Goal: Task Accomplishment & Management: Manage account settings

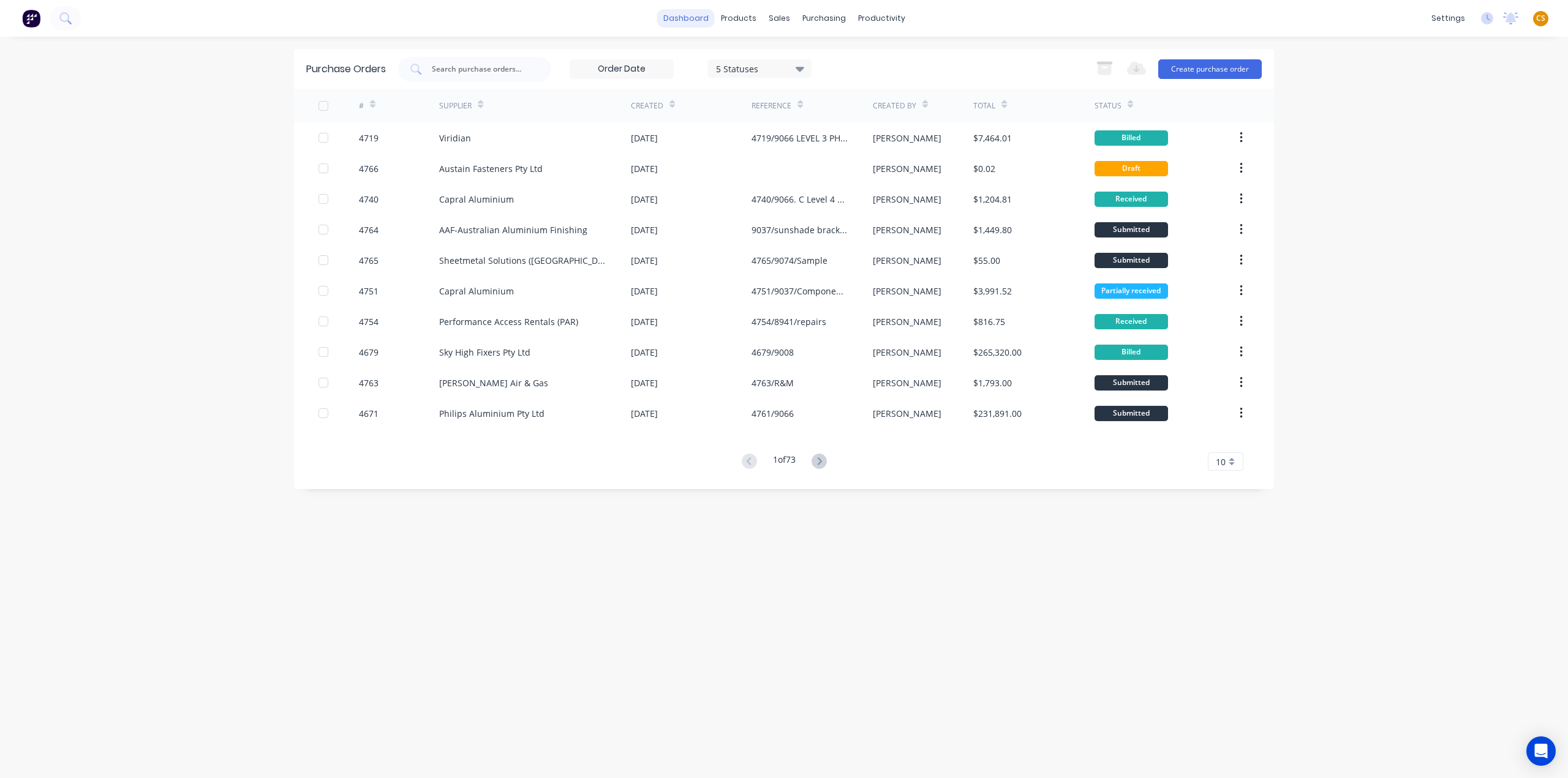
click at [680, 18] on link "dashboard" at bounding box center [686, 19] width 58 height 19
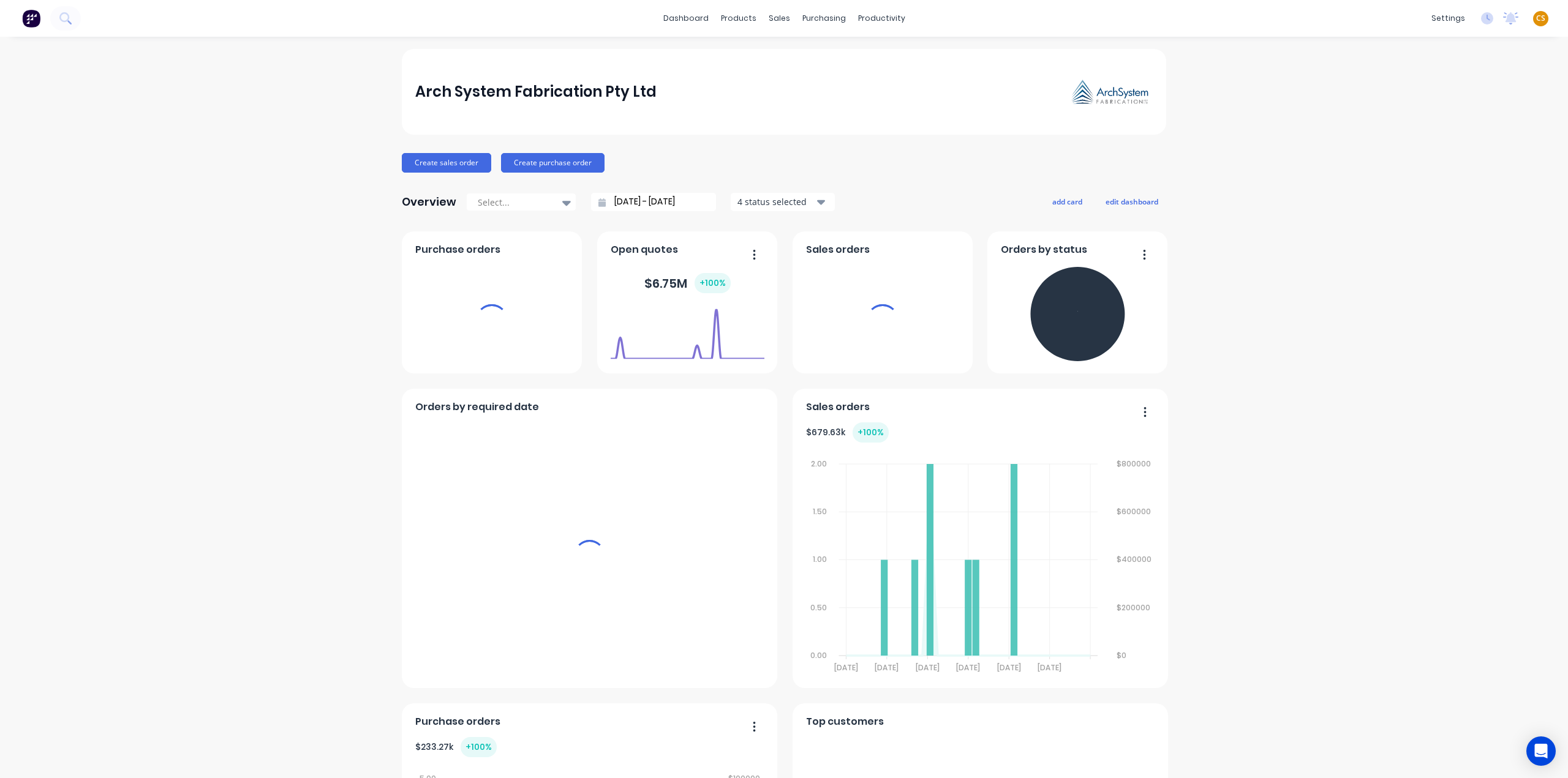
click at [1536, 18] on span "CS" at bounding box center [1540, 19] width 9 height 11
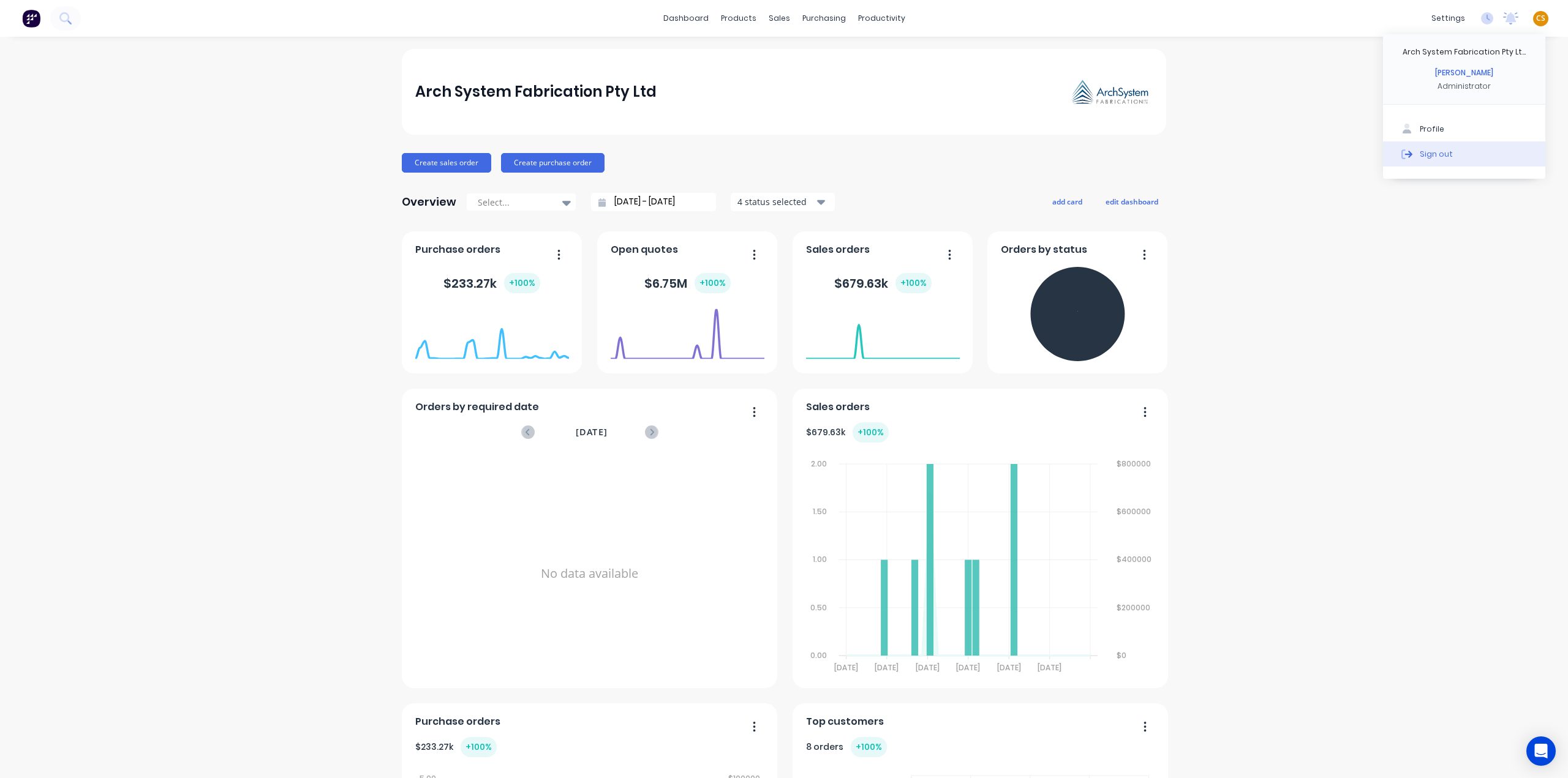
click at [1420, 149] on div "Sign out" at bounding box center [1436, 154] width 33 height 11
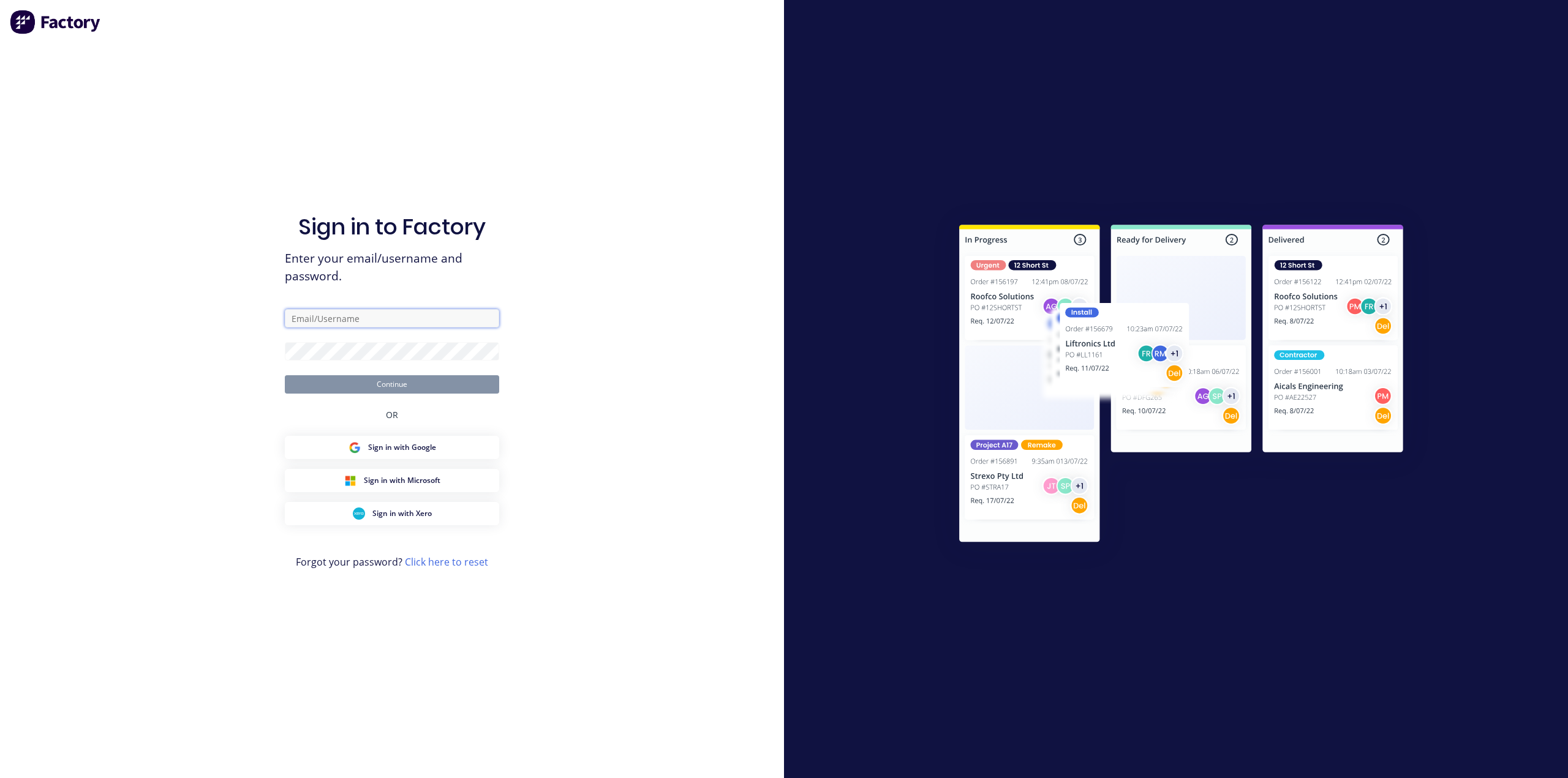
click at [307, 318] on input "text" at bounding box center [392, 318] width 214 height 19
type input "[PERSON_NAME][EMAIL_ADDRESS][DOMAIN_NAME]"
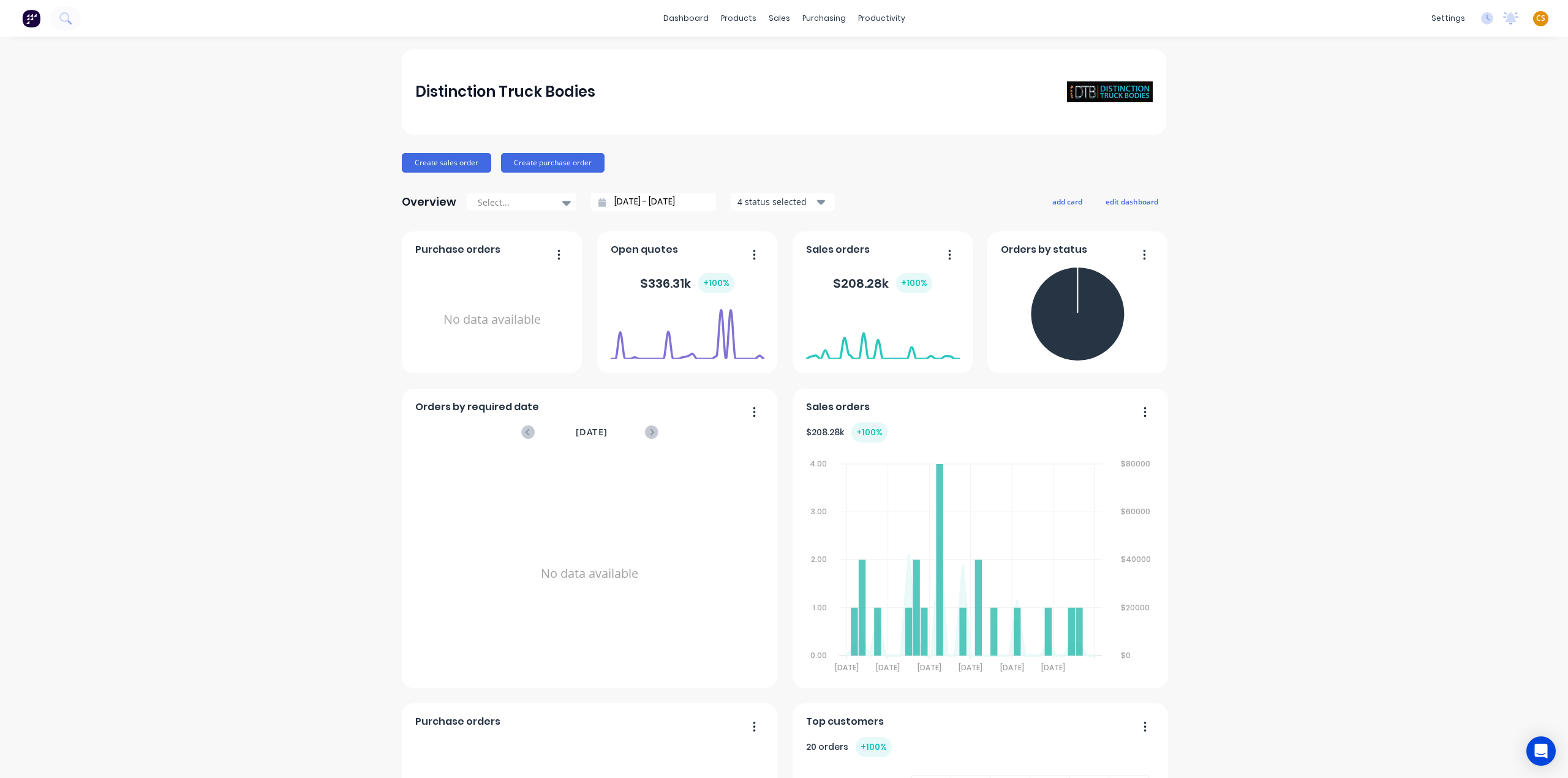
click at [1536, 20] on span "CS" at bounding box center [1540, 19] width 9 height 11
click at [1418, 159] on button "Sign out" at bounding box center [1464, 154] width 162 height 25
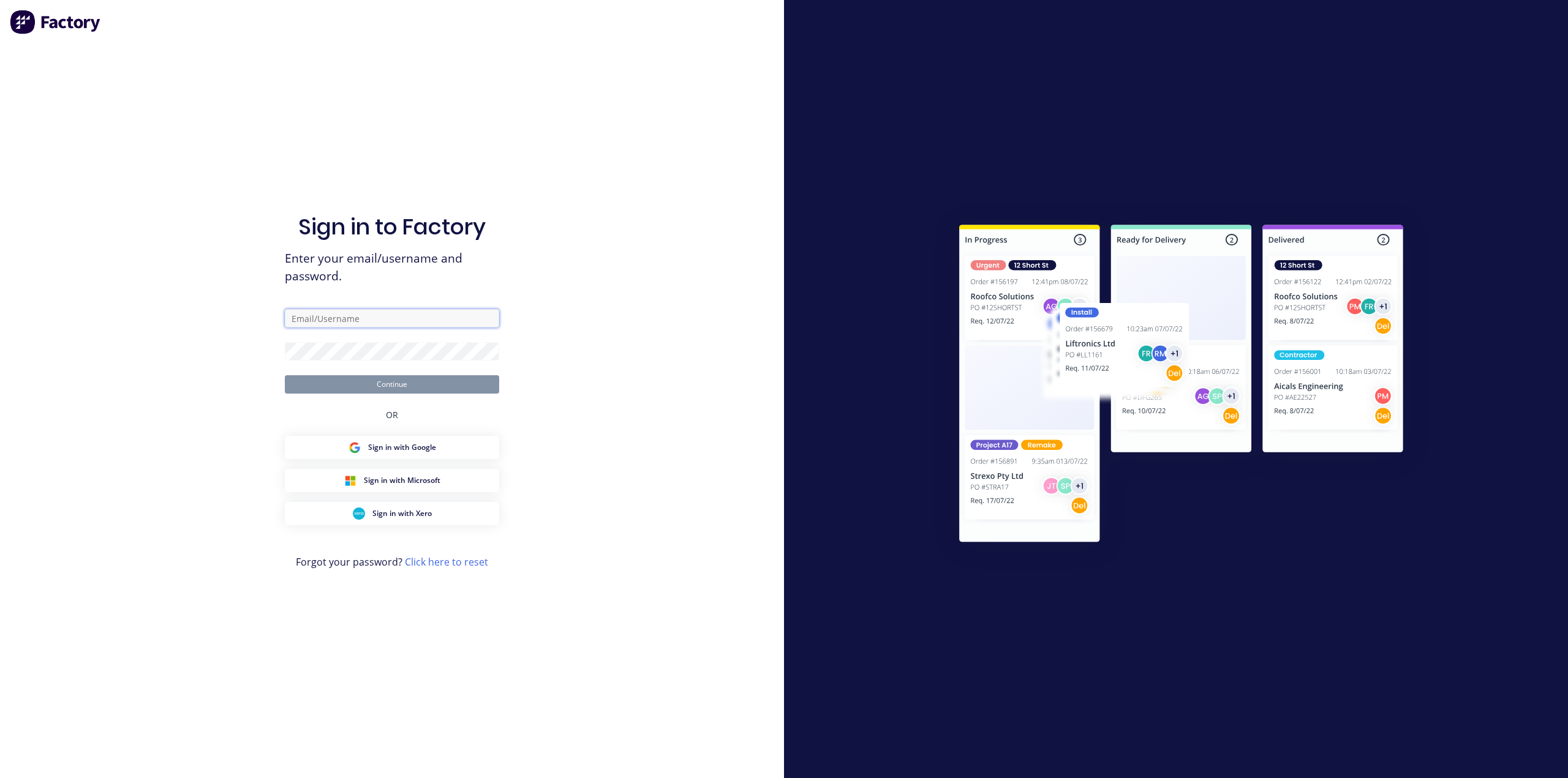
click at [340, 317] on input "text" at bounding box center [392, 318] width 214 height 19
type input "[PERSON_NAME][EMAIL_ADDRESS][DOMAIN_NAME]"
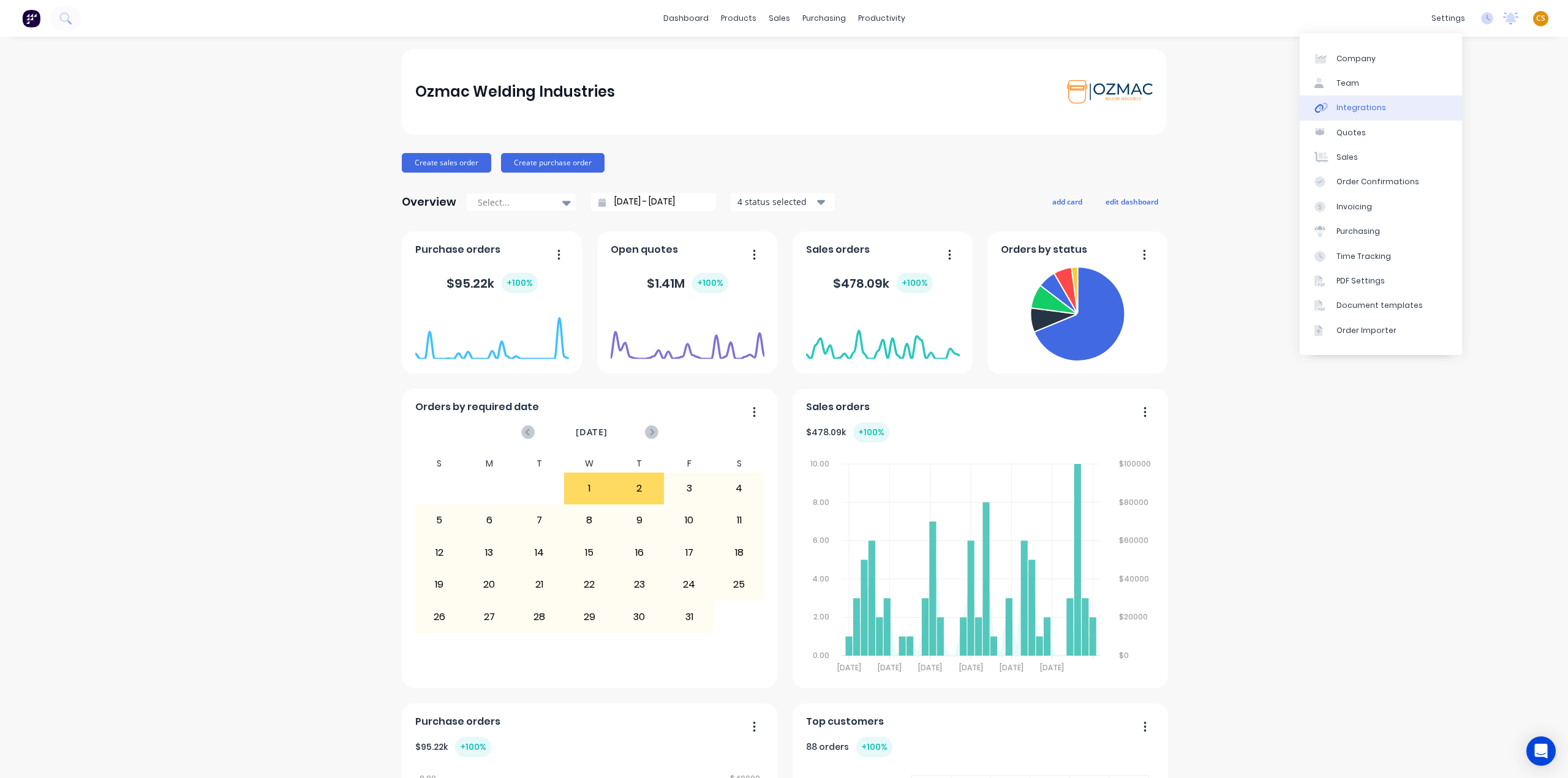
click at [1369, 111] on div "Integrations" at bounding box center [1361, 108] width 50 height 11
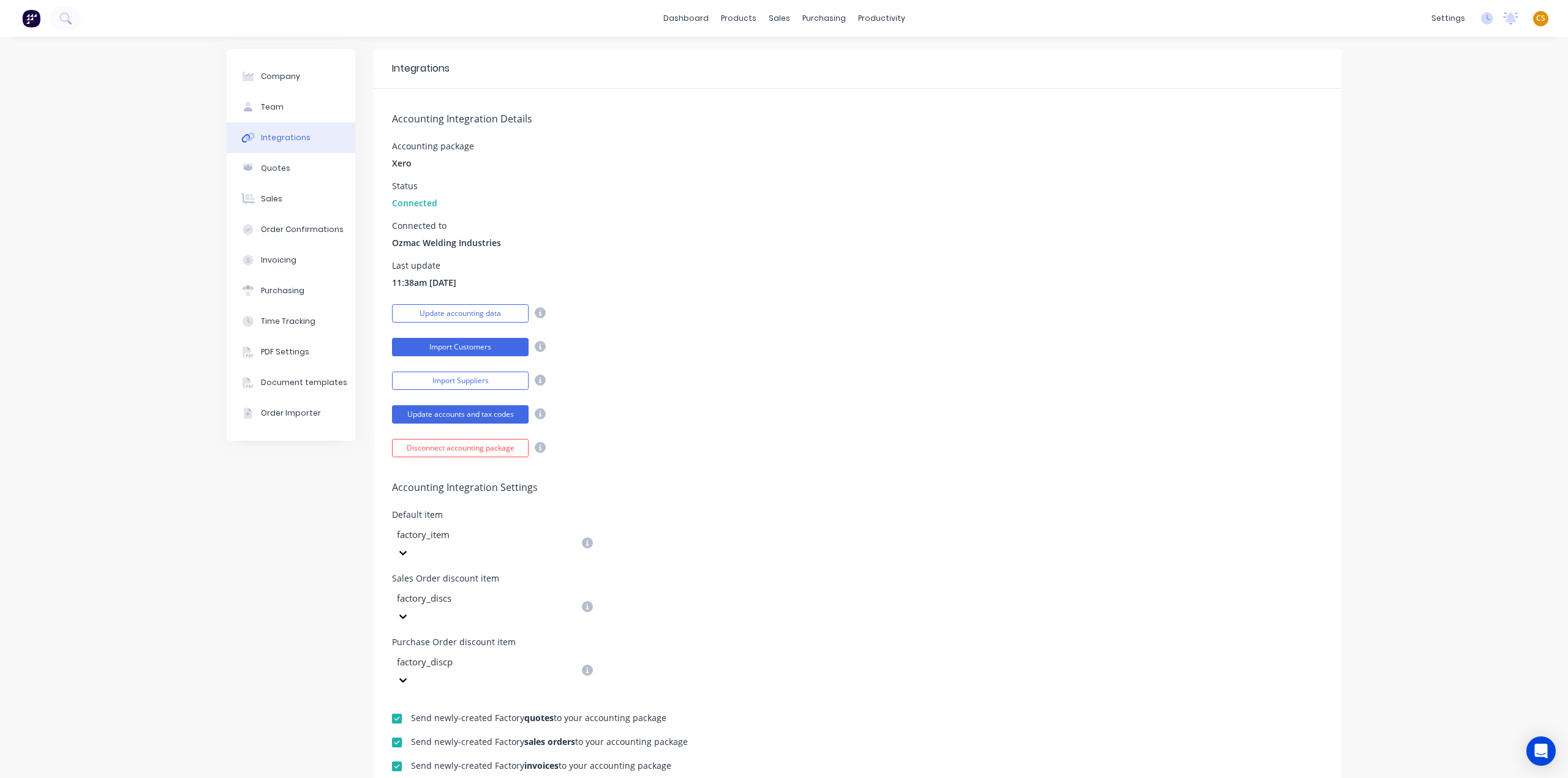
click at [425, 346] on button "Import Customers" at bounding box center [460, 347] width 136 height 19
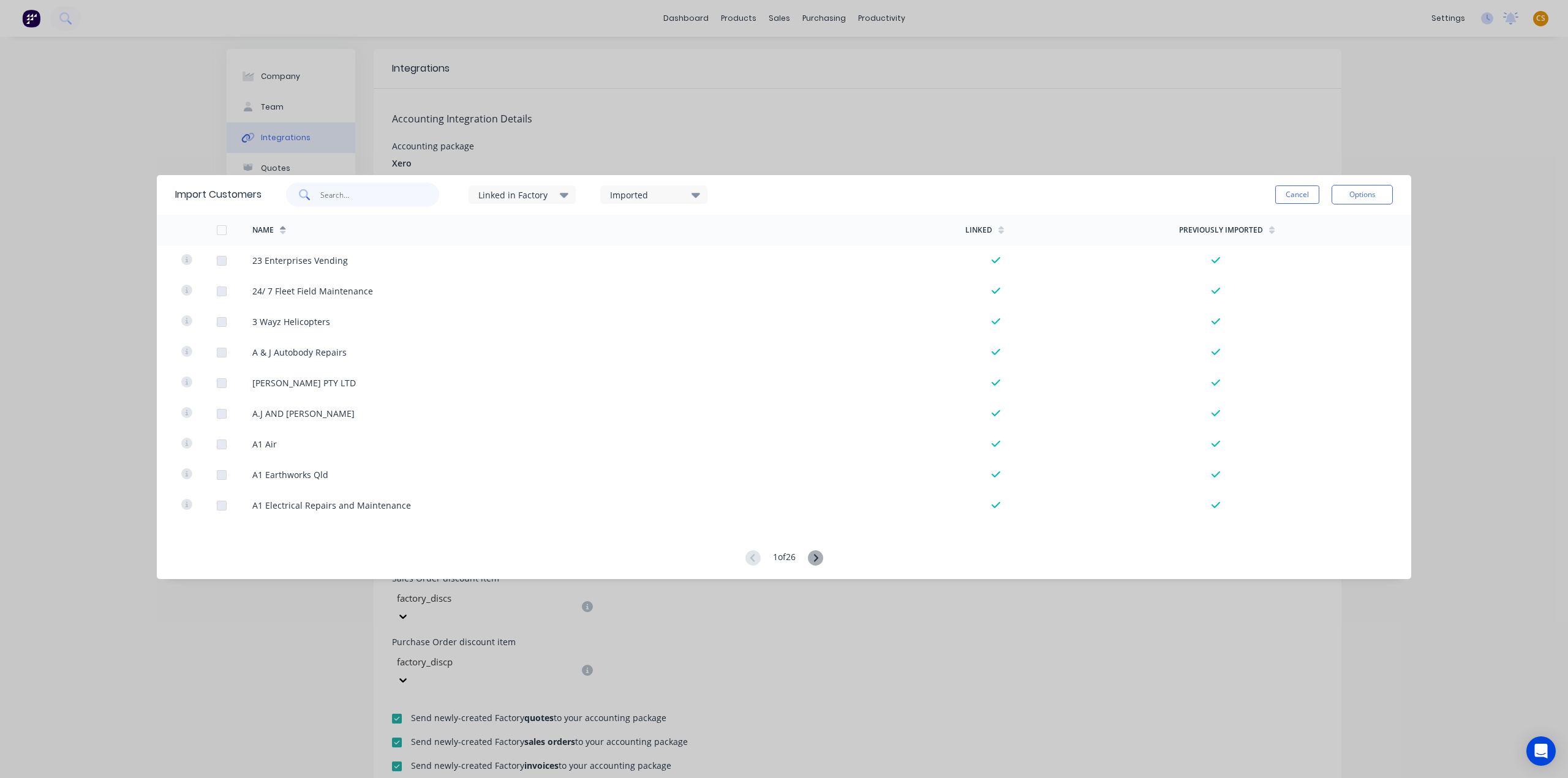
click at [367, 196] on input "text" at bounding box center [380, 195] width 120 height 25
type input "stow"
drag, startPoint x: 364, startPoint y: 194, endPoint x: 260, endPoint y: 196, distance: 104.0
click at [260, 196] on div "Import Customers stow Linked in Factory Imported Cancel Options" at bounding box center [784, 195] width 1255 height 40
click at [1287, 194] on button "Cancel" at bounding box center [1297, 195] width 44 height 19
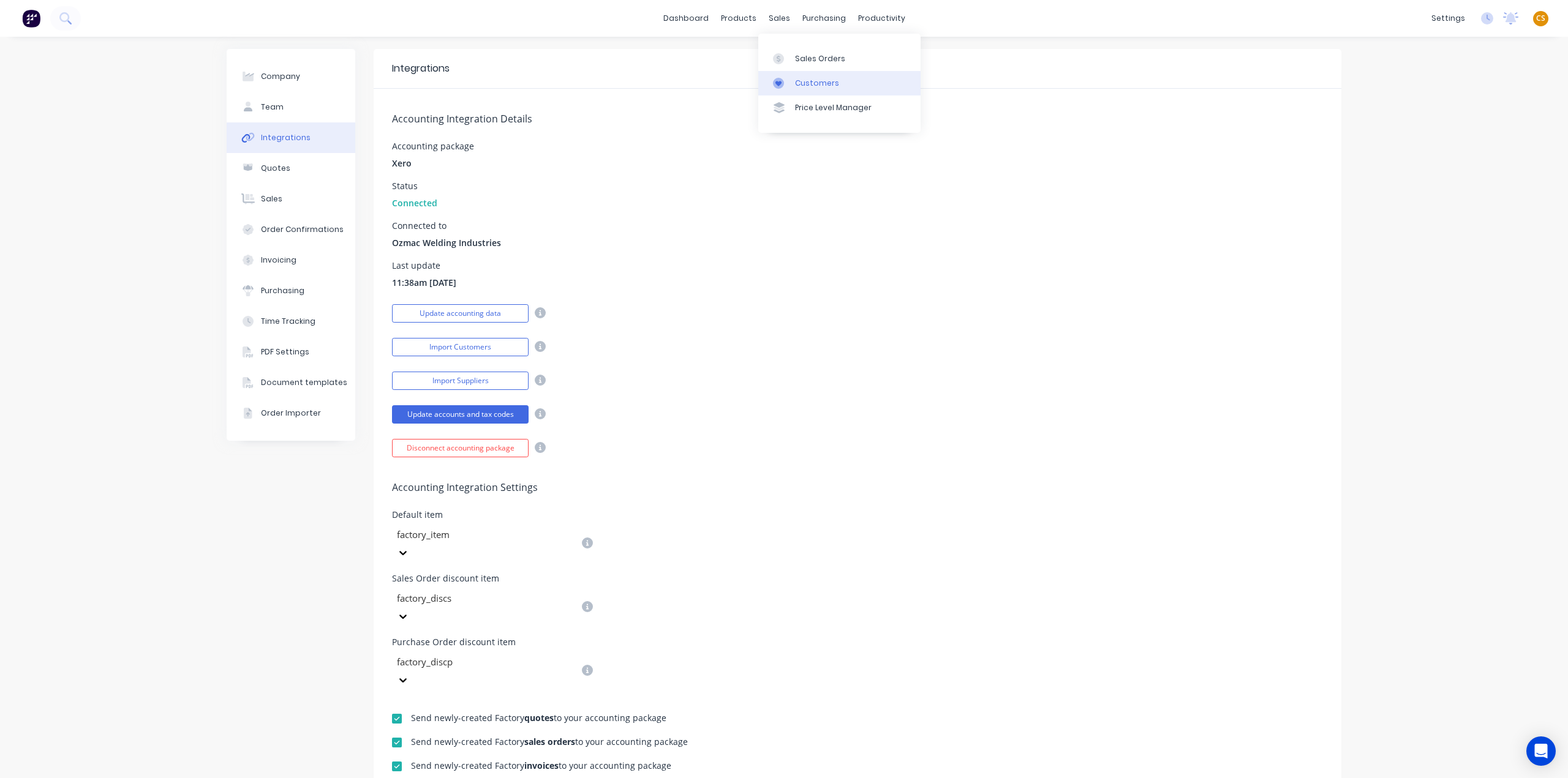
click at [823, 89] on link "Customers" at bounding box center [839, 84] width 162 height 25
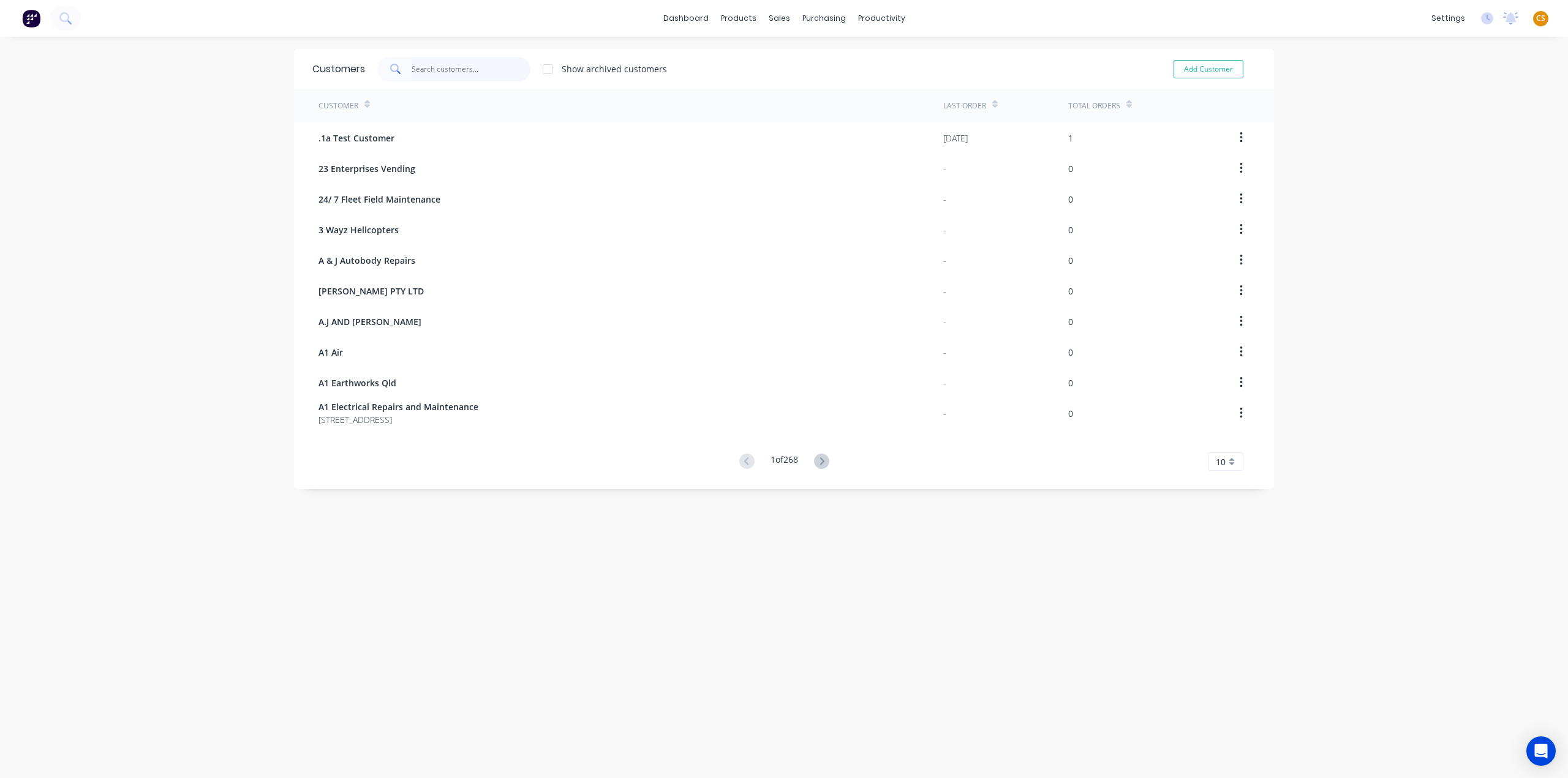
click at [434, 67] on input "text" at bounding box center [471, 69] width 120 height 25
type input "richar"
click at [815, 463] on icon at bounding box center [817, 461] width 15 height 15
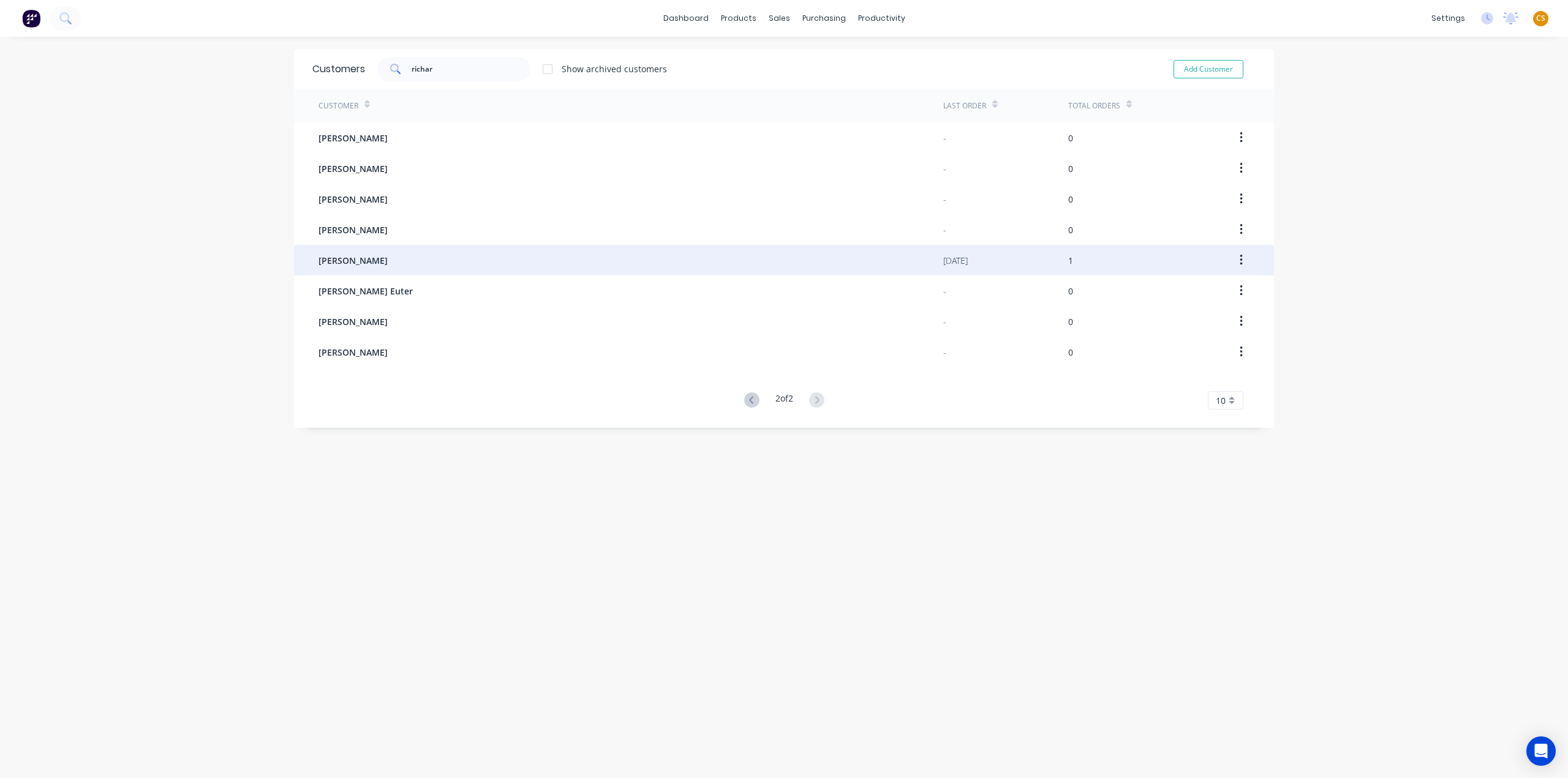
click at [383, 263] on span "RICHARD STOWER" at bounding box center [353, 260] width 69 height 13
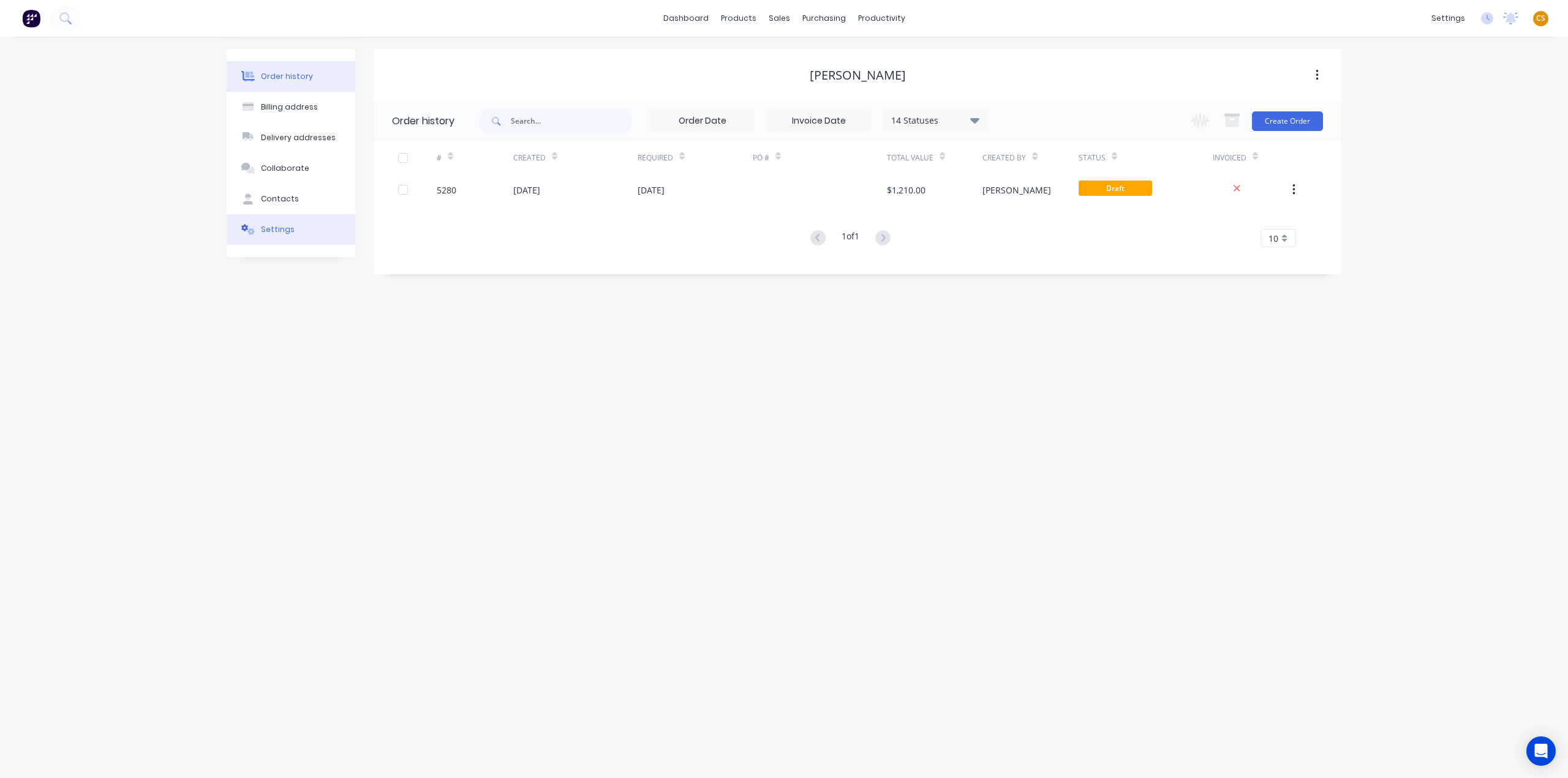
click at [289, 227] on div "Settings" at bounding box center [278, 230] width 33 height 11
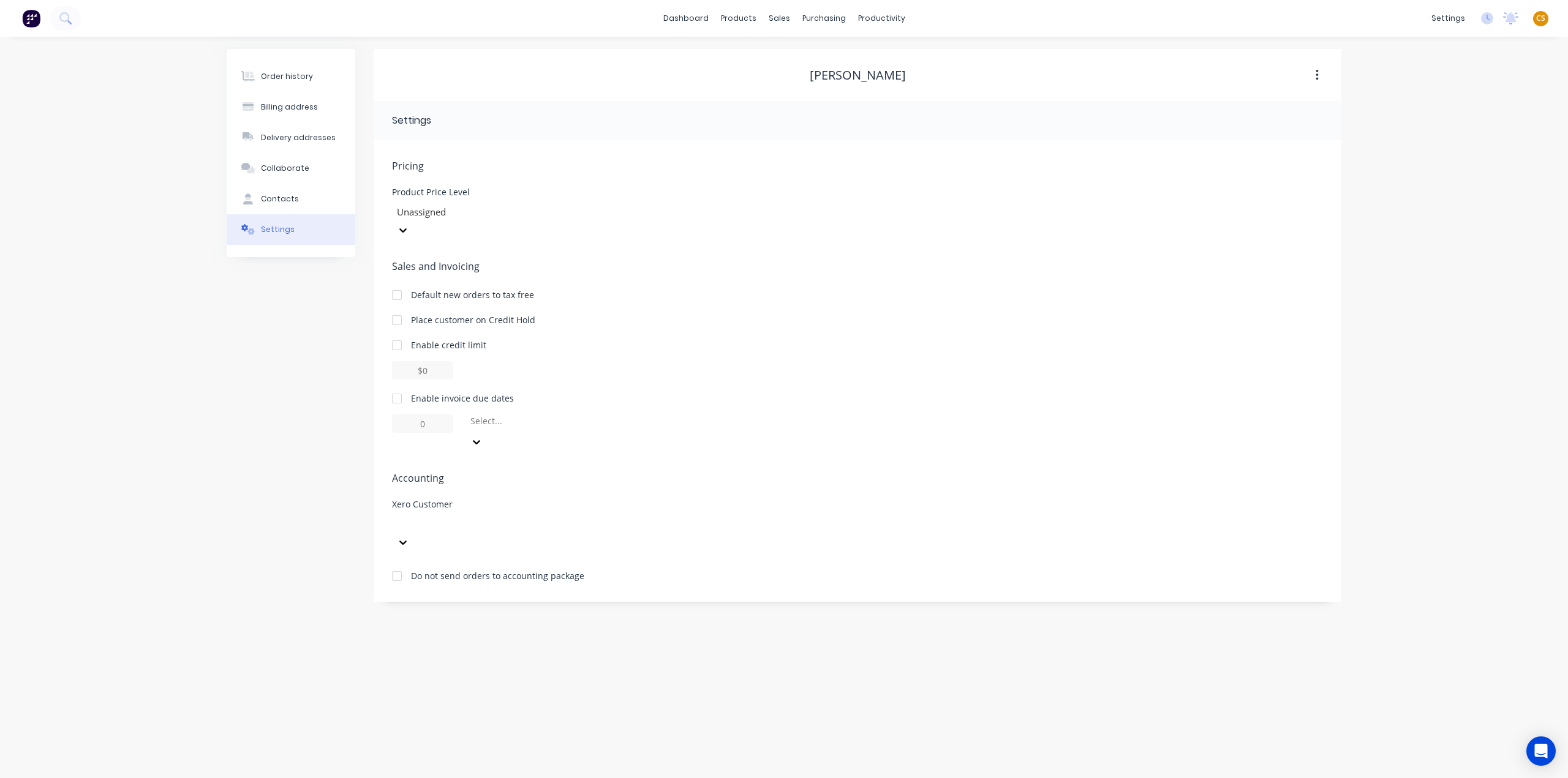
click at [451, 517] on div at bounding box center [484, 524] width 177 height 15
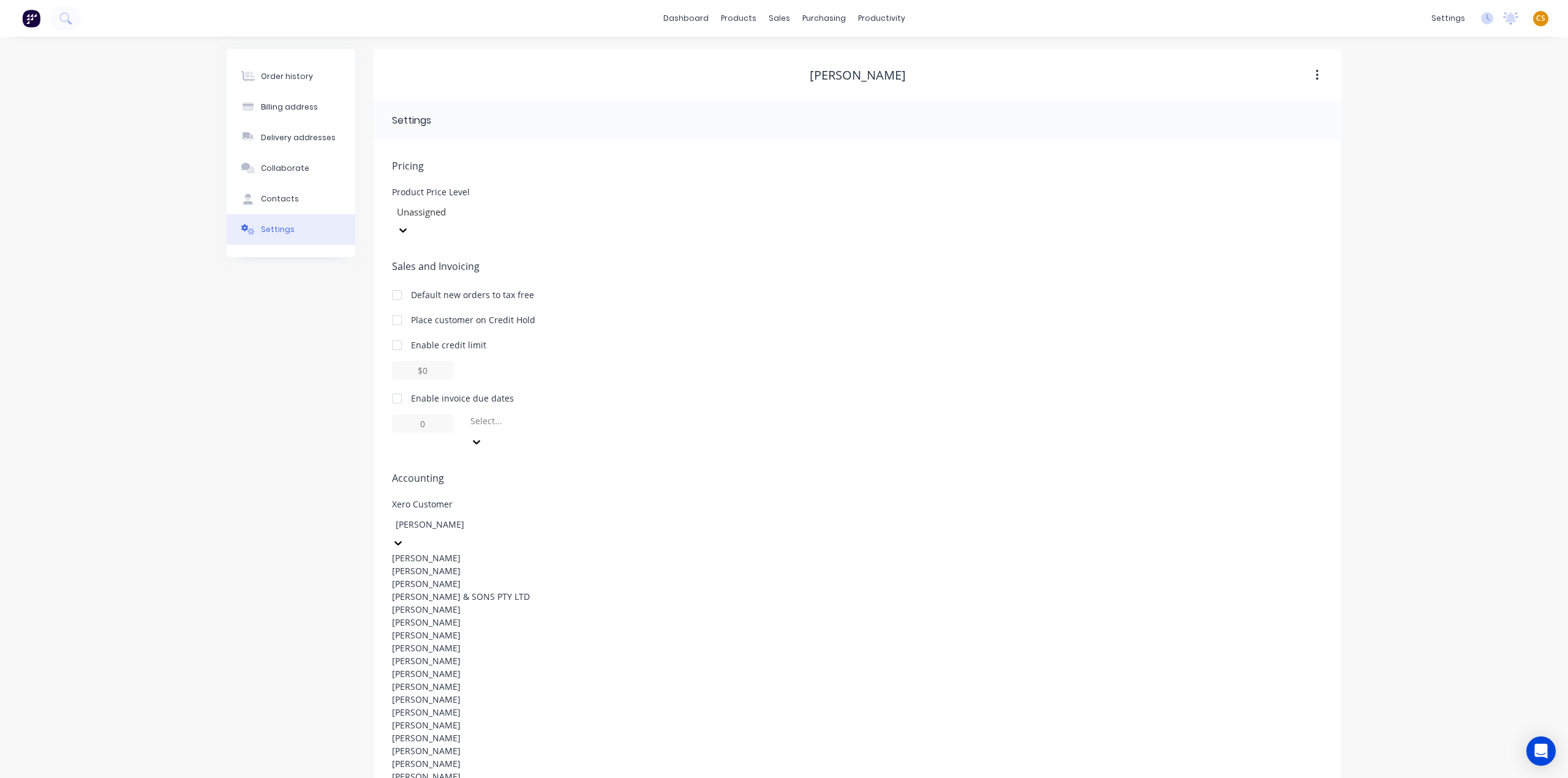
scroll to position [404, 0]
type input "richard"
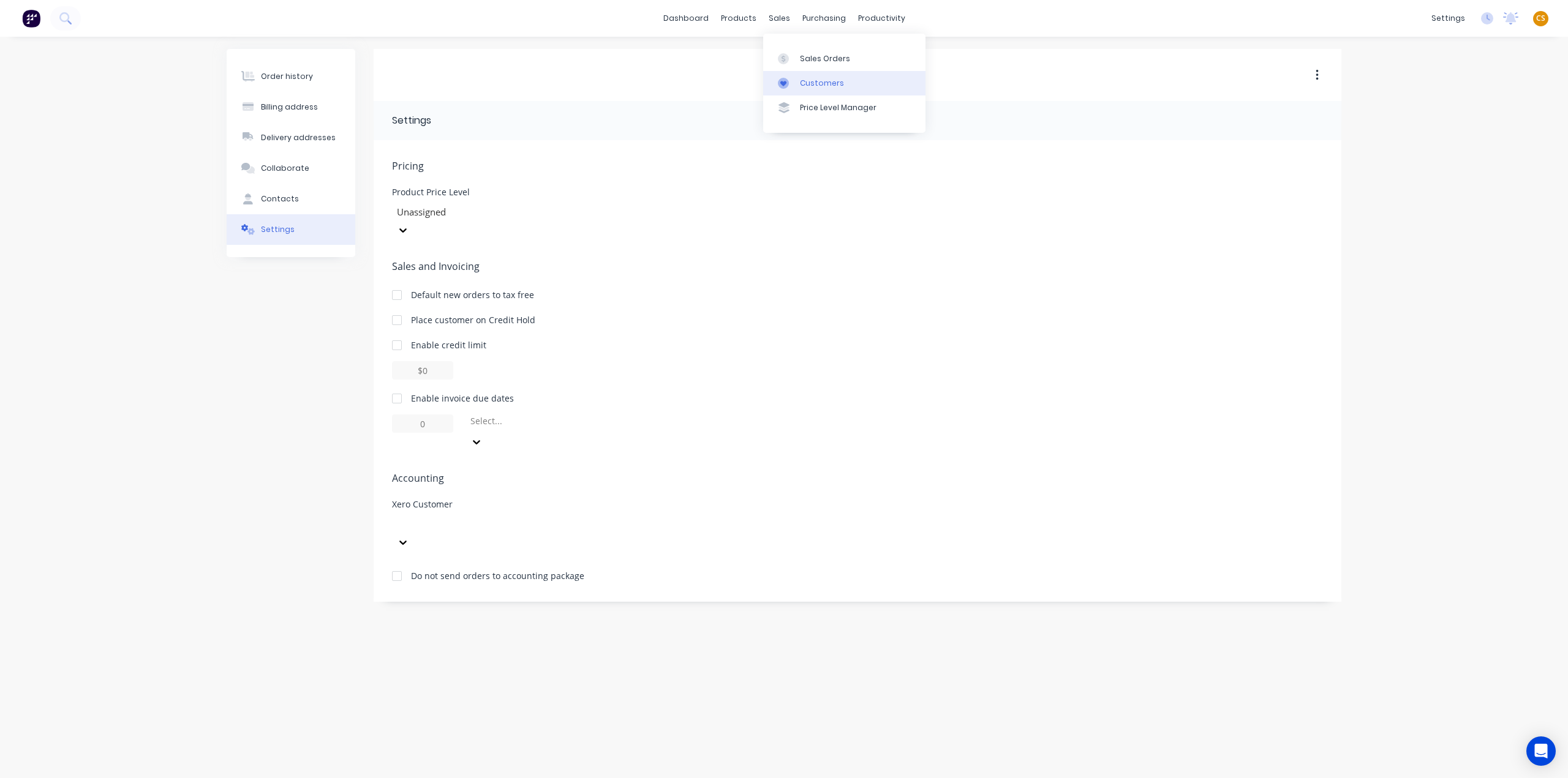
click at [816, 84] on div "Customers" at bounding box center [821, 84] width 44 height 11
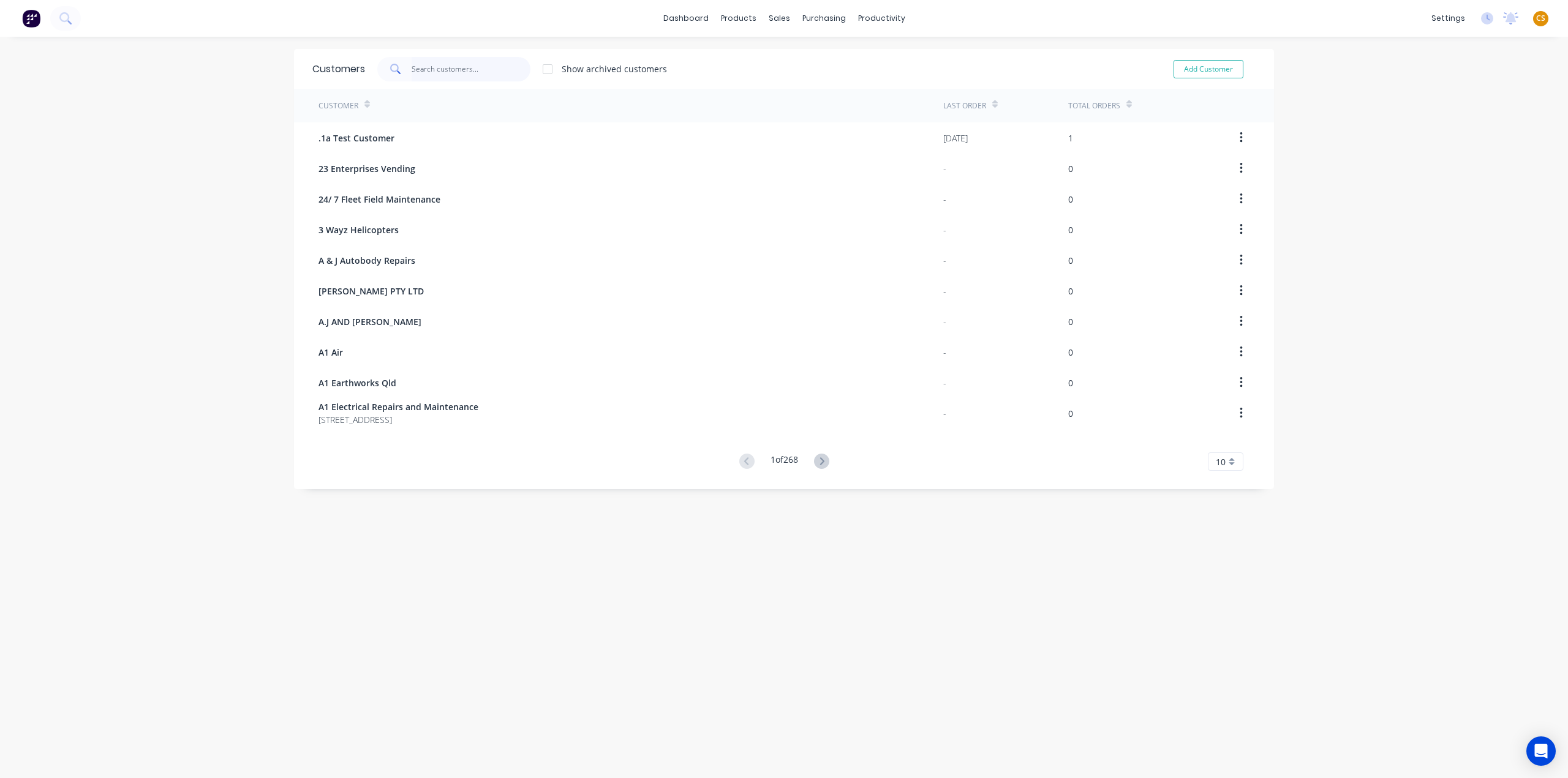
click at [411, 69] on input "text" at bounding box center [471, 69] width 120 height 25
type input "richard"
click at [817, 464] on icon at bounding box center [817, 461] width 15 height 15
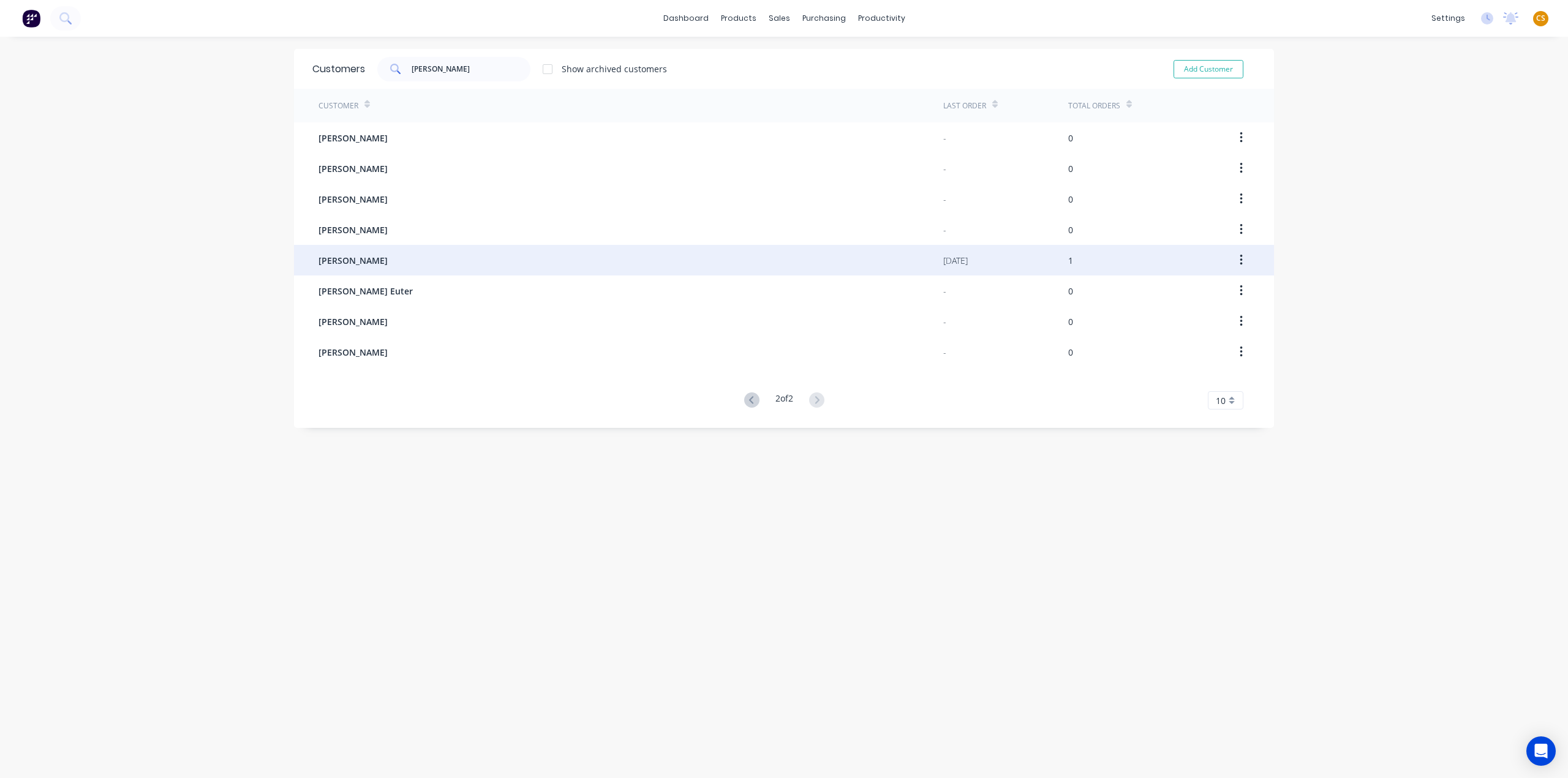
click at [372, 258] on span "RICHARD STOWER" at bounding box center [353, 260] width 69 height 13
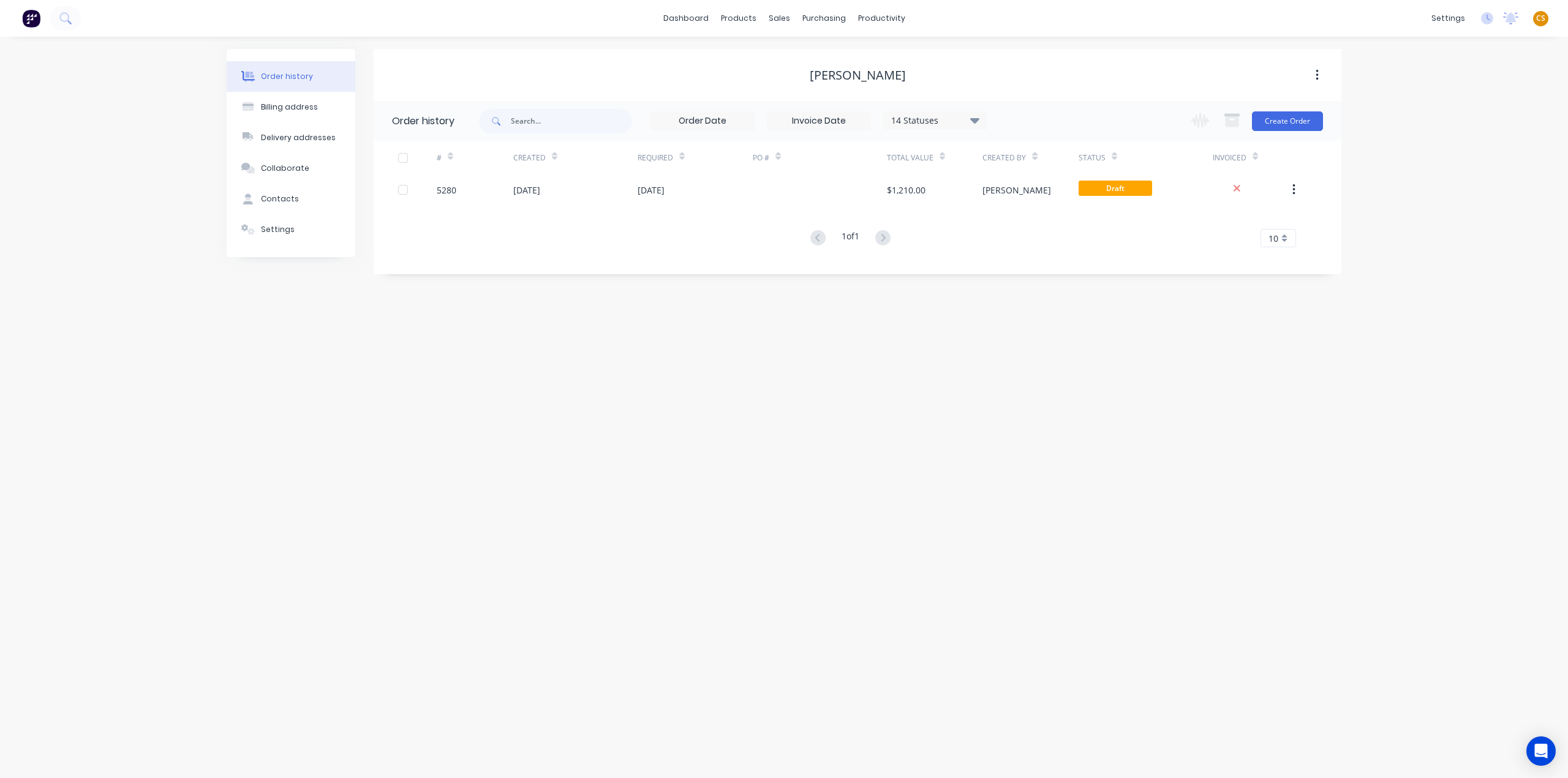
click at [821, 72] on div "RICHARD STOWER" at bounding box center [857, 76] width 96 height 15
drag, startPoint x: 821, startPoint y: 72, endPoint x: 885, endPoint y: 72, distance: 64.0
click at [885, 72] on div "RICHARD STOWER" at bounding box center [857, 76] width 96 height 15
click at [292, 110] on div "Billing address" at bounding box center [289, 107] width 57 height 11
select select "AU"
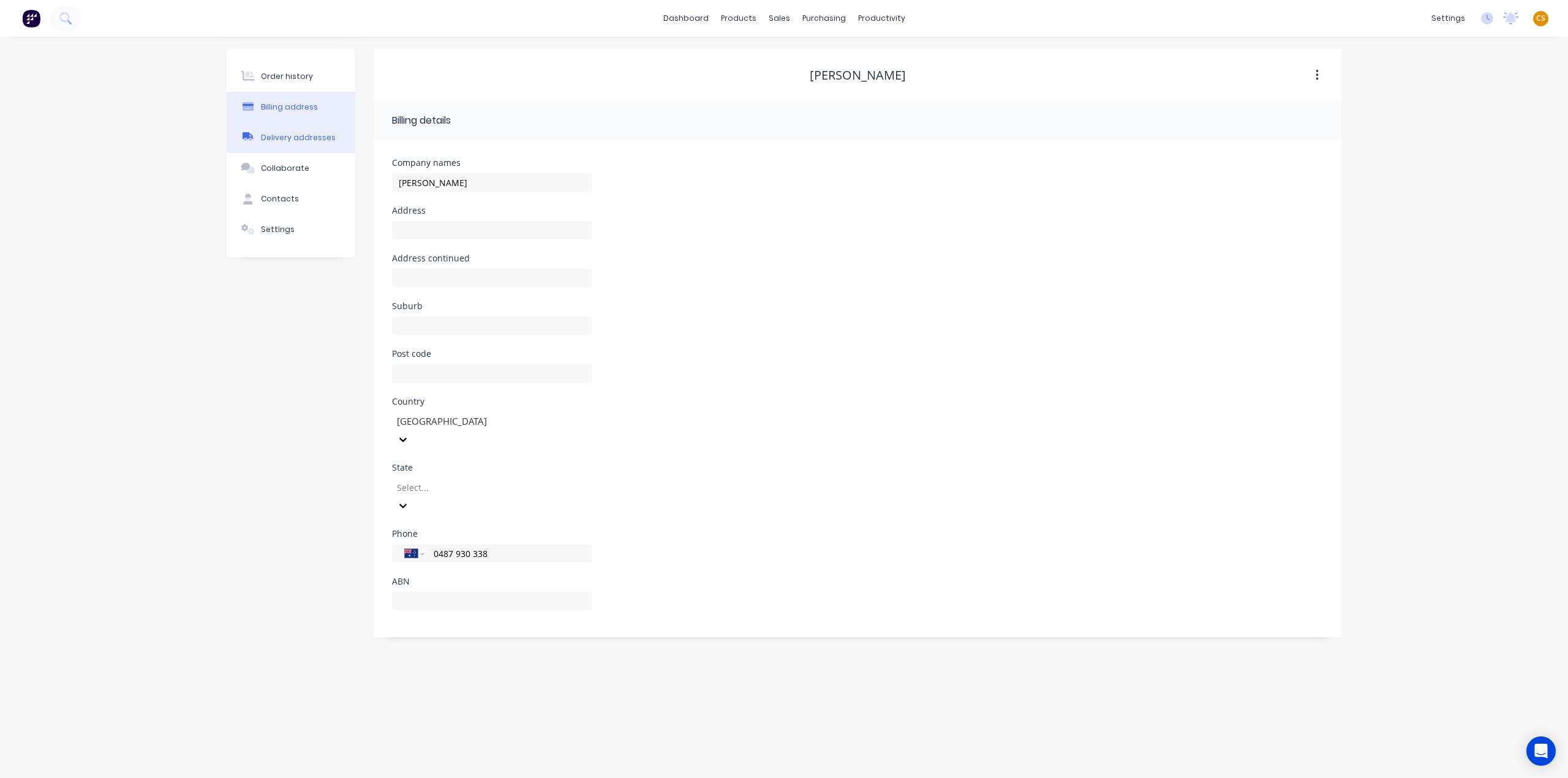
click at [293, 136] on div "Delivery addresses" at bounding box center [298, 138] width 75 height 11
click at [294, 231] on button "Settings" at bounding box center [291, 229] width 129 height 30
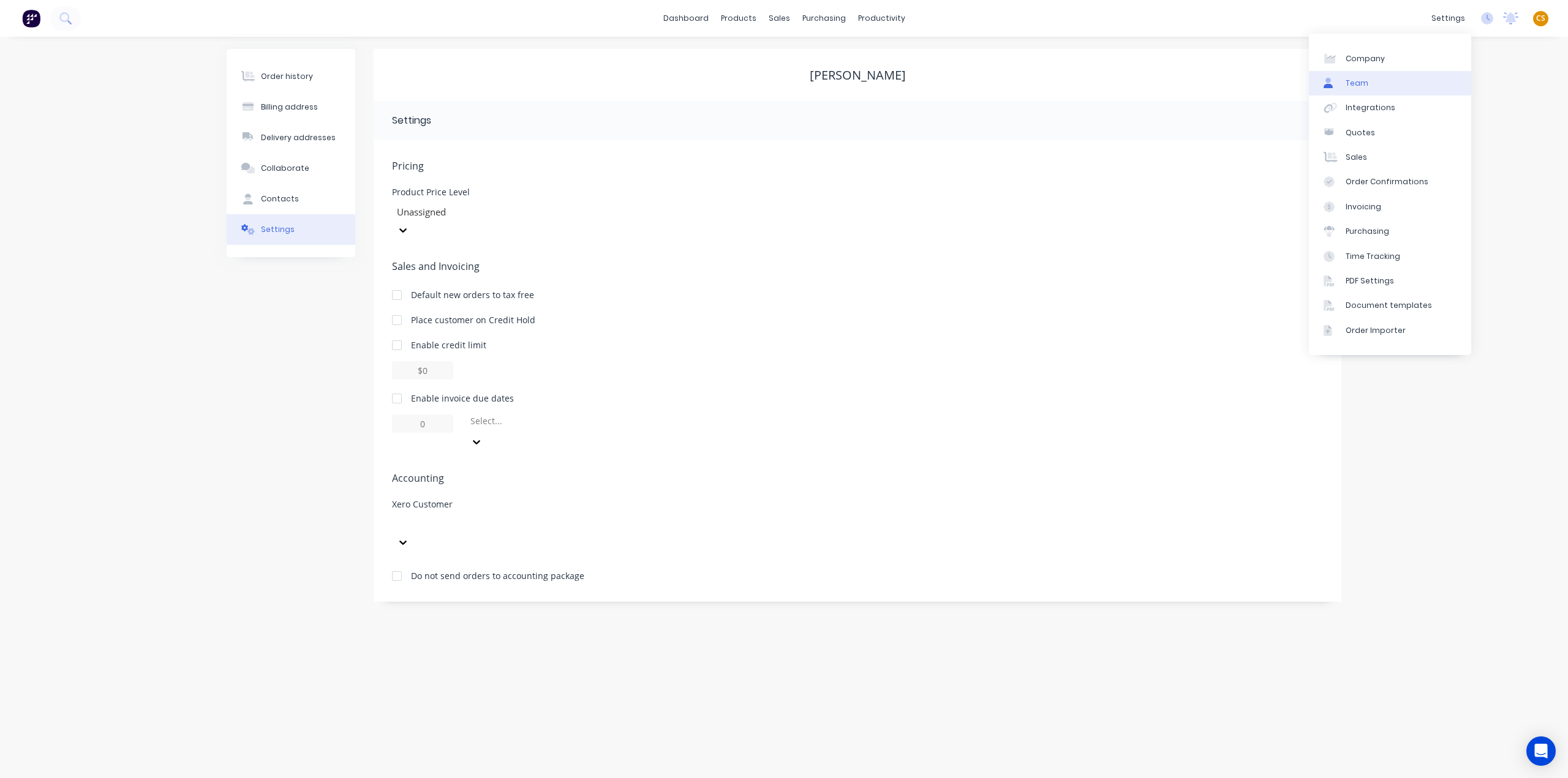
click at [1364, 87] on div "Team" at bounding box center [1357, 84] width 23 height 11
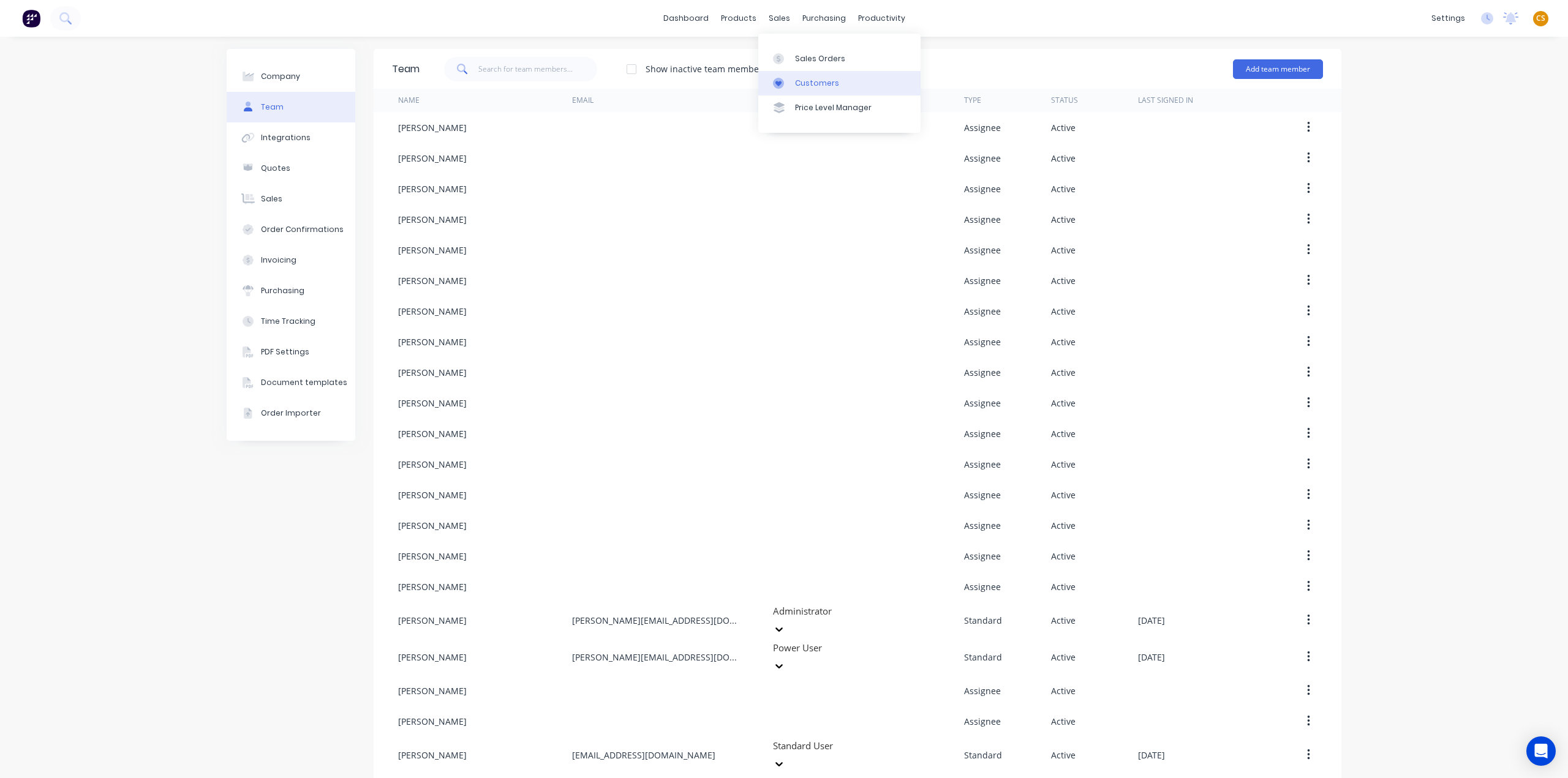
click at [805, 86] on div "Customers" at bounding box center [817, 84] width 44 height 11
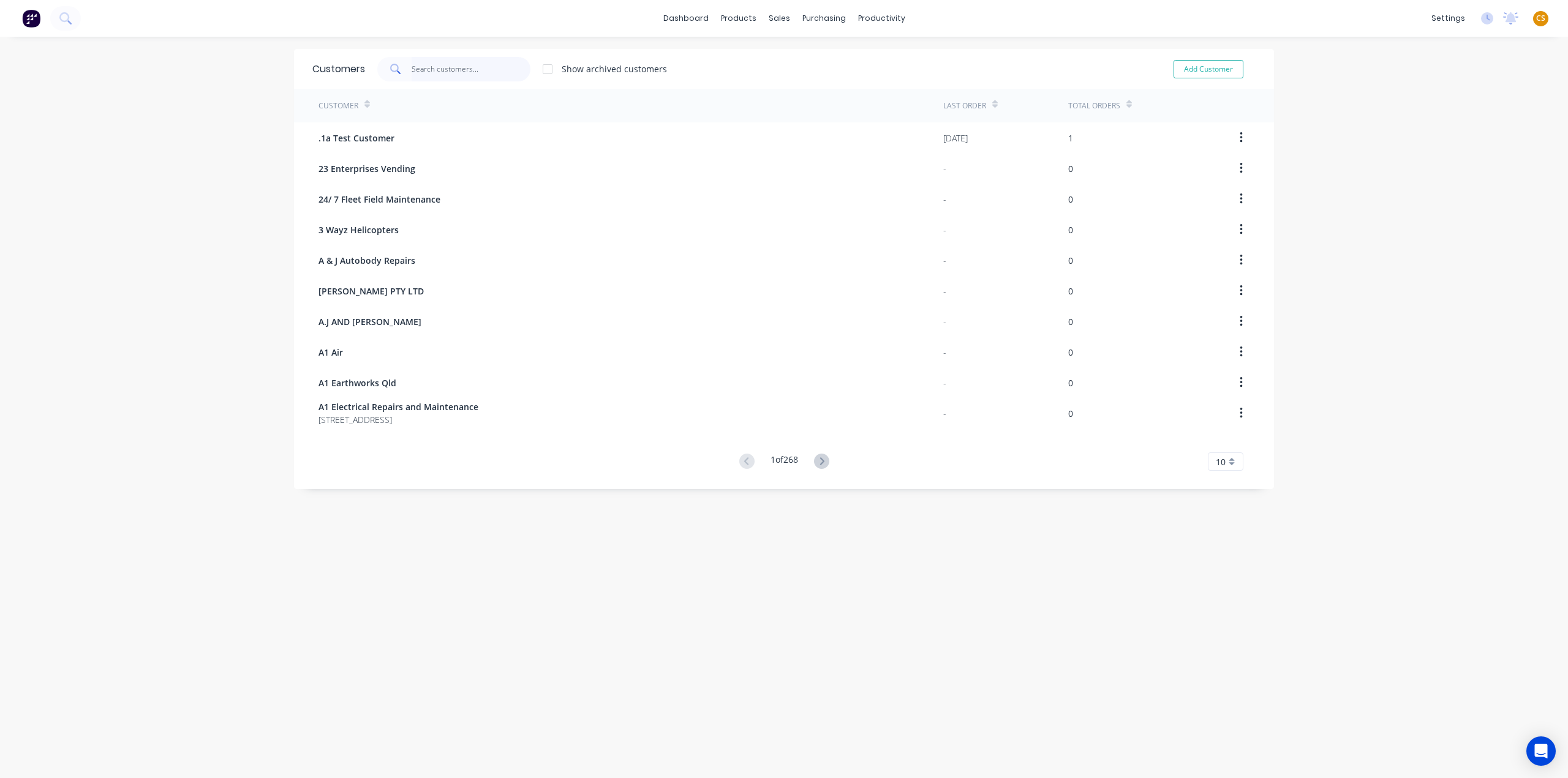
click at [463, 69] on input "text" at bounding box center [471, 69] width 120 height 25
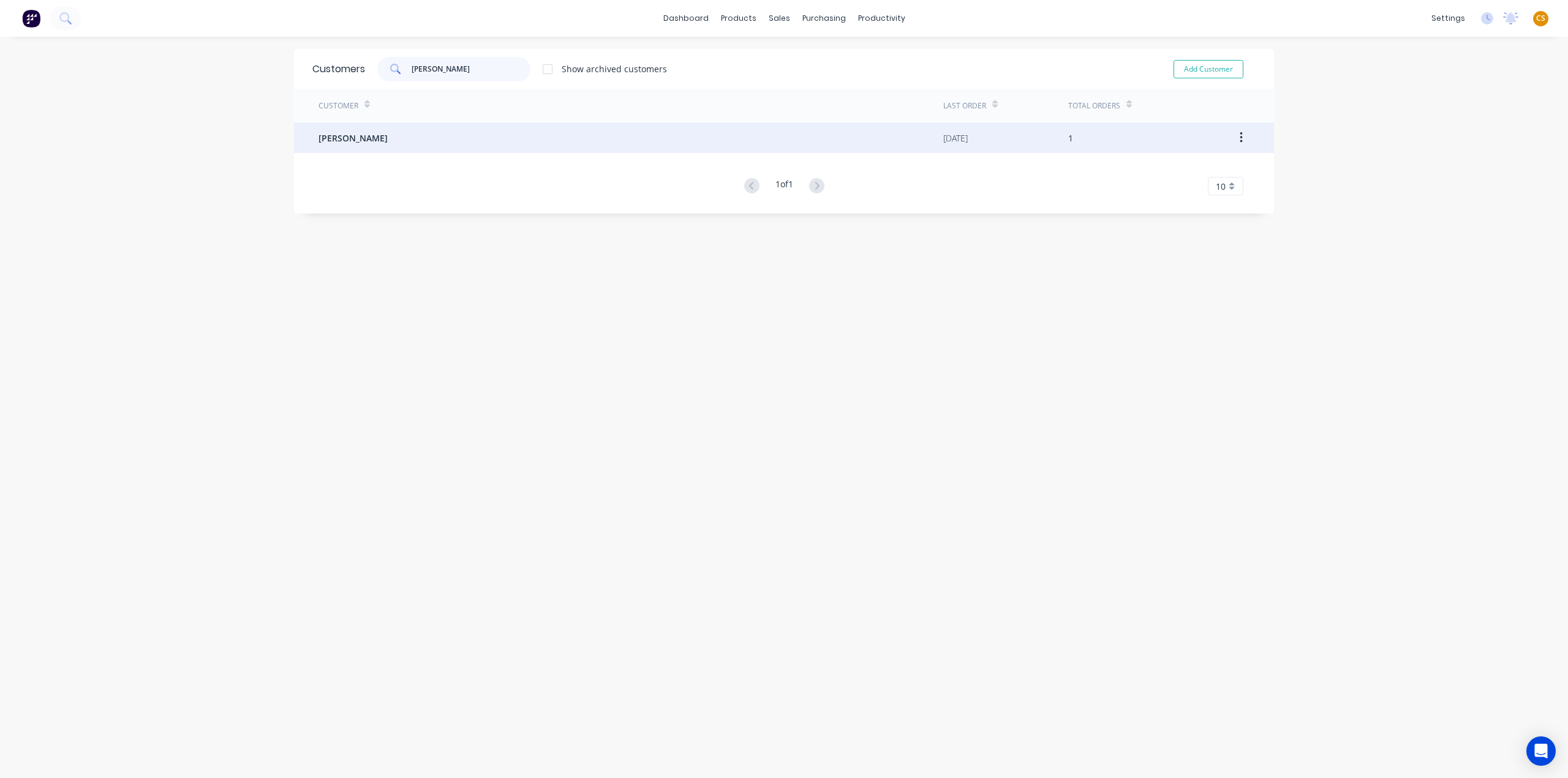
type input "richard st"
click at [354, 141] on span "RICHARD STOWER" at bounding box center [353, 138] width 69 height 13
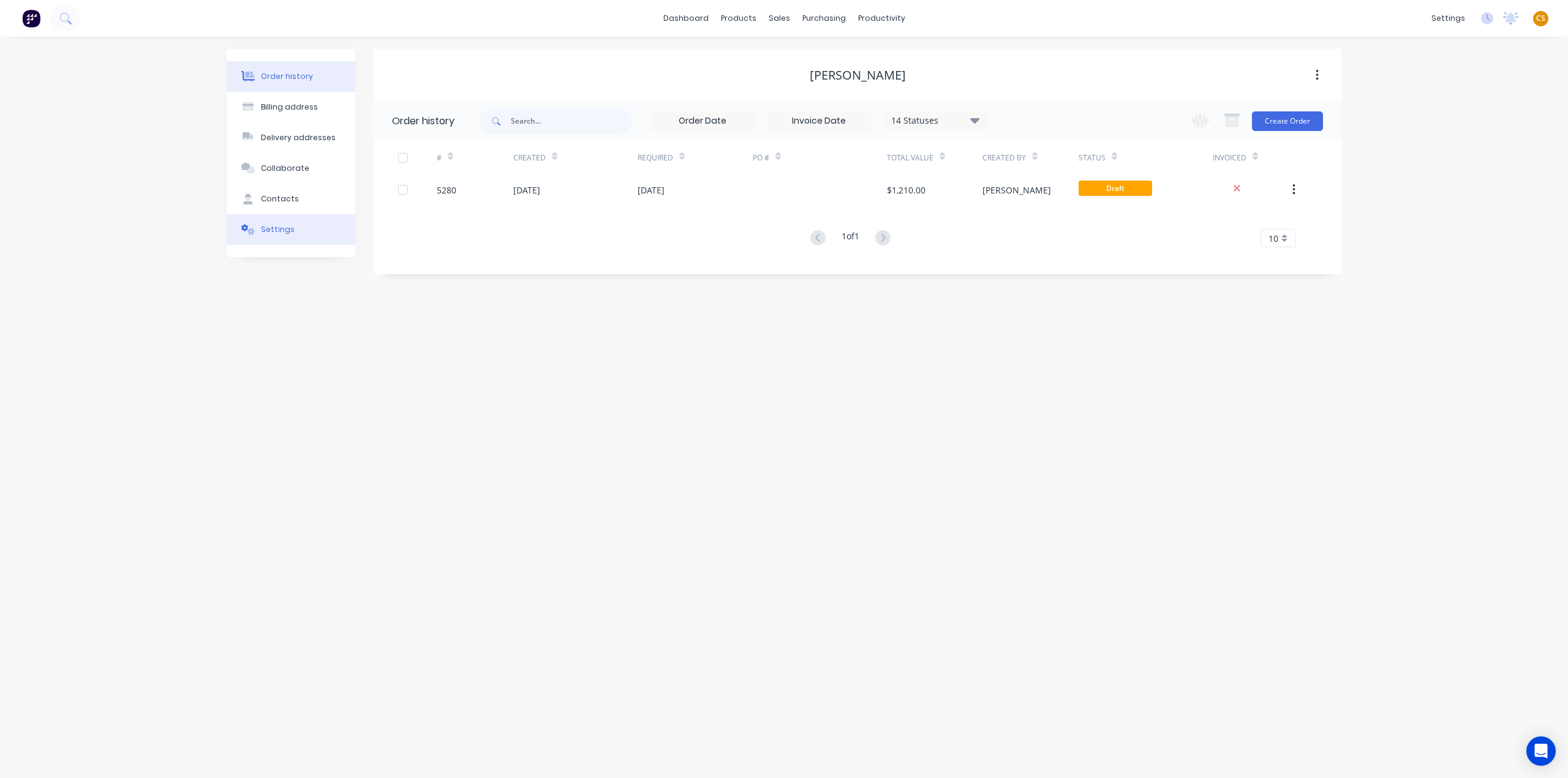
click at [283, 229] on div "Settings" at bounding box center [278, 230] width 33 height 11
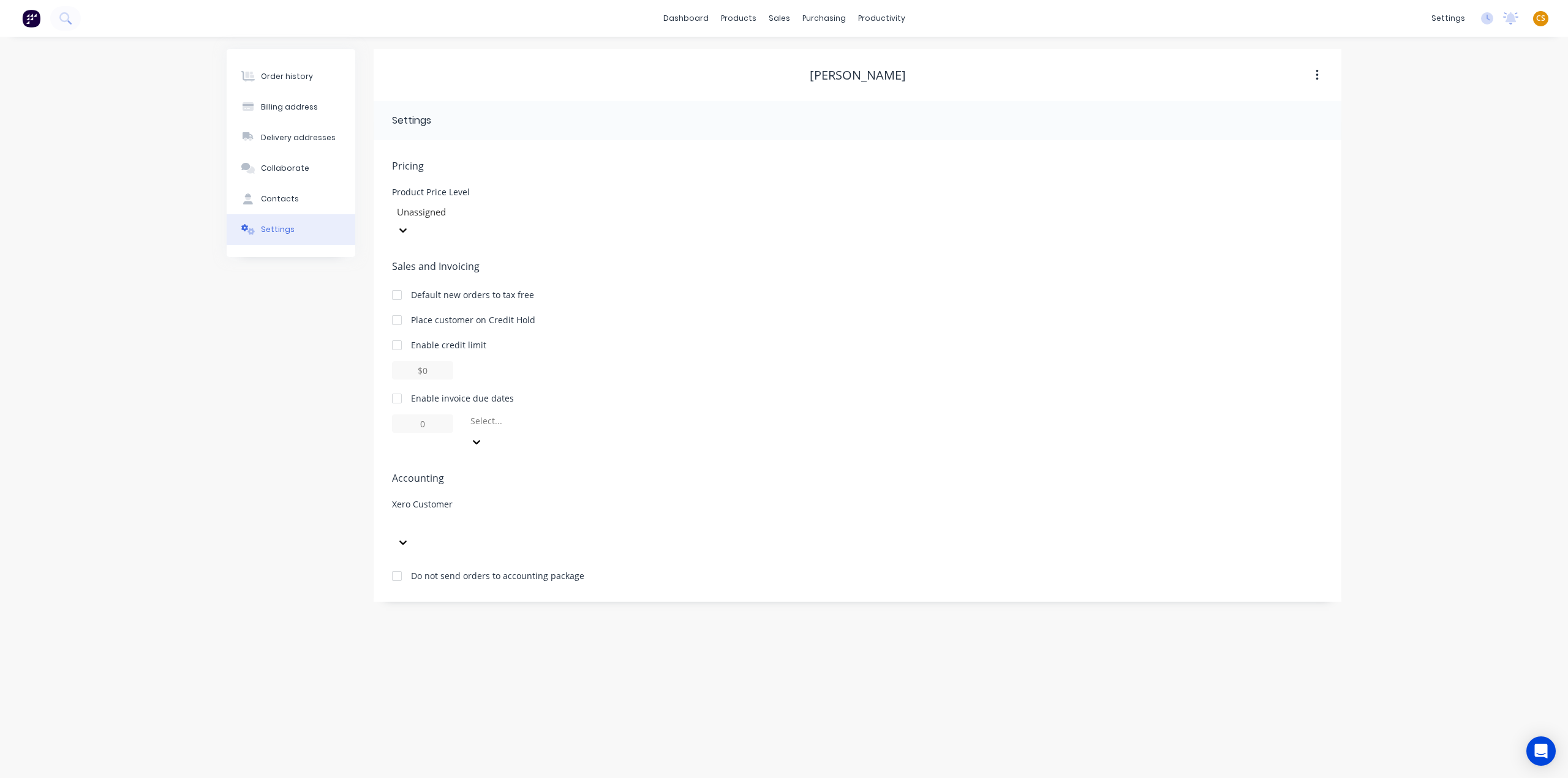
click at [455, 517] on div at bounding box center [484, 524] width 177 height 15
type input "richard"
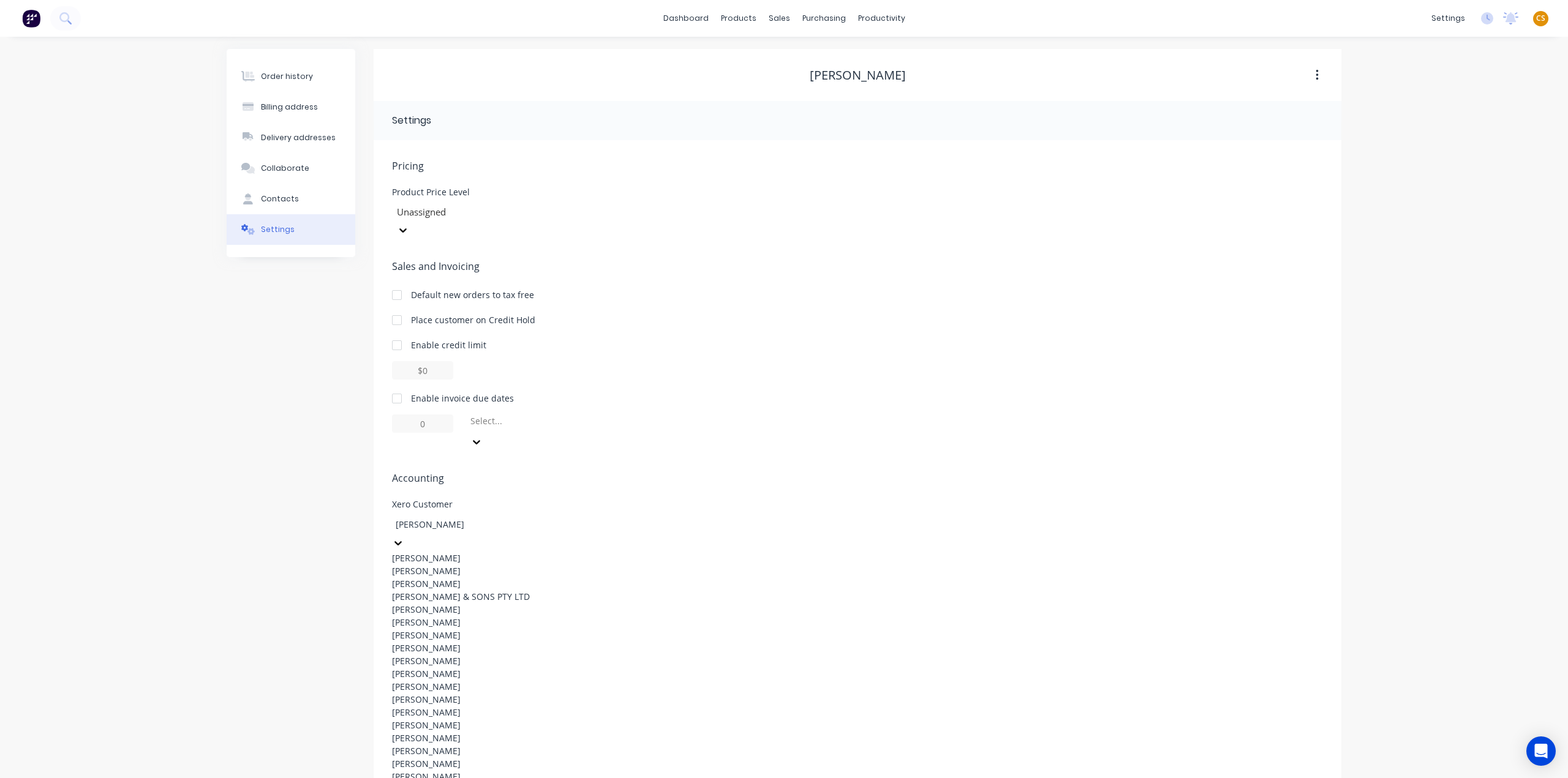
scroll to position [370, 0]
click at [218, 425] on div "Order history Billing address Delivery addresses Collaborate Contacts Settings …" at bounding box center [784, 407] width 1568 height 741
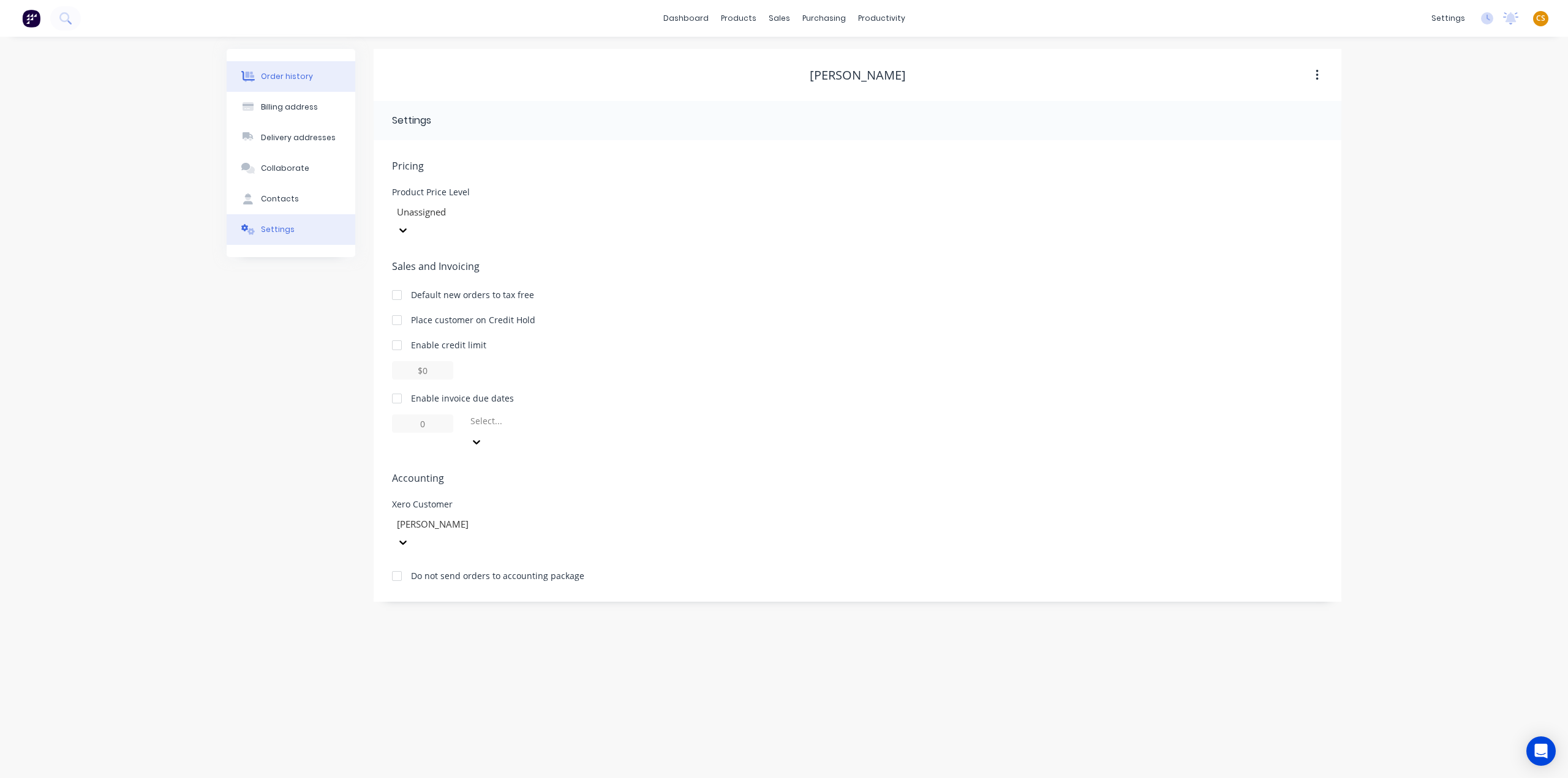
click at [290, 69] on button "Order history" at bounding box center [291, 76] width 129 height 30
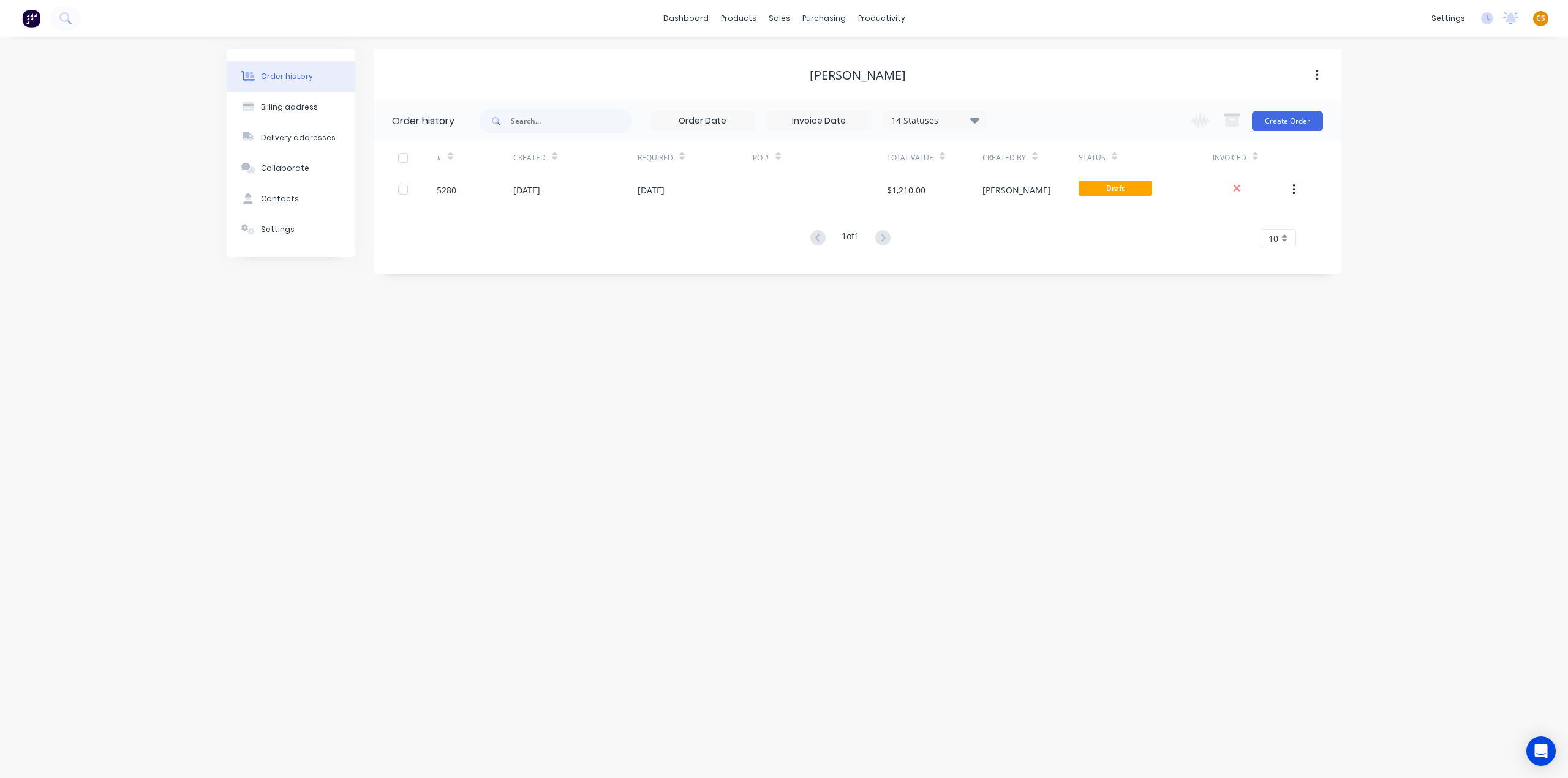
click at [827, 76] on div "RICHARD STOWER" at bounding box center [857, 76] width 96 height 15
drag, startPoint x: 826, startPoint y: 76, endPoint x: 872, endPoint y: 75, distance: 46.0
click at [872, 75] on div "RICHARD STOWER" at bounding box center [857, 76] width 96 height 15
click at [1459, 113] on div "Order history Billing address Delivery addresses Collaborate Contacts Settings …" at bounding box center [784, 407] width 1568 height 741
click at [683, 19] on link "dashboard" at bounding box center [686, 19] width 58 height 19
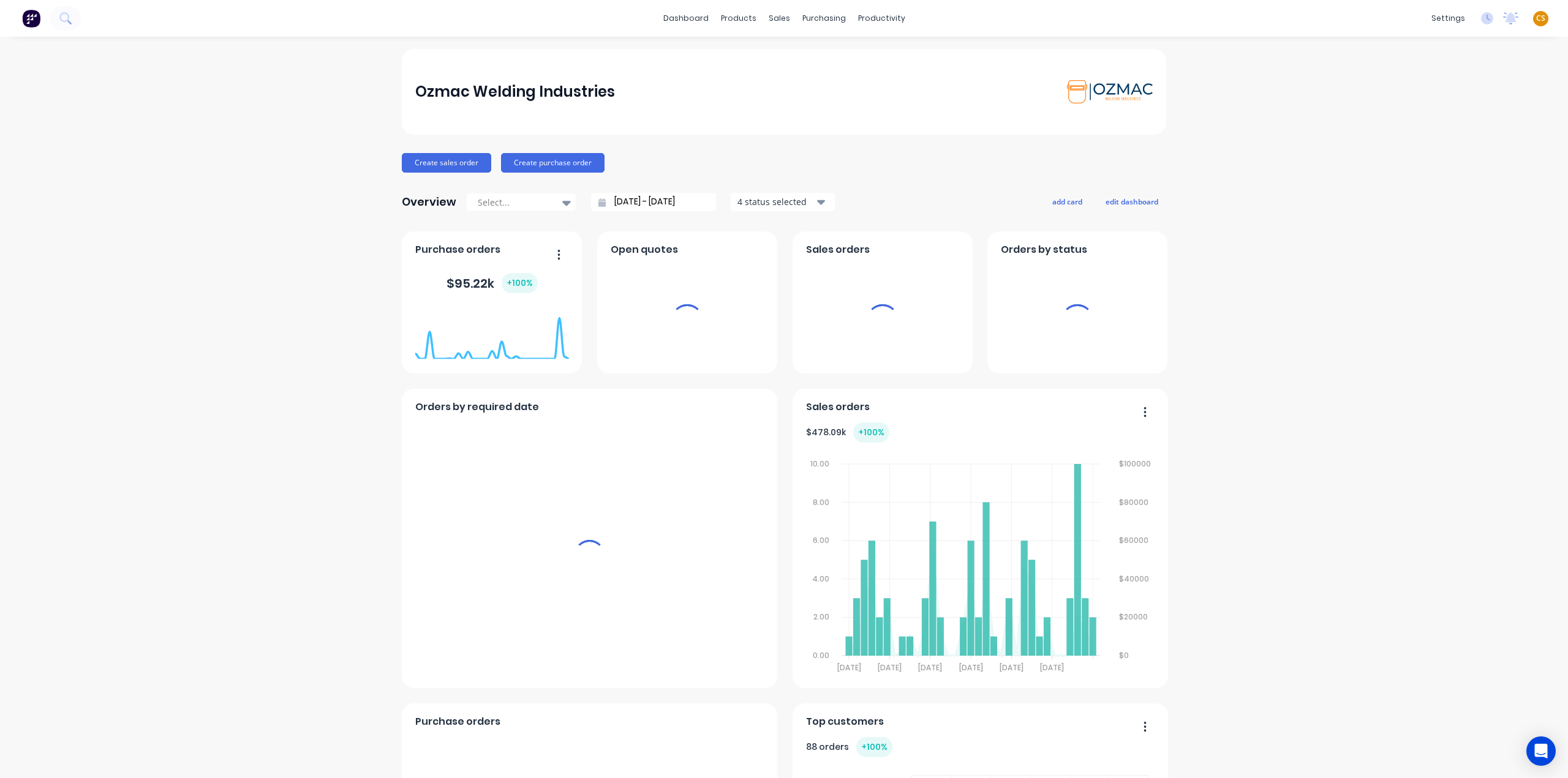
click at [1536, 18] on span "CS" at bounding box center [1540, 19] width 9 height 11
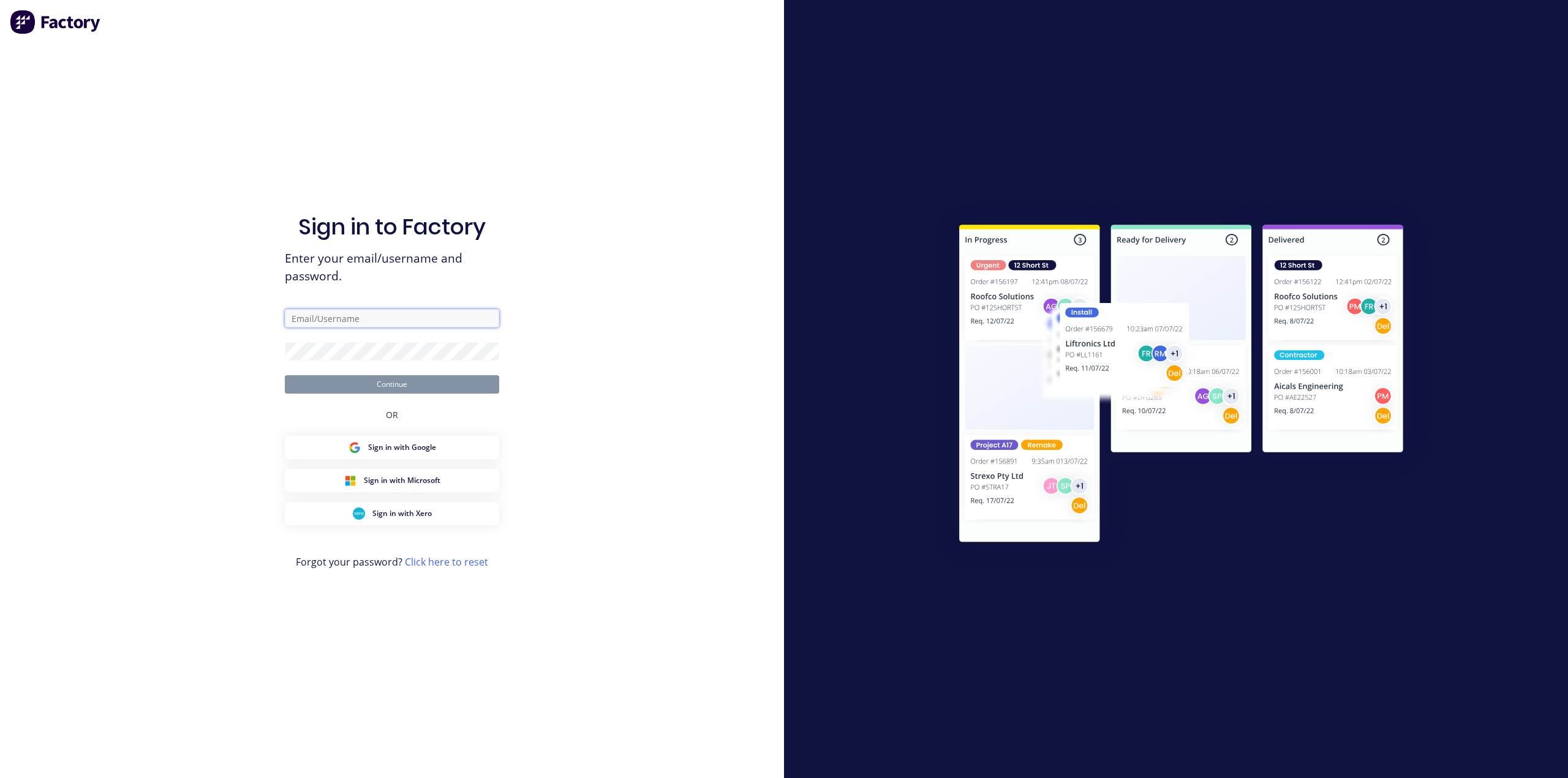
click at [308, 320] on input "text" at bounding box center [392, 318] width 214 height 19
type input "[PERSON_NAME][EMAIL_ADDRESS][DOMAIN_NAME]"
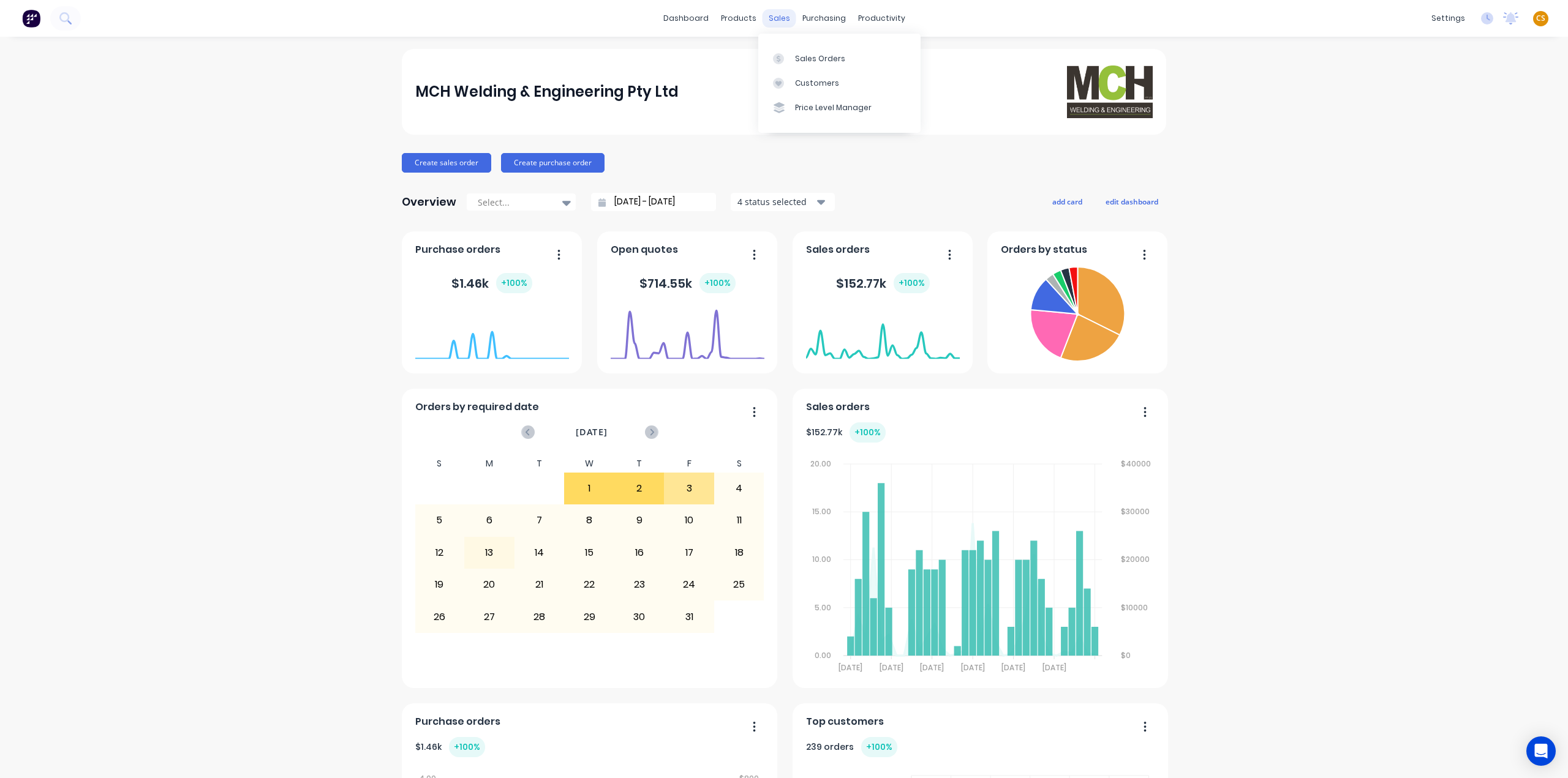
click at [786, 22] on div "sales" at bounding box center [779, 19] width 33 height 19
click at [818, 67] on link "Sales Orders" at bounding box center [839, 58] width 162 height 25
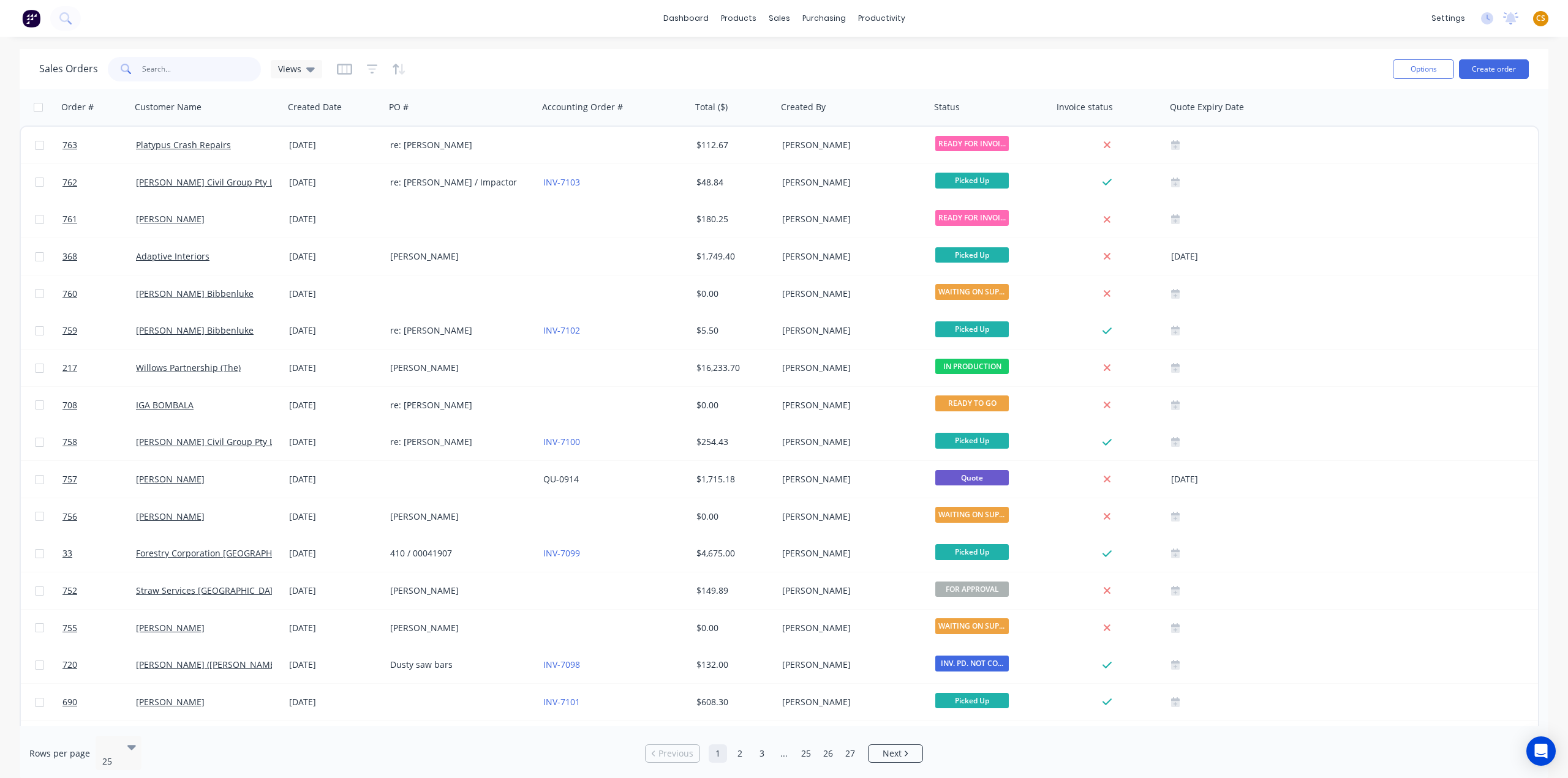
click at [177, 66] on input "text" at bounding box center [201, 69] width 120 height 25
type input "368"
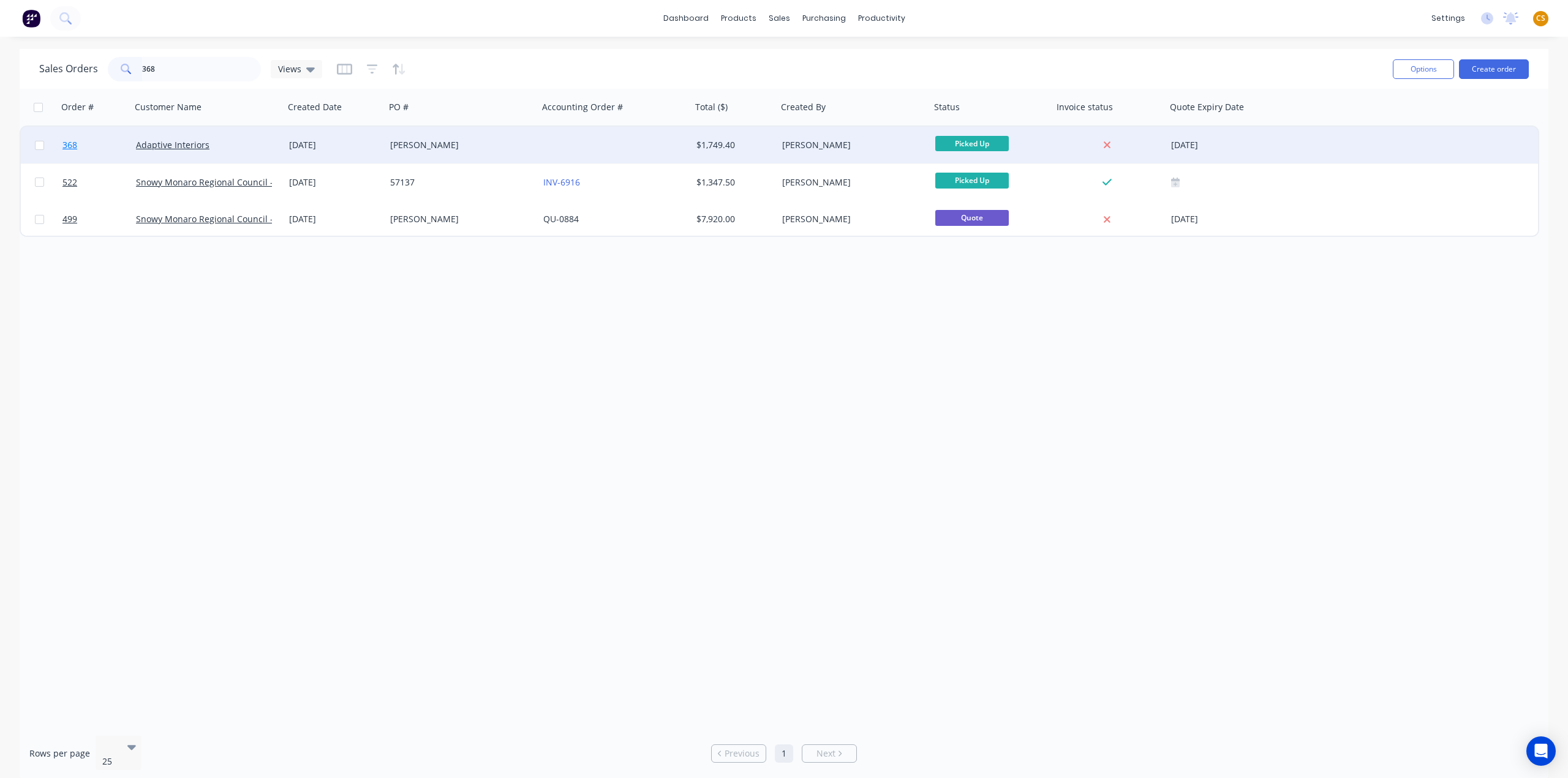
click at [95, 142] on link "368" at bounding box center [99, 145] width 74 height 37
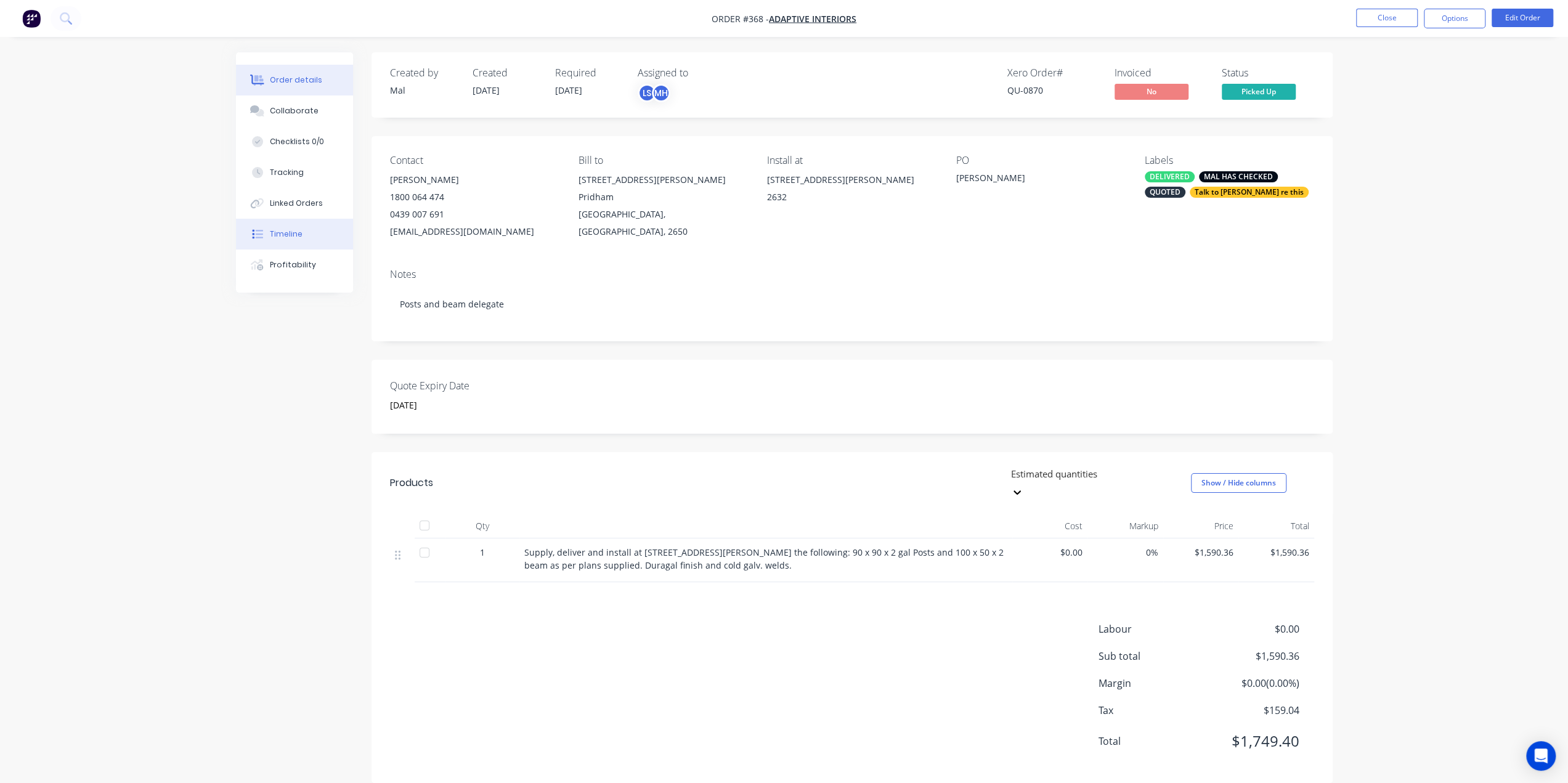
click at [290, 237] on div "Timeline" at bounding box center [286, 234] width 32 height 11
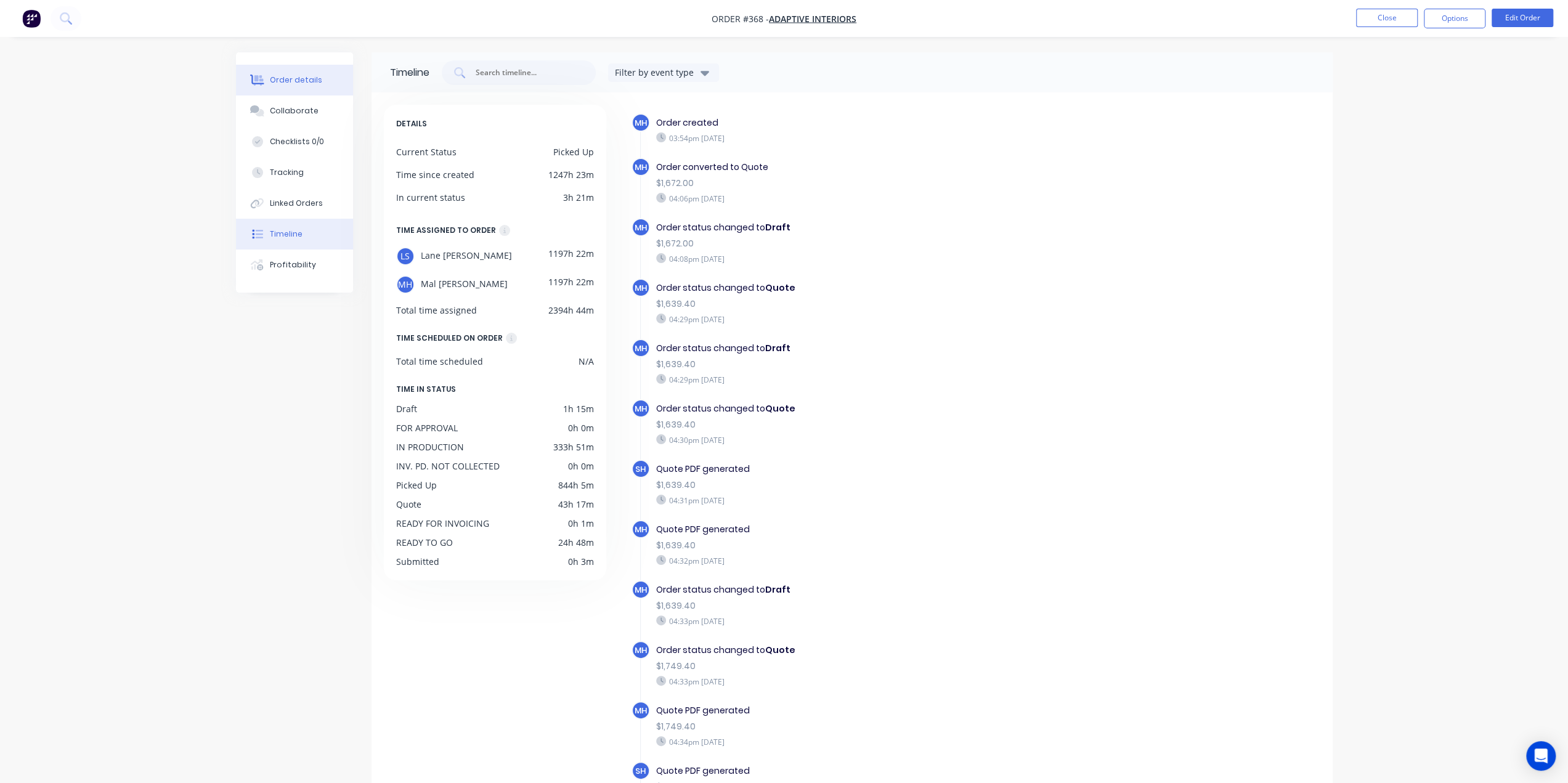
click at [287, 79] on div "Order details" at bounding box center [296, 80] width 52 height 11
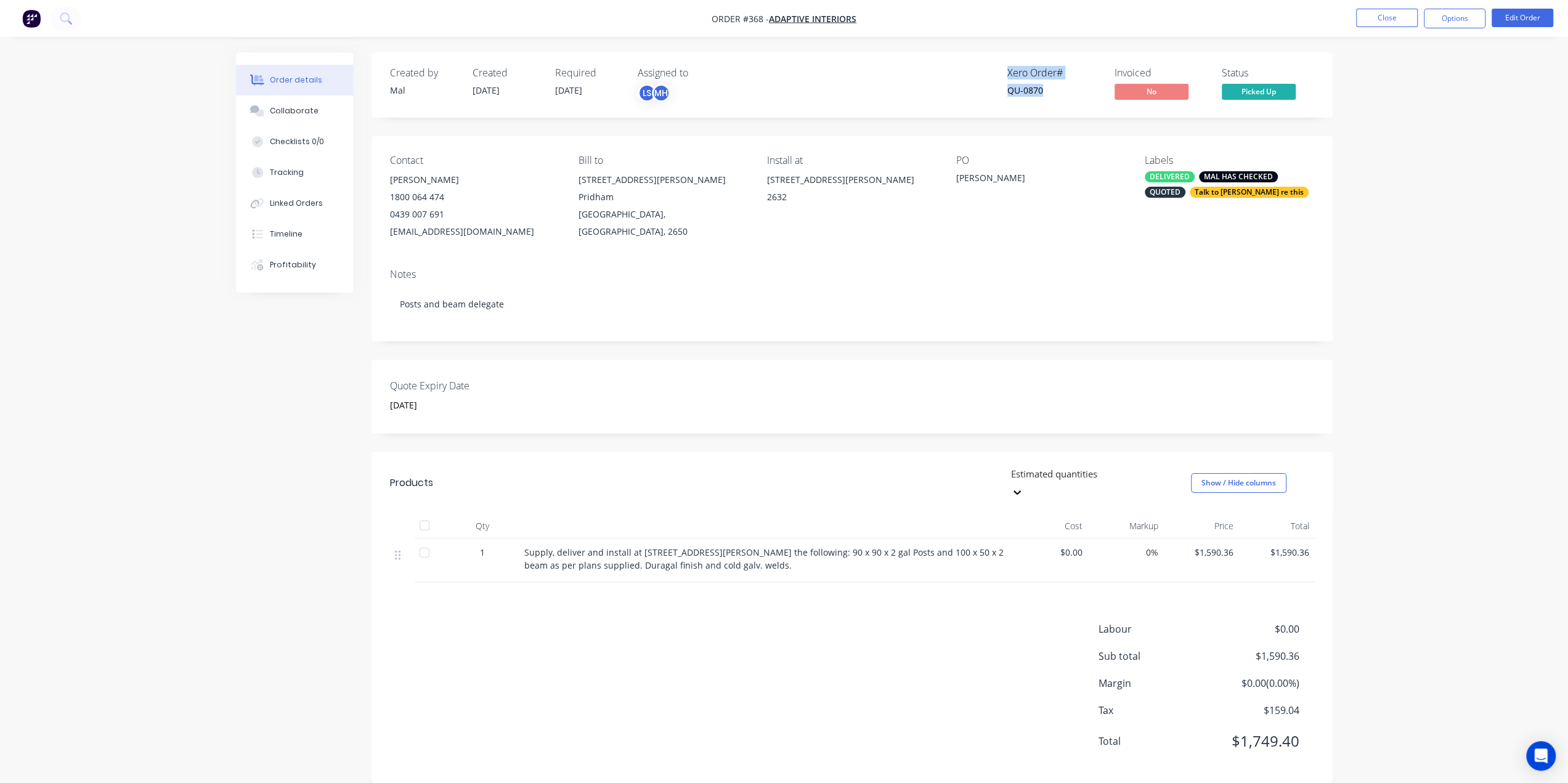
drag, startPoint x: 1030, startPoint y: 79, endPoint x: 1056, endPoint y: 90, distance: 28.2
click at [1056, 90] on div "Xero Order # QU-0870 Invoiced No Status Picked Up" at bounding box center [1038, 85] width 553 height 36
click at [1058, 94] on div "QU-0870" at bounding box center [1053, 90] width 92 height 13
drag, startPoint x: 1051, startPoint y: 93, endPoint x: 1004, endPoint y: 92, distance: 47.0
click at [1004, 92] on div "Xero Order # QU-0870 Invoiced No Status Picked Up" at bounding box center [1038, 85] width 553 height 36
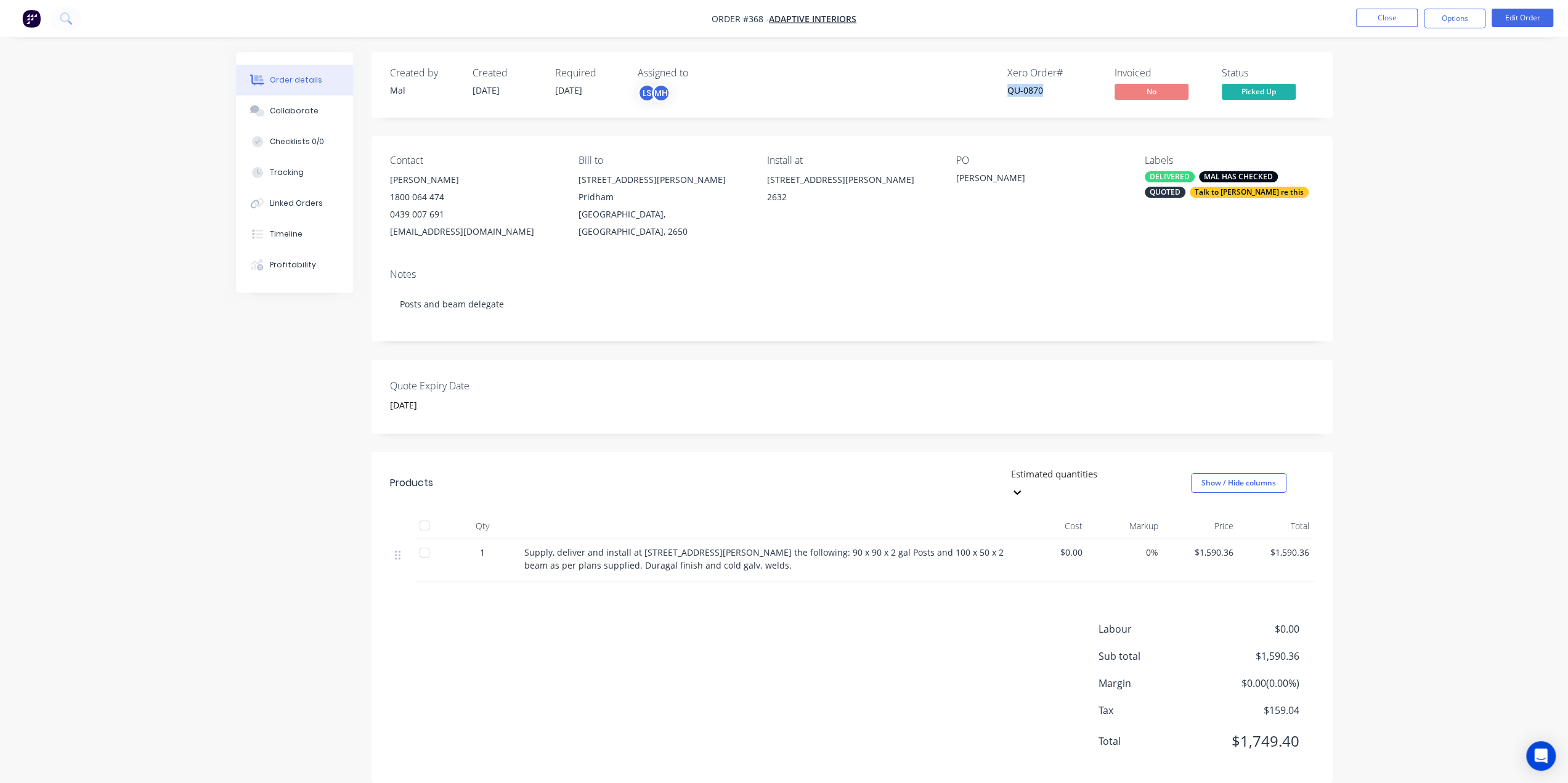
click at [958, 92] on div "Xero Order # QU-0870 Invoiced No Status Picked Up" at bounding box center [1038, 85] width 553 height 36
click at [1439, 22] on button "Options" at bounding box center [1455, 19] width 62 height 20
click at [1387, 413] on div "Order details Collaborate Checklists 0/0 Tracking Linked Orders Timeline Profit…" at bounding box center [784, 401] width 1568 height 802
click at [1446, 132] on div "Order details Collaborate Checklists 0/0 Tracking Linked Orders Timeline Profit…" at bounding box center [784, 401] width 1568 height 802
click at [1449, 17] on button "Options" at bounding box center [1455, 19] width 62 height 20
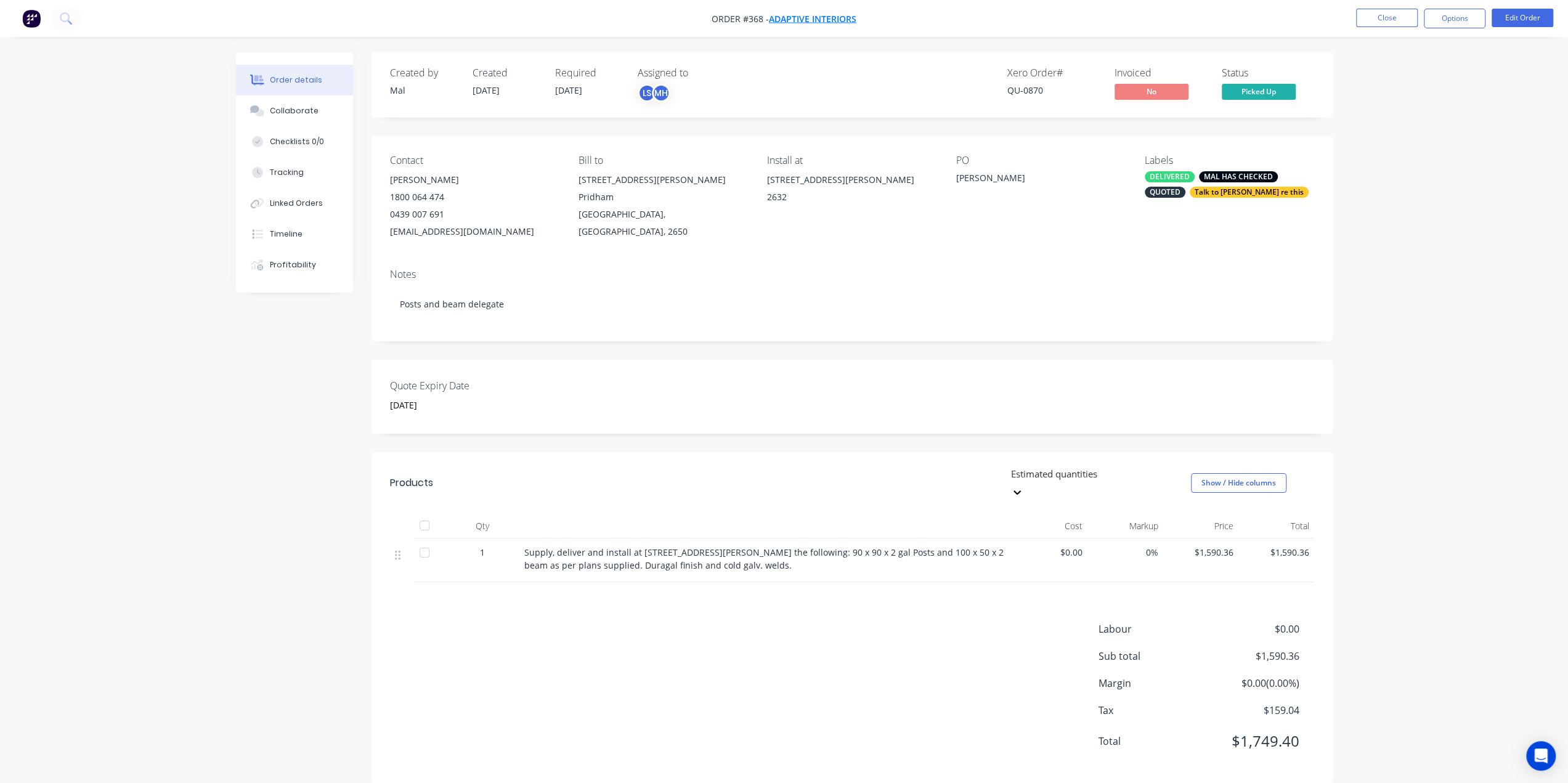
click at [797, 21] on span "Adaptive Interiors" at bounding box center [813, 19] width 87 height 12
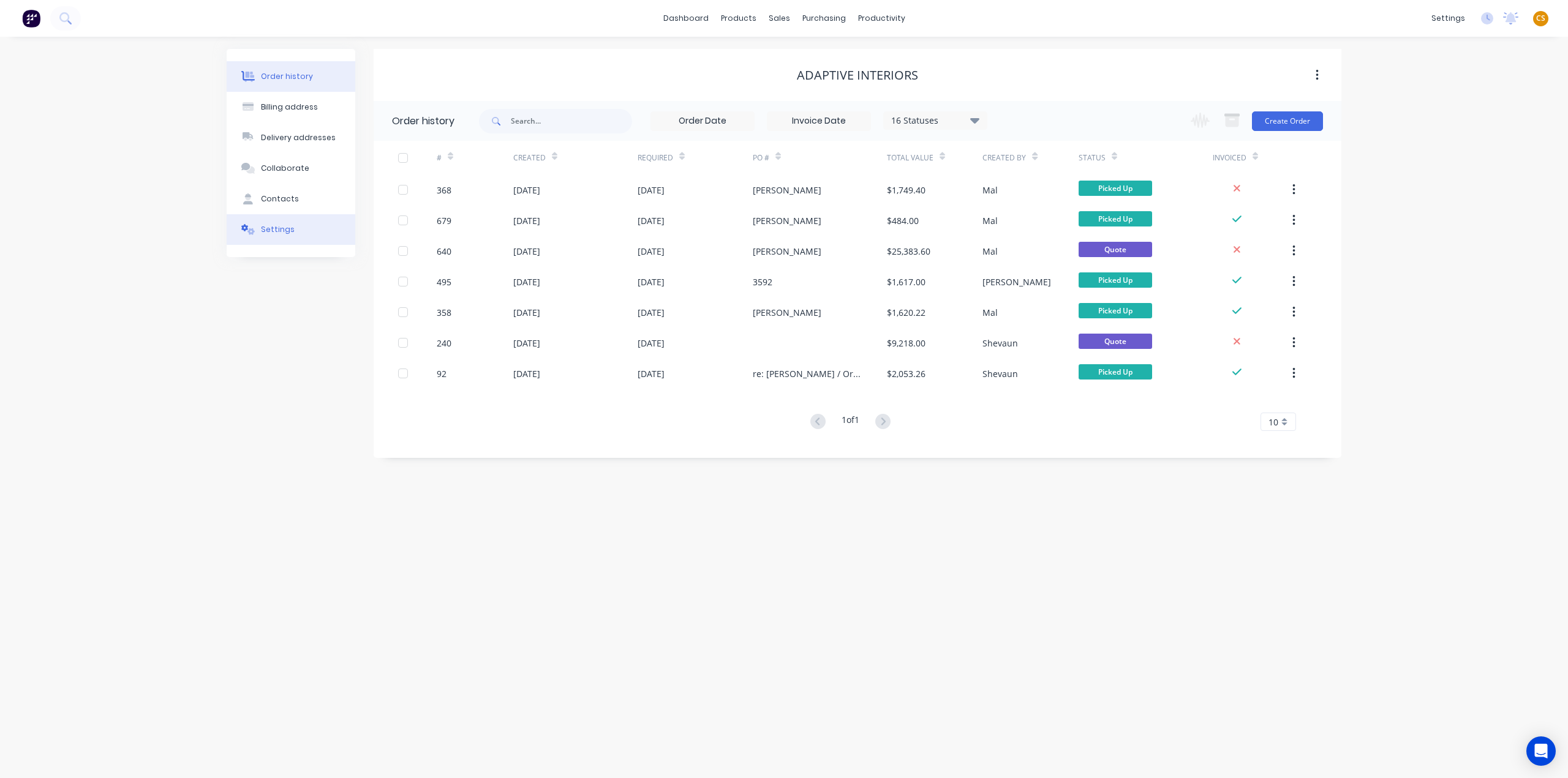
click at [269, 227] on div "Settings" at bounding box center [278, 230] width 33 height 11
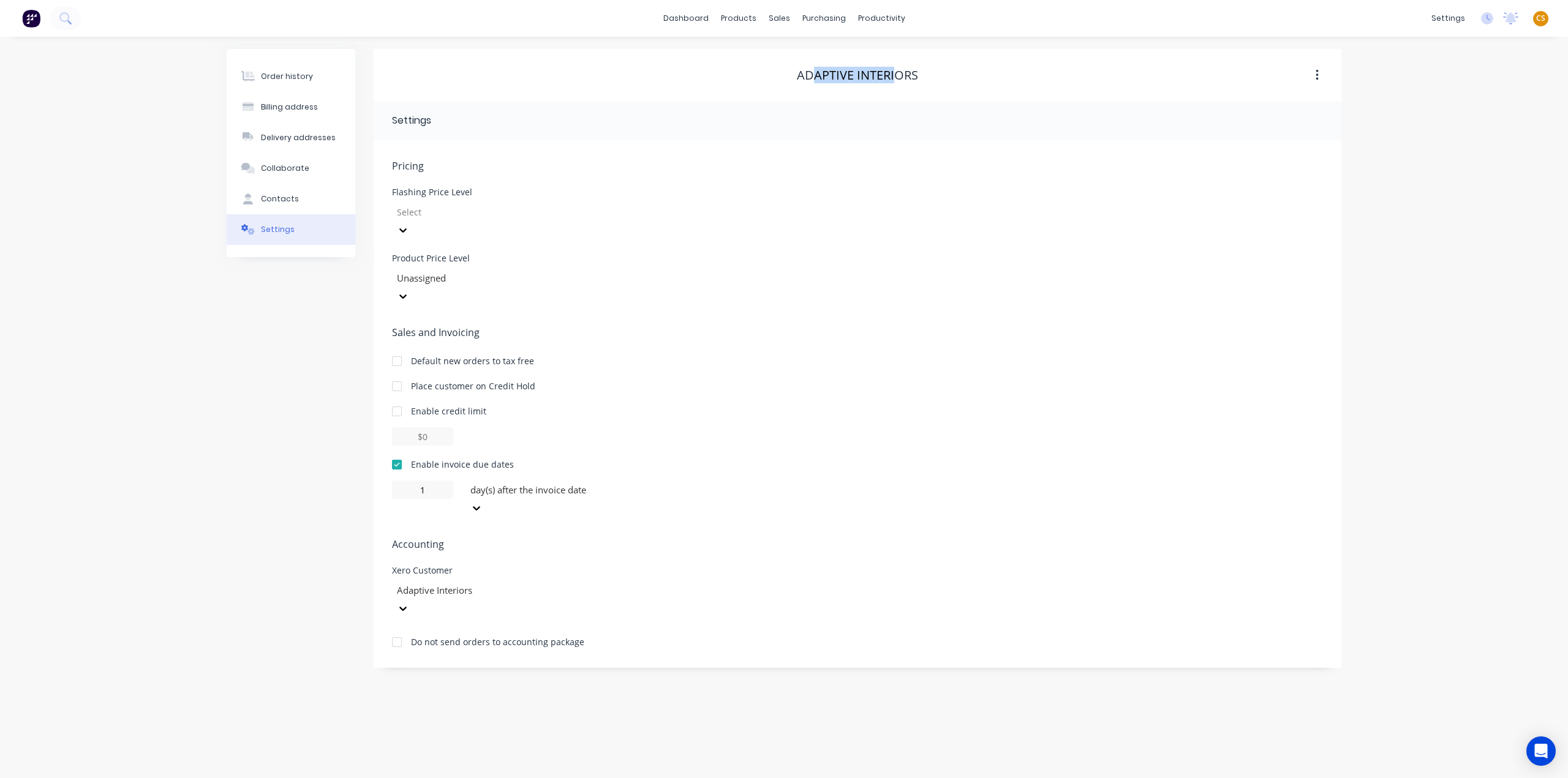
drag, startPoint x: 812, startPoint y: 73, endPoint x: 896, endPoint y: 74, distance: 84.0
click at [896, 74] on div "Adaptive Interiors" at bounding box center [857, 76] width 121 height 15
click at [273, 72] on div "Order history" at bounding box center [287, 77] width 52 height 11
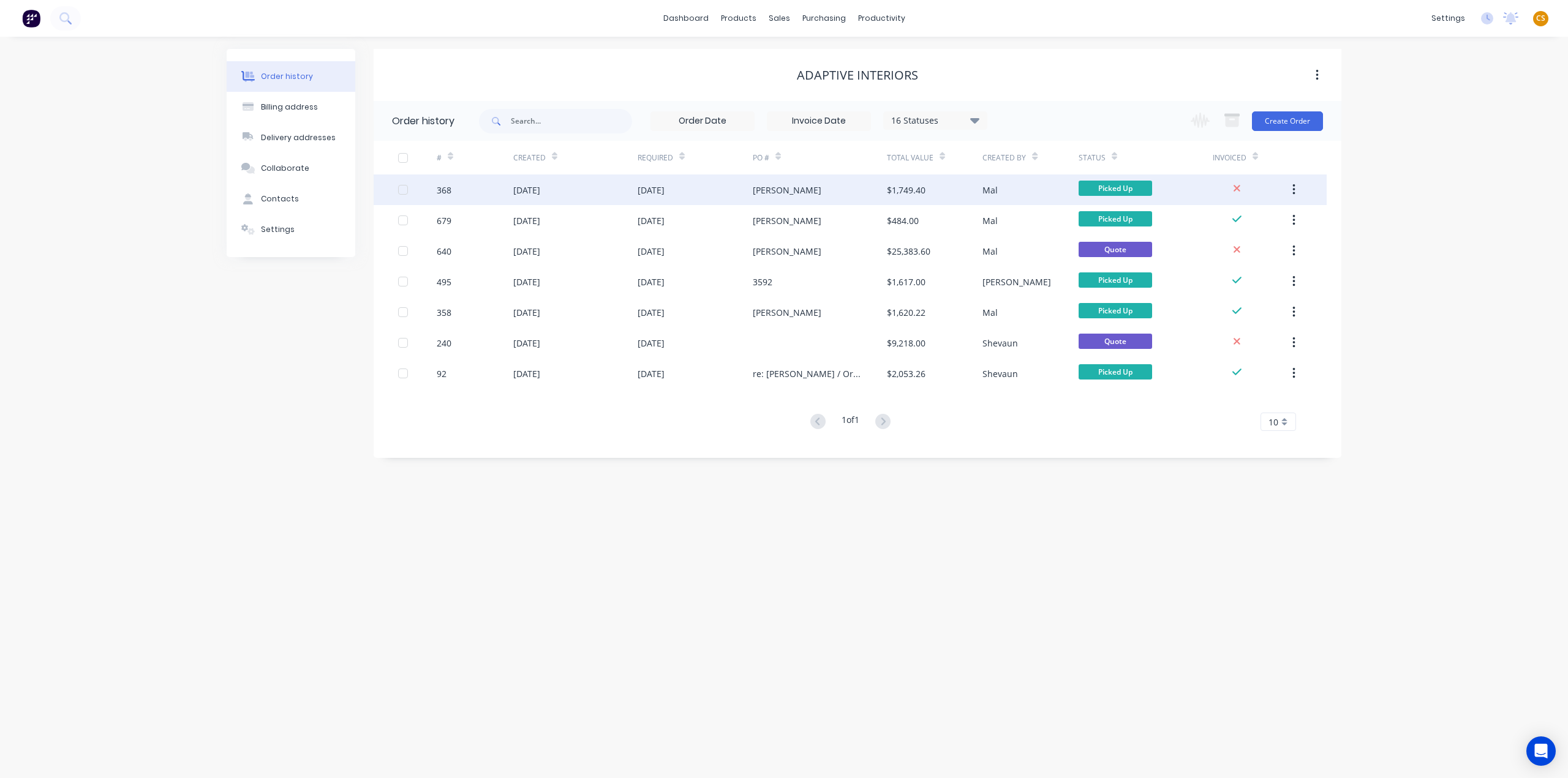
click at [455, 186] on div "368" at bounding box center [475, 190] width 77 height 30
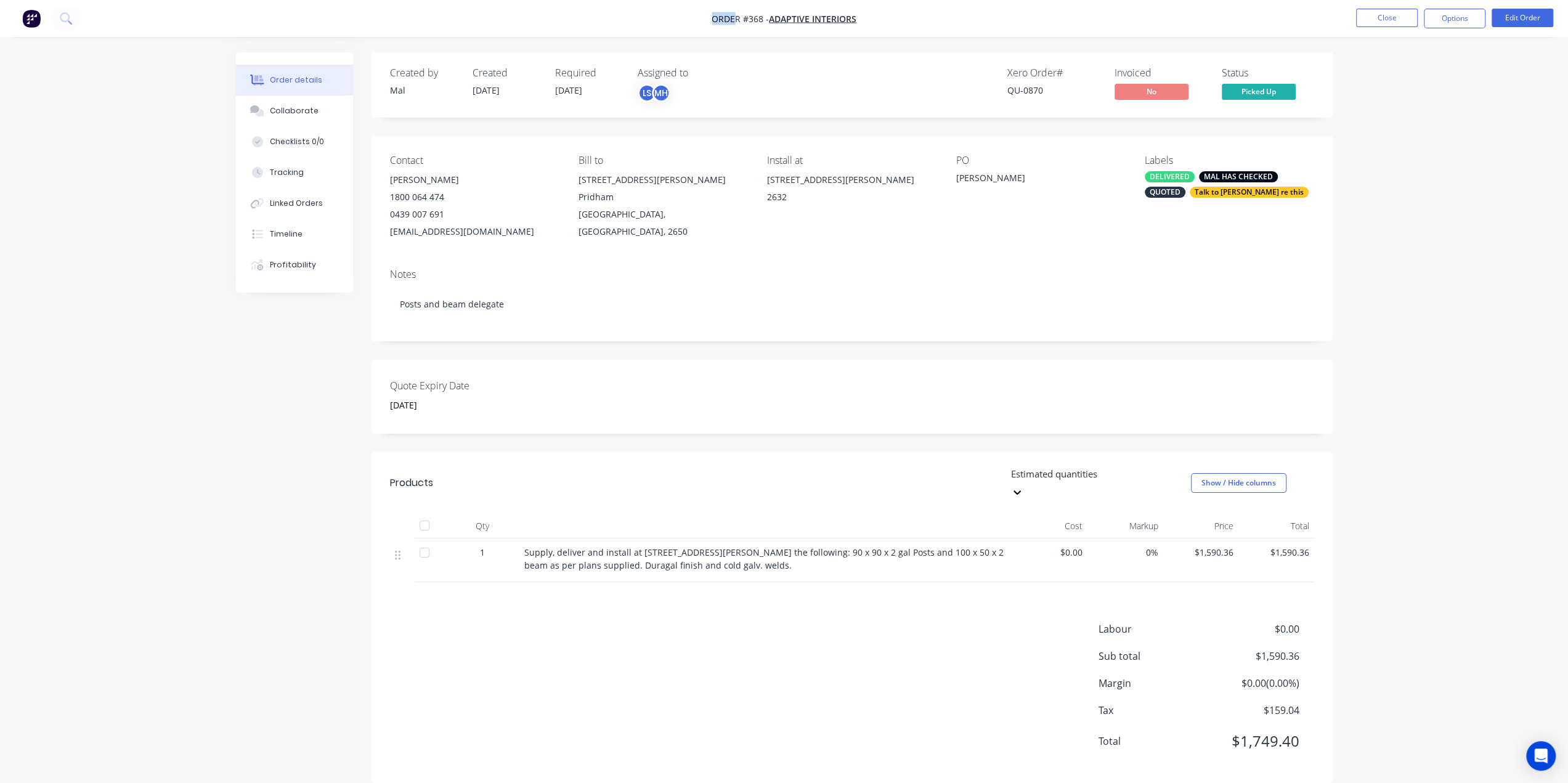
drag, startPoint x: 631, startPoint y: 14, endPoint x: 734, endPoint y: 17, distance: 103.0
click at [734, 17] on nav "Order #368 - Adaptive Interiors Close Options Edit Order" at bounding box center [784, 18] width 1568 height 37
click at [911, 22] on nav "Order #368 - Adaptive Interiors Close Options Edit Order" at bounding box center [784, 18] width 1568 height 37
click at [821, 20] on span "Adaptive Interiors" at bounding box center [813, 19] width 87 height 12
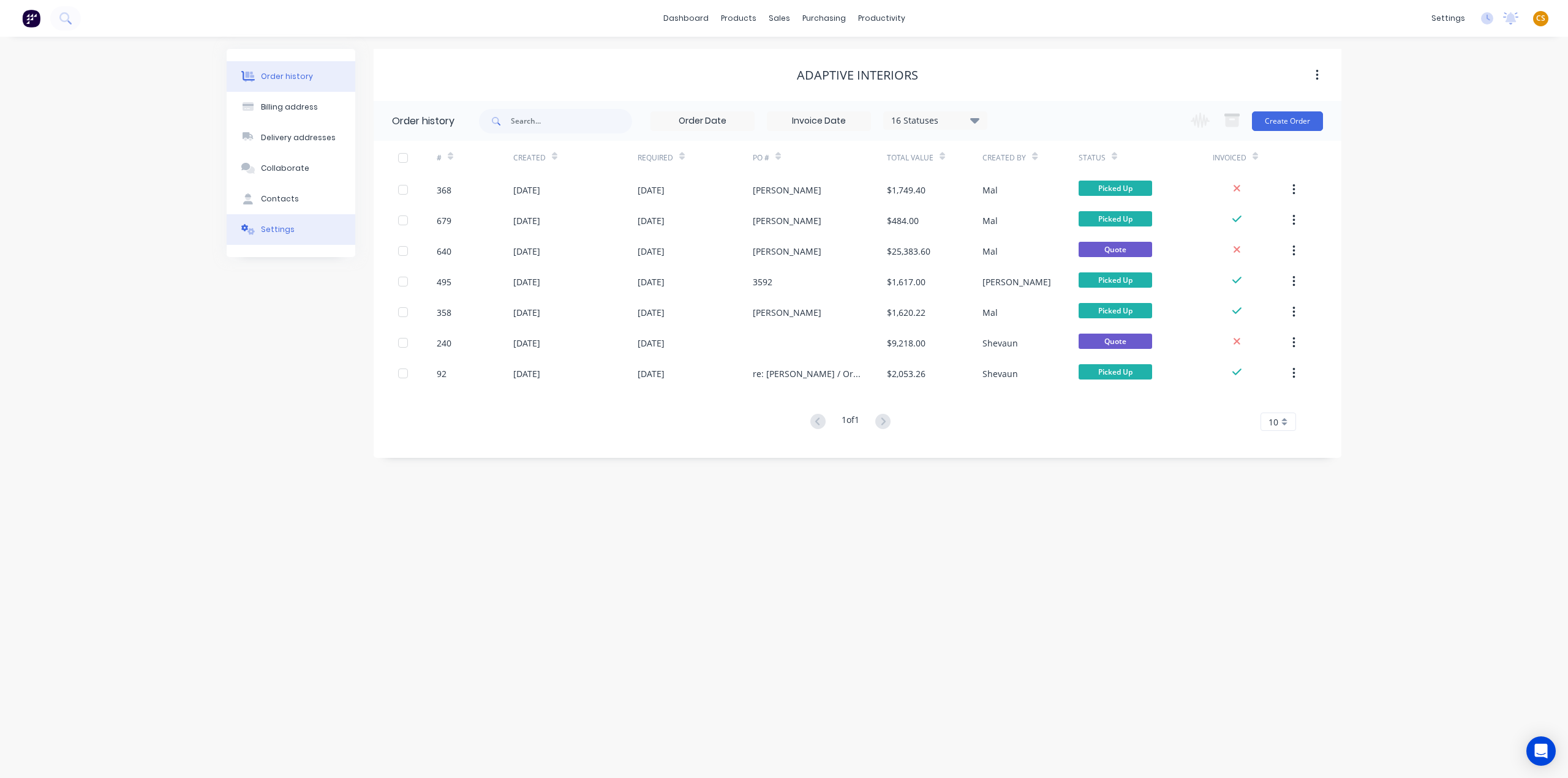
click at [295, 232] on button "Settings" at bounding box center [291, 229] width 129 height 30
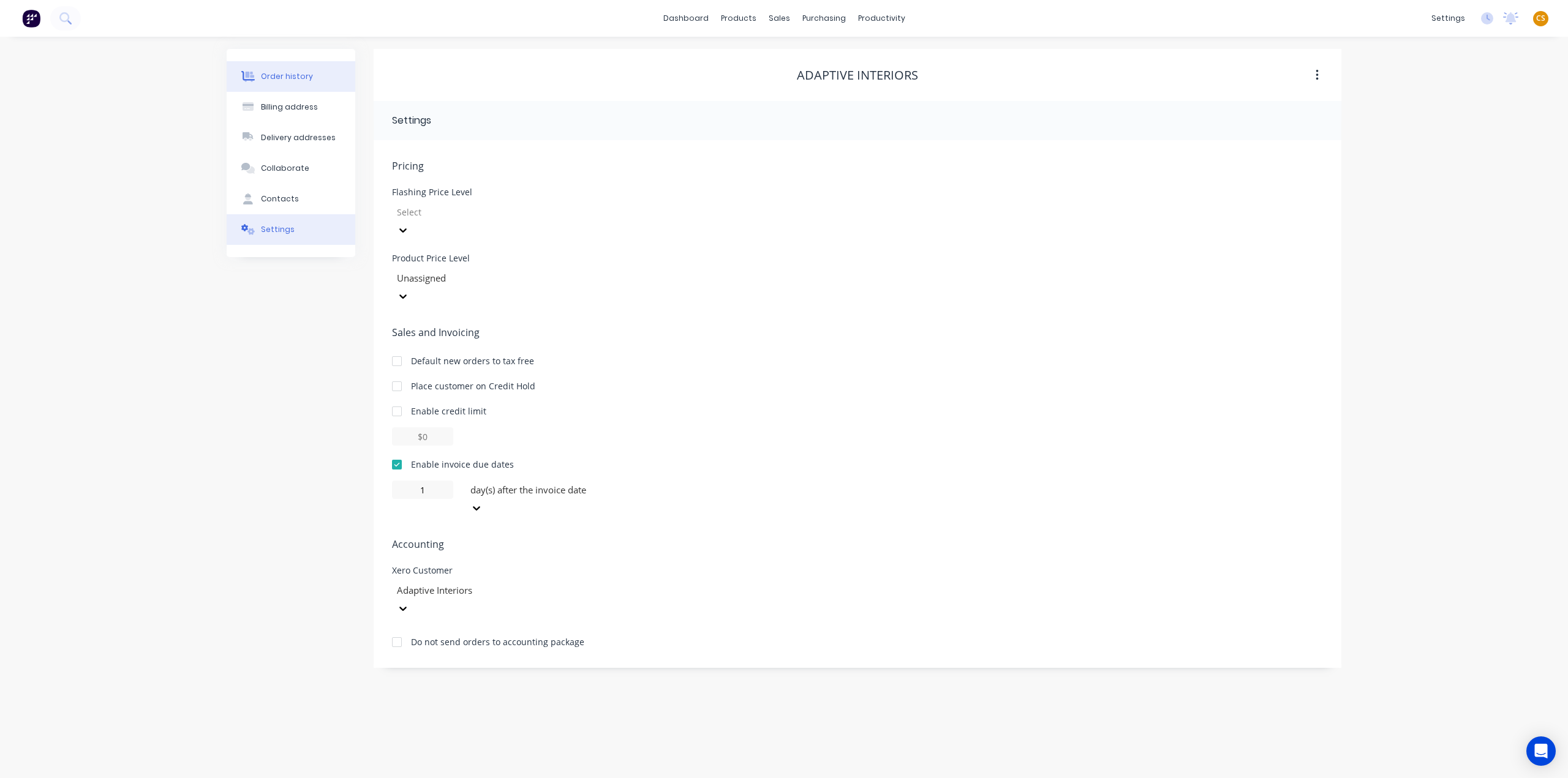
click at [295, 74] on div "Order history" at bounding box center [287, 77] width 52 height 11
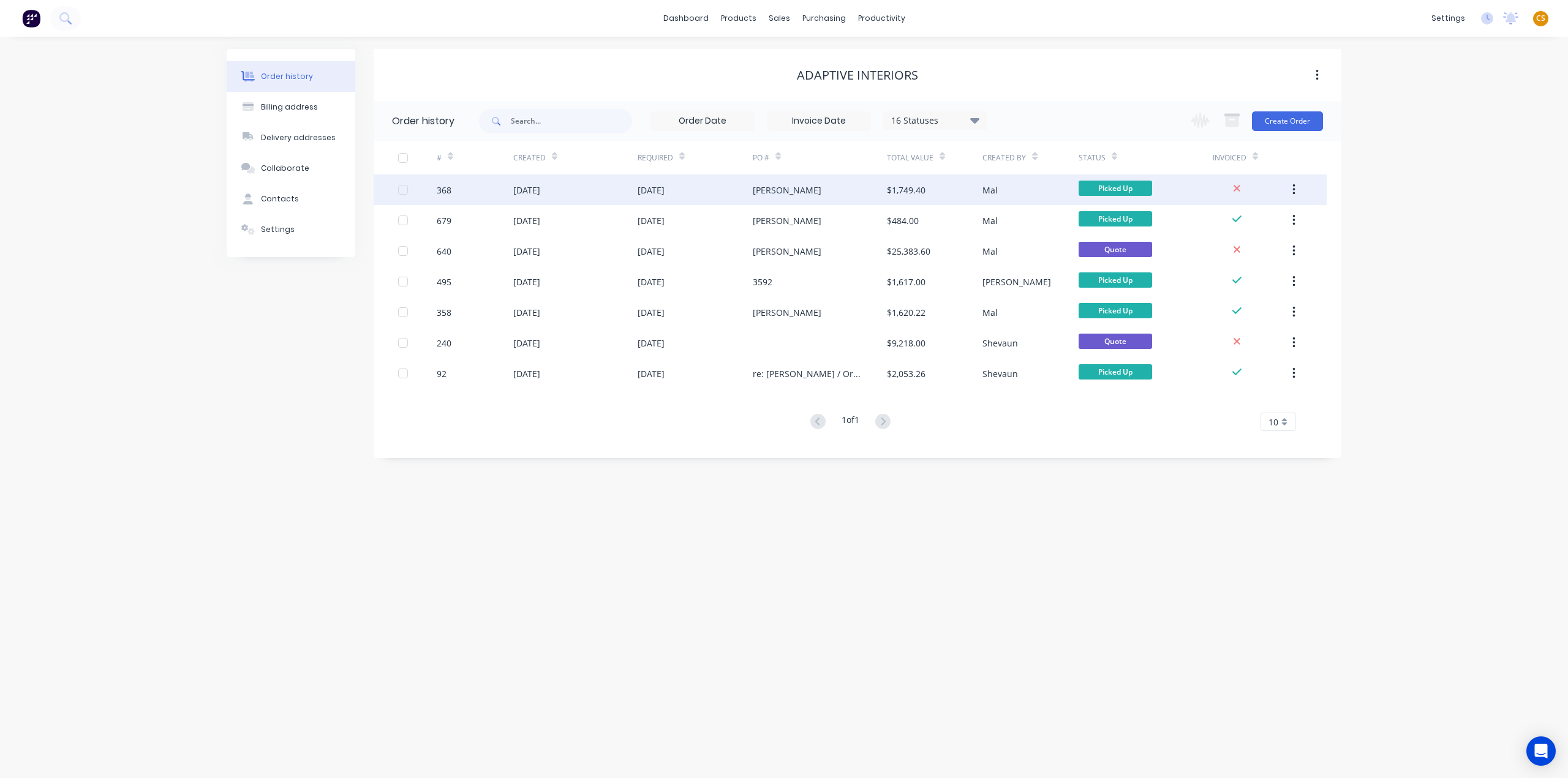
click at [479, 191] on div "368" at bounding box center [475, 190] width 77 height 30
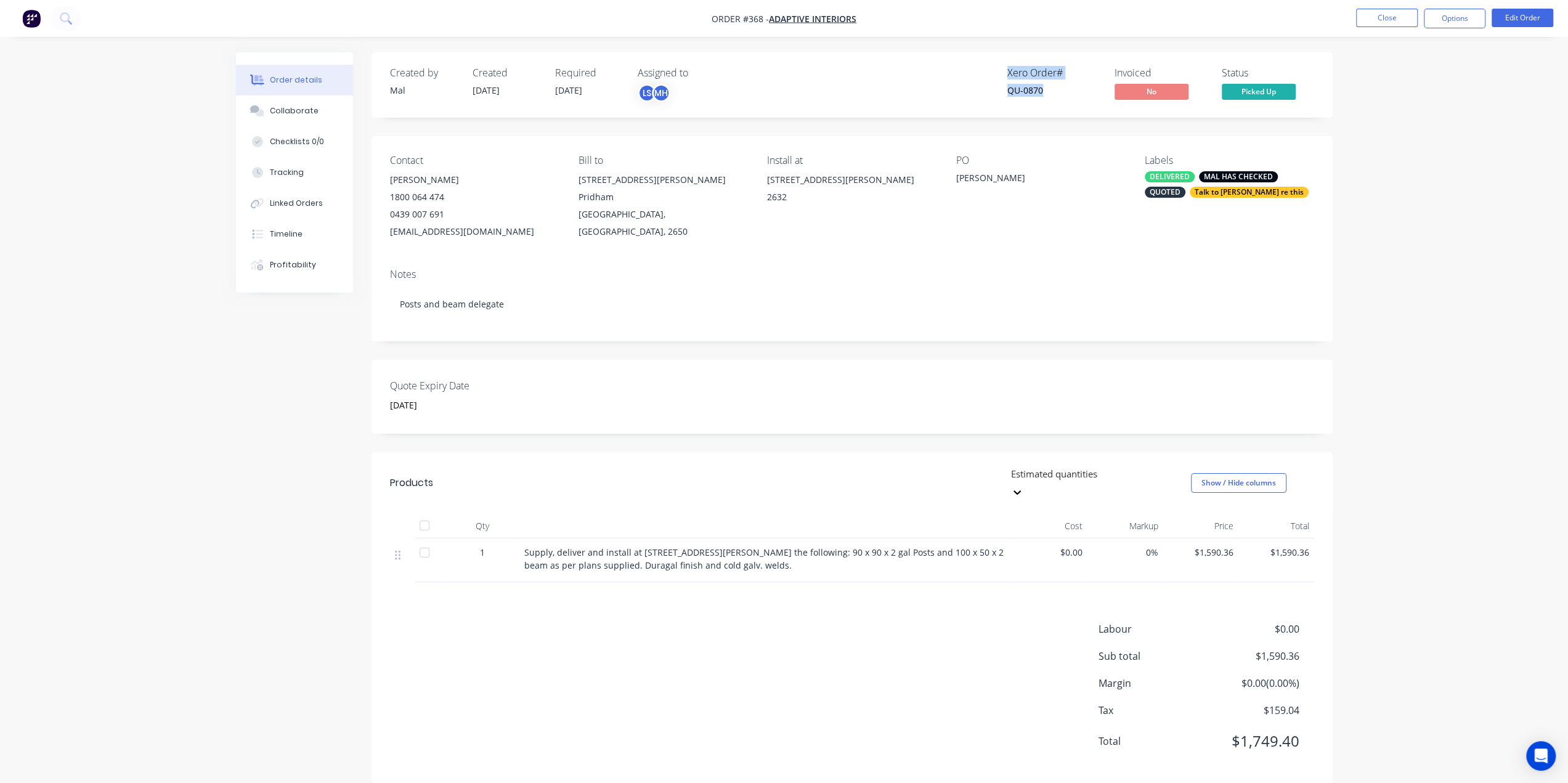
drag, startPoint x: 990, startPoint y: 70, endPoint x: 1056, endPoint y: 87, distance: 68.2
click at [1056, 87] on div "Xero Order # QU-0870 Invoiced No Status Picked Up" at bounding box center [1038, 85] width 553 height 36
click at [1056, 92] on div "QU-0870" at bounding box center [1053, 90] width 92 height 13
click at [990, 78] on div "Xero Order # QU-0870 Invoiced No Status Picked Up" at bounding box center [1038, 85] width 553 height 36
drag, startPoint x: 993, startPoint y: 72, endPoint x: 1068, endPoint y: 89, distance: 76.9
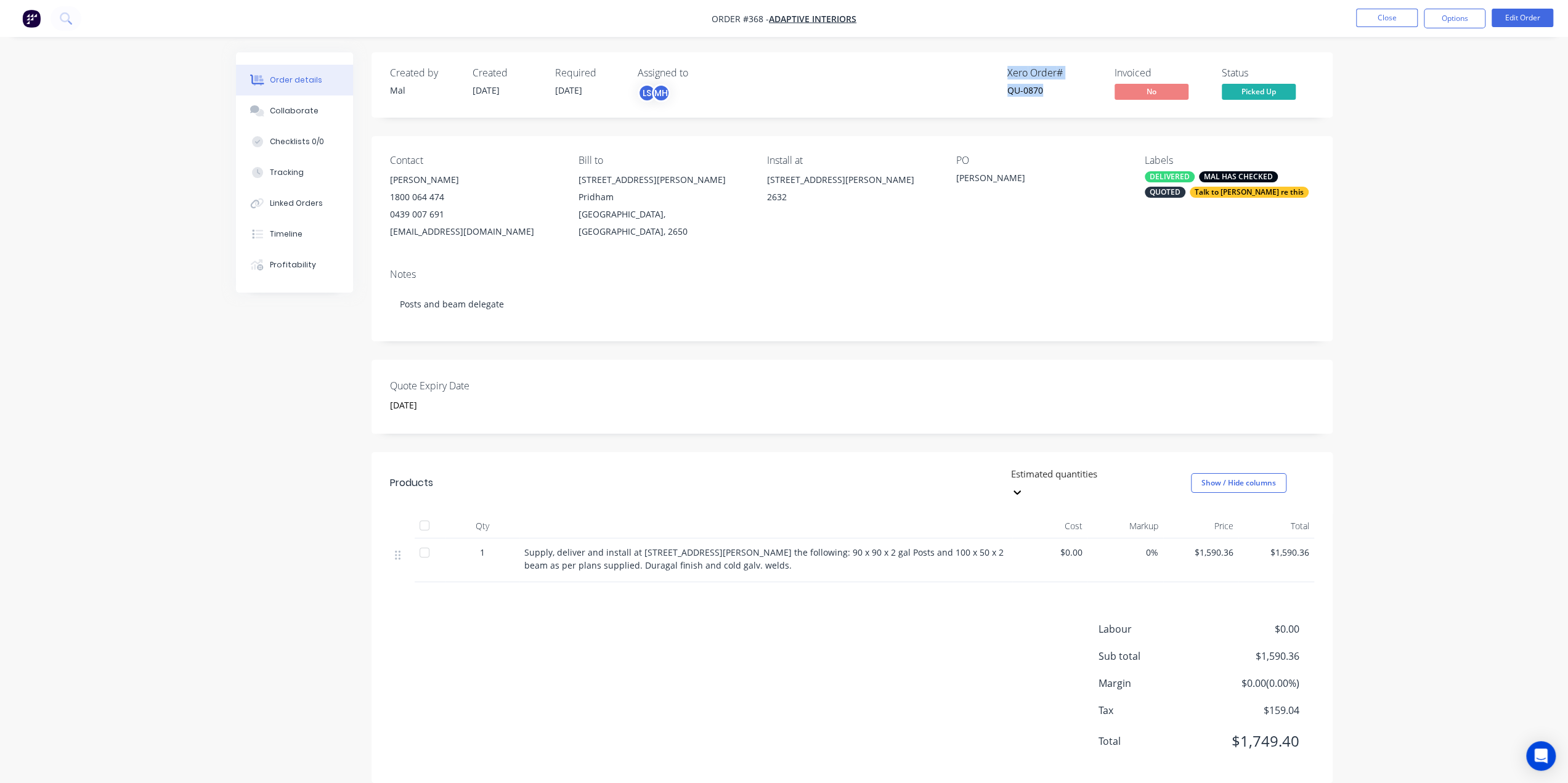
click at [1068, 89] on div "Xero Order # QU-0870 Invoiced No Status Picked Up" at bounding box center [1038, 85] width 553 height 36
click at [298, 234] on div "Timeline" at bounding box center [286, 234] width 32 height 11
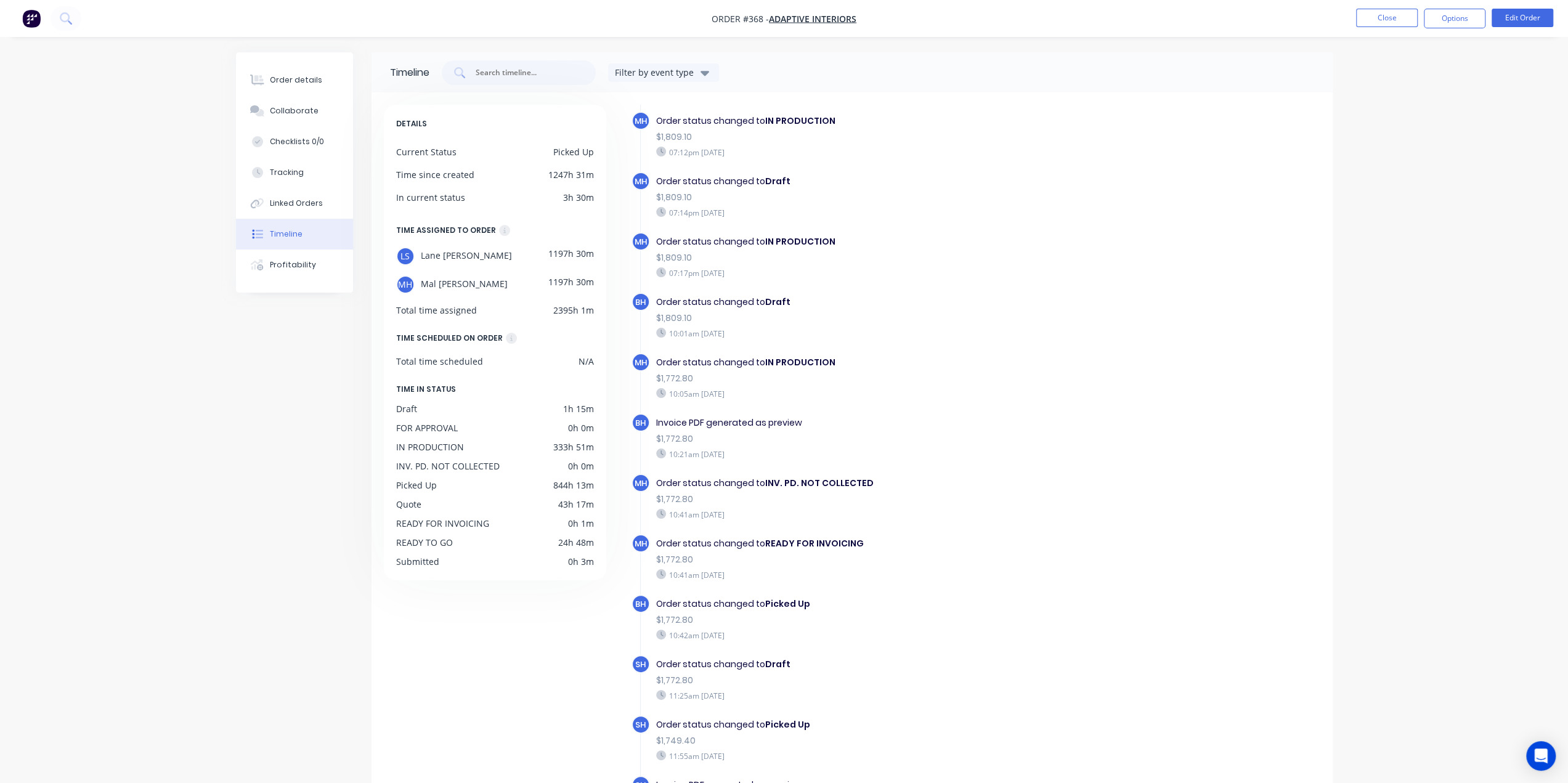
scroll to position [84, 0]
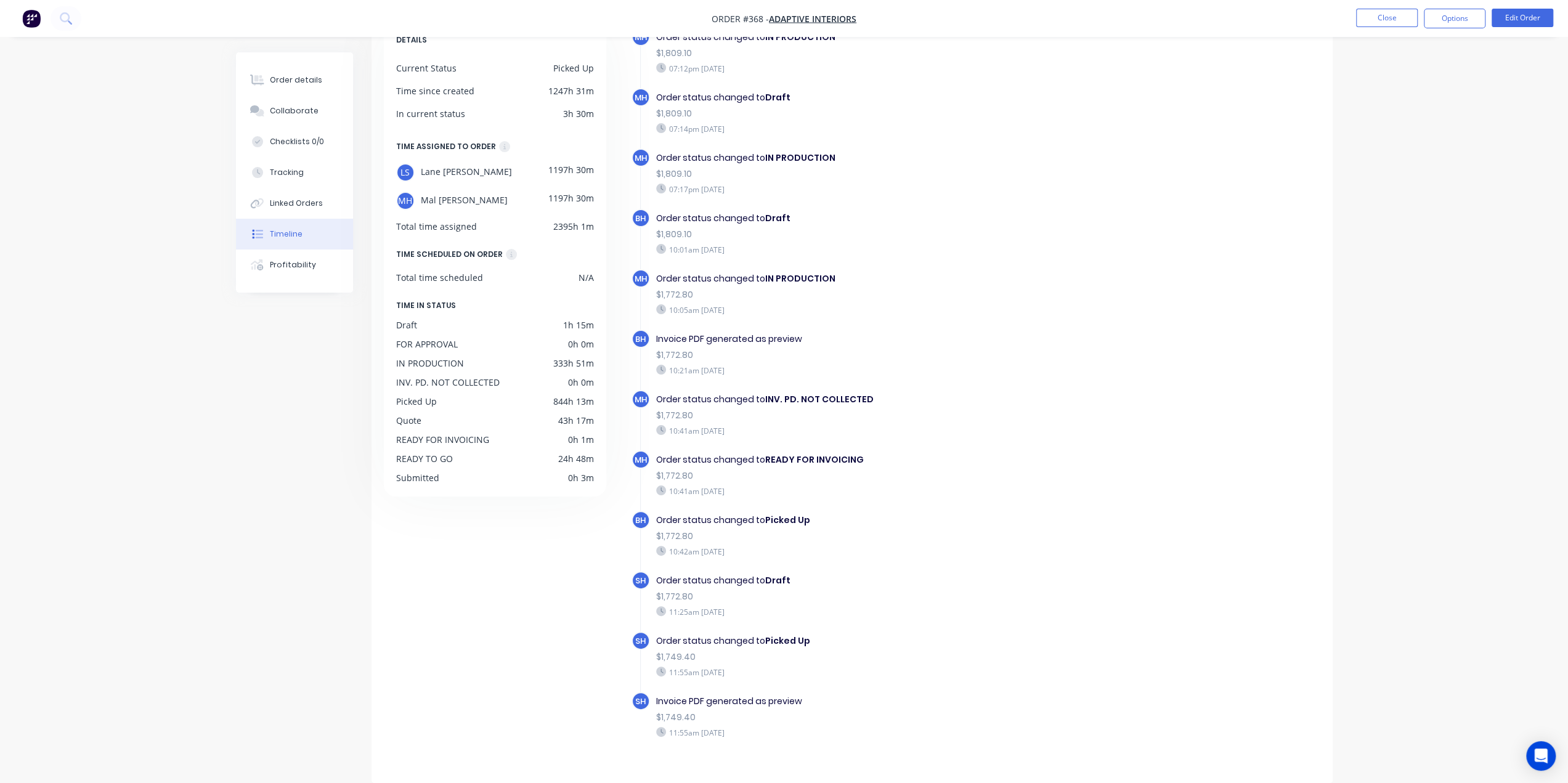
click at [1455, 372] on div "Order details Collaborate Checklists 0/0 Tracking Linked Orders Timeline Profit…" at bounding box center [784, 350] width 1568 height 867
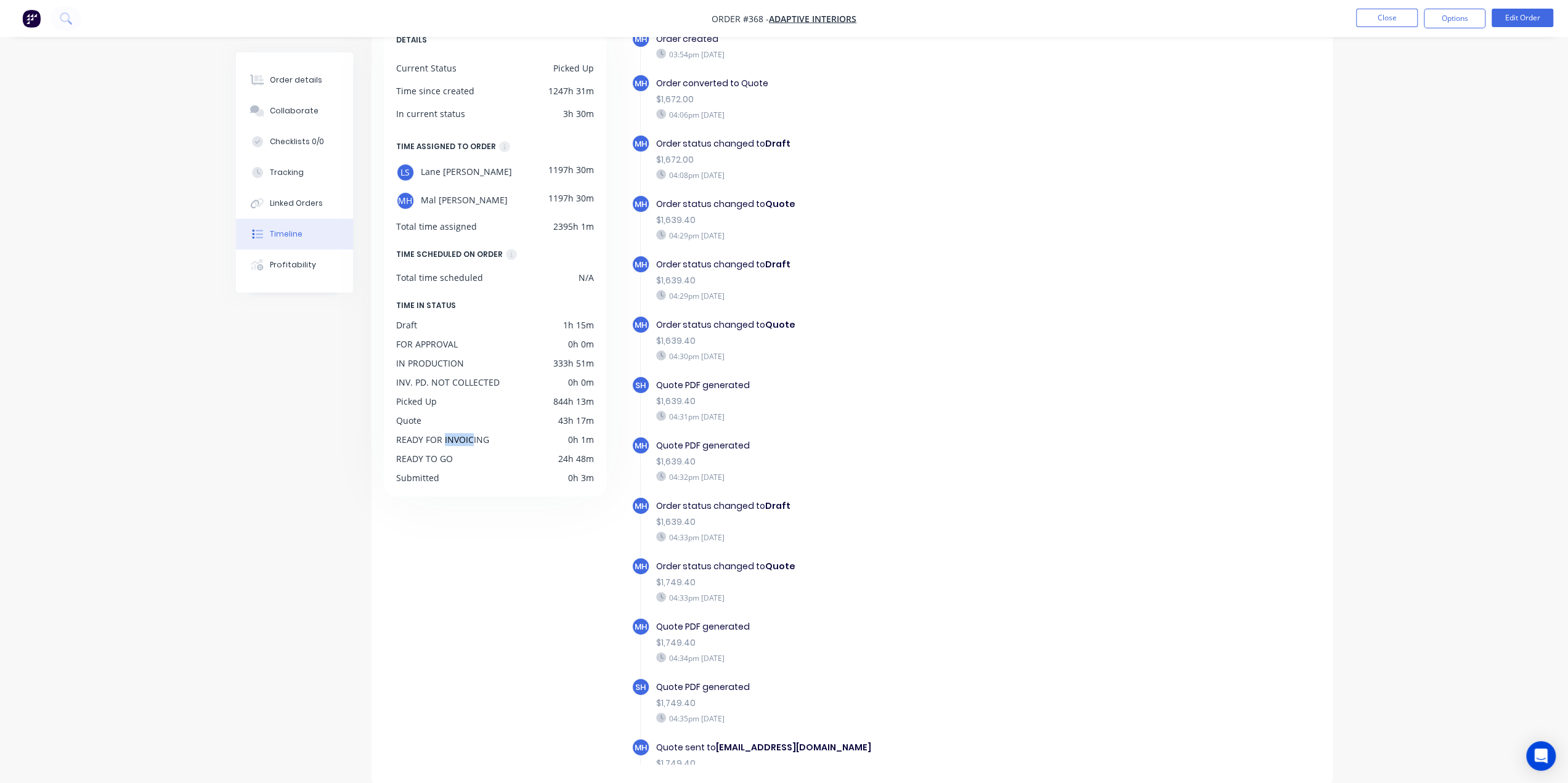
scroll to position [0, 0]
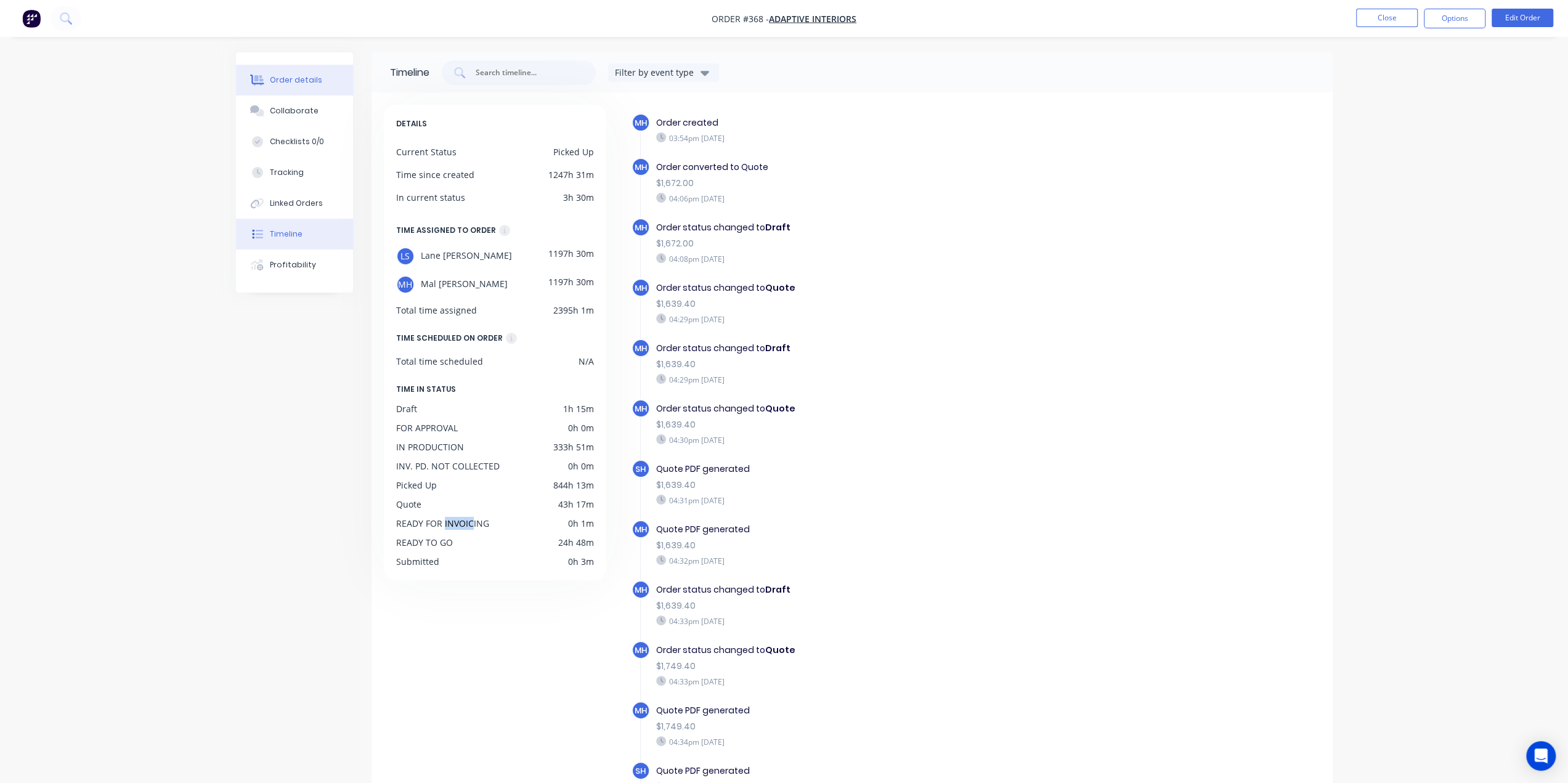
click at [280, 82] on div "Order details" at bounding box center [296, 80] width 52 height 11
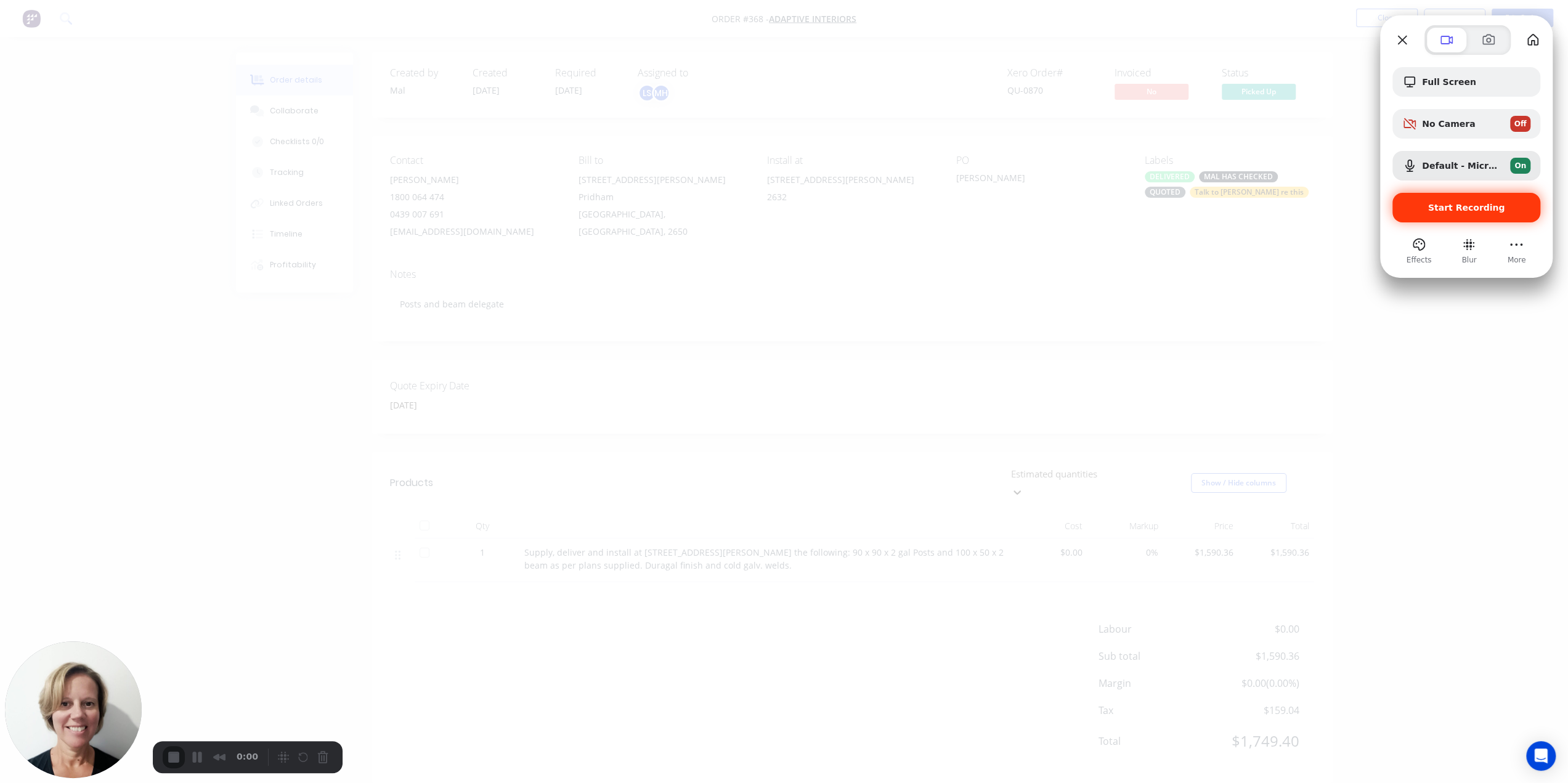
click at [1442, 208] on span "Start Recording" at bounding box center [1467, 208] width 77 height 10
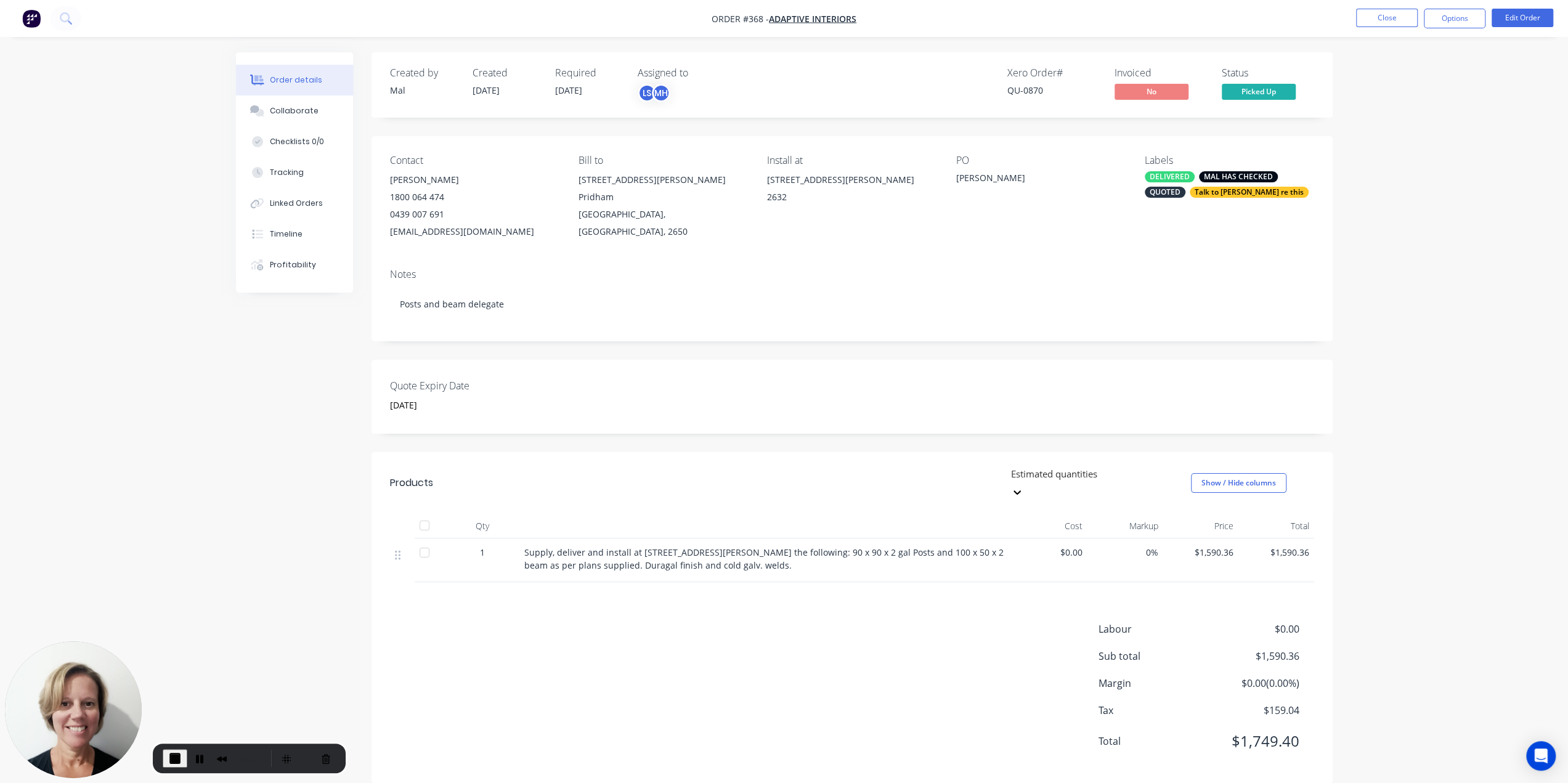
click at [1124, 69] on div "Invoiced" at bounding box center [1160, 73] width 92 height 12
drag, startPoint x: 993, startPoint y: 69, endPoint x: 1052, endPoint y: 88, distance: 62.0
click at [1052, 88] on div "Xero Order # QU-0870 Invoiced No Status Picked Up" at bounding box center [1038, 85] width 553 height 36
click at [1051, 92] on div "QU-0870" at bounding box center [1053, 90] width 92 height 13
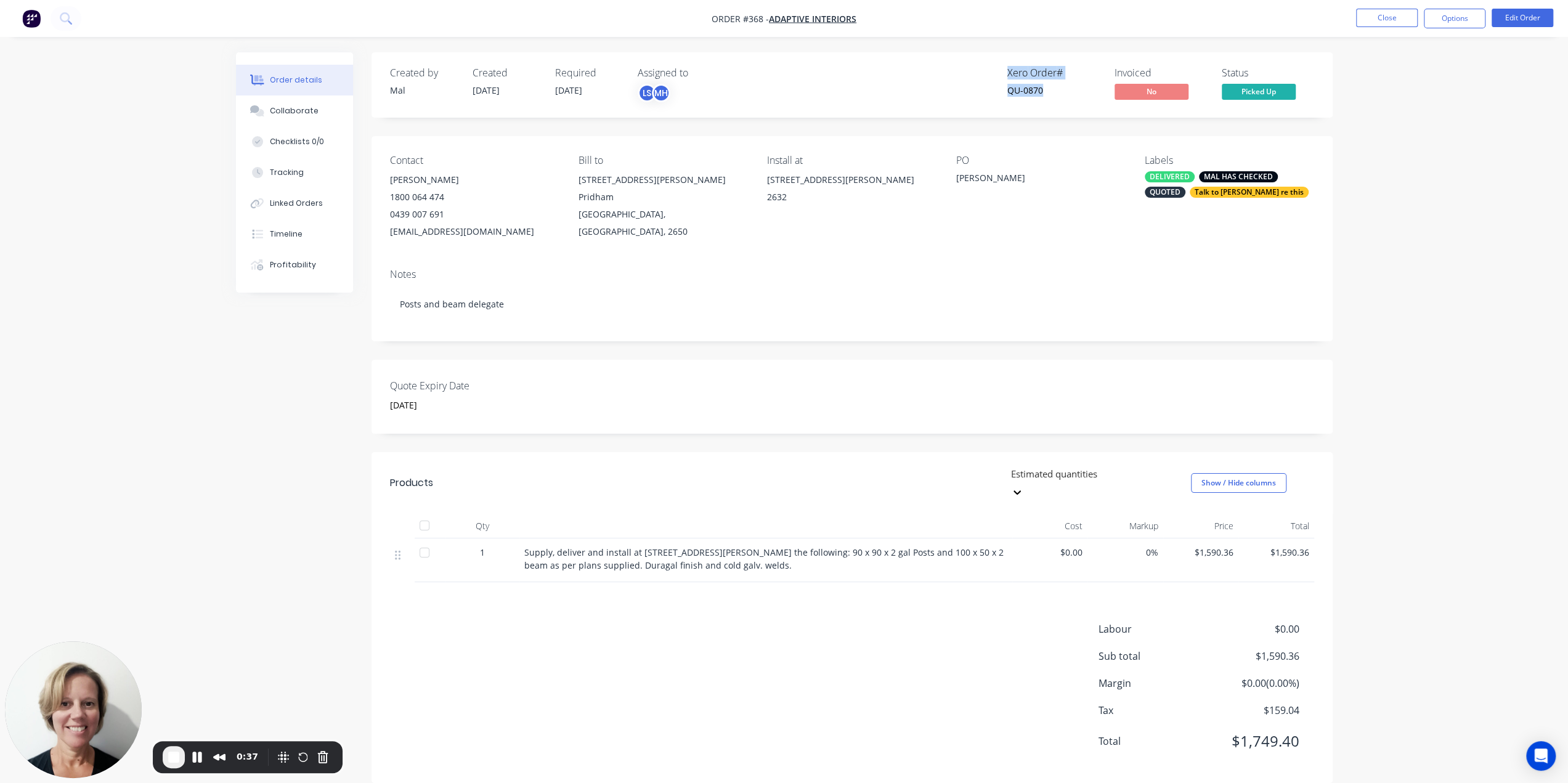
drag, startPoint x: 1005, startPoint y: 75, endPoint x: 1042, endPoint y: 89, distance: 39.6
click at [1042, 89] on div "Xero Order # QU-0870 Invoiced No Status Picked Up" at bounding box center [1038, 85] width 553 height 36
click at [287, 234] on div "Timeline" at bounding box center [286, 234] width 32 height 11
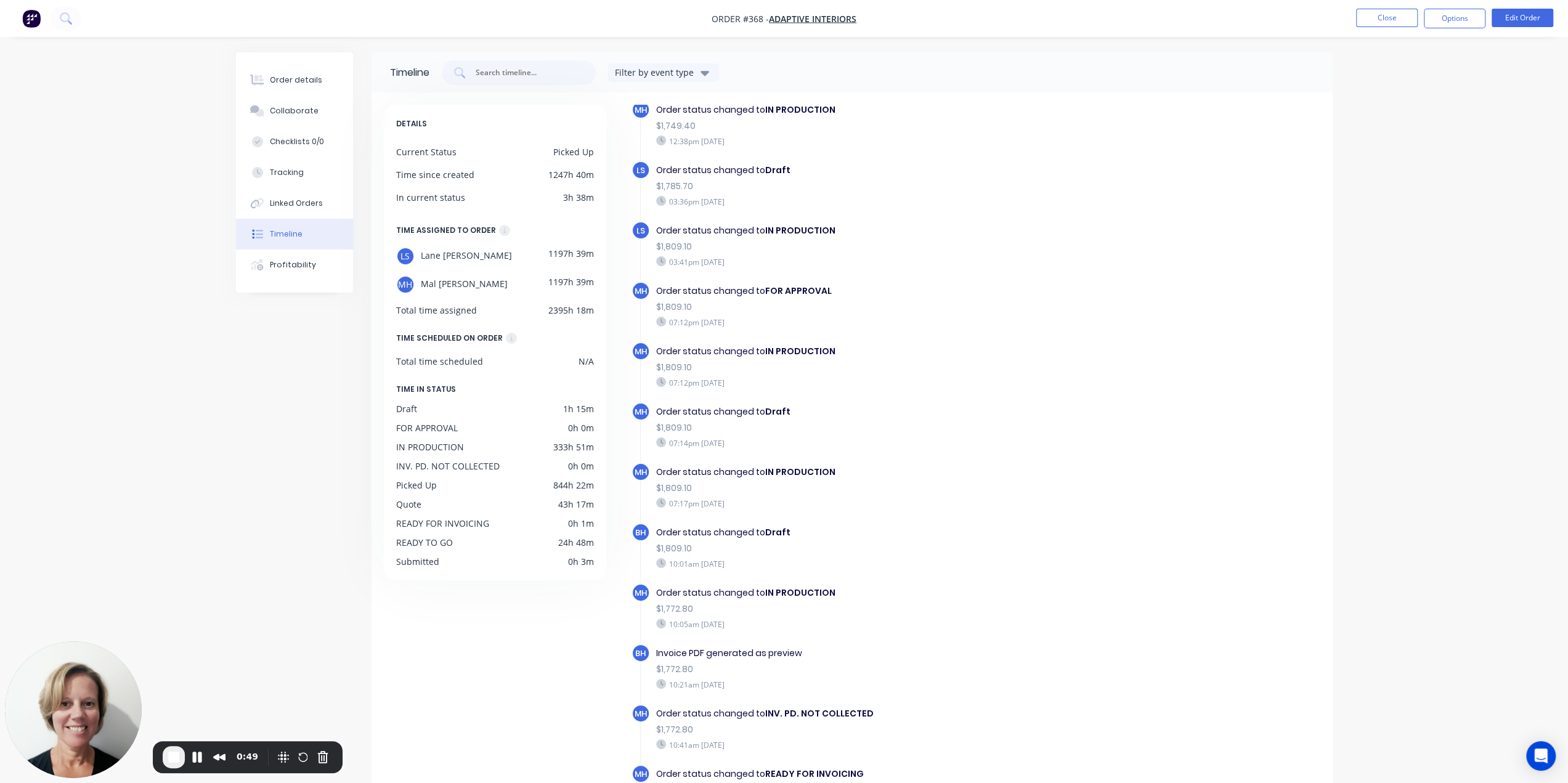
scroll to position [1375, 0]
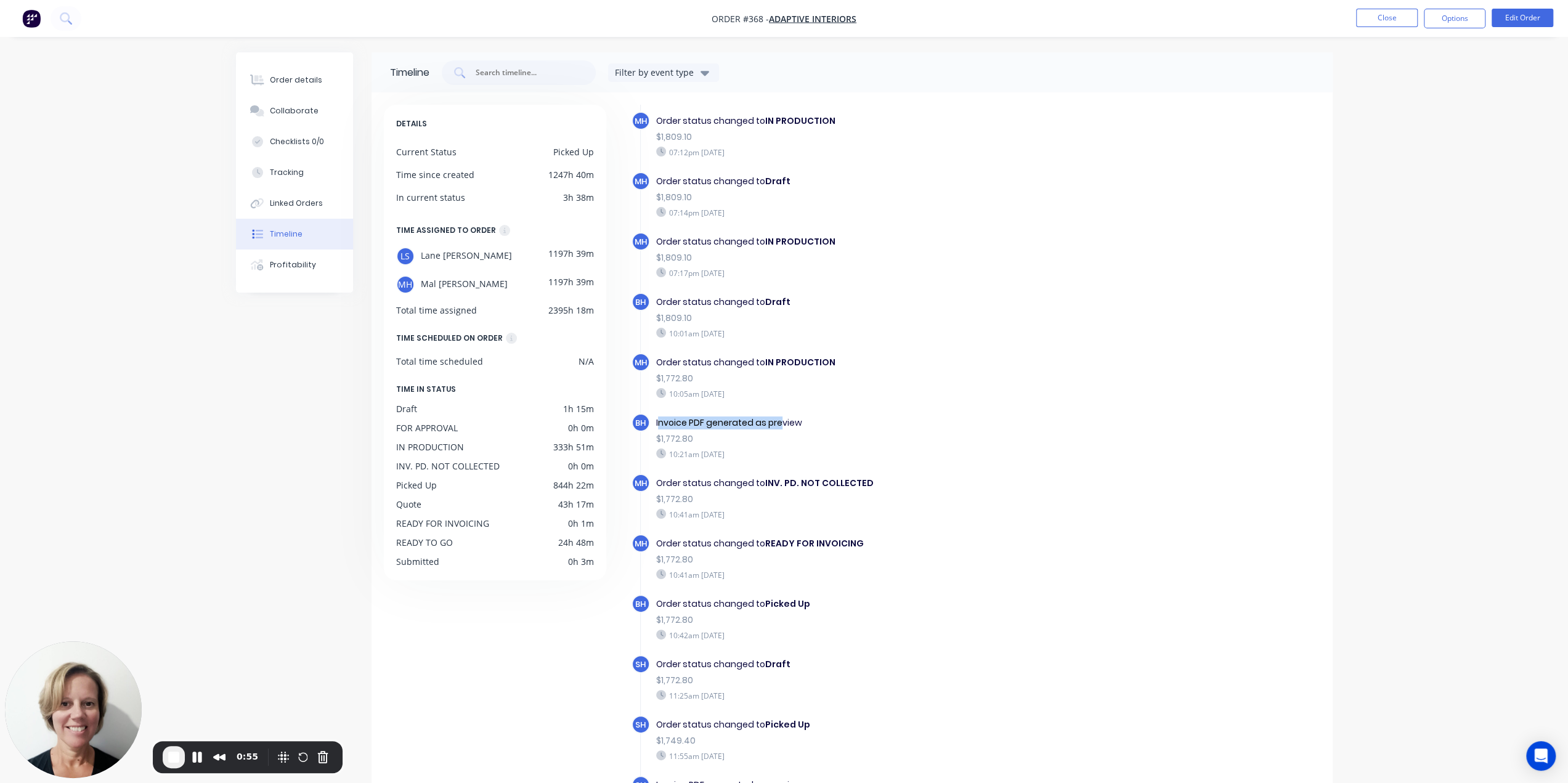
drag, startPoint x: 657, startPoint y: 403, endPoint x: 780, endPoint y: 405, distance: 123.0
click at [780, 416] on div "Invoice PDF generated as preview" at bounding box center [869, 423] width 426 height 13
click at [1455, 22] on button "Options" at bounding box center [1455, 19] width 62 height 20
click at [1385, 70] on div "Invoice" at bounding box center [1418, 75] width 113 height 18
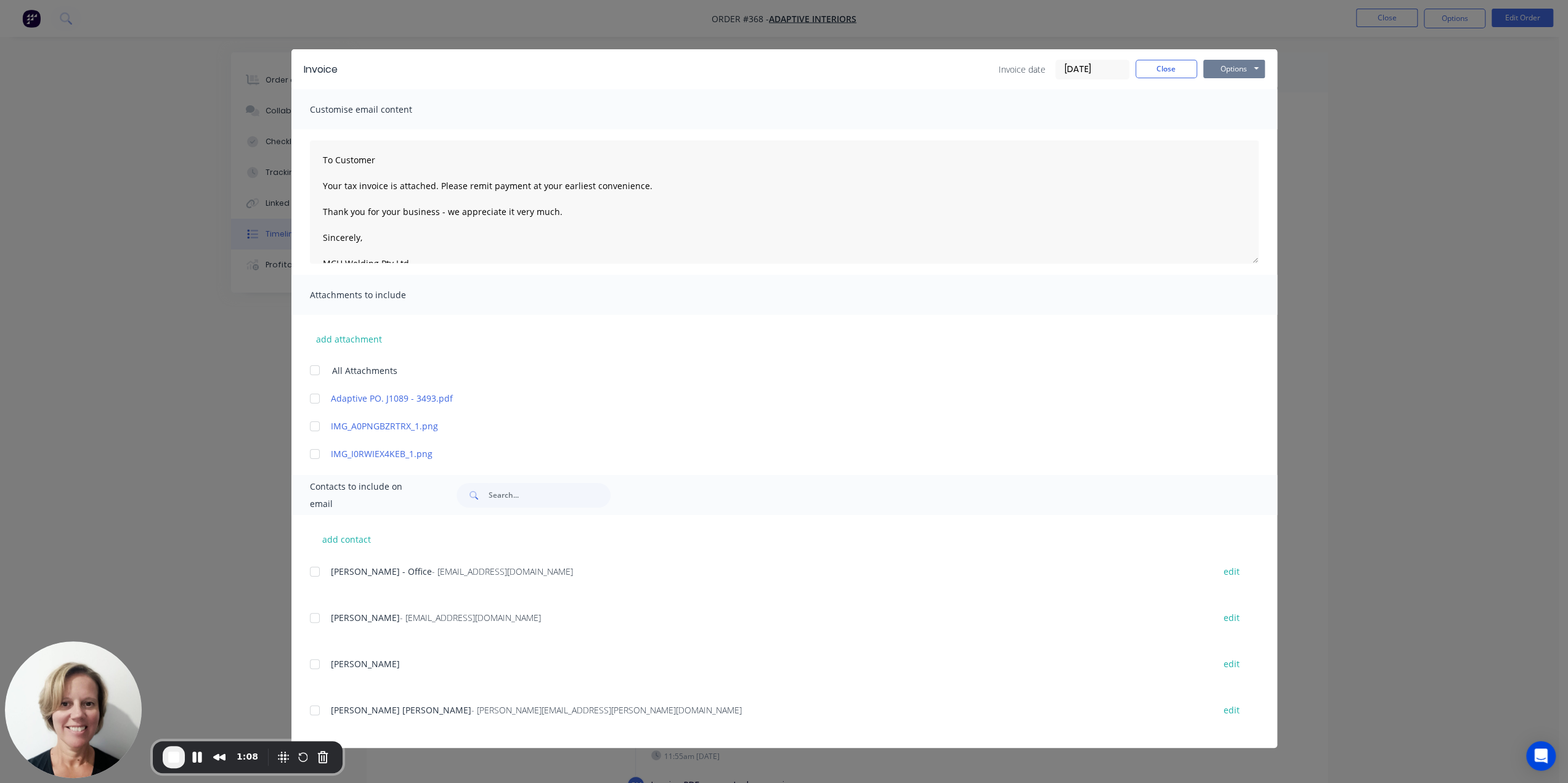
click at [1220, 66] on button "Options" at bounding box center [1234, 69] width 62 height 19
click at [1152, 70] on button "Close" at bounding box center [1166, 69] width 62 height 19
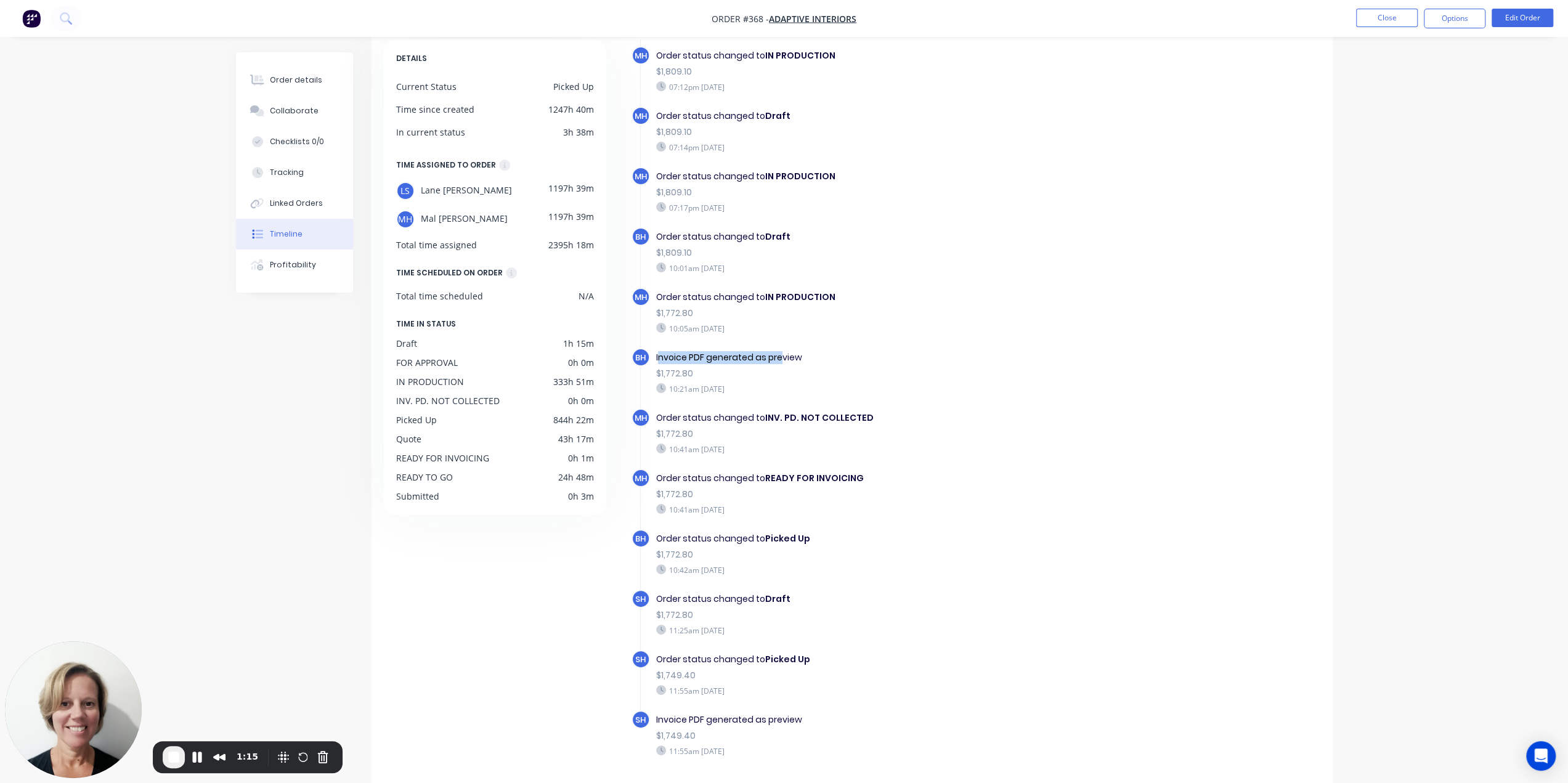
scroll to position [84, 0]
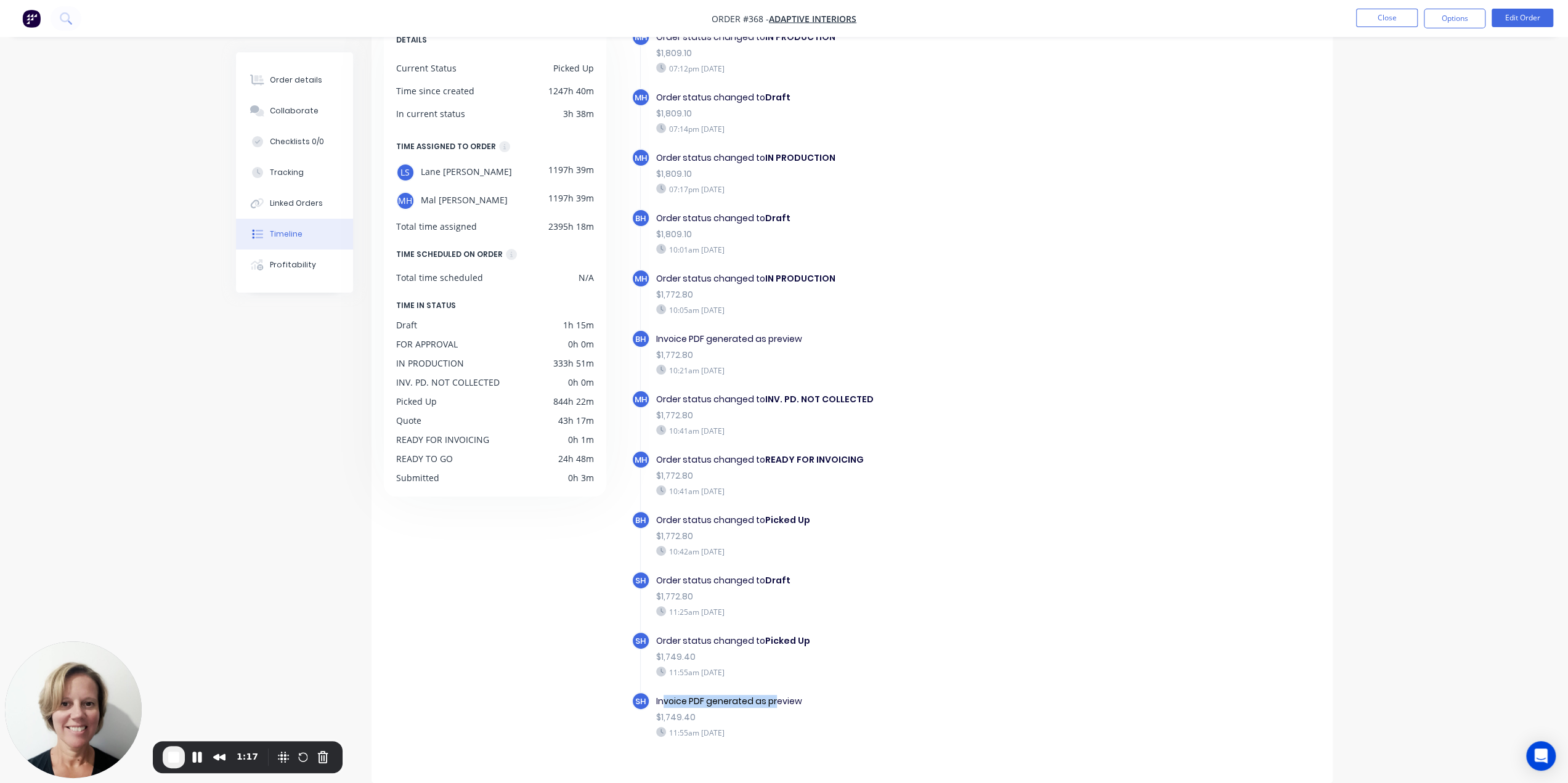
drag, startPoint x: 663, startPoint y: 679, endPoint x: 775, endPoint y: 679, distance: 112.0
click at [775, 695] on div "Invoice PDF generated as preview" at bounding box center [869, 701] width 426 height 13
drag, startPoint x: 666, startPoint y: 322, endPoint x: 744, endPoint y: 322, distance: 78.0
click at [744, 333] on div "Invoice PDF generated as preview" at bounding box center [869, 339] width 426 height 13
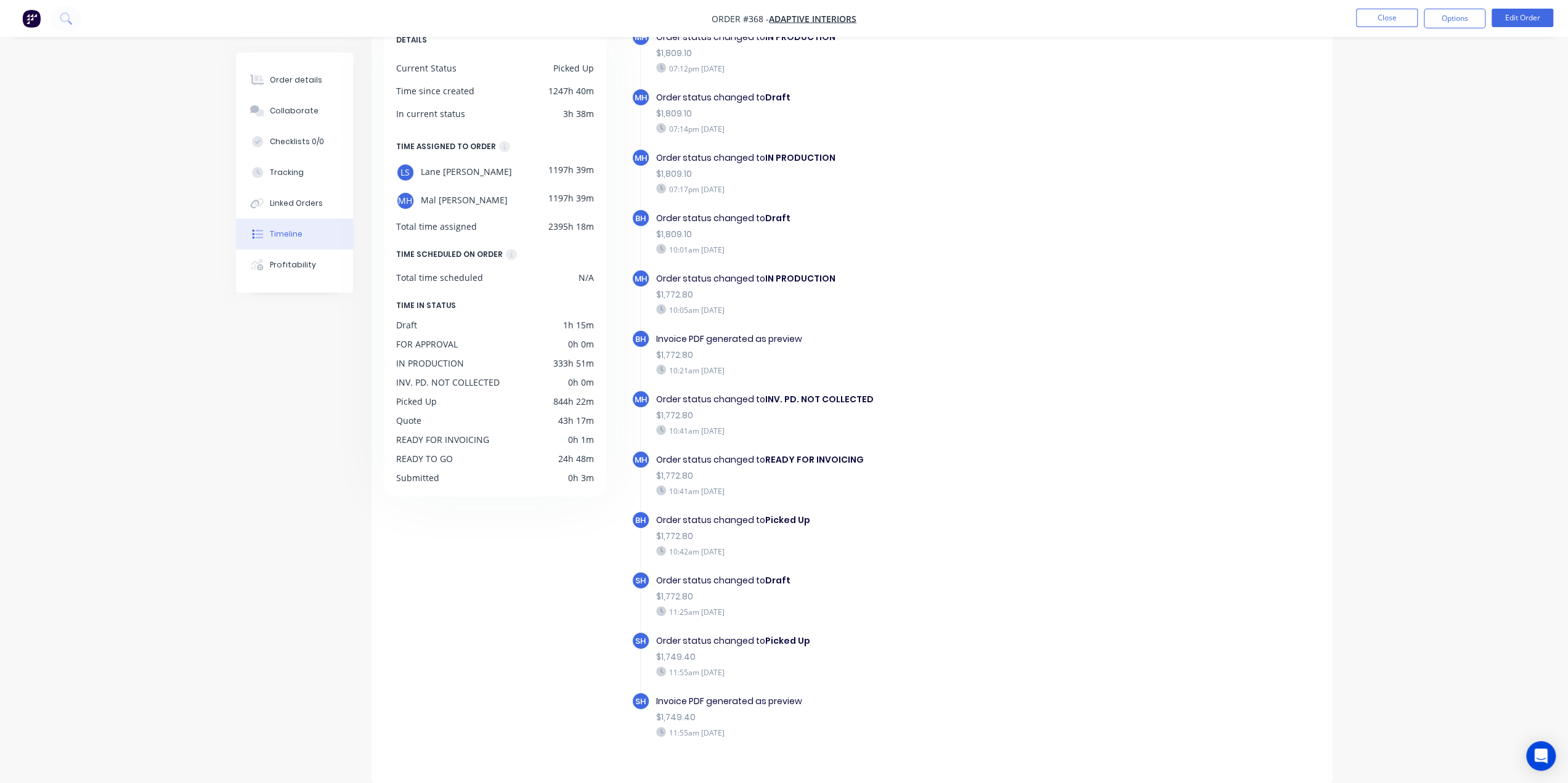
click at [662, 333] on div "Invoice PDF generated as preview" at bounding box center [869, 339] width 426 height 13
drag, startPoint x: 662, startPoint y: 321, endPoint x: 775, endPoint y: 320, distance: 113.0
click at [775, 333] on div "Invoice PDF generated as preview" at bounding box center [869, 339] width 426 height 13
drag, startPoint x: 664, startPoint y: 678, endPoint x: 775, endPoint y: 681, distance: 111.0
click at [775, 695] on div "Invoice PDF generated as preview" at bounding box center [869, 701] width 426 height 13
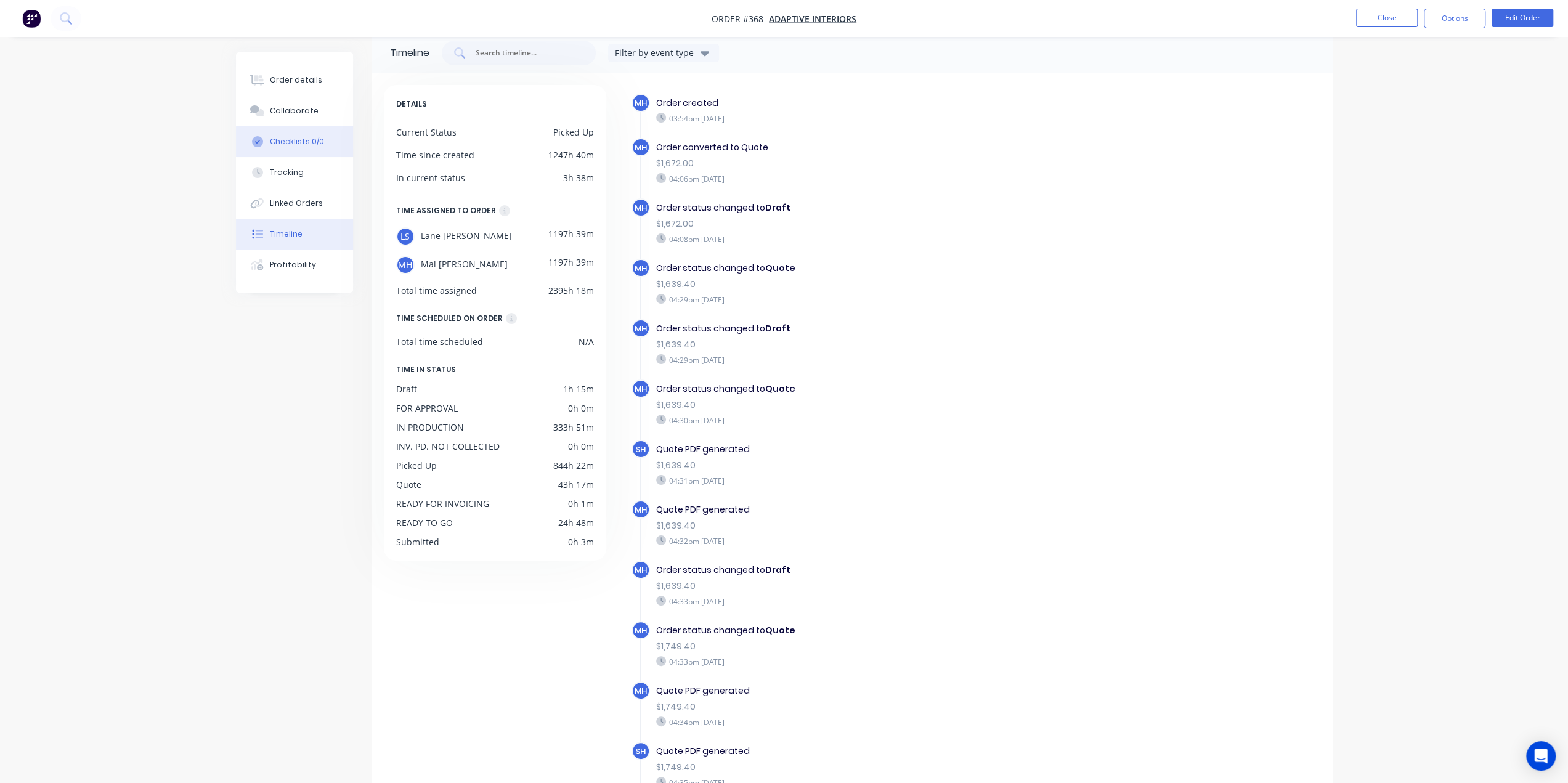
scroll to position [0, 0]
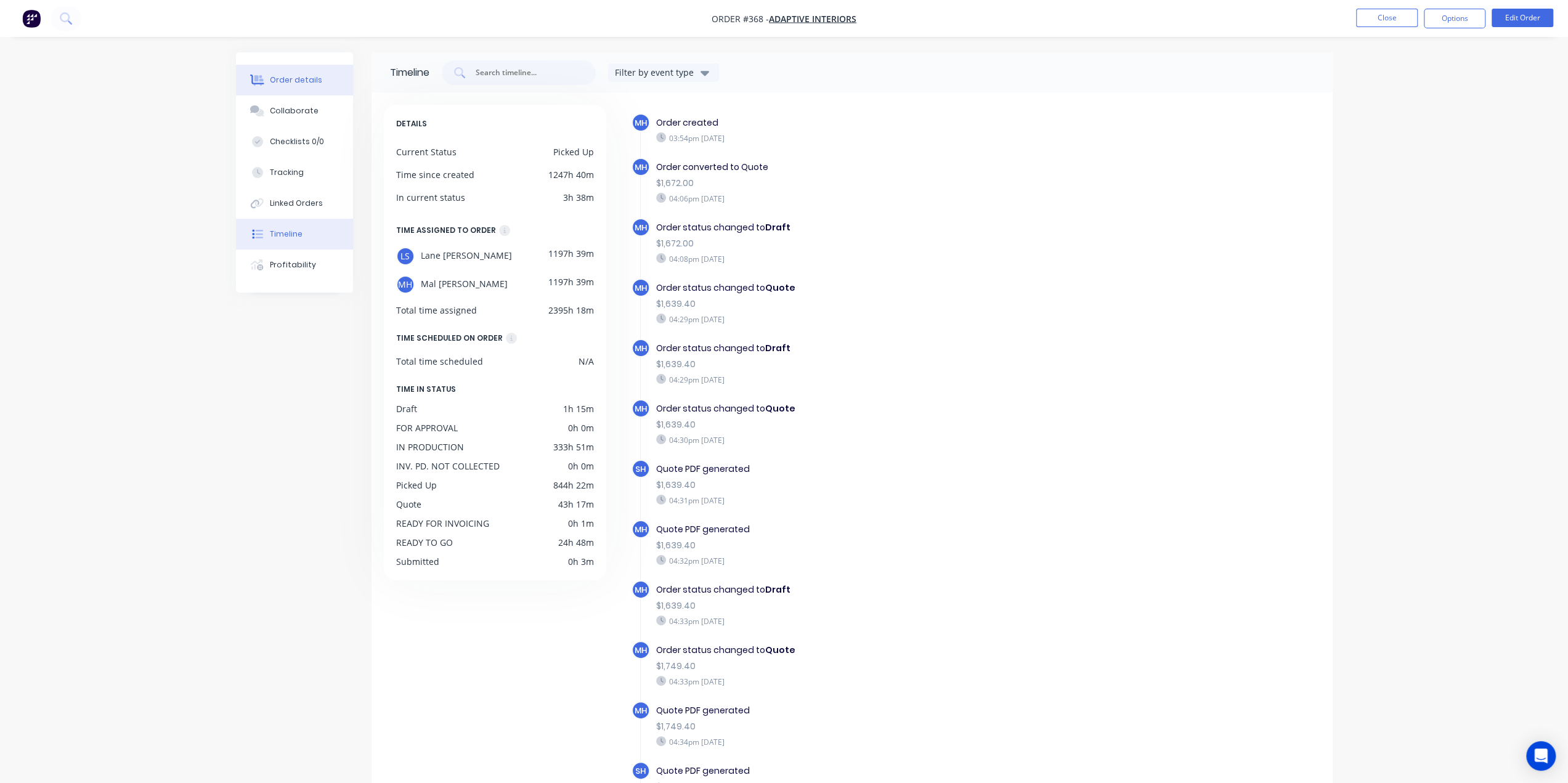
click at [314, 78] on div "Order details" at bounding box center [296, 80] width 52 height 11
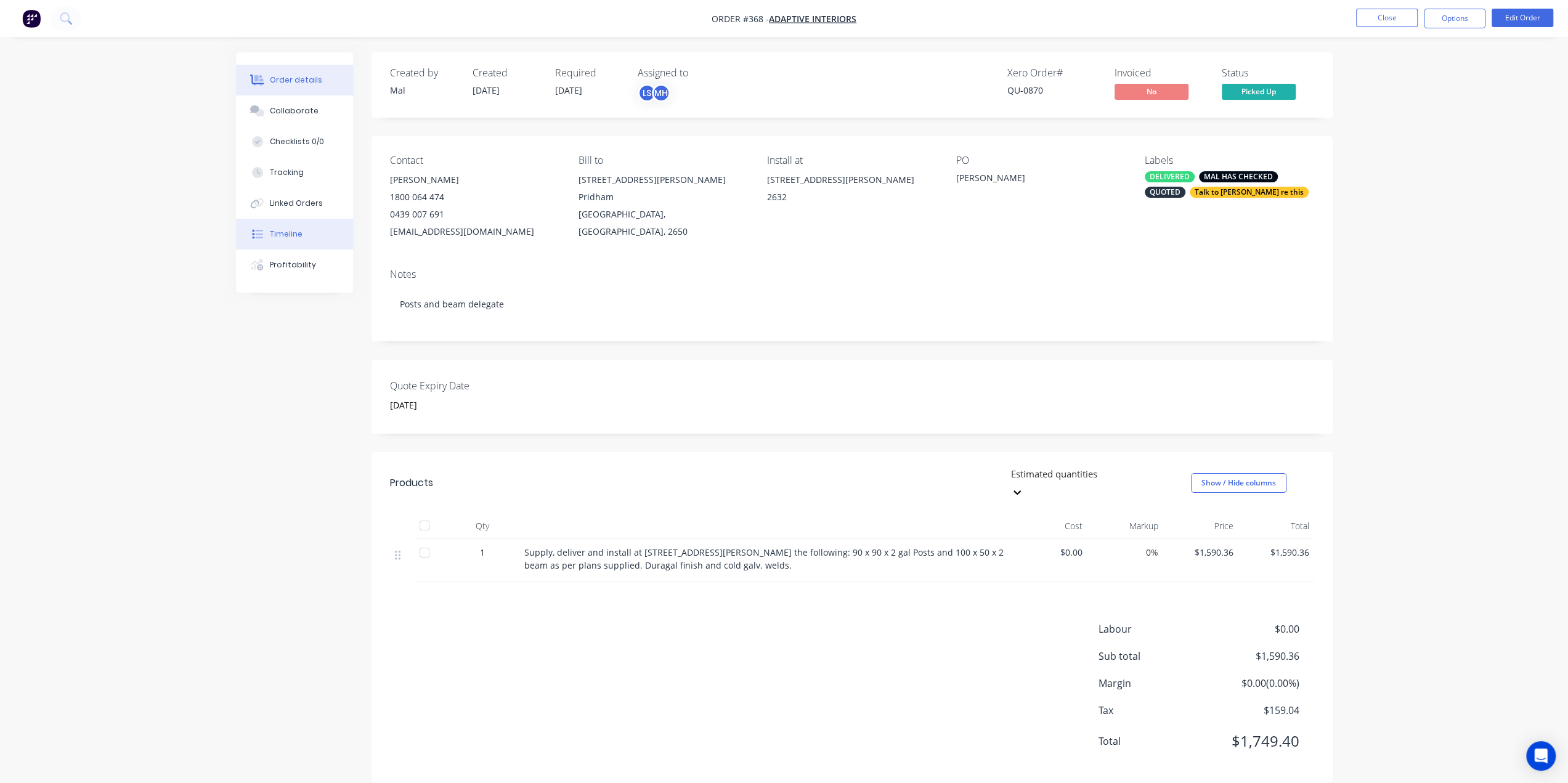
click at [287, 228] on button "Timeline" at bounding box center [295, 234] width 117 height 31
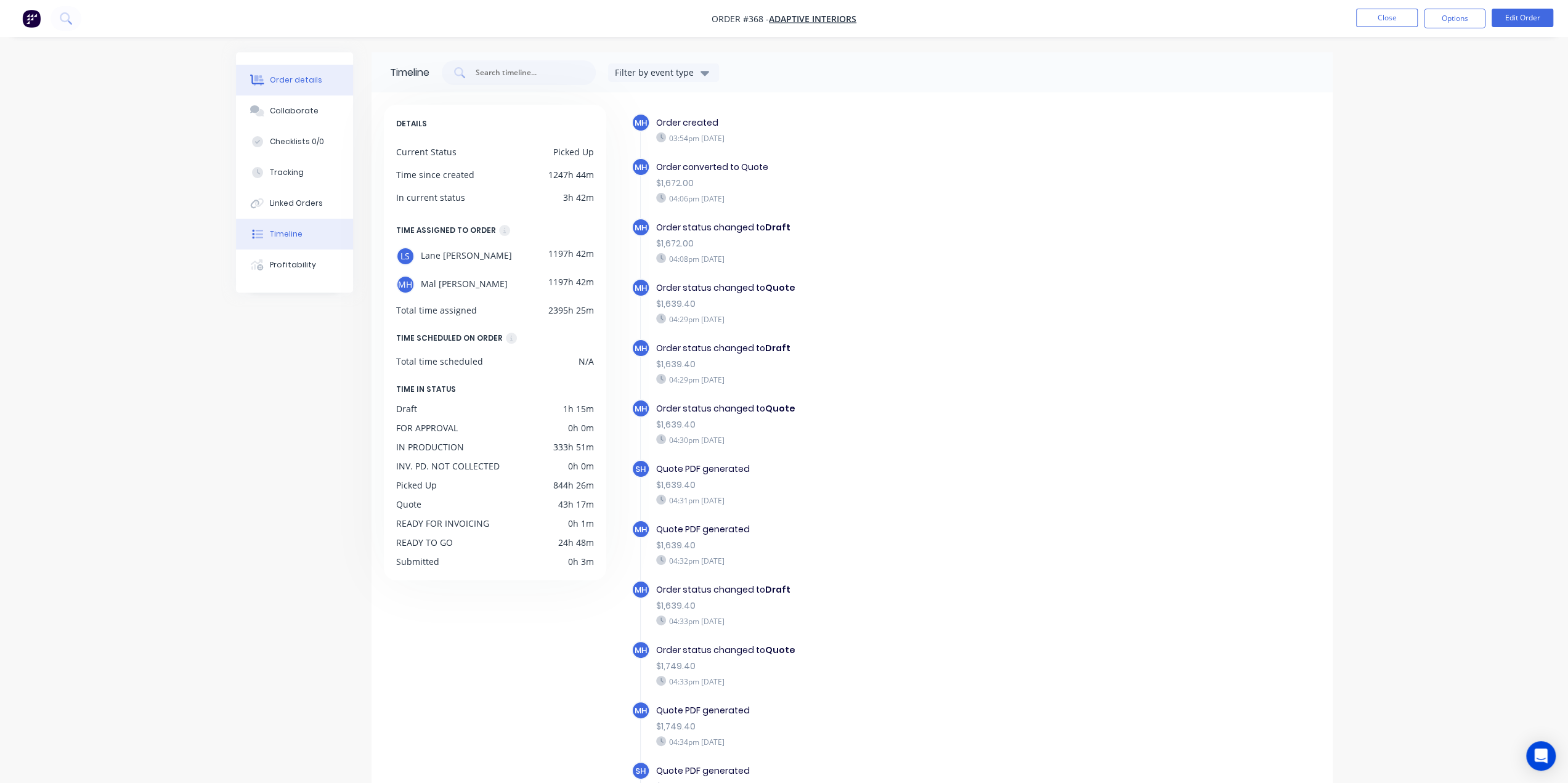
drag, startPoint x: 297, startPoint y: 82, endPoint x: 328, endPoint y: 90, distance: 32.0
click at [297, 82] on div "Order details" at bounding box center [296, 80] width 52 height 11
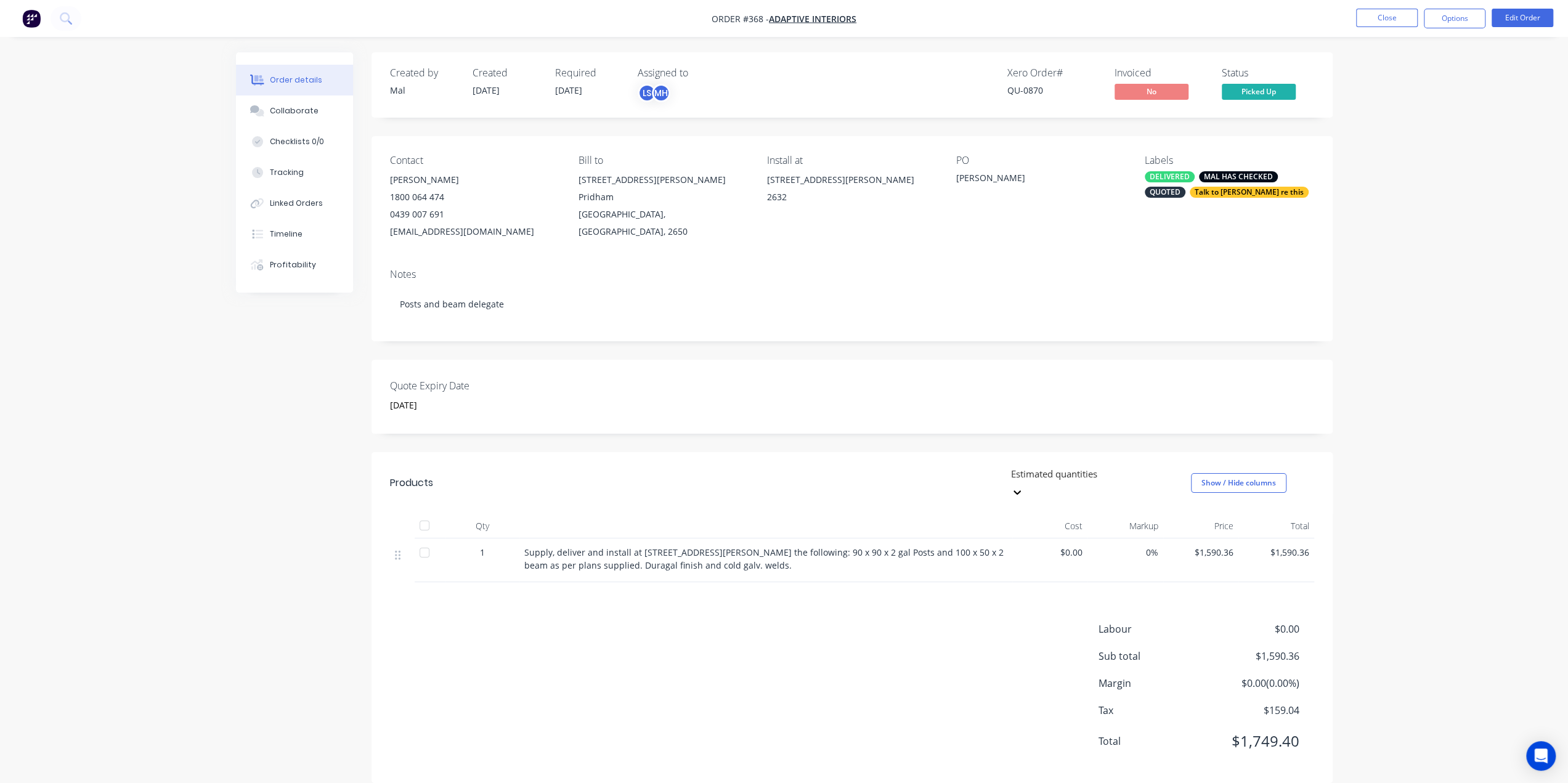
click at [750, 16] on span "Order #368 -" at bounding box center [740, 19] width 57 height 12
click at [750, 16] on span "Order #368 -" at bounding box center [740, 19] width 57 height 12
copy span "368"
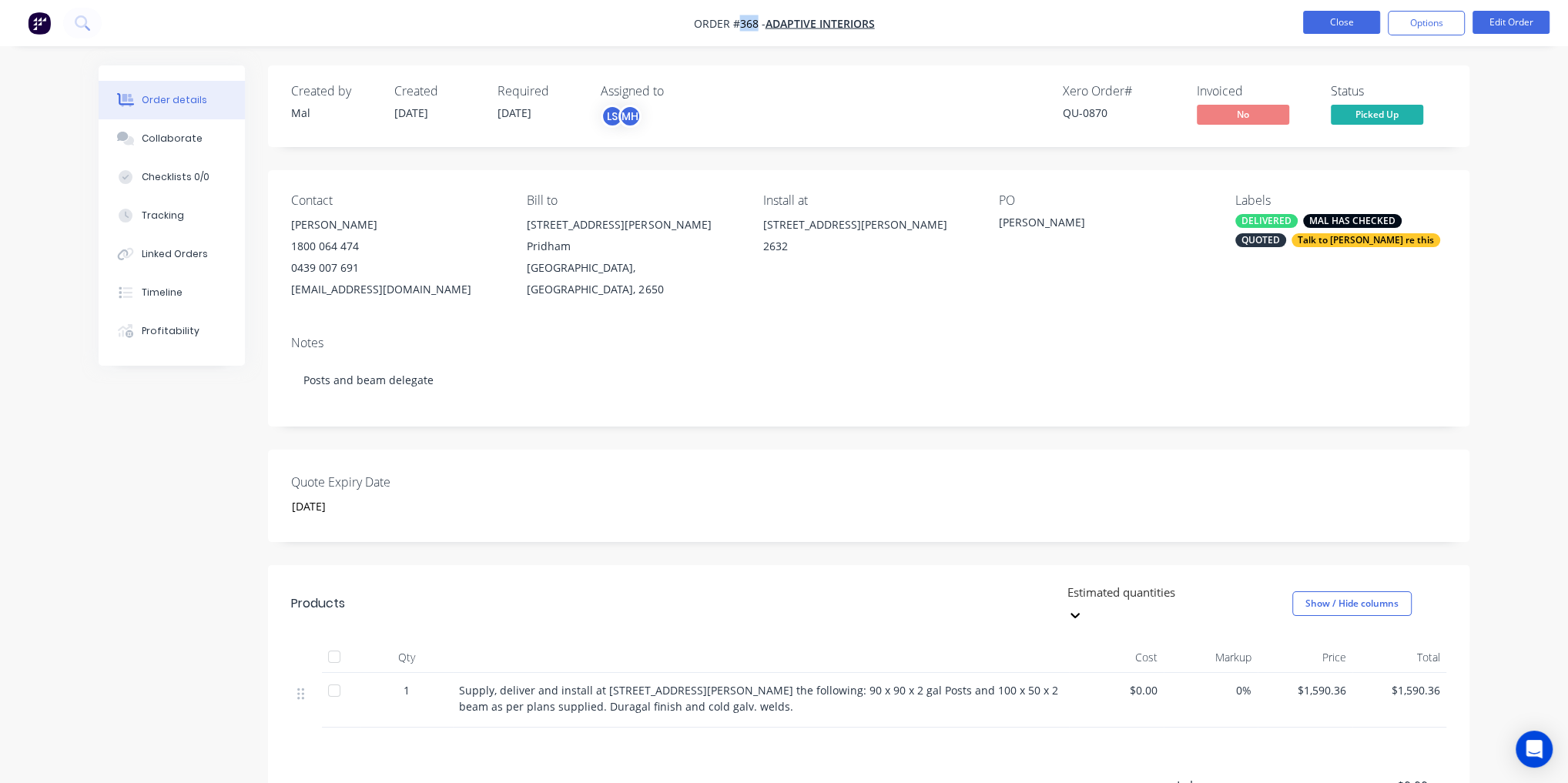
click at [1313, 24] on button "Close" at bounding box center [1341, 23] width 77 height 23
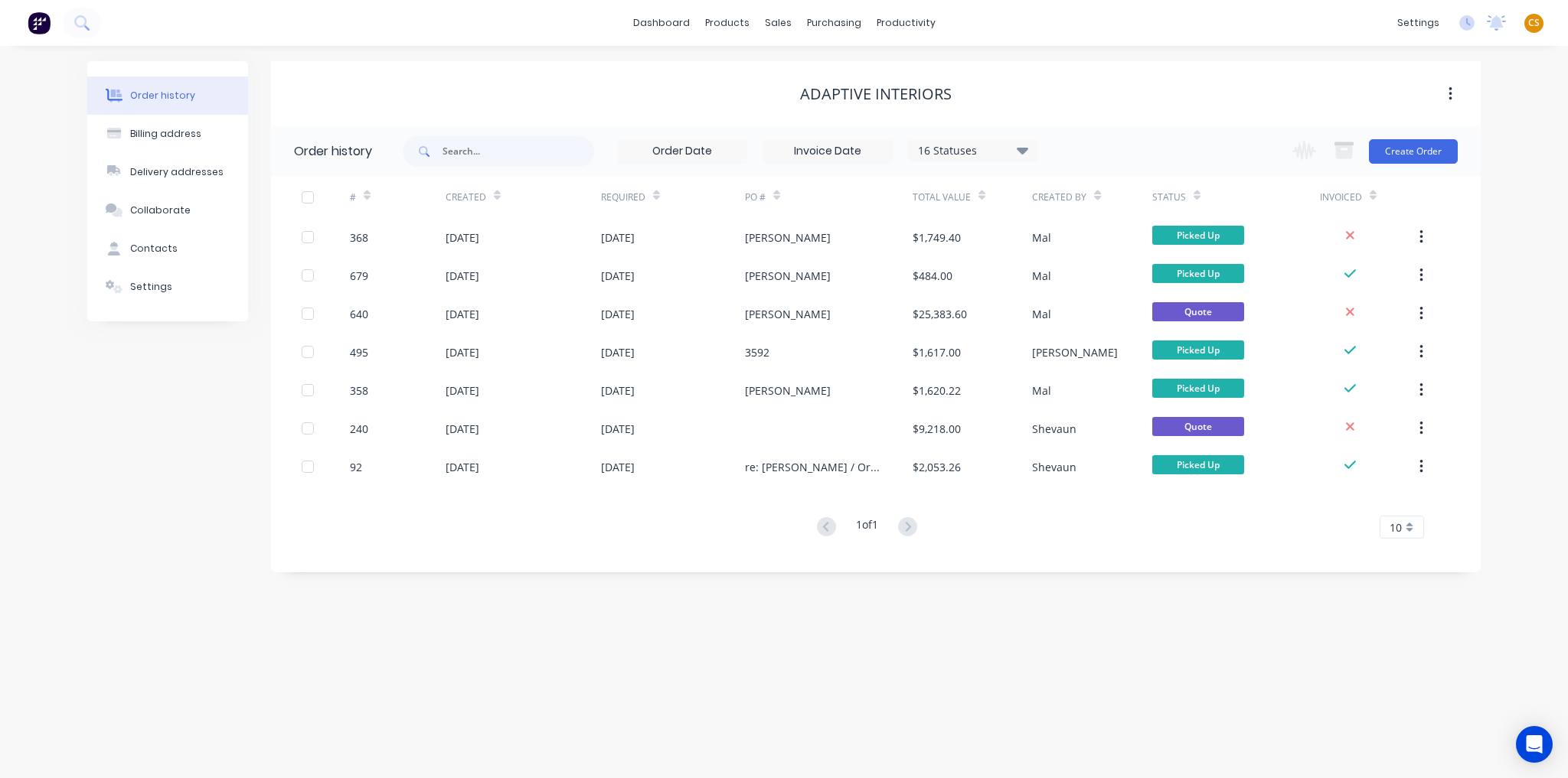
click at [1538, 22] on span "CS" at bounding box center [1533, 23] width 12 height 14
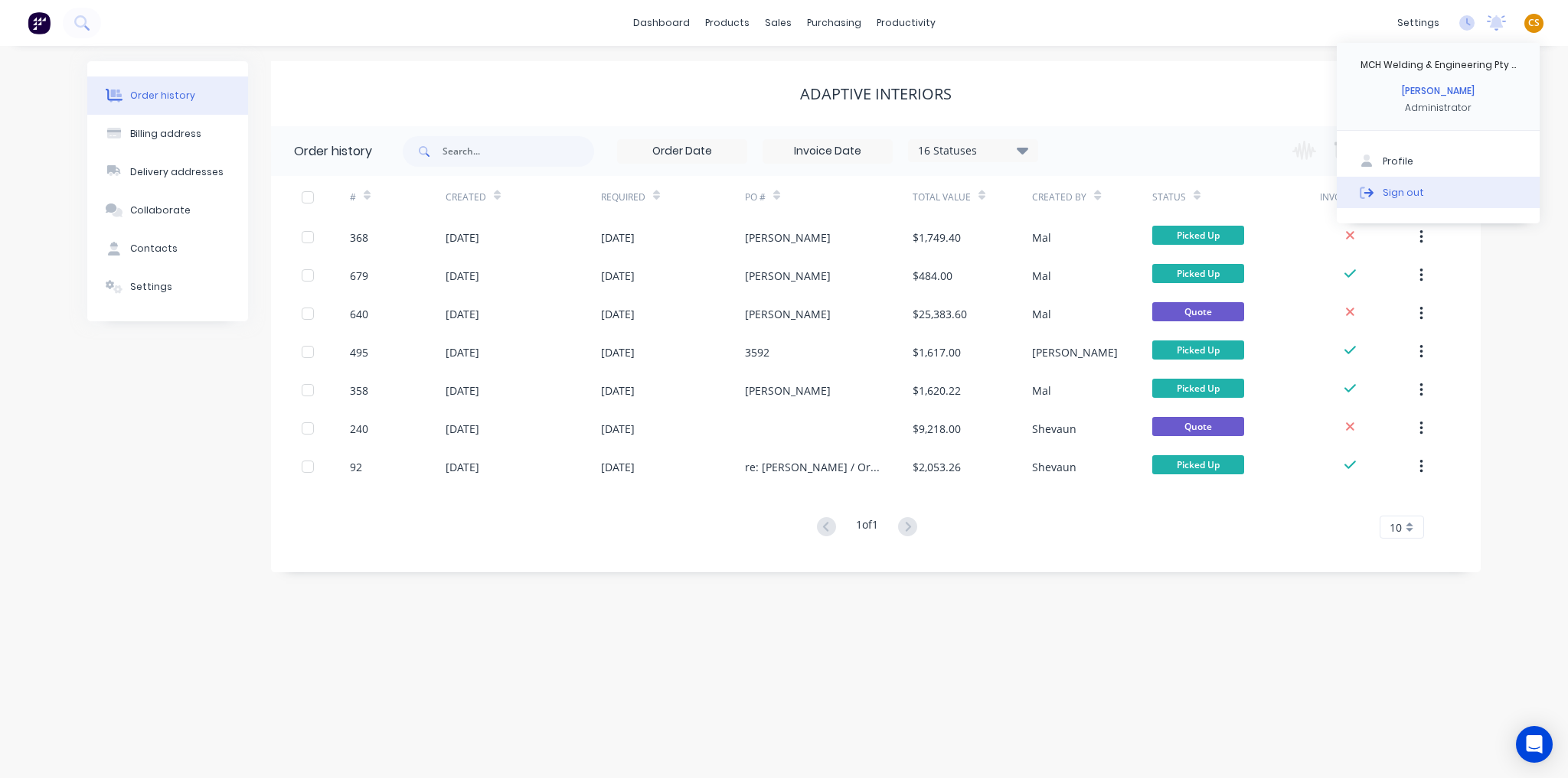
click at [1403, 200] on button "Sign out" at bounding box center [1438, 192] width 203 height 31
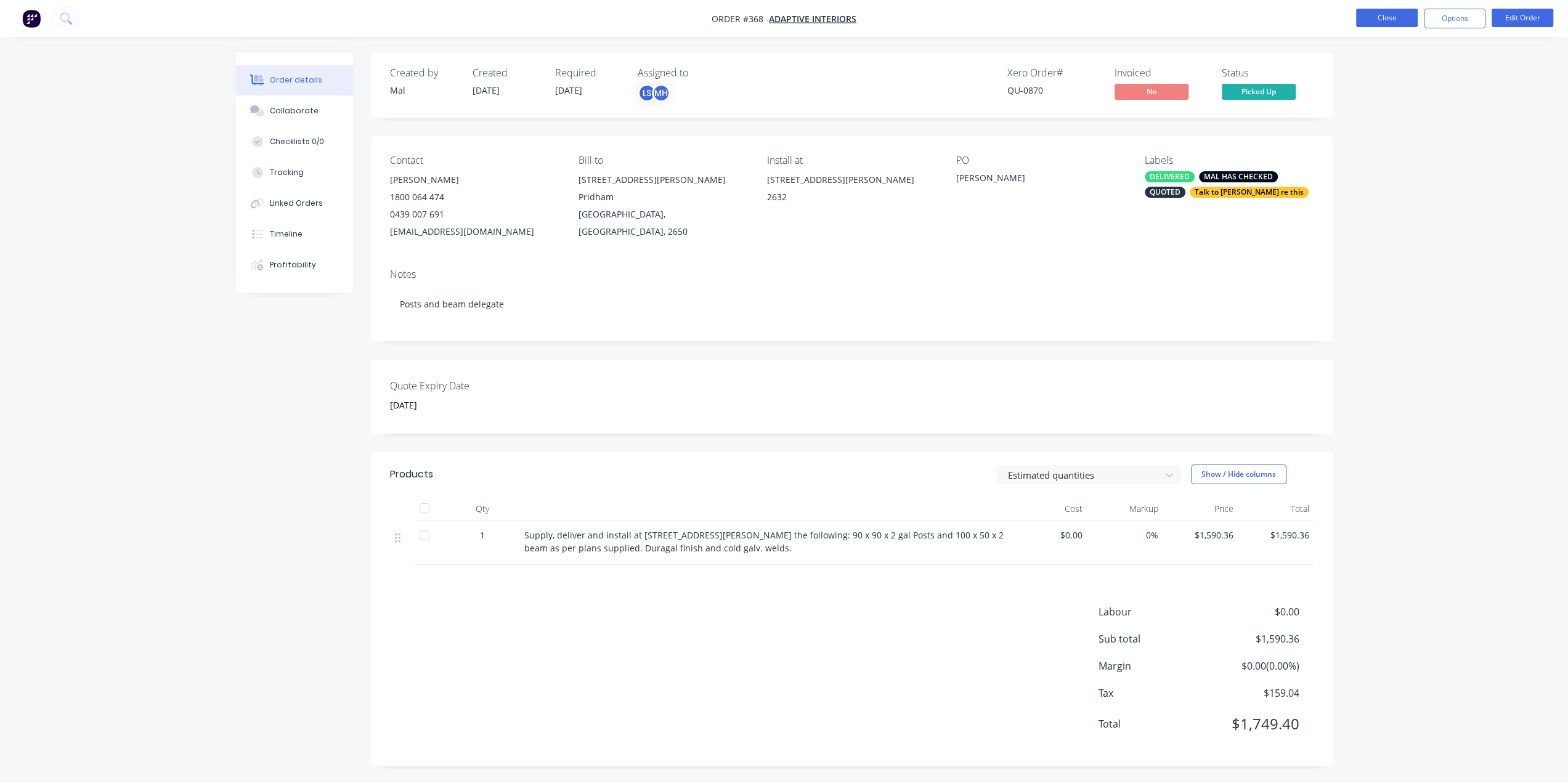
click at [1395, 17] on button "Close" at bounding box center [1387, 18] width 62 height 19
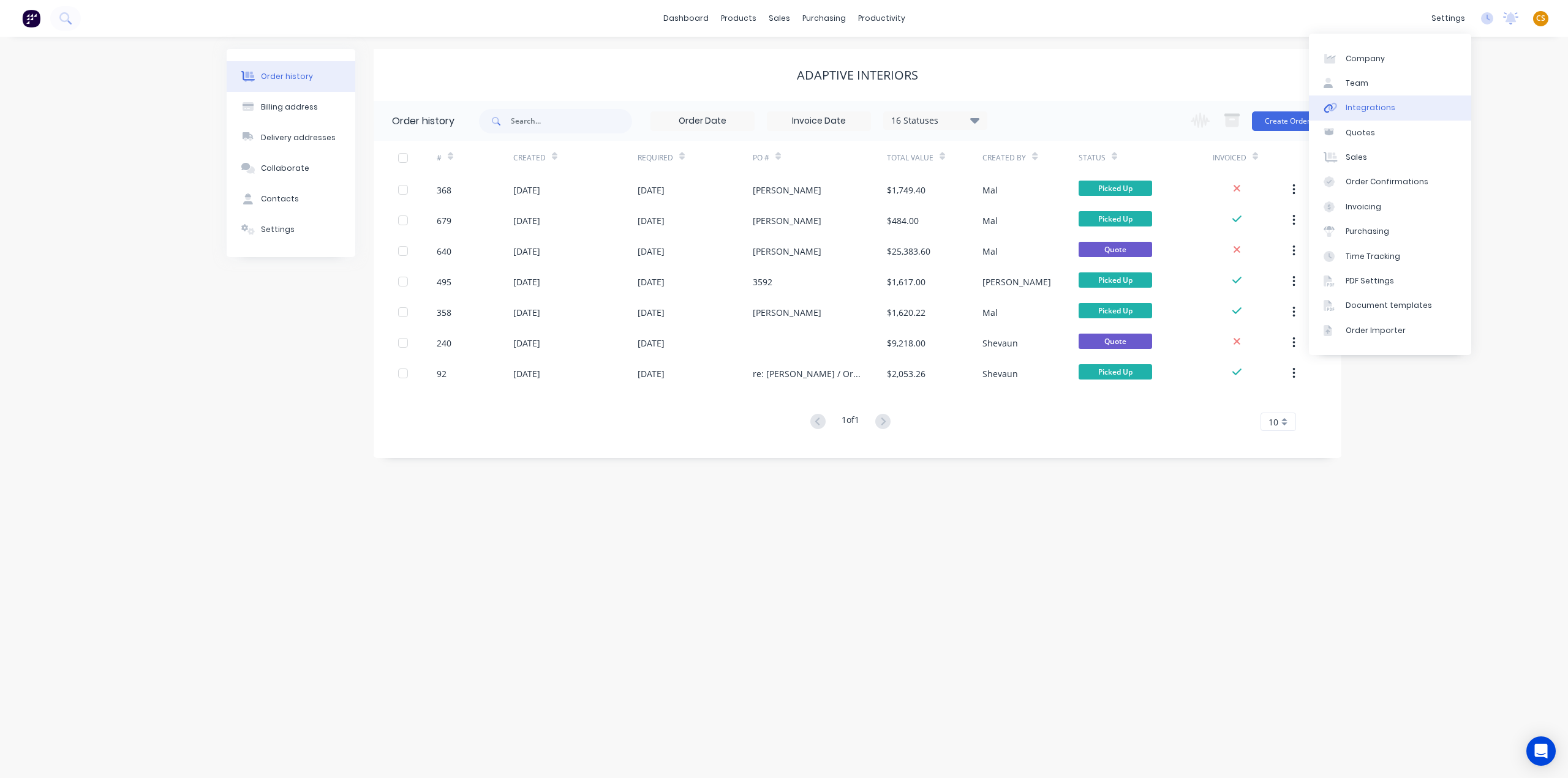
click at [1383, 113] on div "Integrations" at bounding box center [1370, 108] width 50 height 11
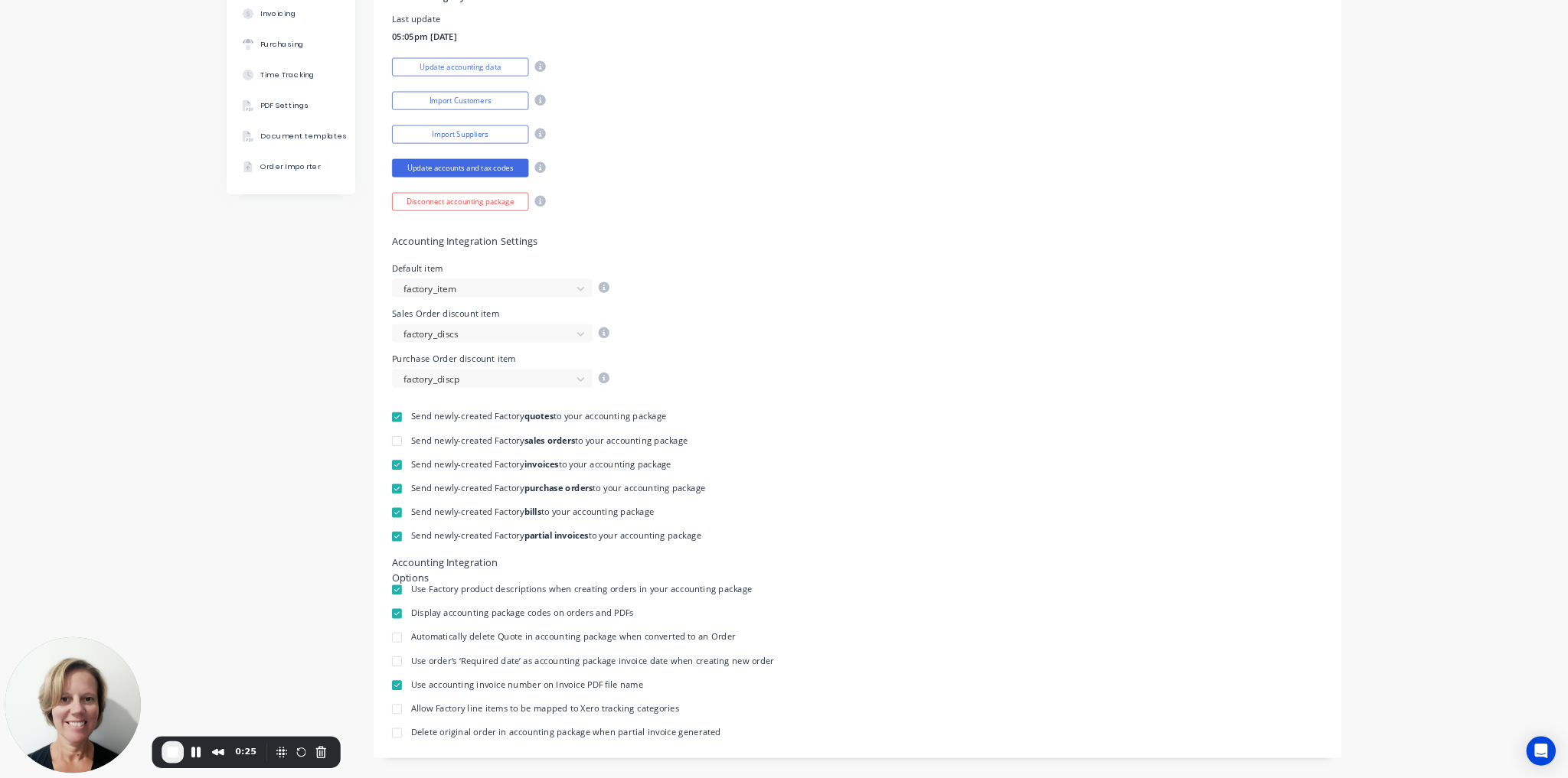
scroll to position [318, 0]
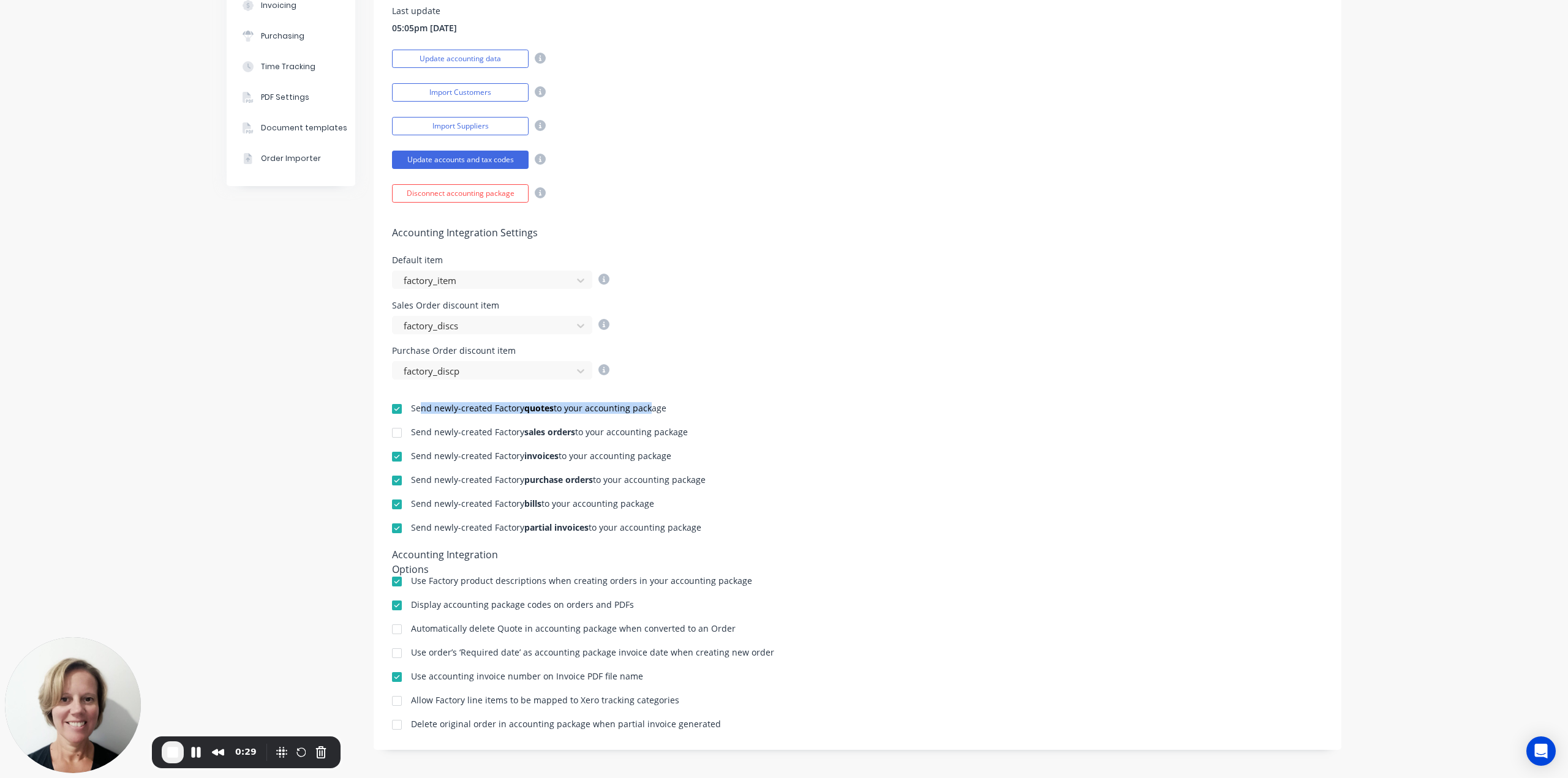
drag, startPoint x: 413, startPoint y: 406, endPoint x: 639, endPoint y: 407, distance: 226.0
click at [639, 407] on div "Send newly-created Factory quotes to your accounting package" at bounding box center [538, 408] width 255 height 9
drag, startPoint x: 413, startPoint y: 429, endPoint x: 664, endPoint y: 430, distance: 251.0
click at [664, 430] on div "Send newly-created Factory sales orders to your accounting package" at bounding box center [549, 432] width 277 height 9
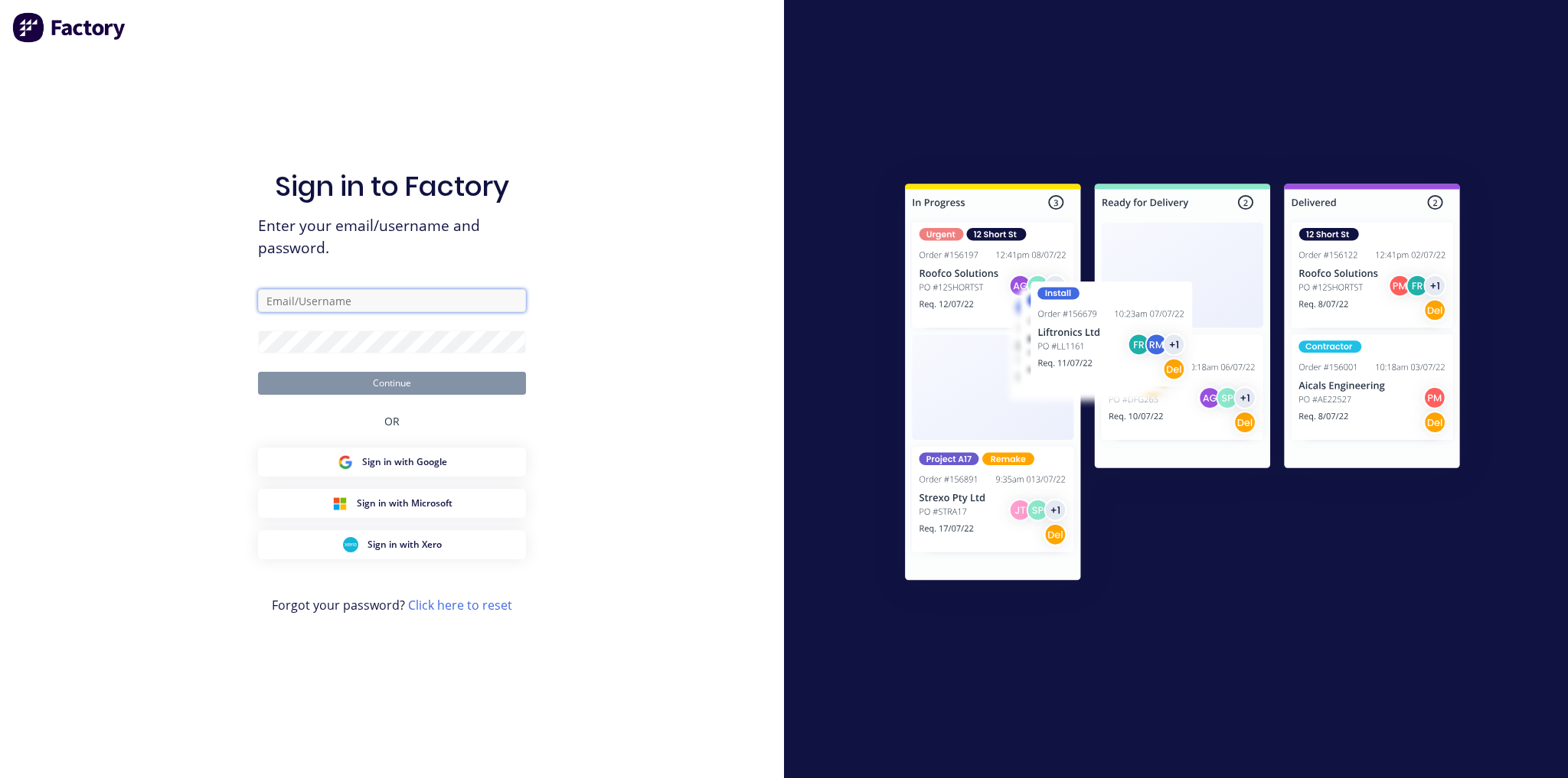
click at [290, 305] on input "text" at bounding box center [392, 301] width 268 height 23
type input "[PERSON_NAME][EMAIL_ADDRESS][DOMAIN_NAME]"
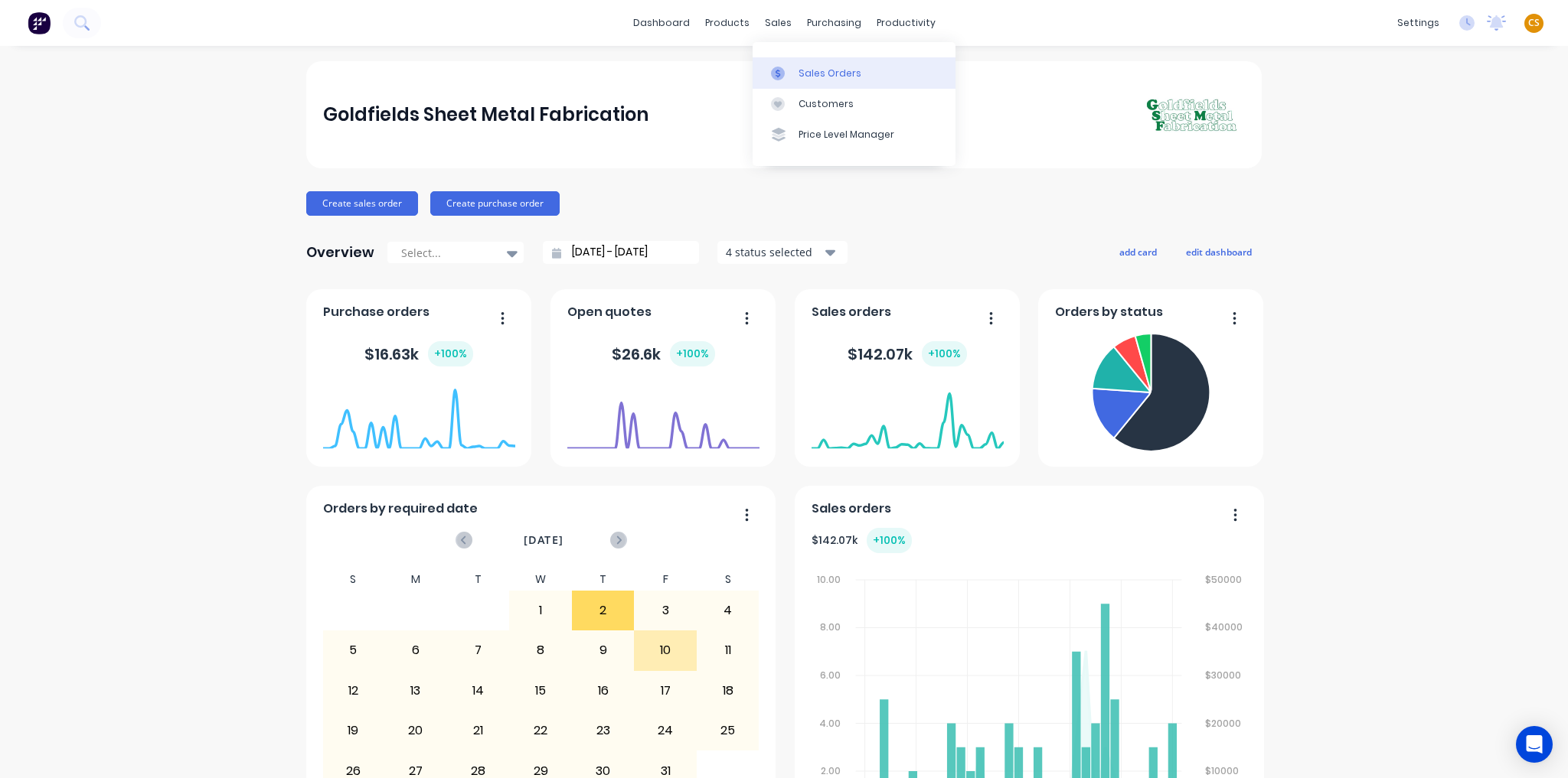
click at [816, 77] on div "Sales Orders" at bounding box center [829, 74] width 63 height 14
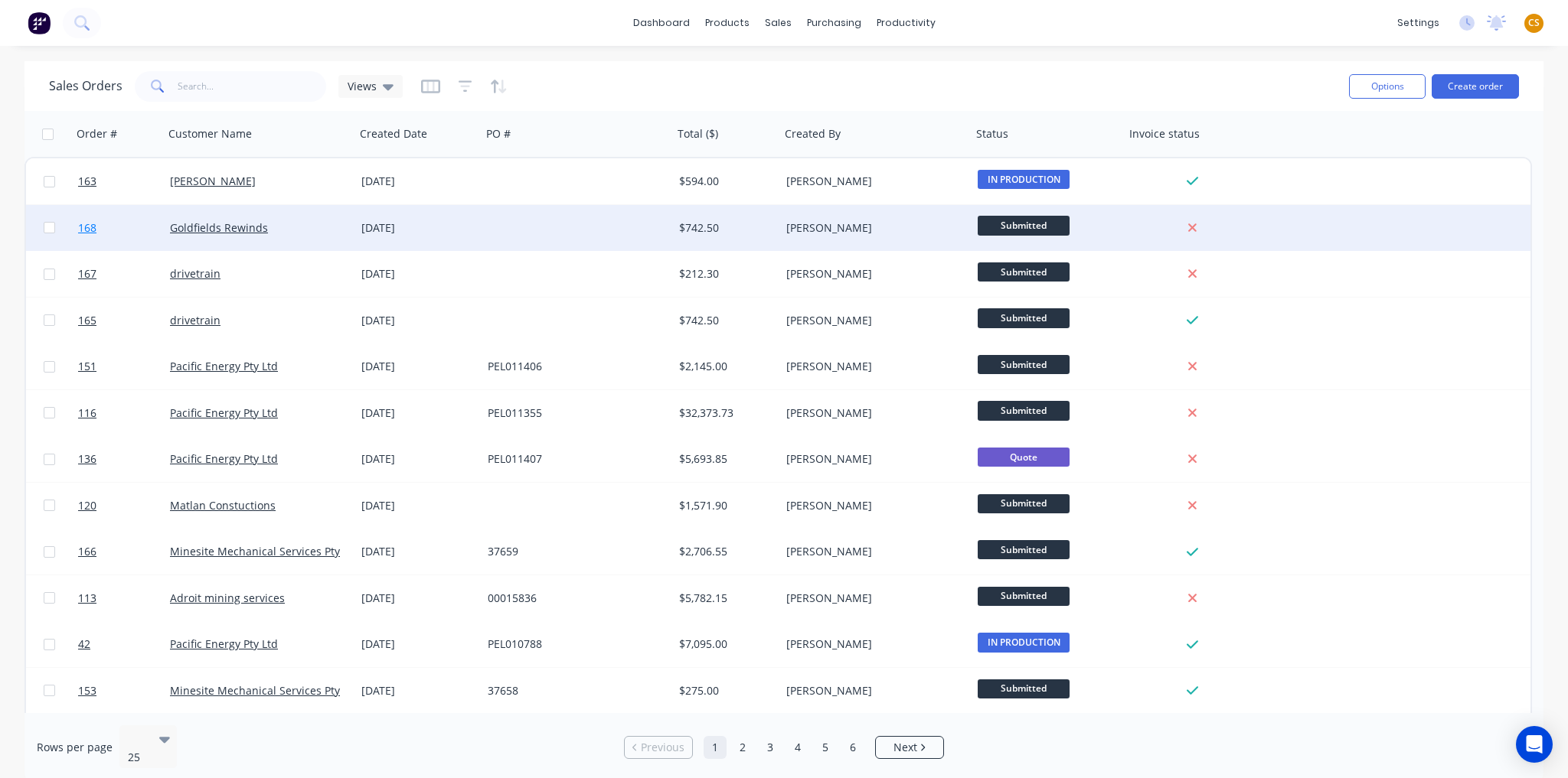
click at [112, 228] on link "168" at bounding box center [124, 228] width 92 height 46
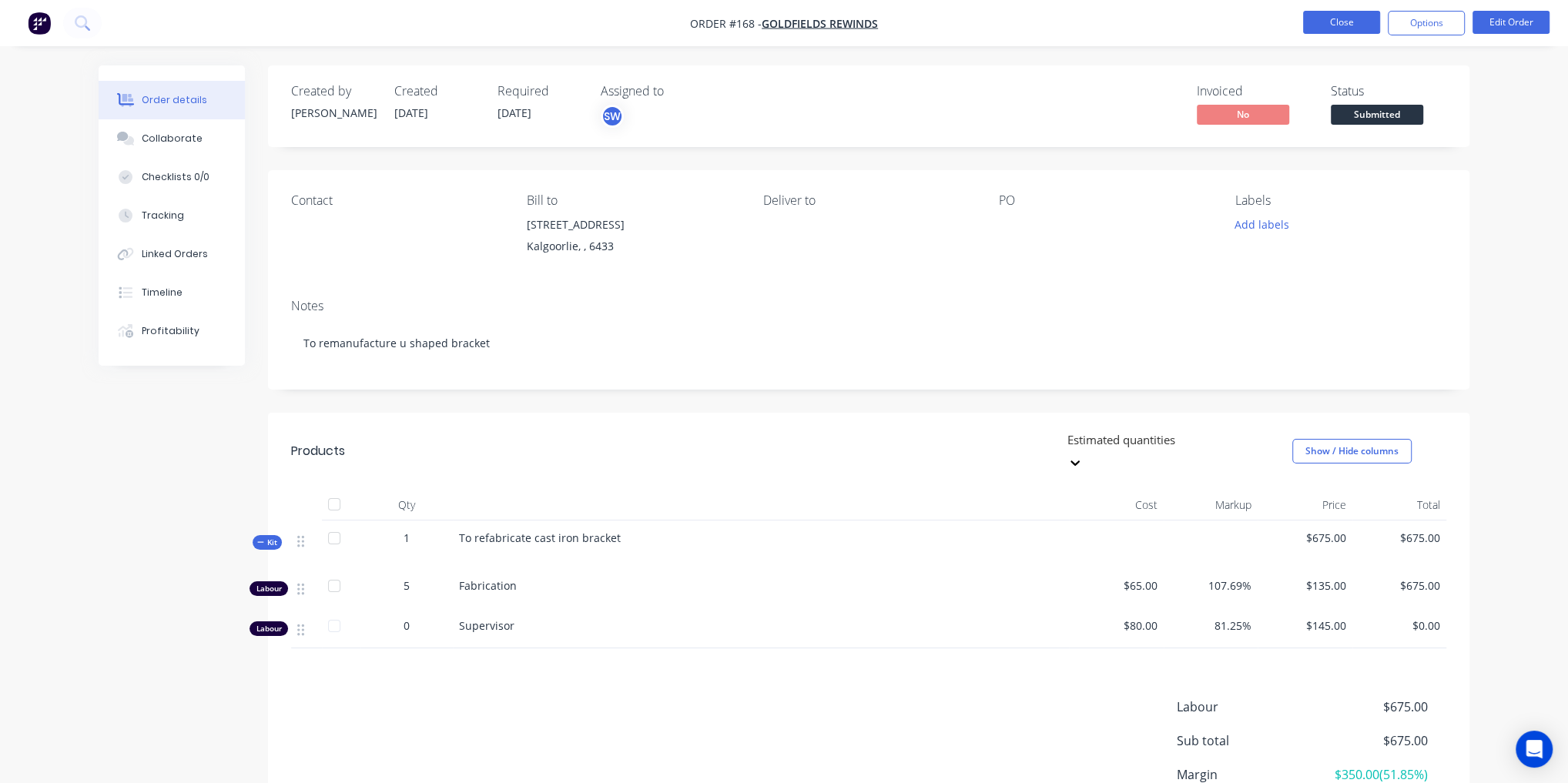
click at [1323, 19] on button "Close" at bounding box center [1341, 23] width 77 height 23
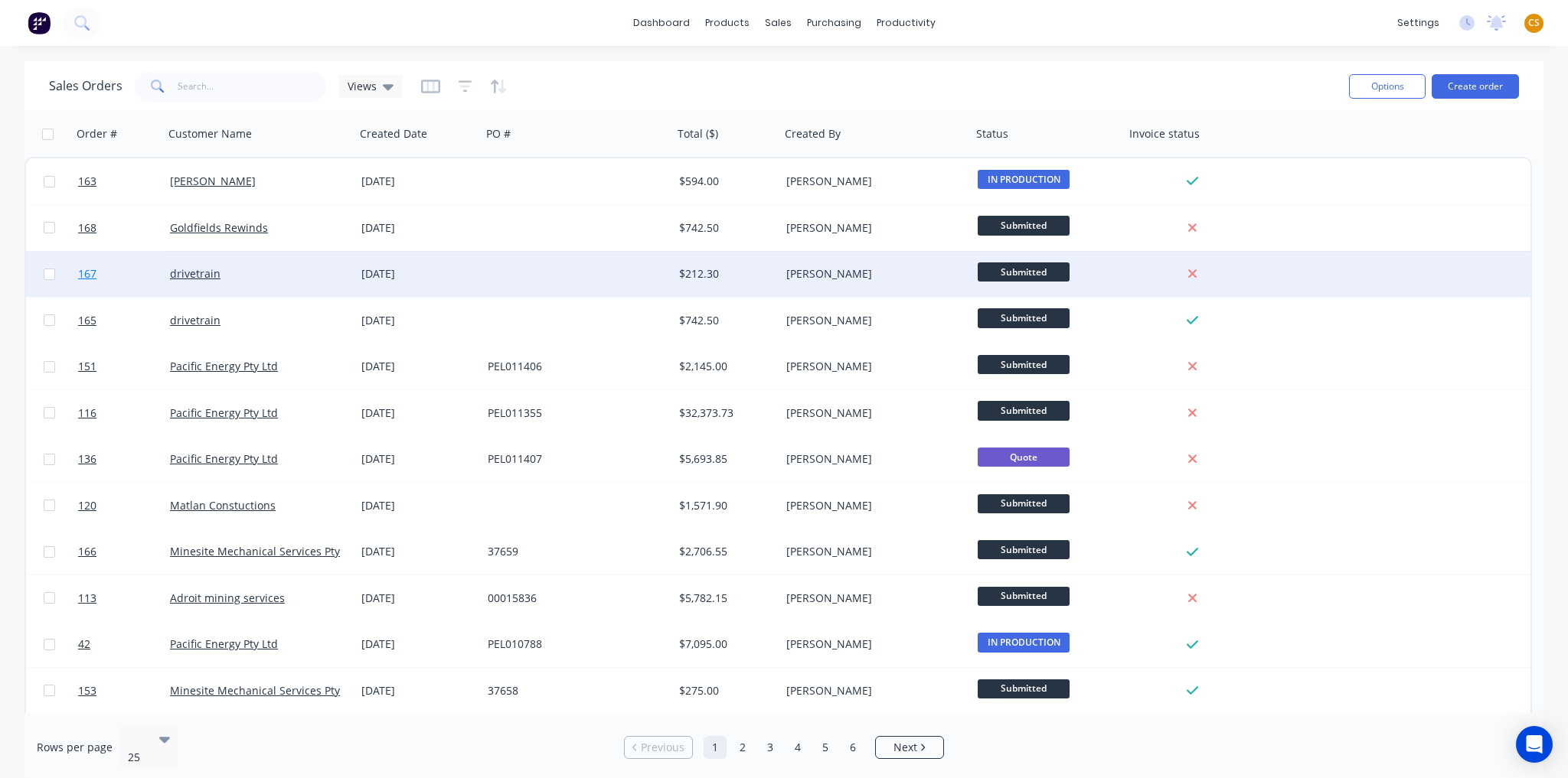
click at [112, 274] on link "167" at bounding box center [124, 273] width 92 height 46
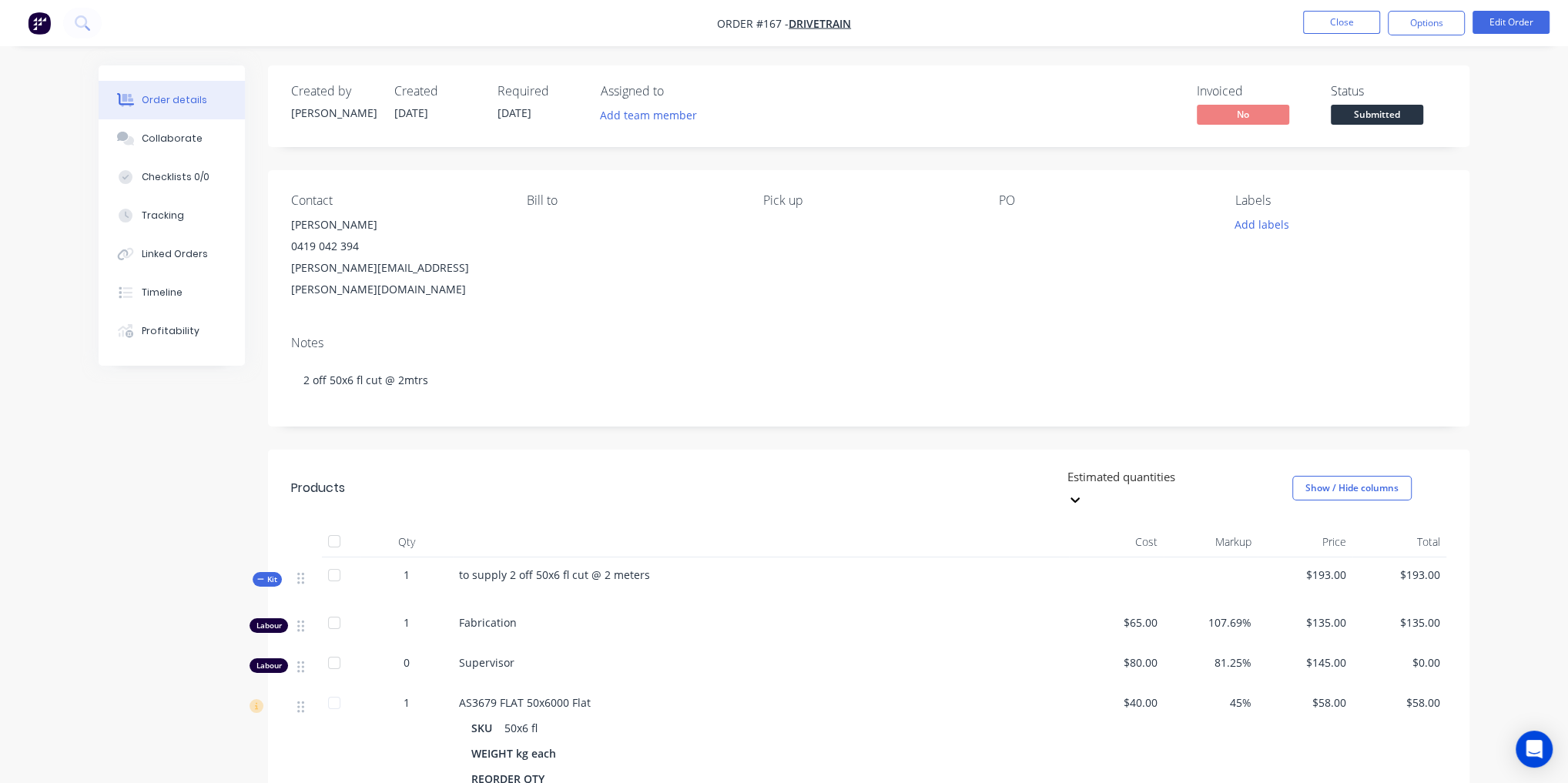
click at [268, 573] on span "Kit" at bounding box center [267, 579] width 20 height 12
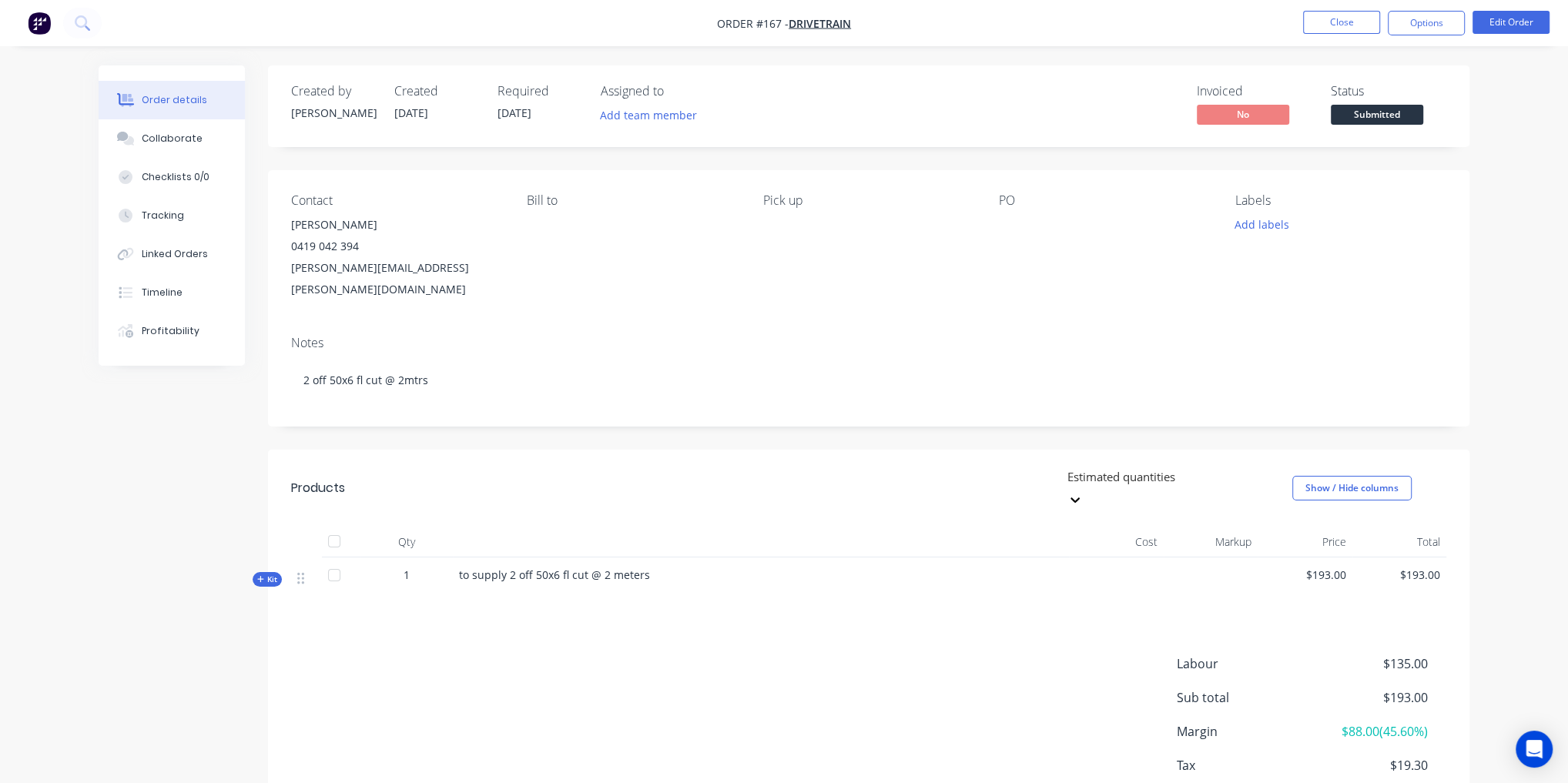
click at [268, 573] on span "Kit" at bounding box center [267, 579] width 20 height 12
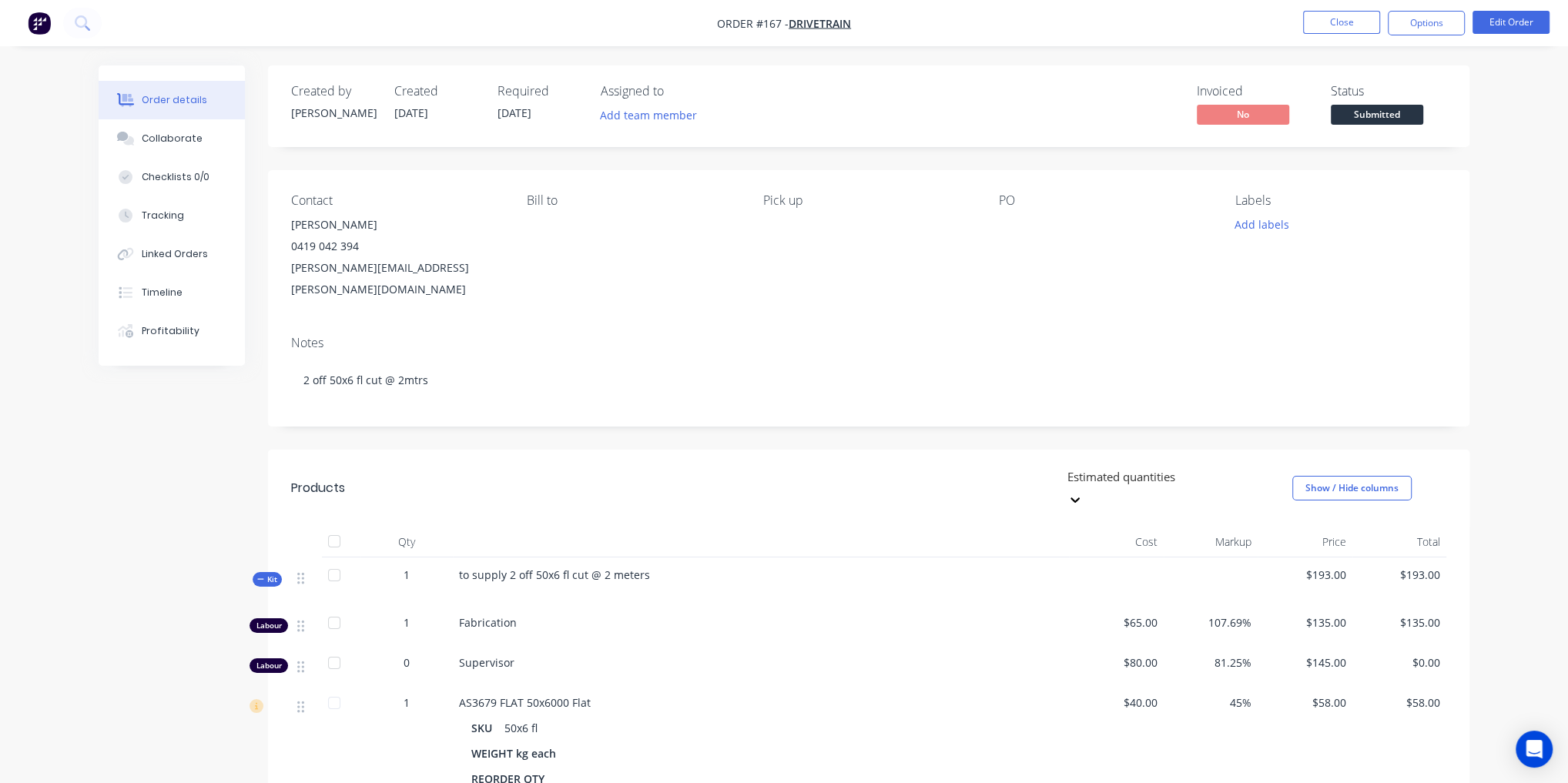
click at [268, 573] on span "Kit" at bounding box center [267, 579] width 20 height 12
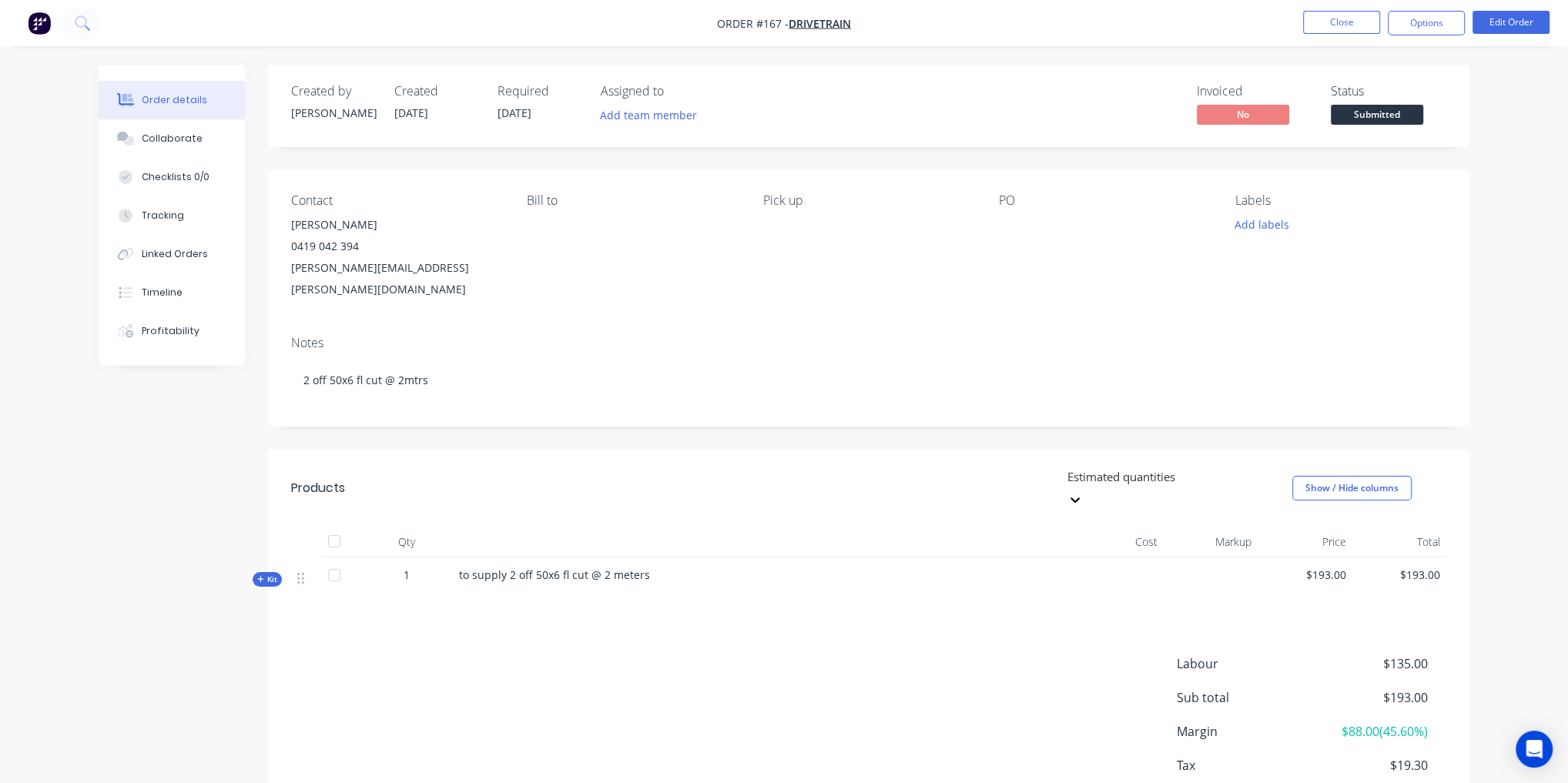
click at [268, 573] on span "Kit" at bounding box center [267, 579] width 20 height 12
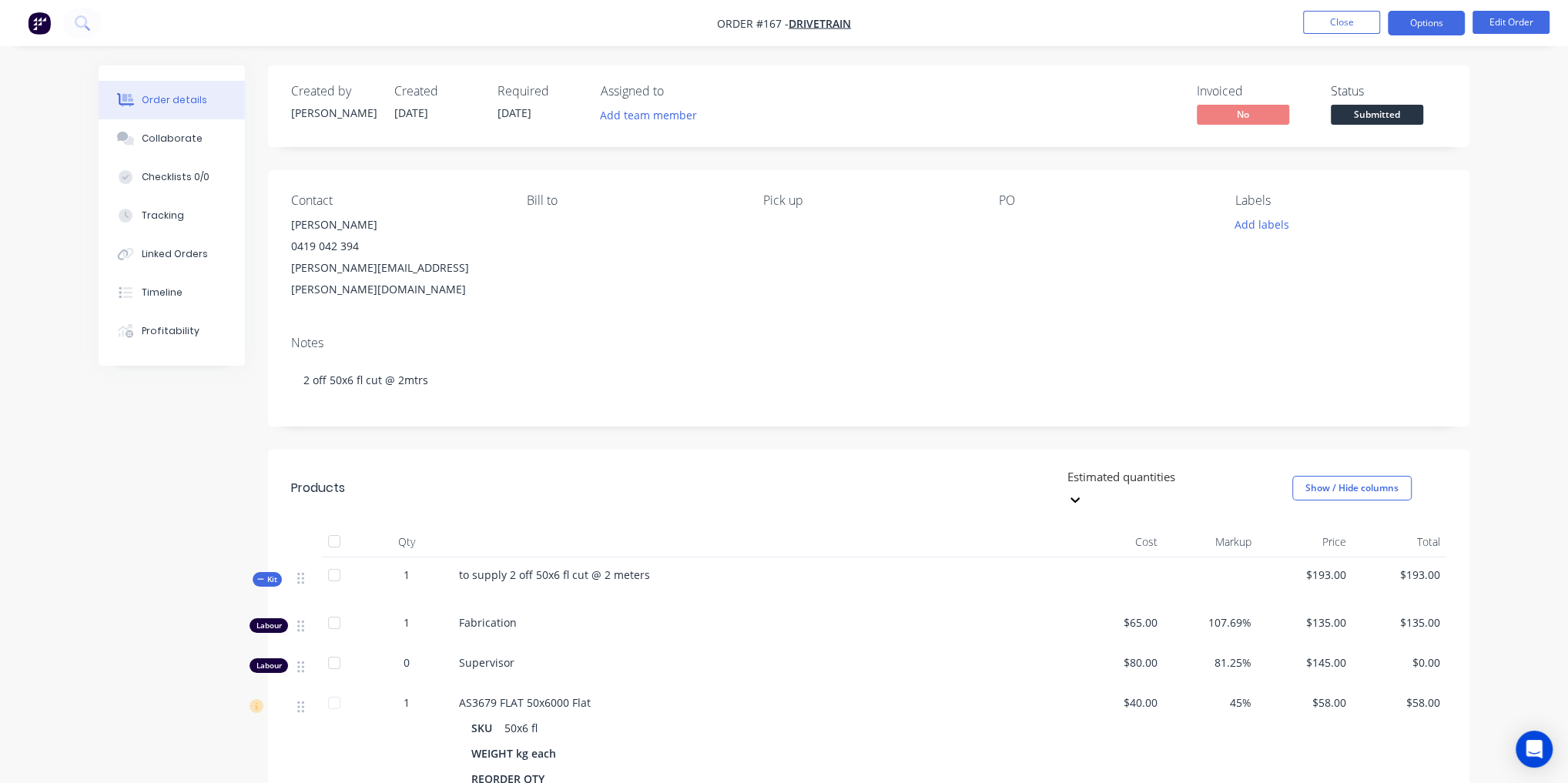
click at [1405, 24] on button "Options" at bounding box center [1425, 23] width 77 height 25
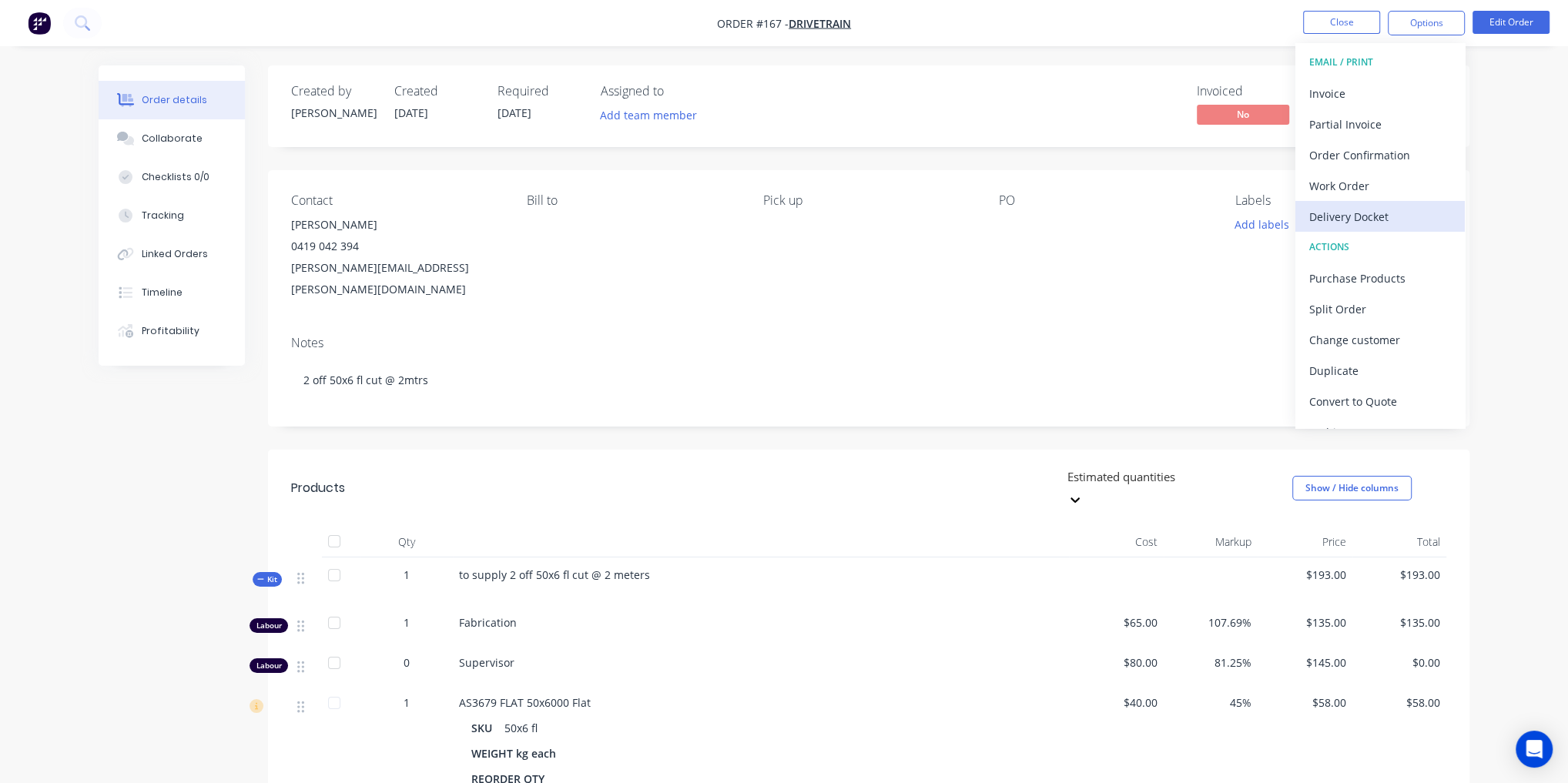
click at [1348, 223] on div "Delivery Docket" at bounding box center [1380, 217] width 142 height 23
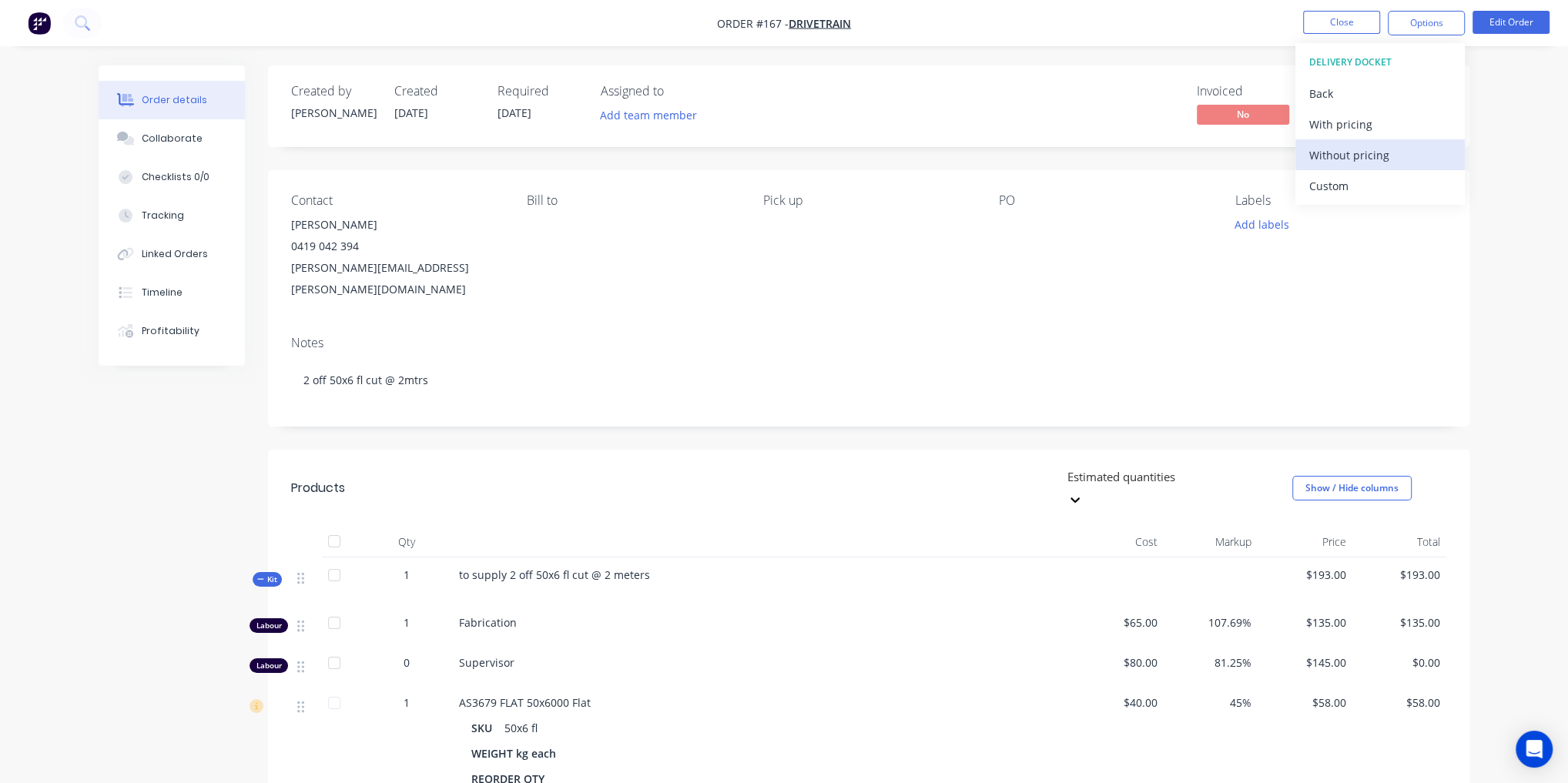
click at [1388, 159] on div "Without pricing" at bounding box center [1380, 155] width 142 height 23
click at [1510, 242] on div "Order details Collaborate Checklists 0/0 Tracking Linked Orders Timeline Profit…" at bounding box center [784, 537] width 1568 height 1074
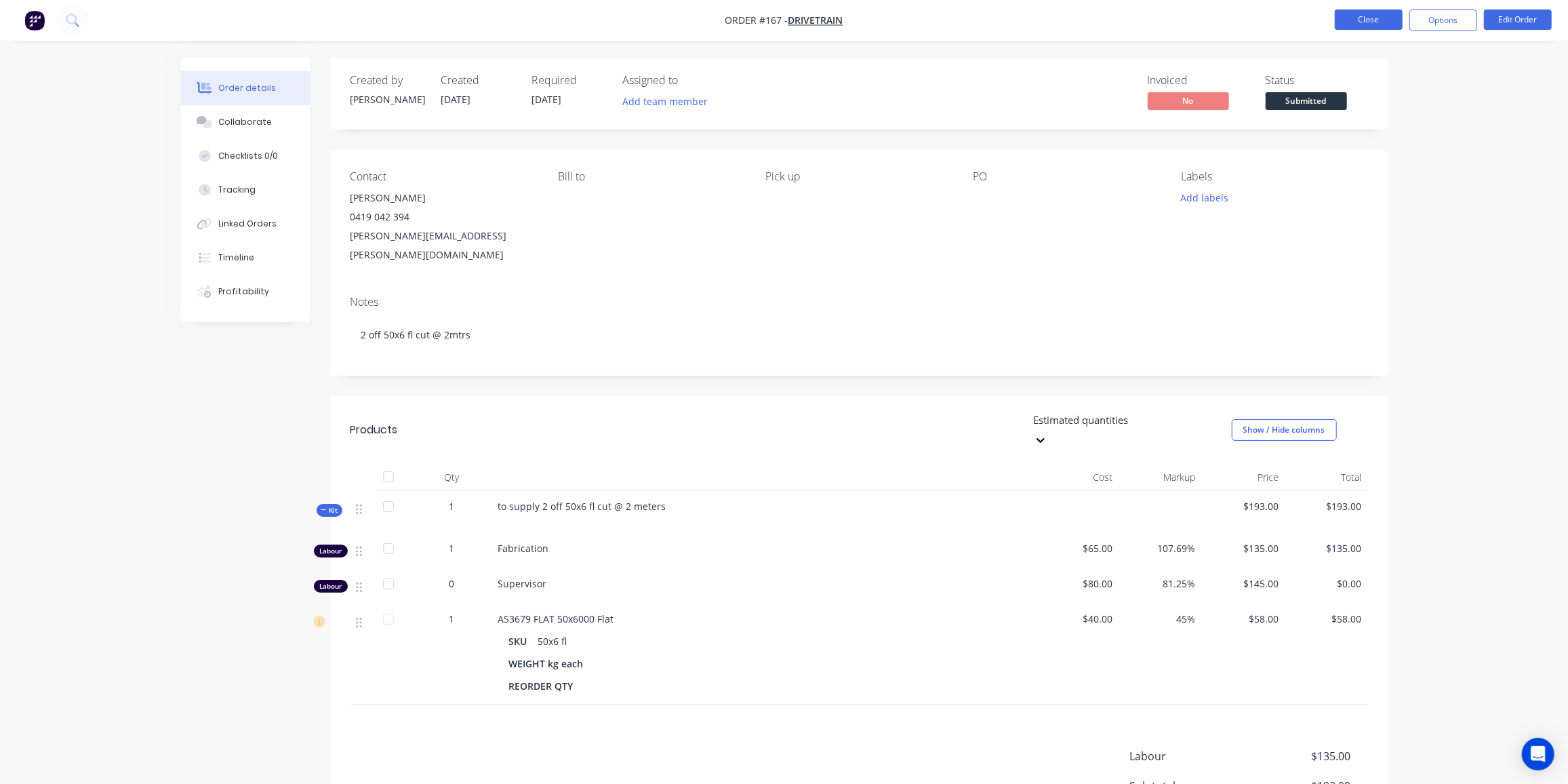
click at [1361, 23] on button "Close" at bounding box center [1368, 20] width 68 height 21
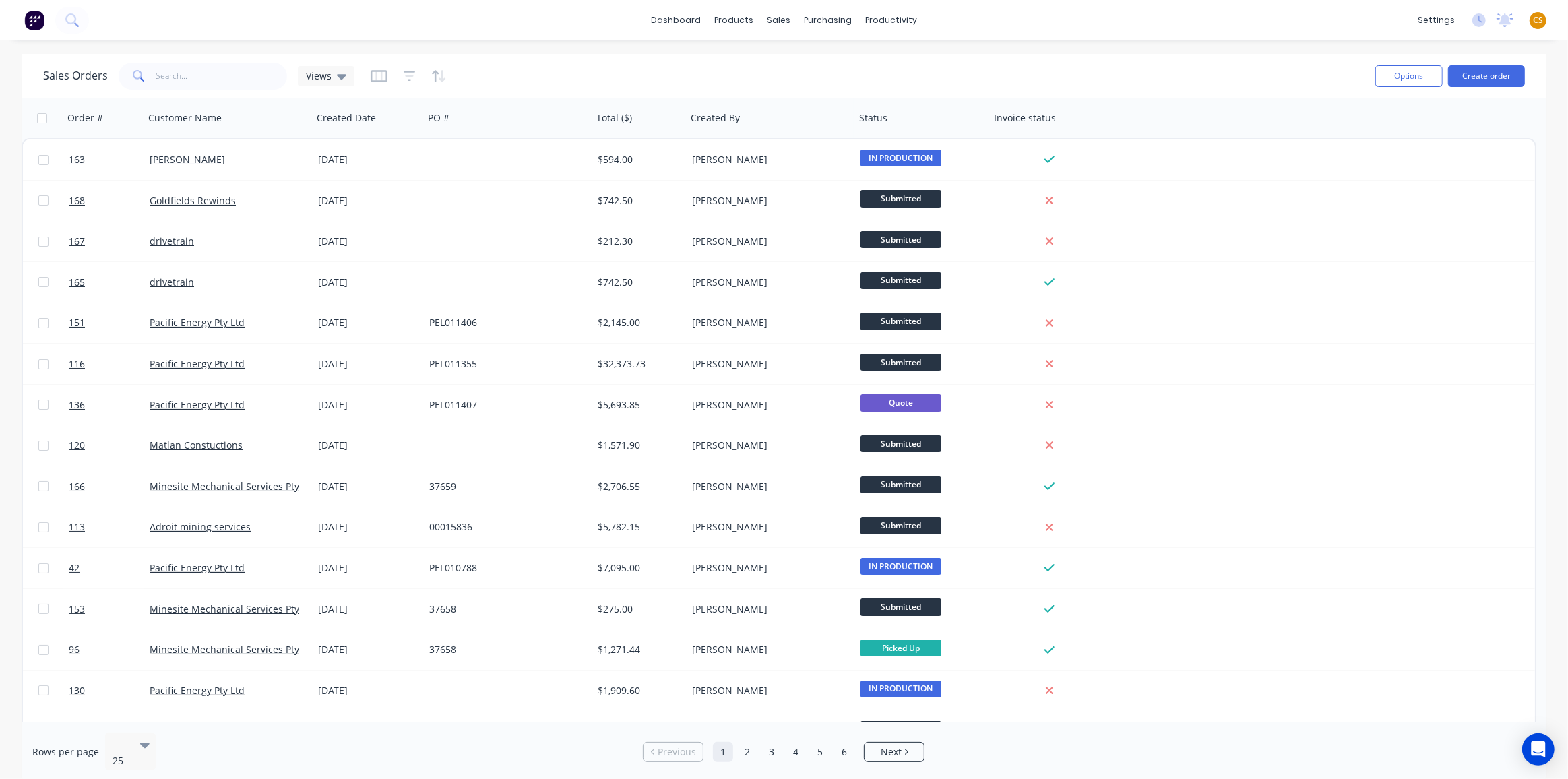
click at [1146, 27] on div "dashboard products sales purchasing productivity dashboard products Product Cat…" at bounding box center [784, 20] width 1568 height 40
click at [866, 65] on div "Purchase Orders" at bounding box center [872, 65] width 72 height 12
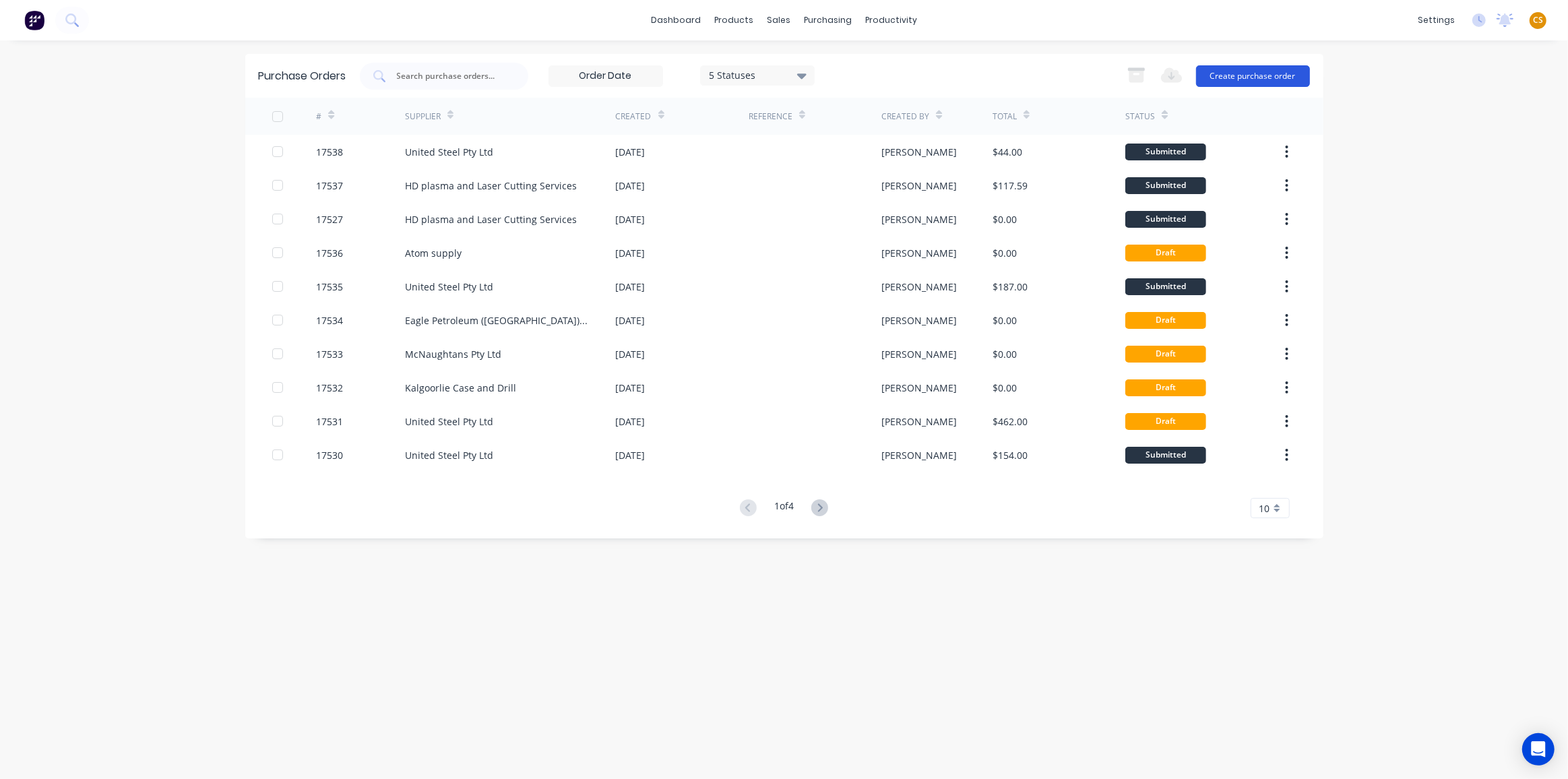
click at [1246, 75] on button "Create purchase order" at bounding box center [1253, 76] width 114 height 22
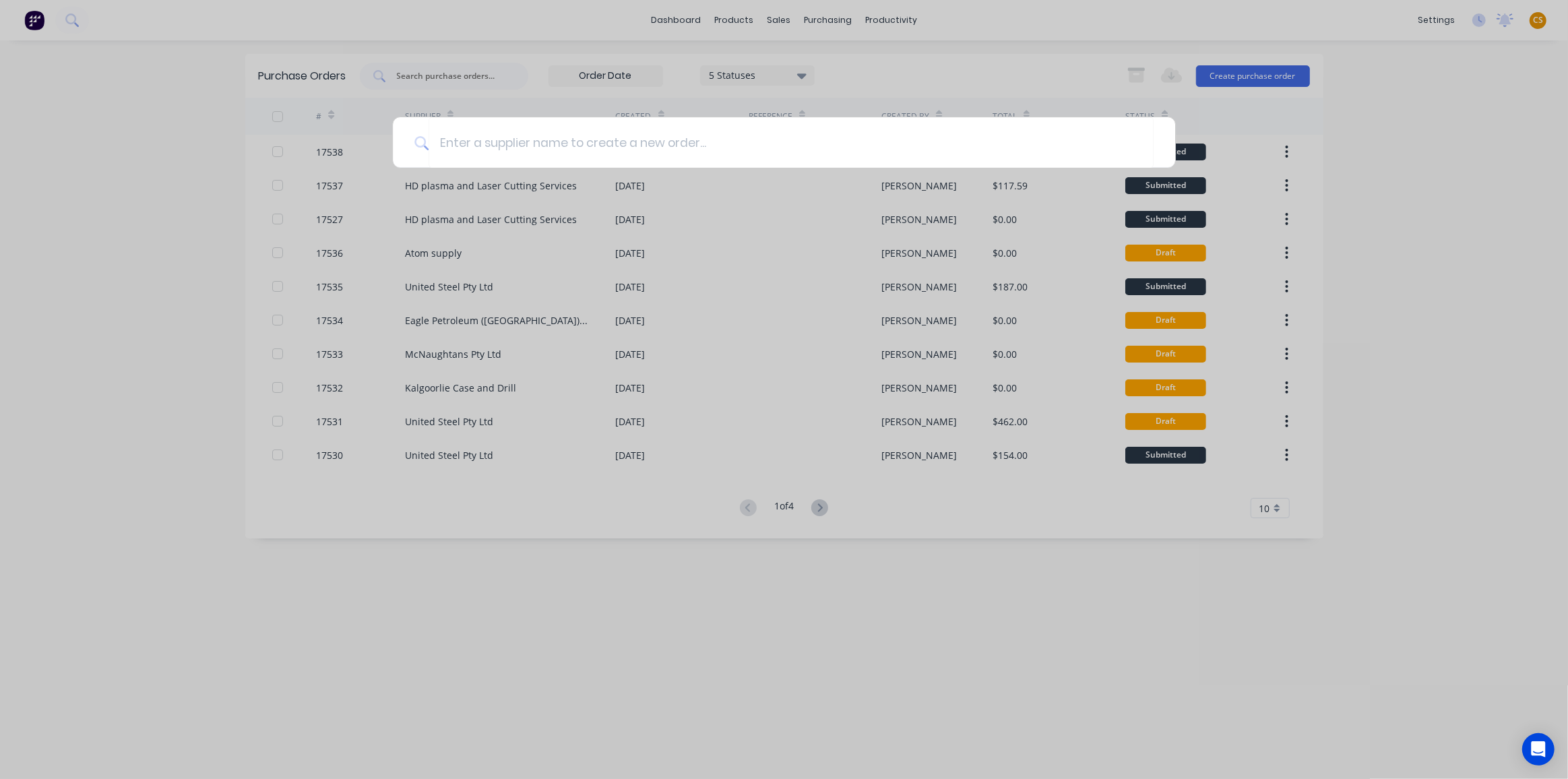
click at [1380, 141] on div at bounding box center [784, 389] width 1568 height 779
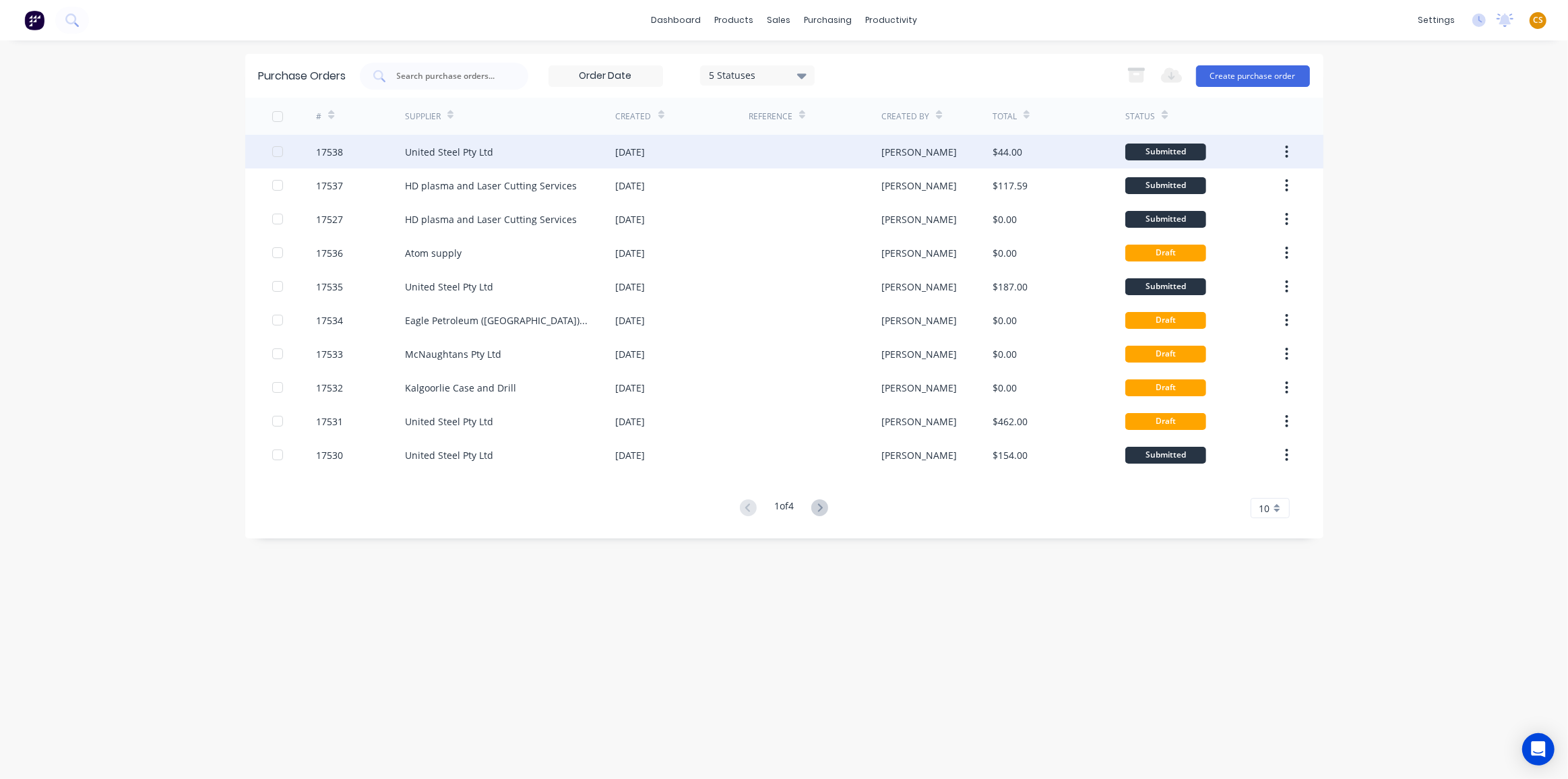
click at [352, 153] on div "17538" at bounding box center [361, 151] width 89 height 33
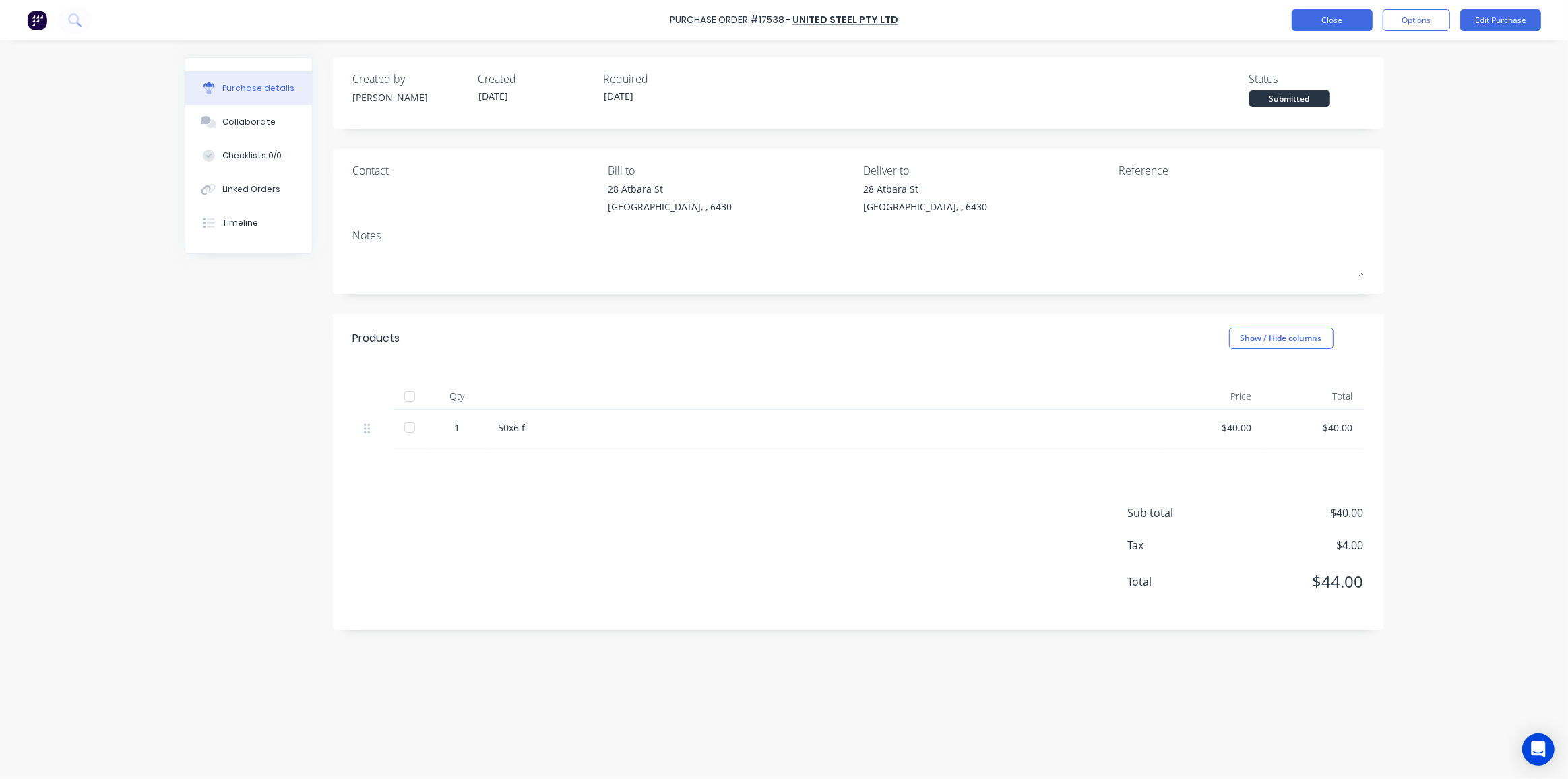
click at [1339, 18] on button "Close" at bounding box center [1332, 20] width 81 height 22
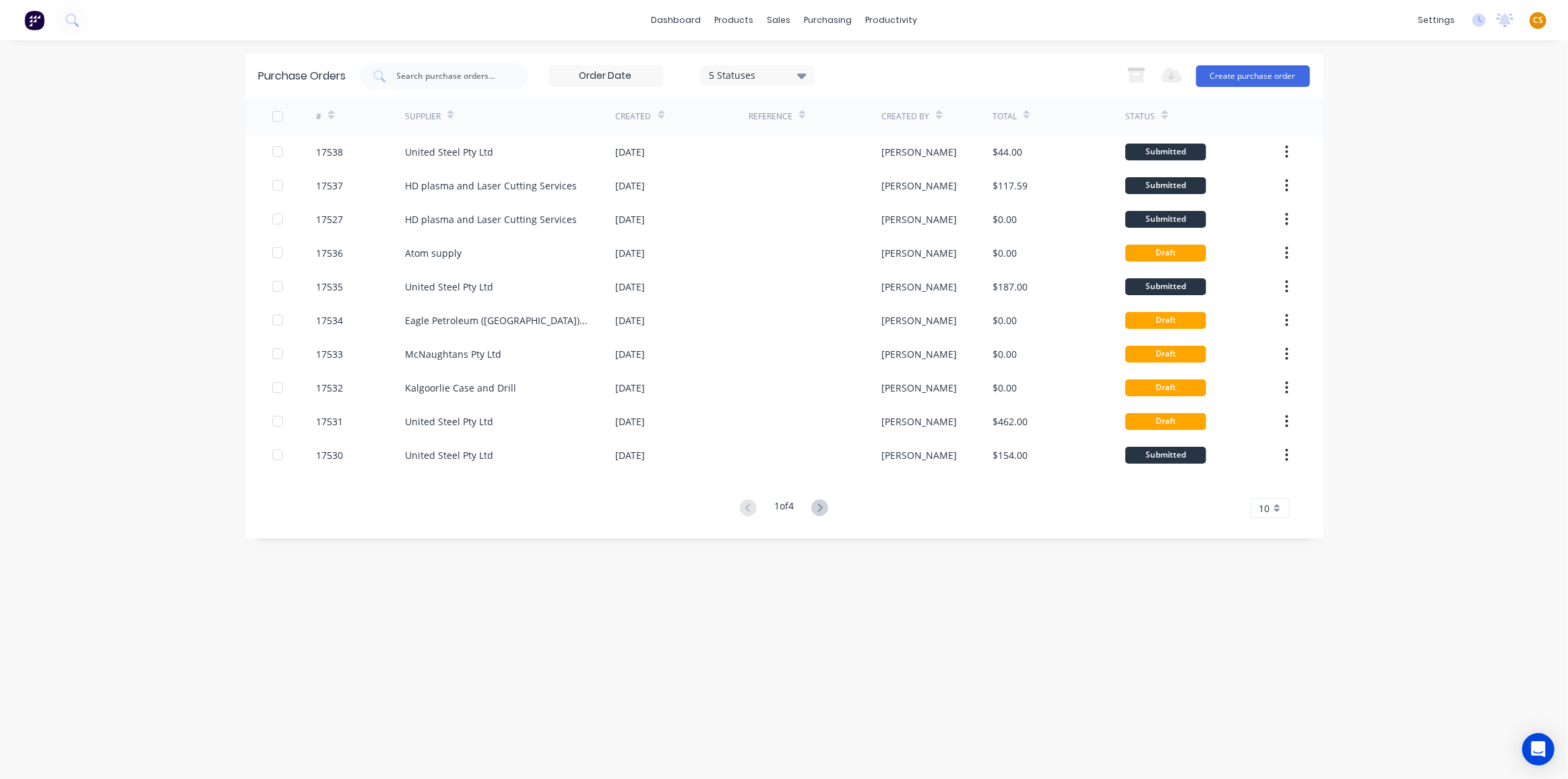
click at [331, 114] on icon at bounding box center [331, 114] width 6 height 10
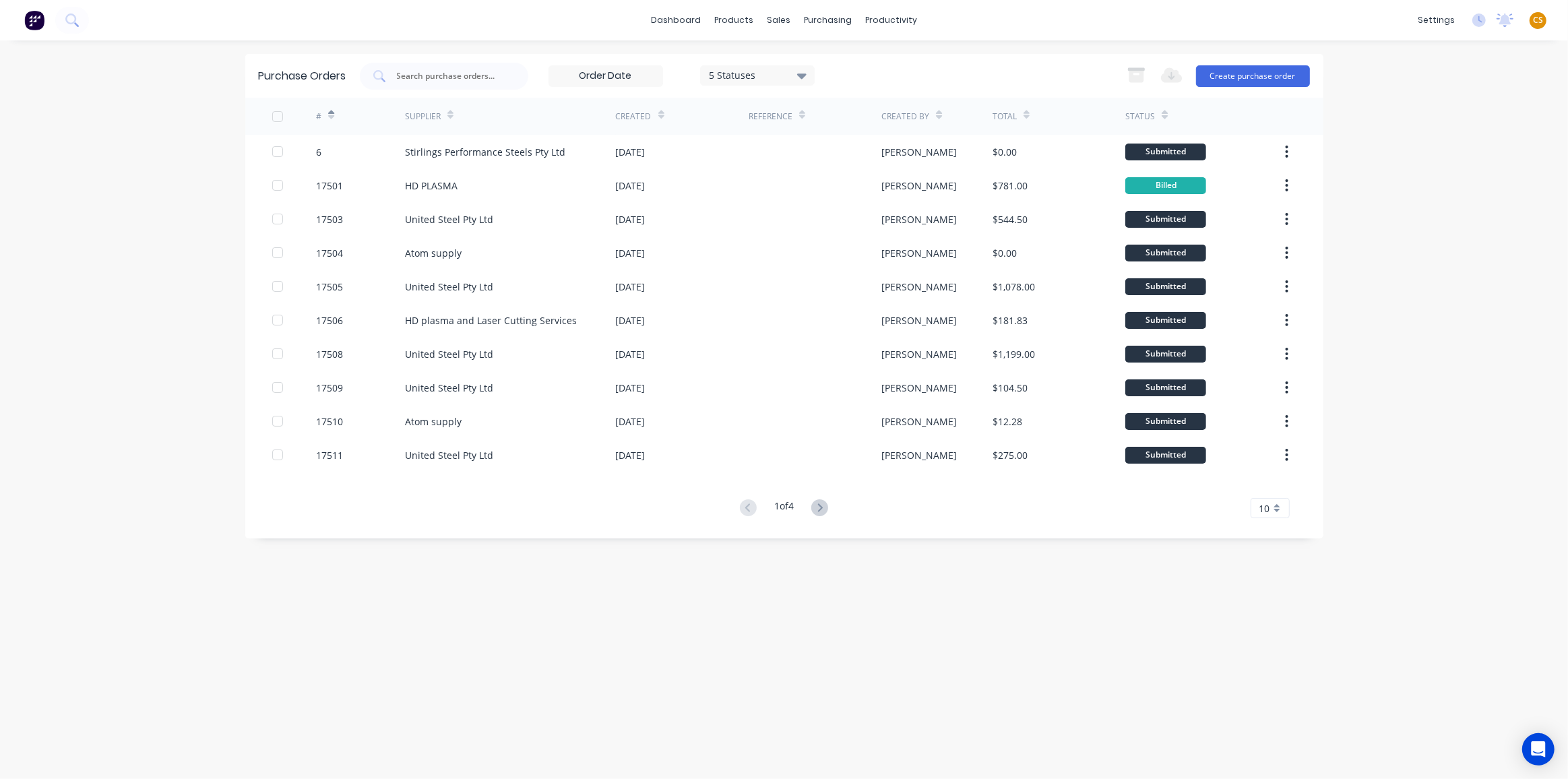
click at [331, 114] on icon at bounding box center [331, 114] width 6 height 10
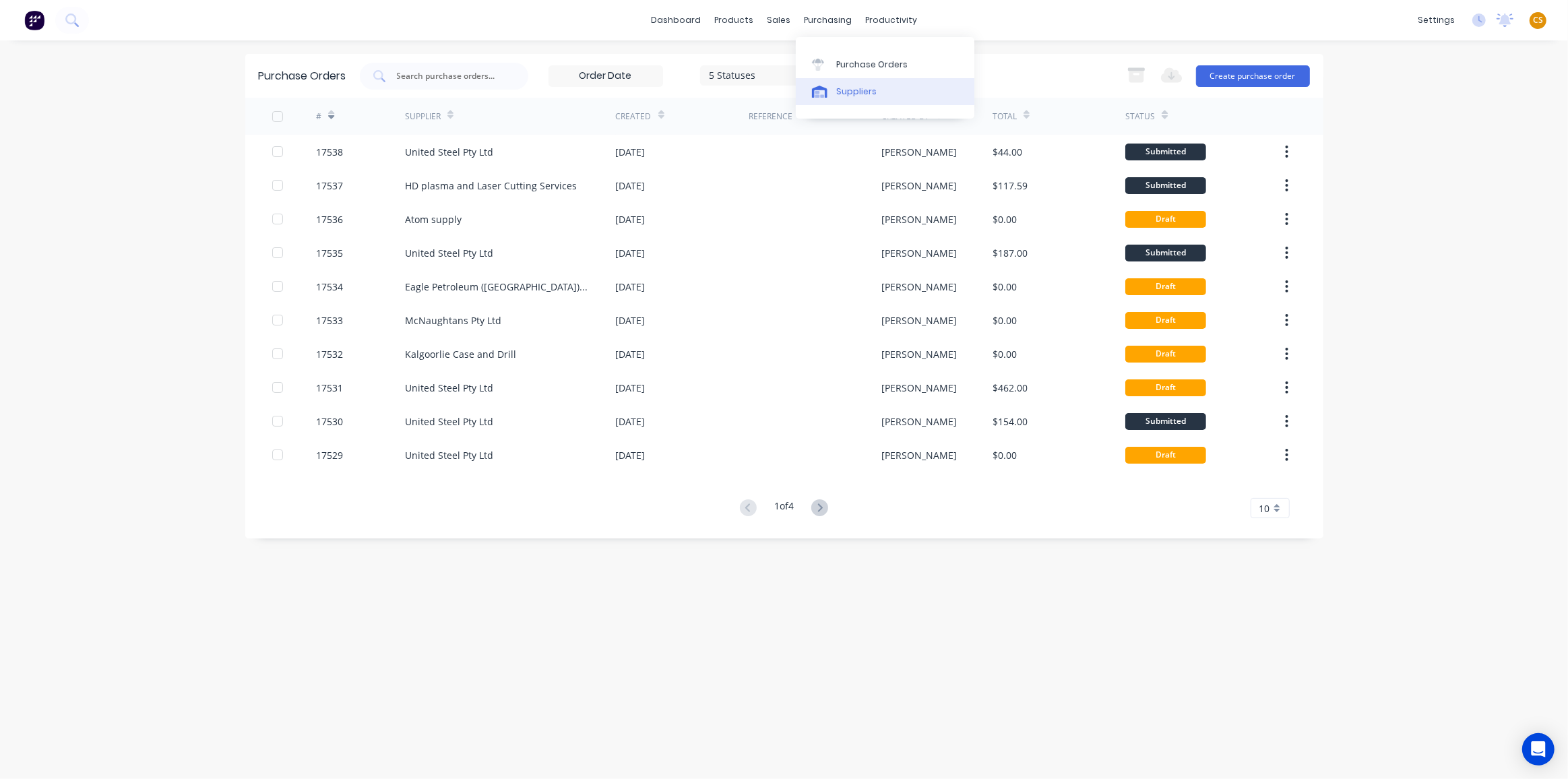
click at [852, 93] on div "Suppliers" at bounding box center [856, 92] width 40 height 12
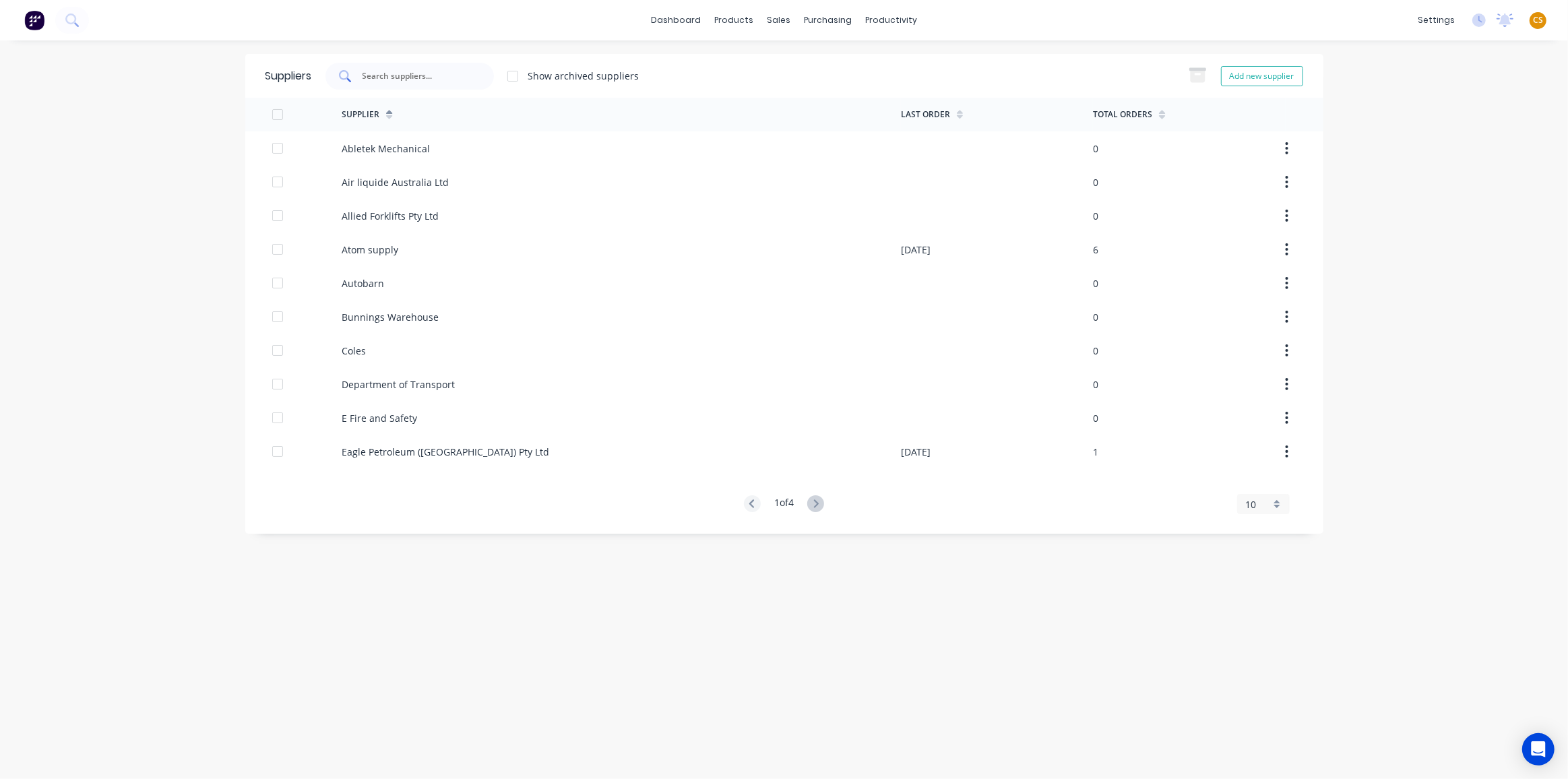
click at [381, 73] on input "text" at bounding box center [417, 76] width 112 height 14
type input "test"
drag, startPoint x: 352, startPoint y: 72, endPoint x: 288, endPoint y: 70, distance: 64.0
click at [289, 71] on div "Suppliers test Show archived suppliers Add new supplier" at bounding box center [785, 76] width 1079 height 44
click at [164, 183] on div "dashboard products sales purchasing productivity dashboard products Product Cat…" at bounding box center [784, 389] width 1568 height 779
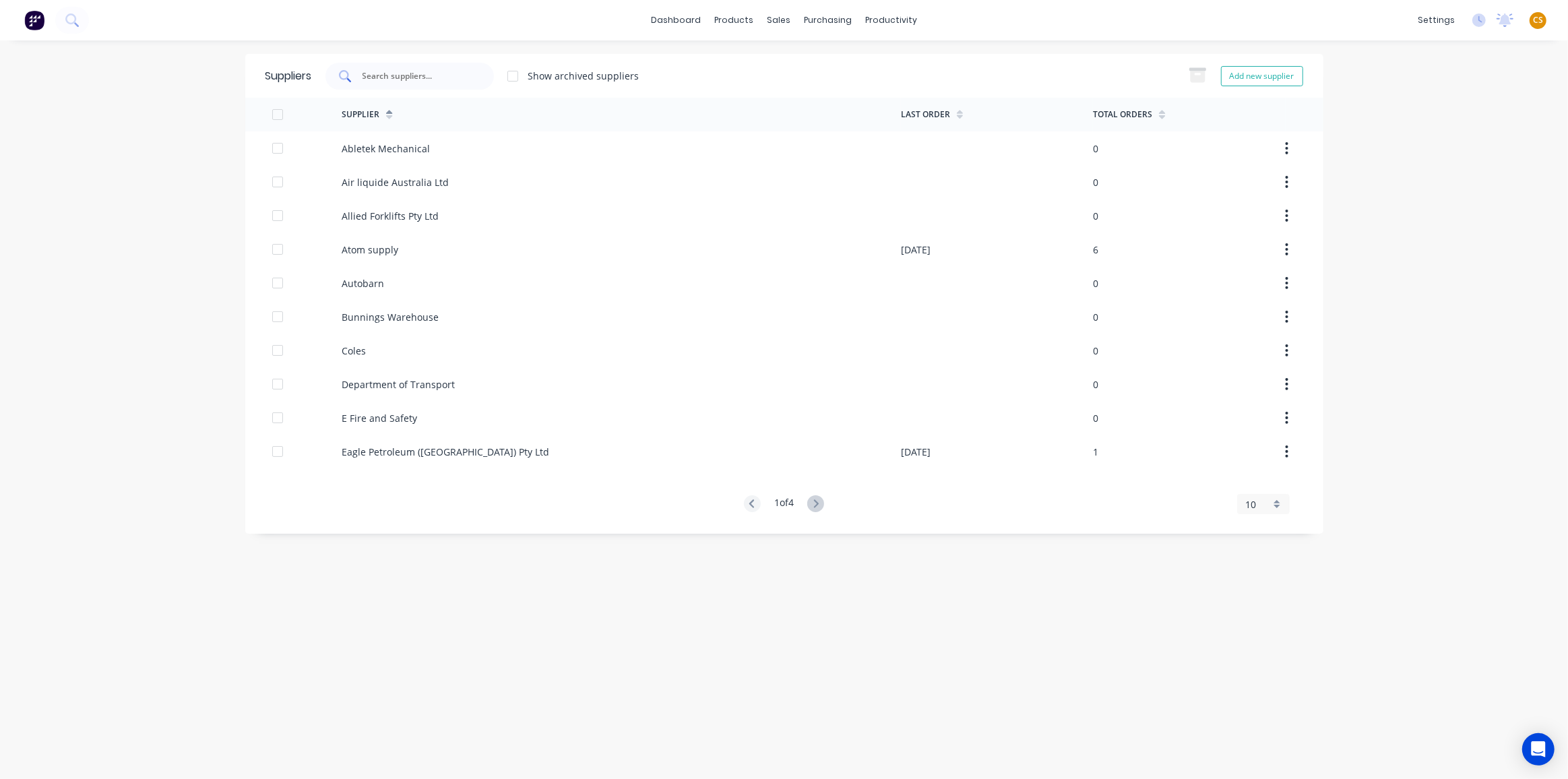
click at [374, 73] on input "text" at bounding box center [417, 76] width 112 height 14
type input "gold"
click at [372, 72] on input "gold" at bounding box center [417, 76] width 112 height 14
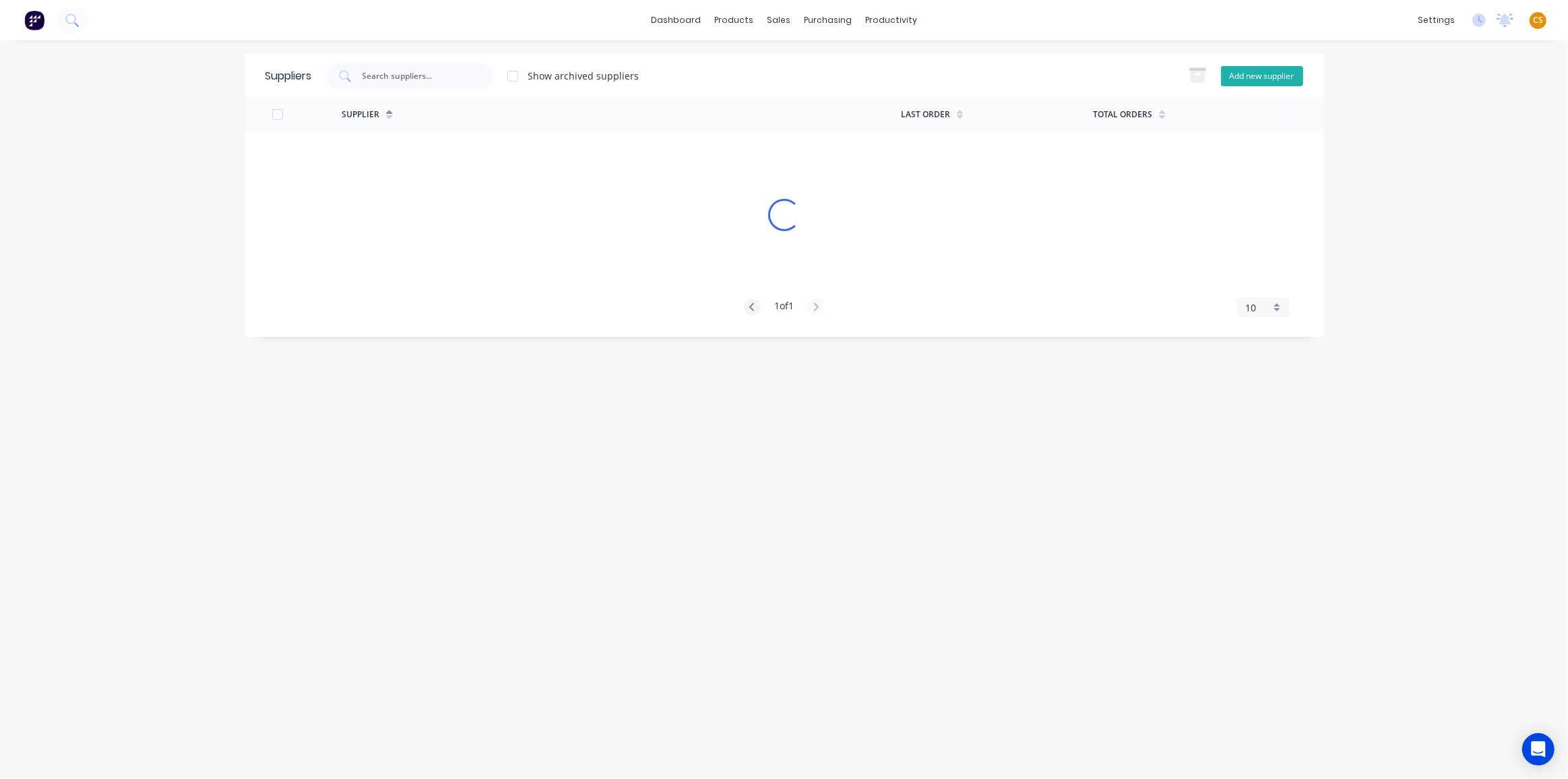
click at [1258, 77] on button "Add new supplier" at bounding box center [1262, 76] width 82 height 20
select select "AU"
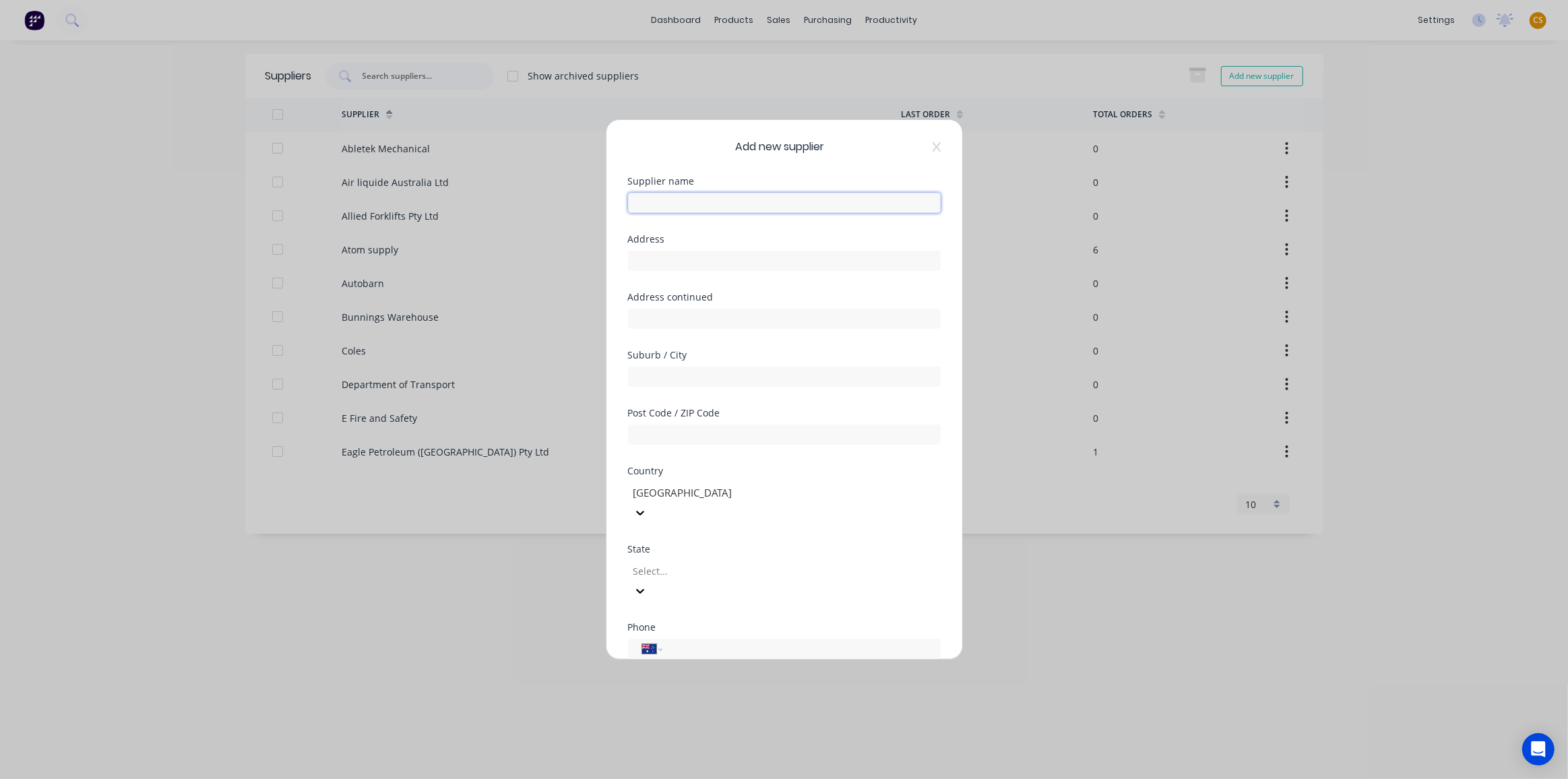
click at [650, 204] on input "text" at bounding box center [784, 203] width 313 height 20
click at [631, 202] on input "Test Supplier" at bounding box center [784, 203] width 313 height 20
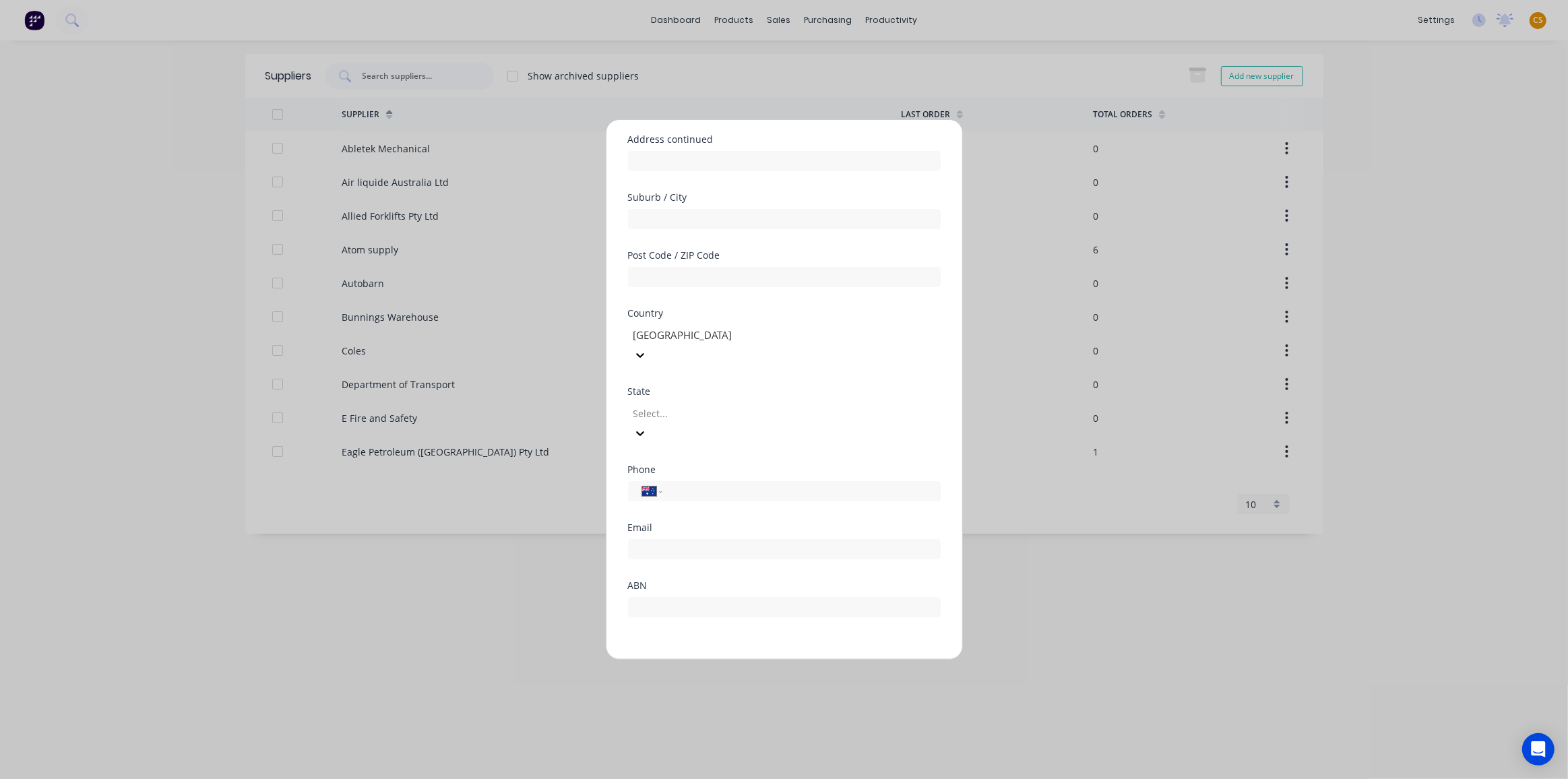
type input ".Test Supplier"
click at [727, 660] on button "Save" at bounding box center [742, 671] width 74 height 22
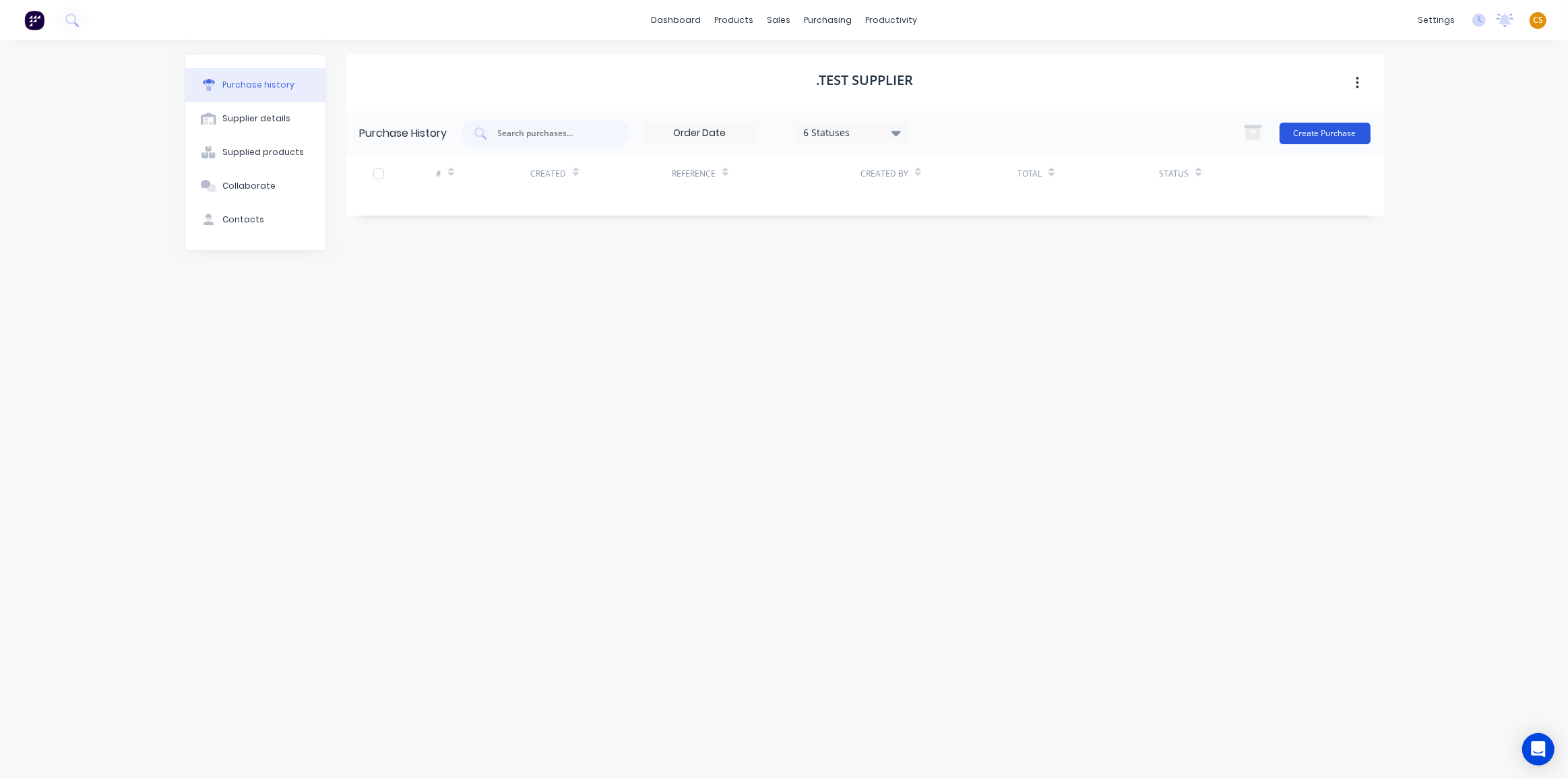
click at [1324, 133] on button "Create Purchase" at bounding box center [1325, 134] width 91 height 22
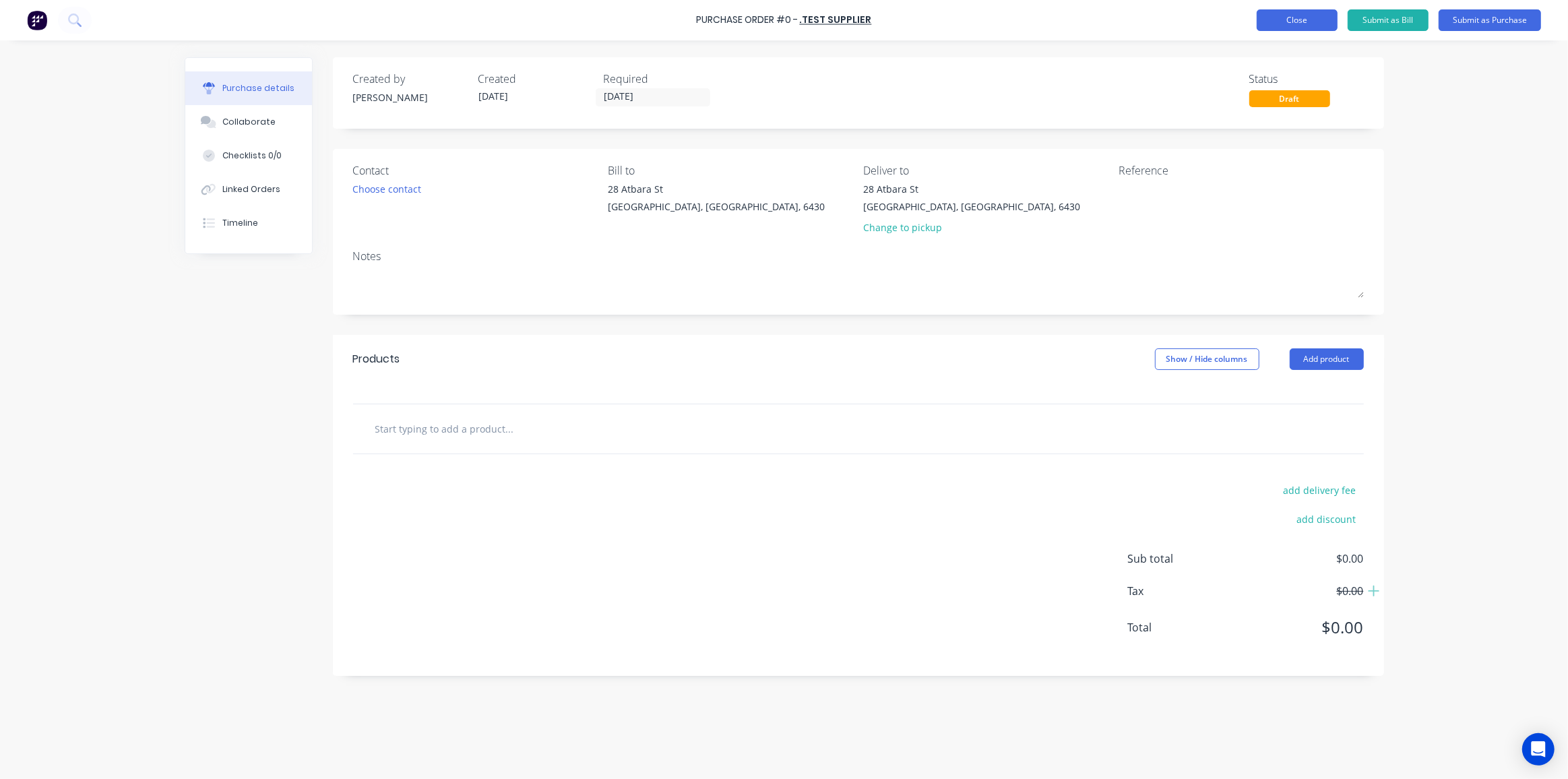
click at [1278, 20] on button "Close" at bounding box center [1297, 20] width 81 height 22
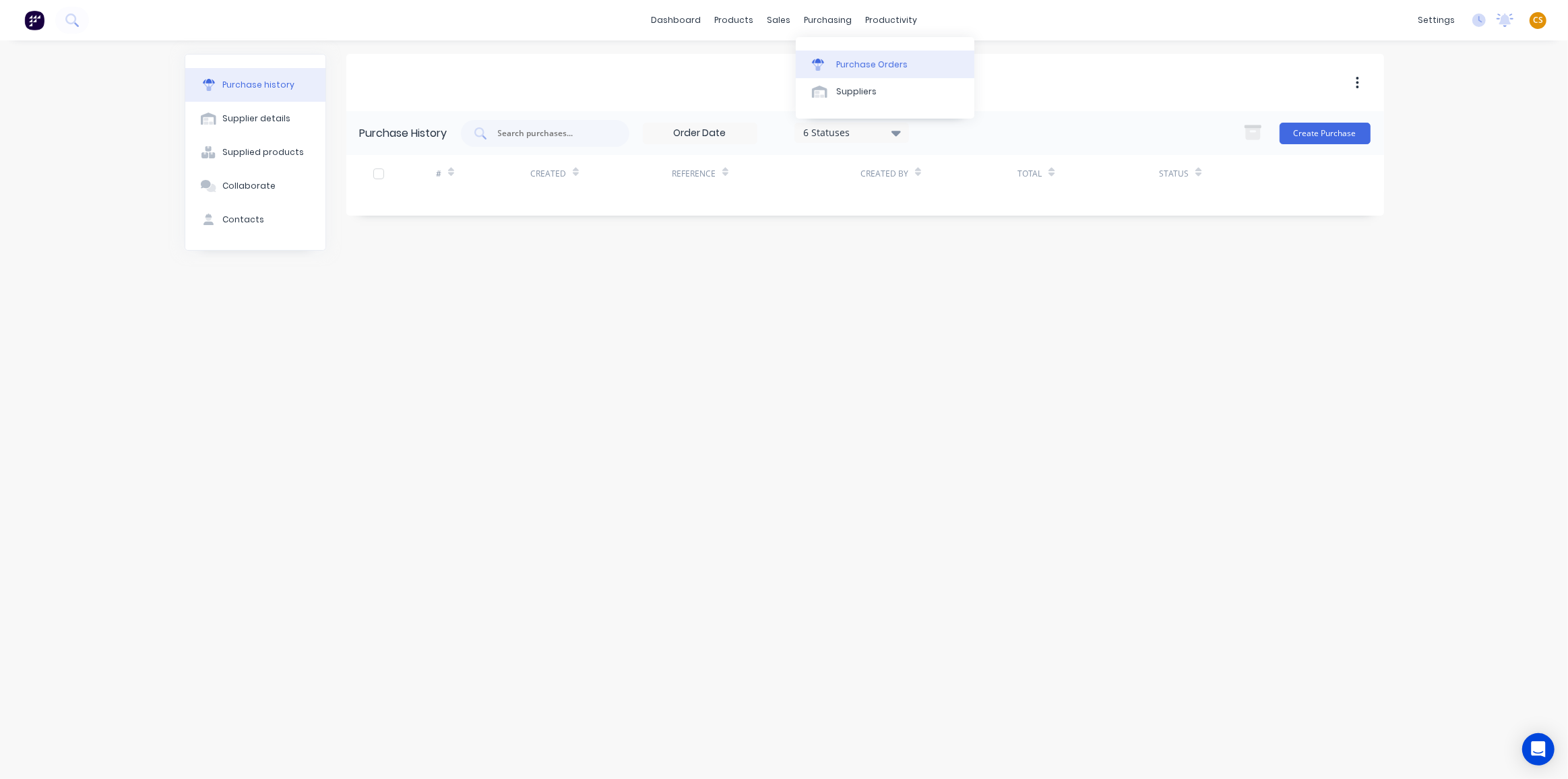
click at [860, 66] on div "Purchase Orders" at bounding box center [872, 65] width 72 height 12
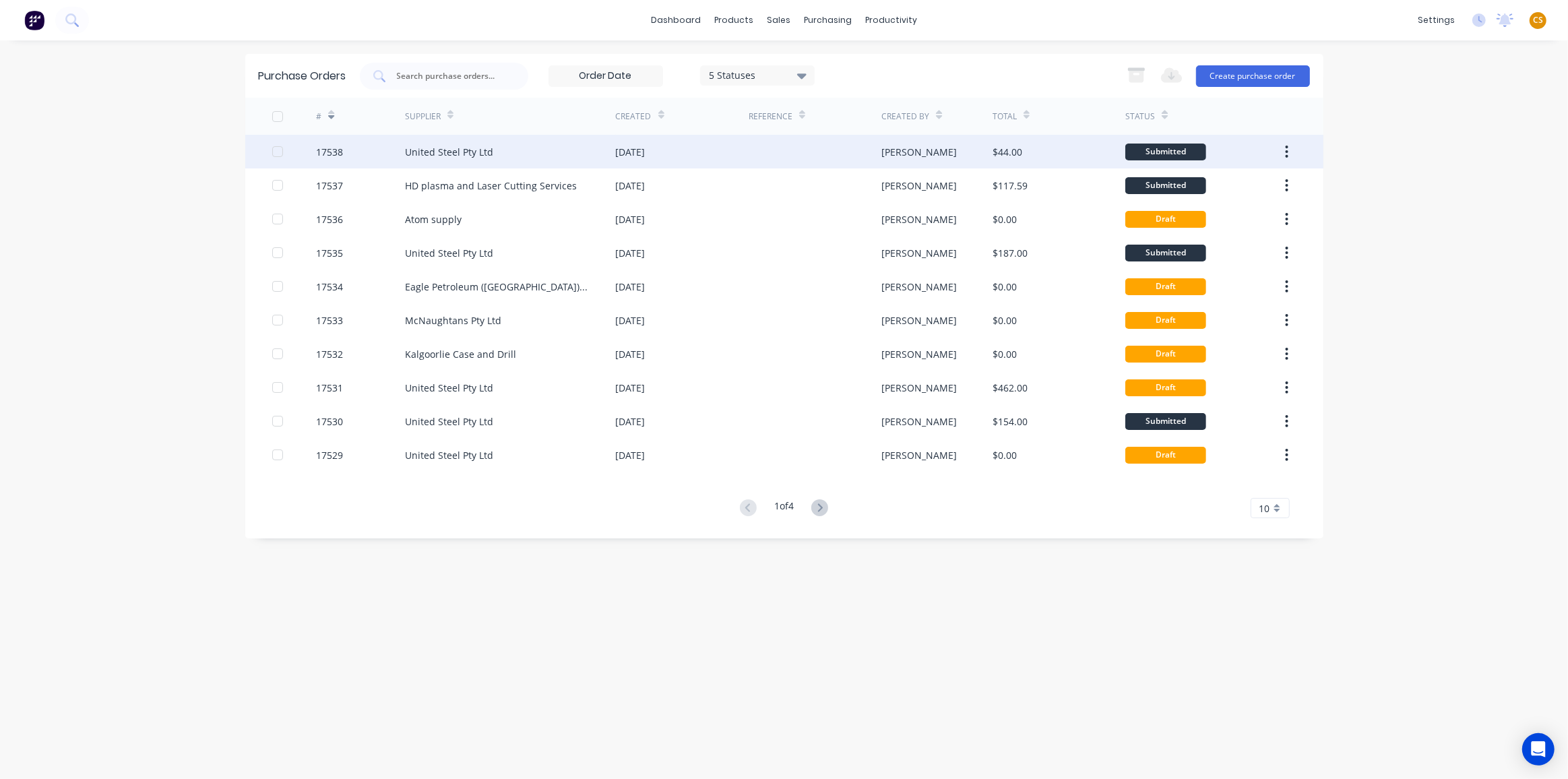
click at [353, 150] on div "17538" at bounding box center [361, 151] width 89 height 33
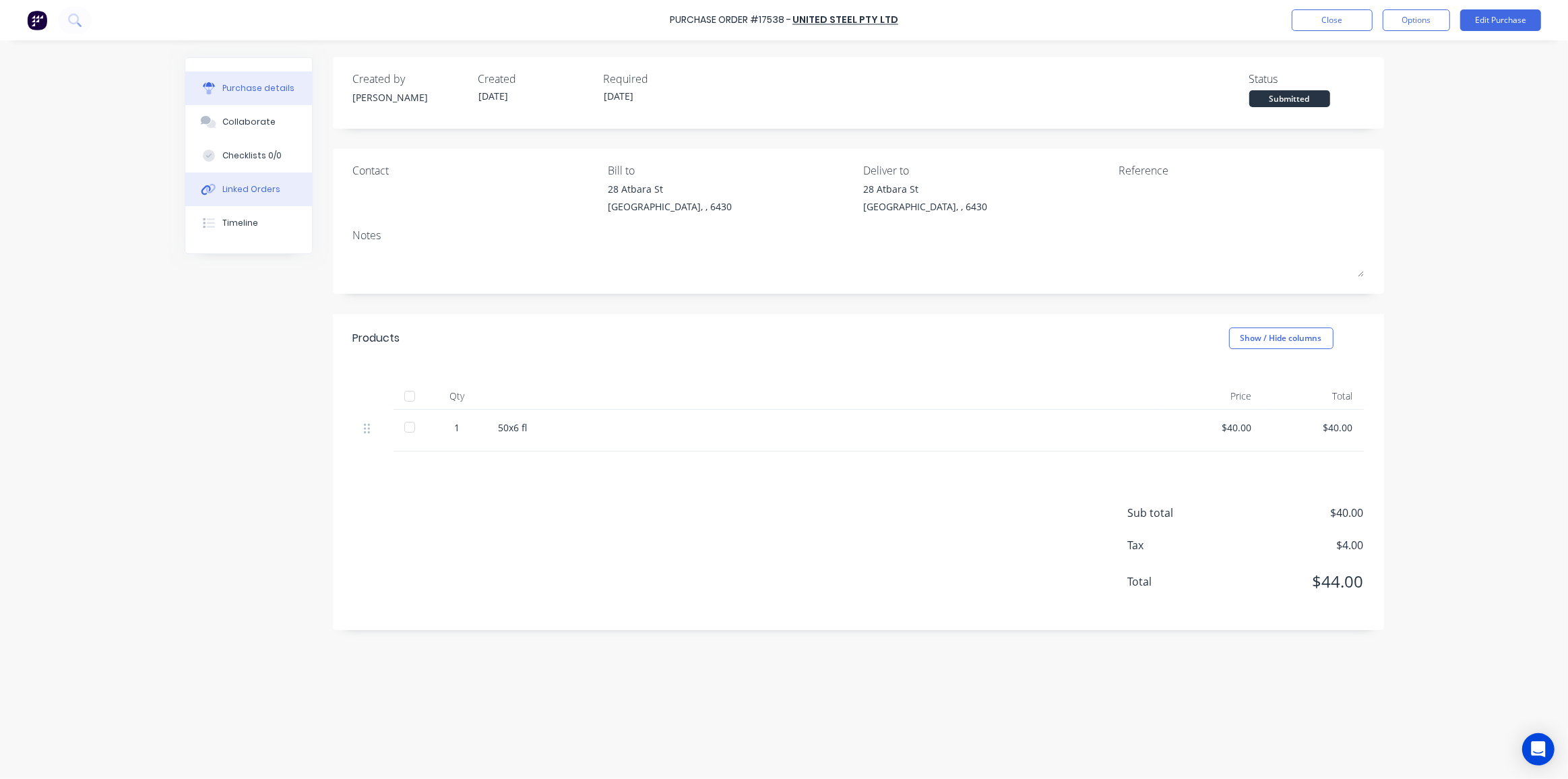
click at [256, 183] on div "Linked Orders" at bounding box center [251, 189] width 58 height 12
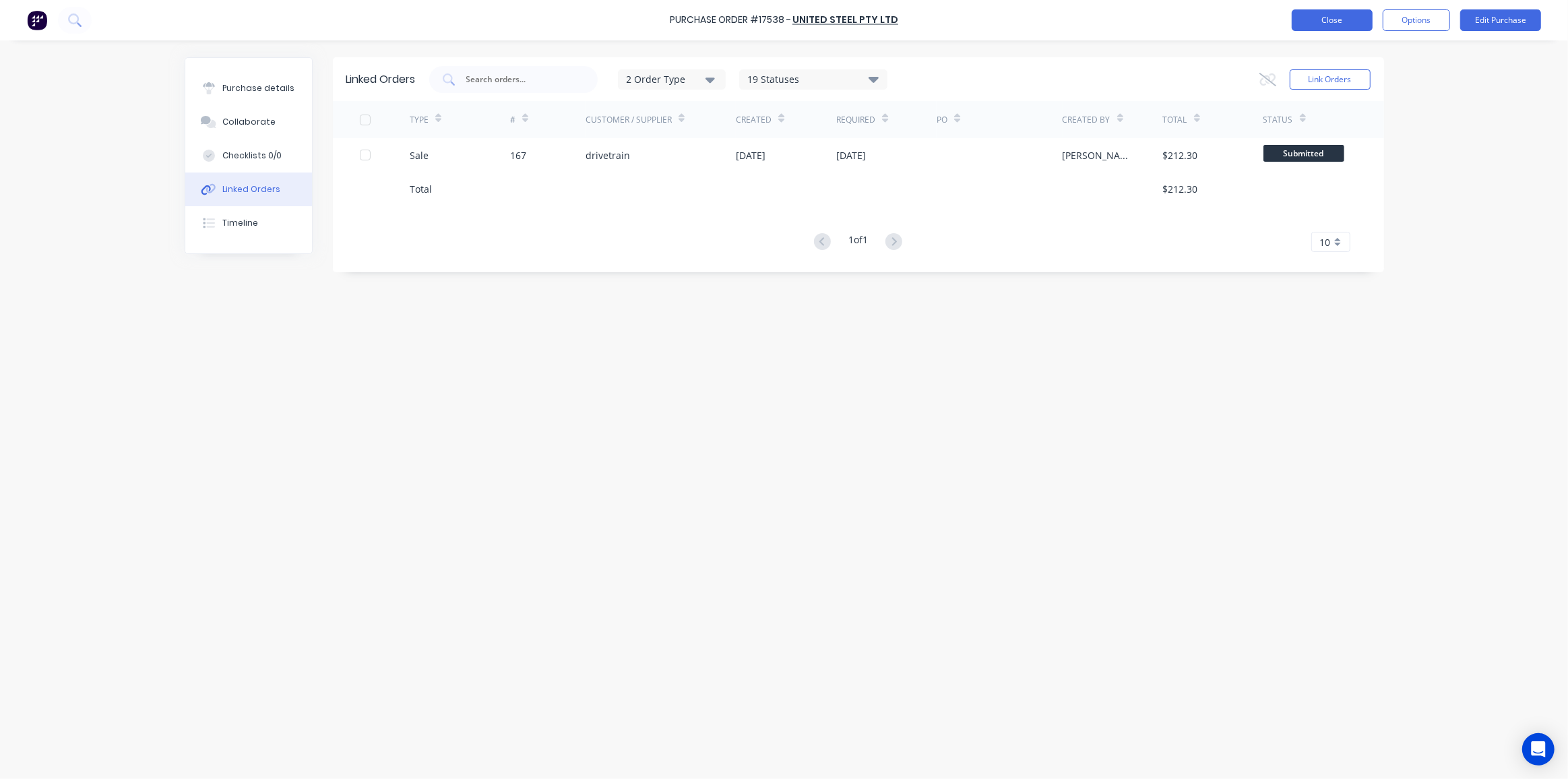
click at [1329, 20] on button "Close" at bounding box center [1332, 20] width 81 height 22
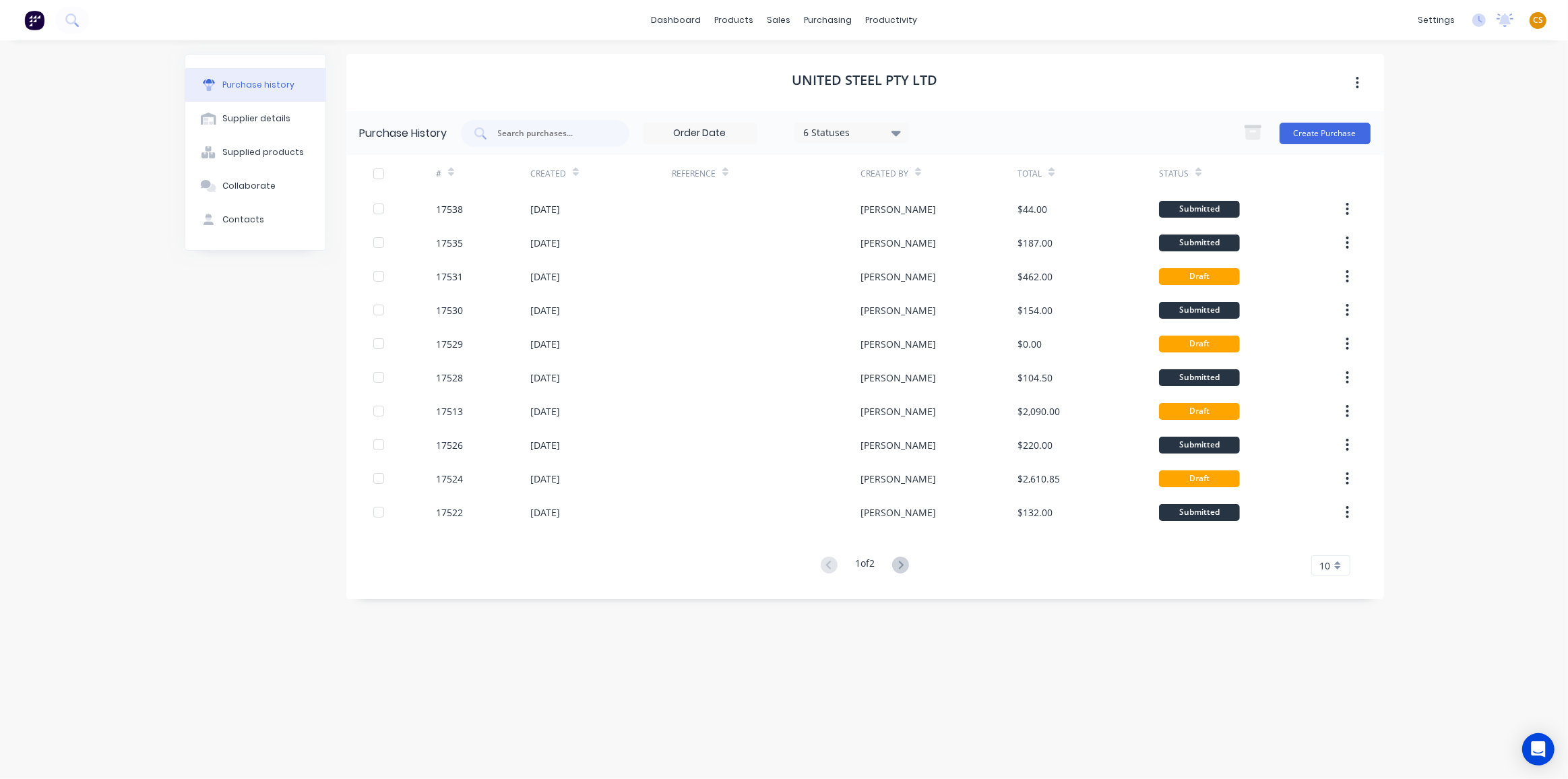
click at [452, 174] on icon at bounding box center [451, 174] width 6 height 4
click at [453, 169] on icon at bounding box center [451, 172] width 6 height 10
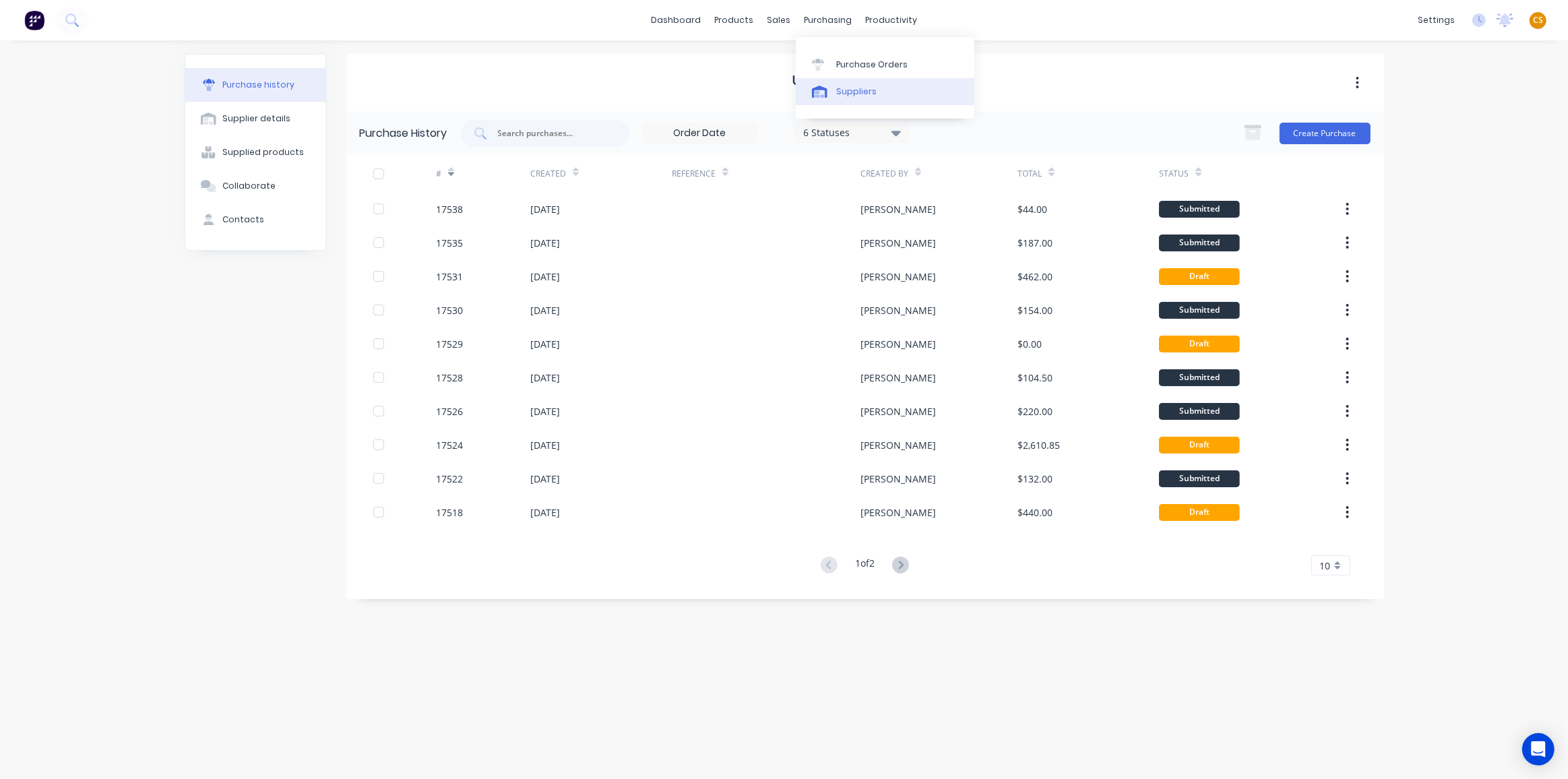
click at [846, 92] on div "Suppliers" at bounding box center [856, 92] width 40 height 12
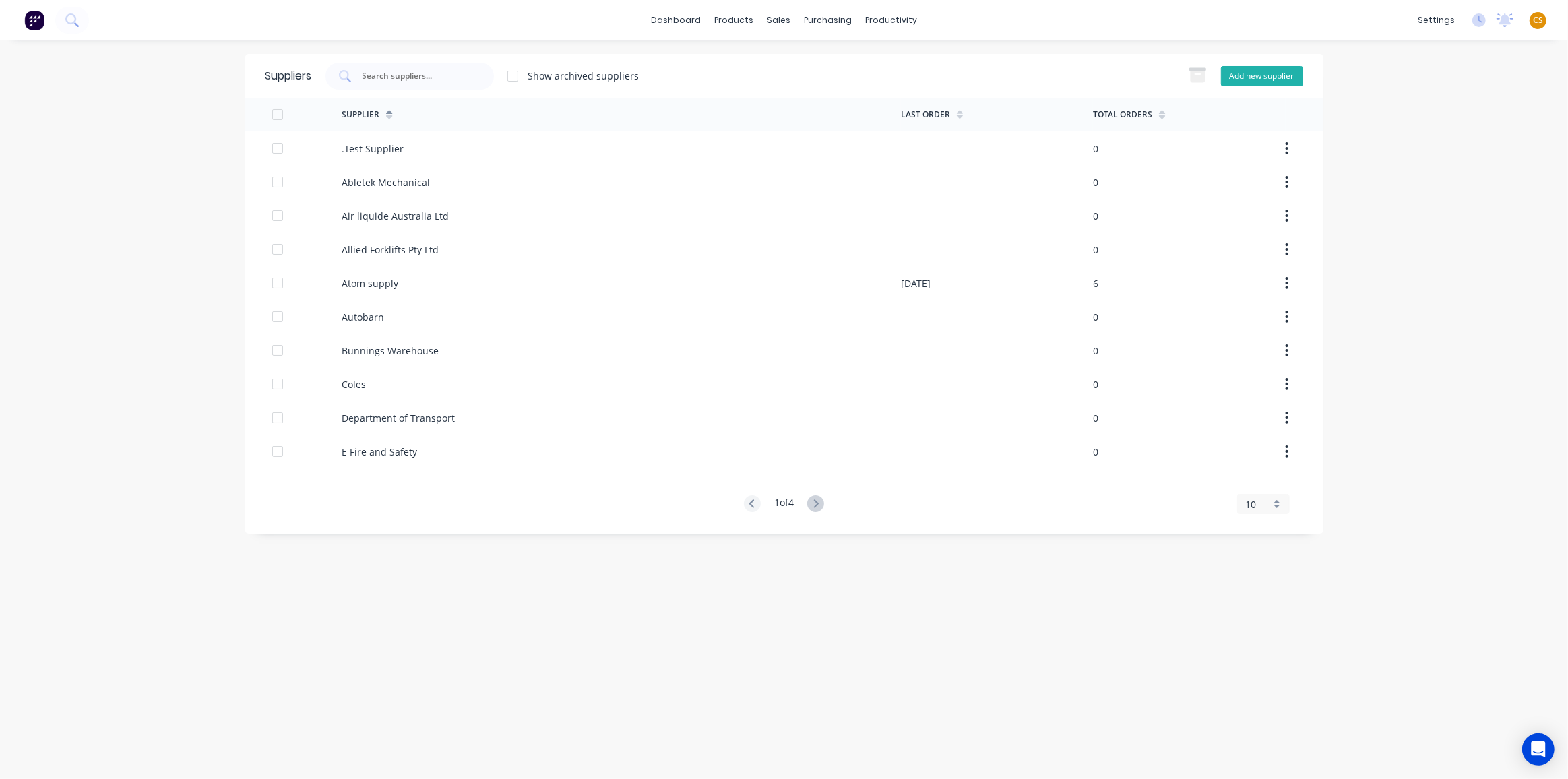
click at [1239, 76] on button "Add new supplier" at bounding box center [1262, 76] width 82 height 20
select select "AU"
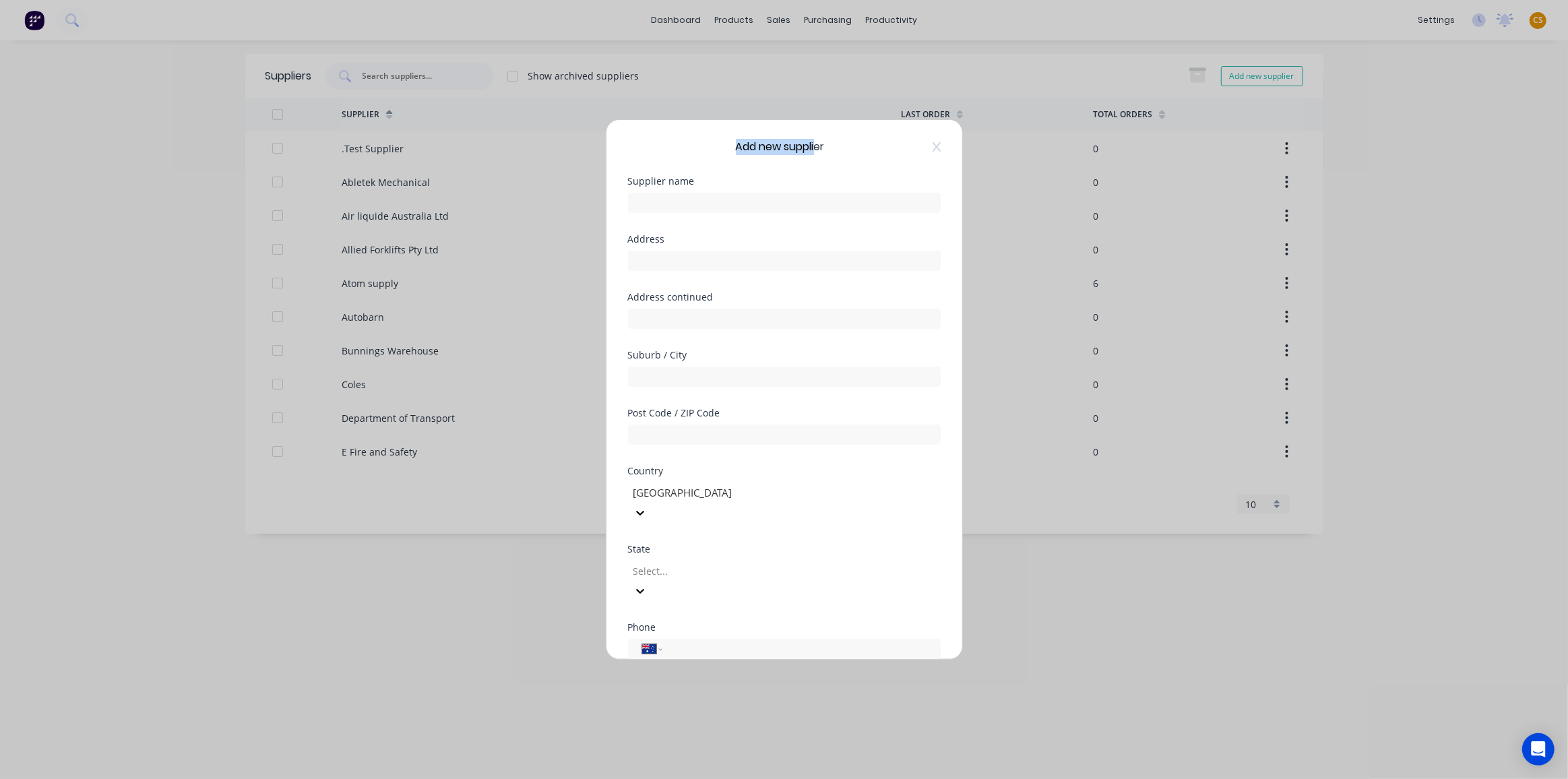
drag, startPoint x: 732, startPoint y: 144, endPoint x: 813, endPoint y: 146, distance: 81.0
click at [813, 146] on span "Add new supplier" at bounding box center [781, 147] width 89 height 16
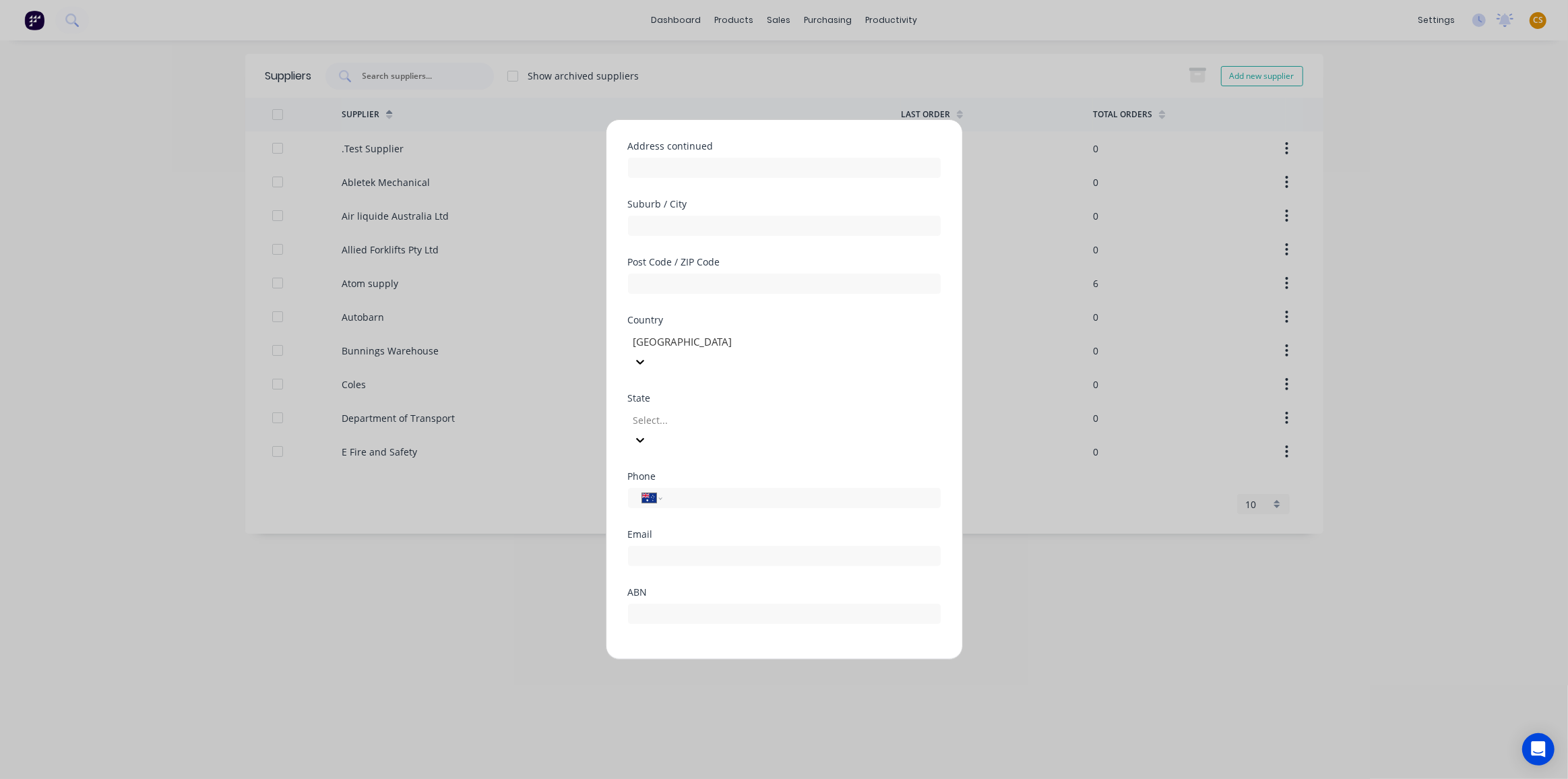
scroll to position [157, 0]
click at [819, 660] on button "Cancel" at bounding box center [827, 671] width 74 height 22
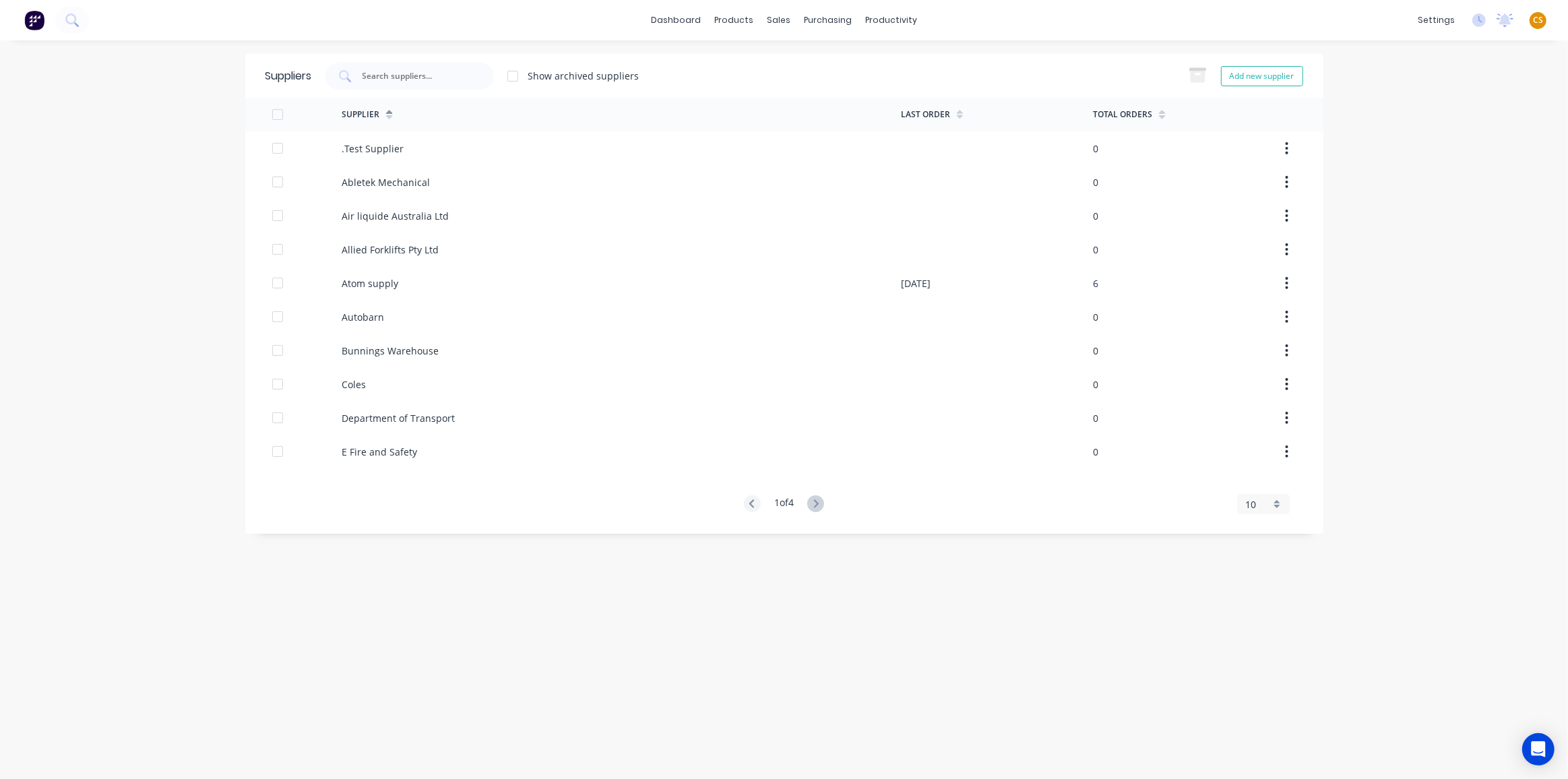
click at [1380, 21] on span "CS" at bounding box center [1538, 20] width 10 height 12
click at [1380, 170] on div "Sign out" at bounding box center [1423, 168] width 36 height 12
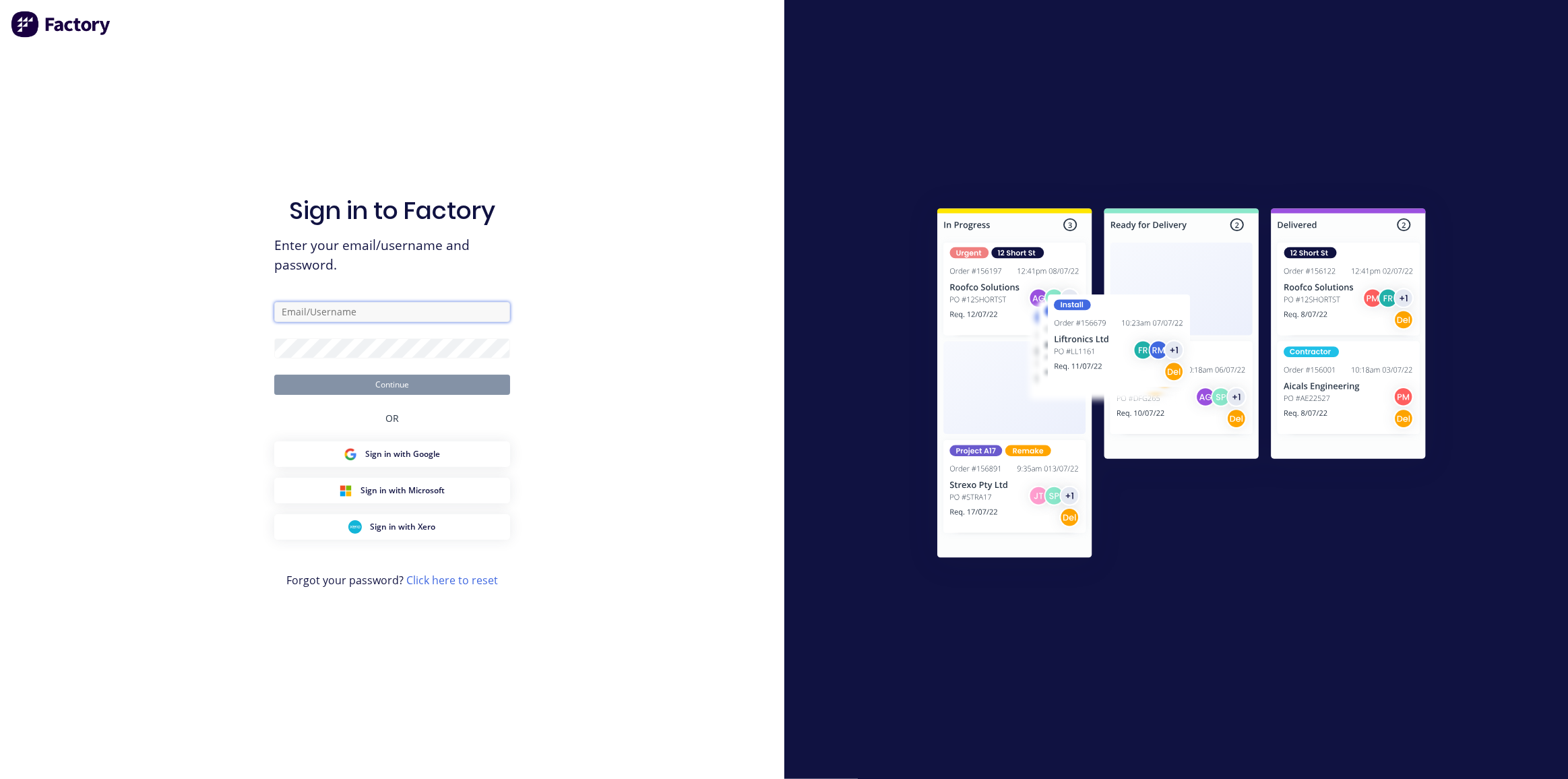
click at [290, 311] on input "text" at bounding box center [392, 312] width 236 height 20
type input "[PERSON_NAME][EMAIL_ADDRESS][DOMAIN_NAME]"
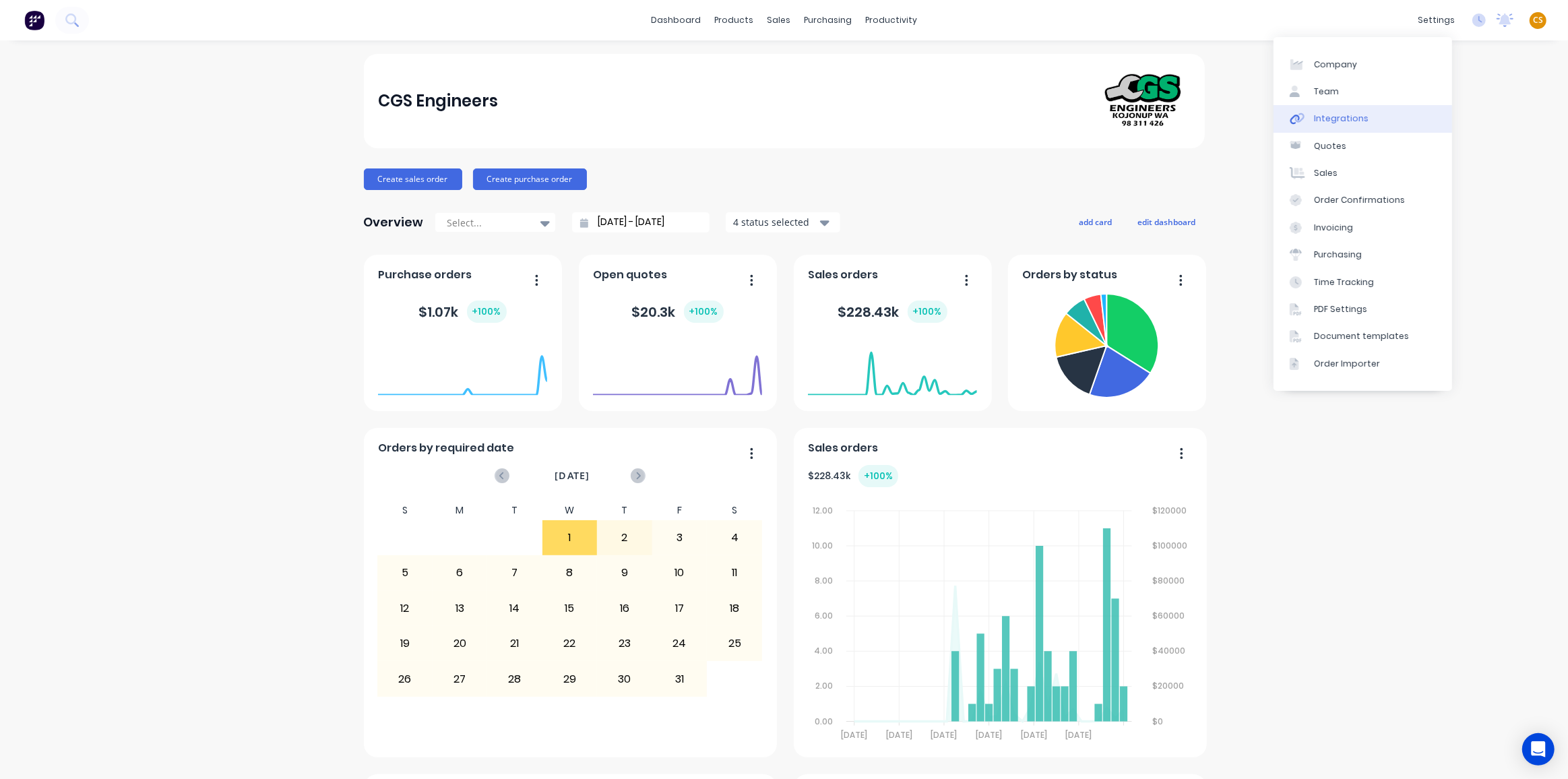
click at [1327, 114] on div "Integrations" at bounding box center [1342, 119] width 55 height 12
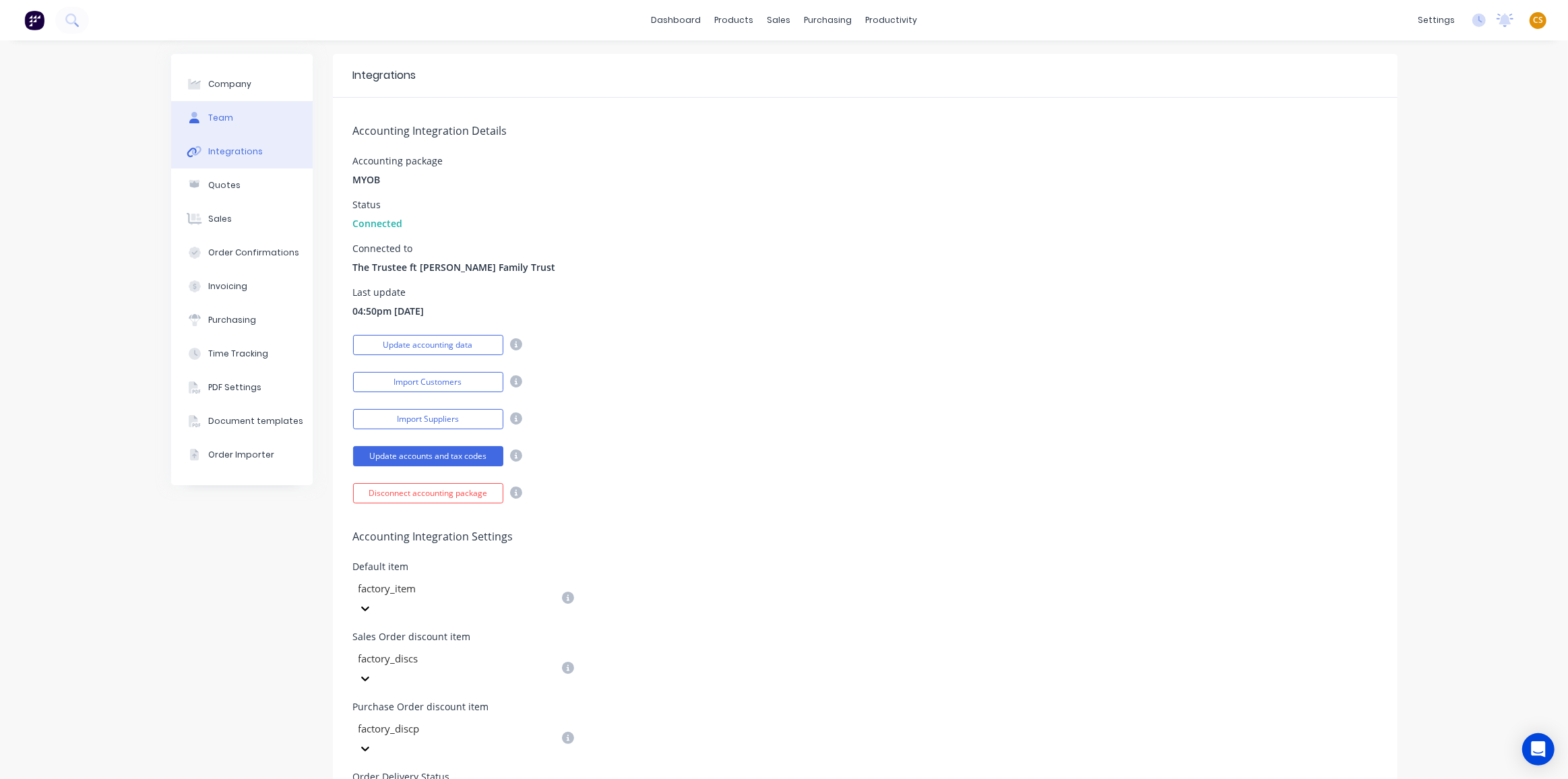
click at [275, 109] on button "Team" at bounding box center [242, 117] width 142 height 33
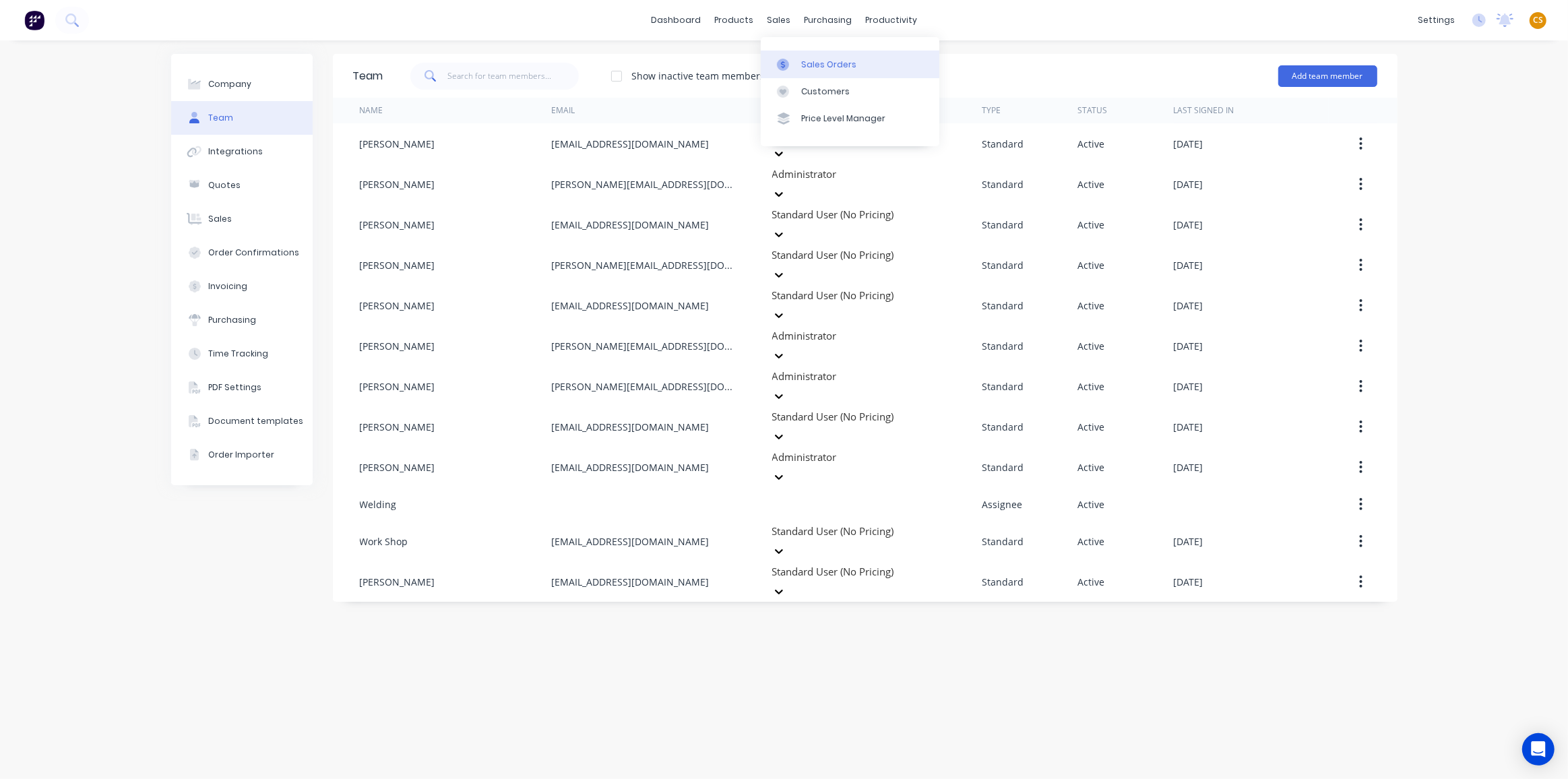
click at [809, 65] on div "Sales Orders" at bounding box center [828, 65] width 55 height 12
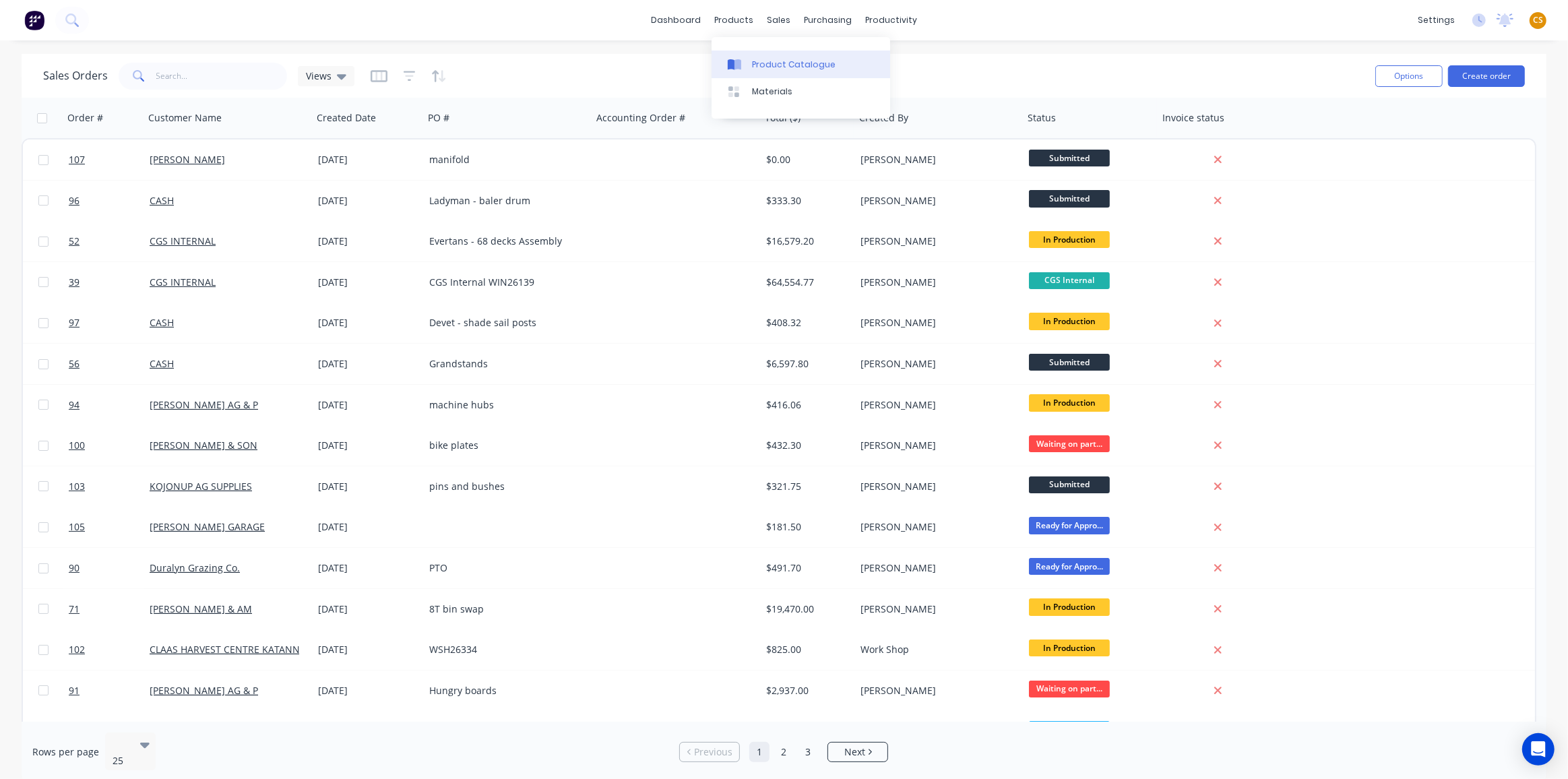
click at [785, 69] on div "Product Catalogue" at bounding box center [794, 65] width 84 height 12
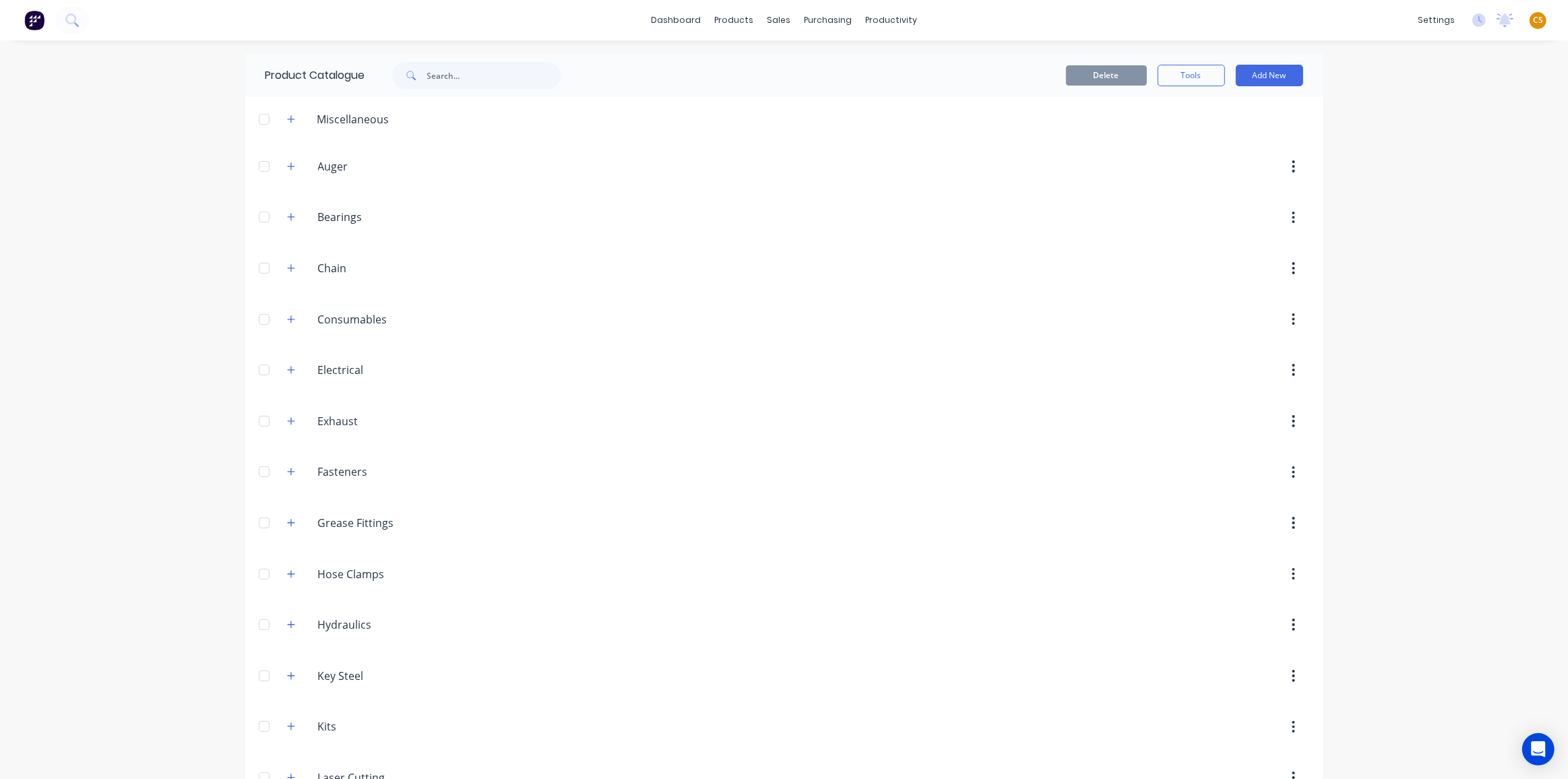
drag, startPoint x: 287, startPoint y: 266, endPoint x: 296, endPoint y: 275, distance: 12.7
click at [287, 266] on icon "button" at bounding box center [291, 269] width 8 height 10
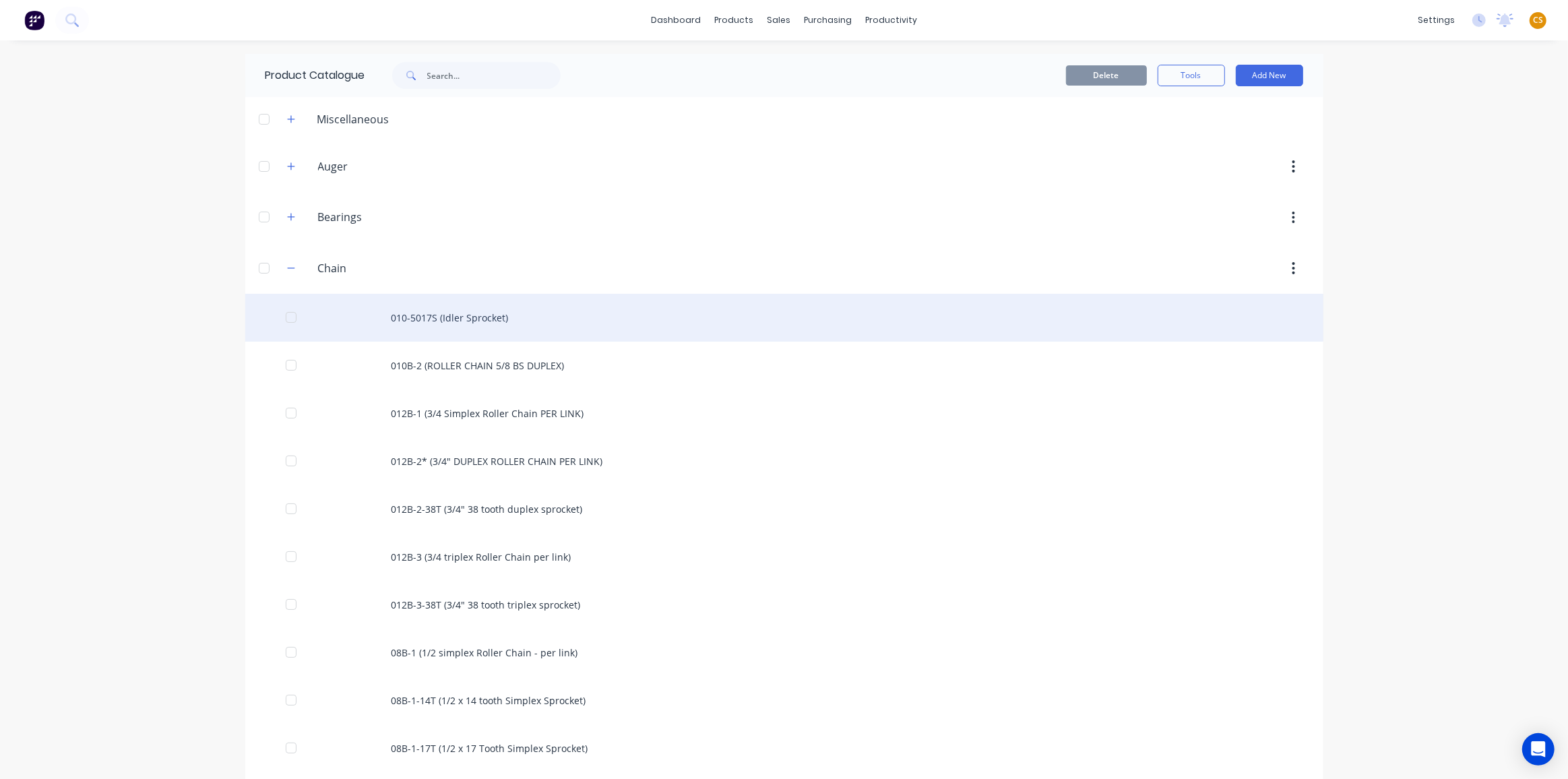
click at [449, 324] on div "010-5017S (Idler Sprocket)" at bounding box center [785, 318] width 1079 height 48
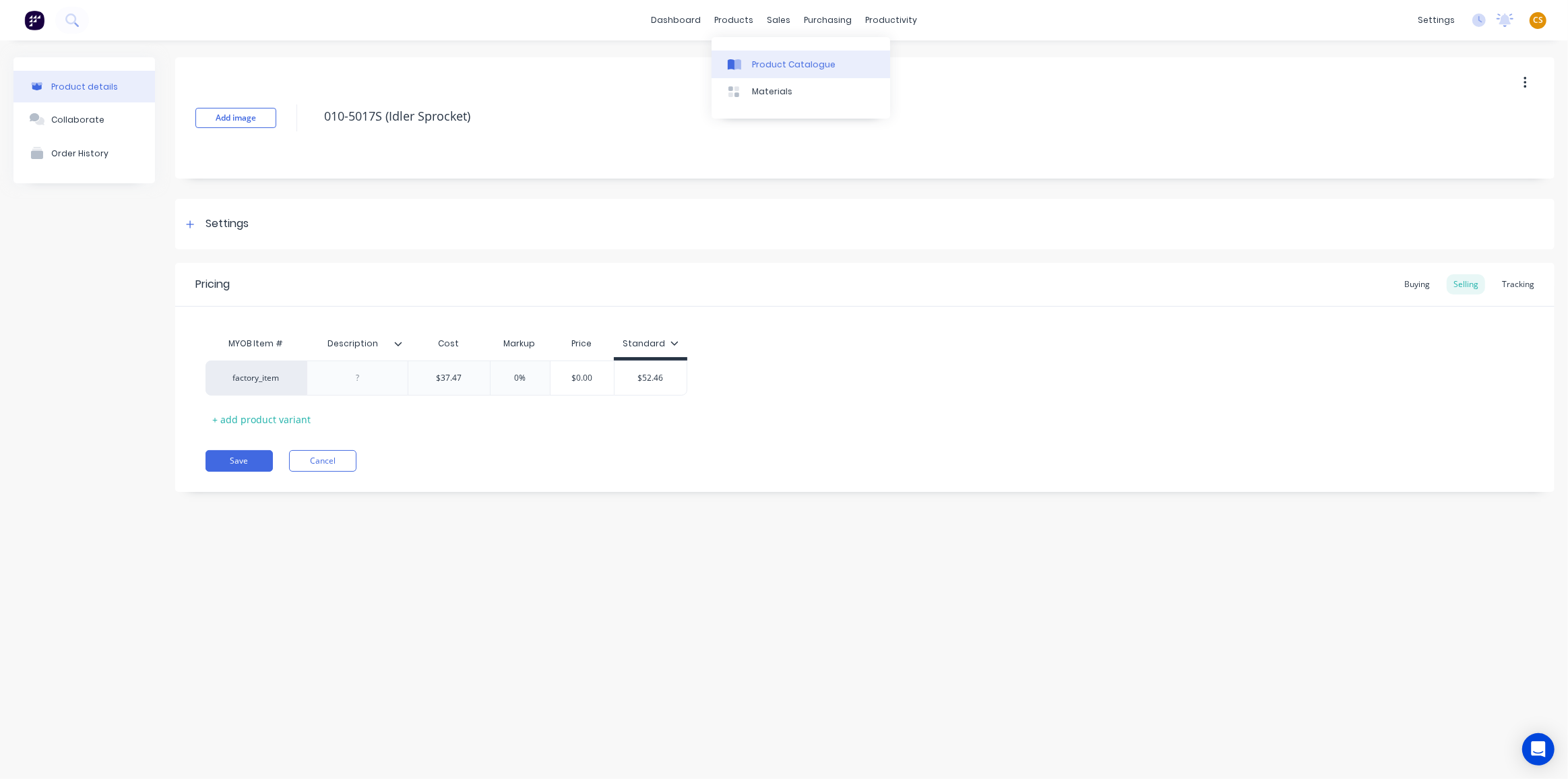
click at [767, 63] on div "Product Catalogue" at bounding box center [794, 65] width 84 height 12
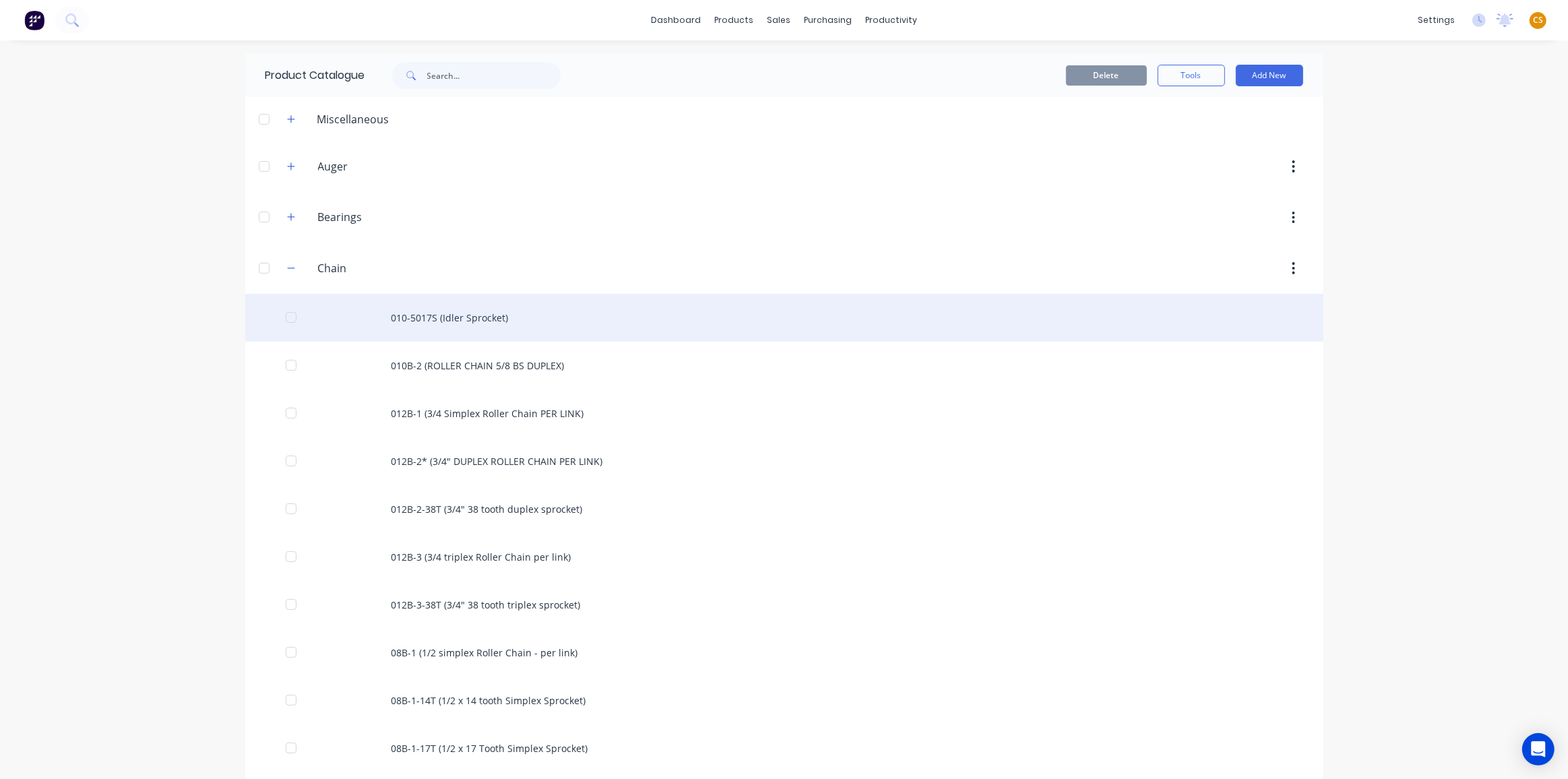
click at [502, 314] on div "010-5017S (Idler Sprocket)" at bounding box center [785, 318] width 1079 height 48
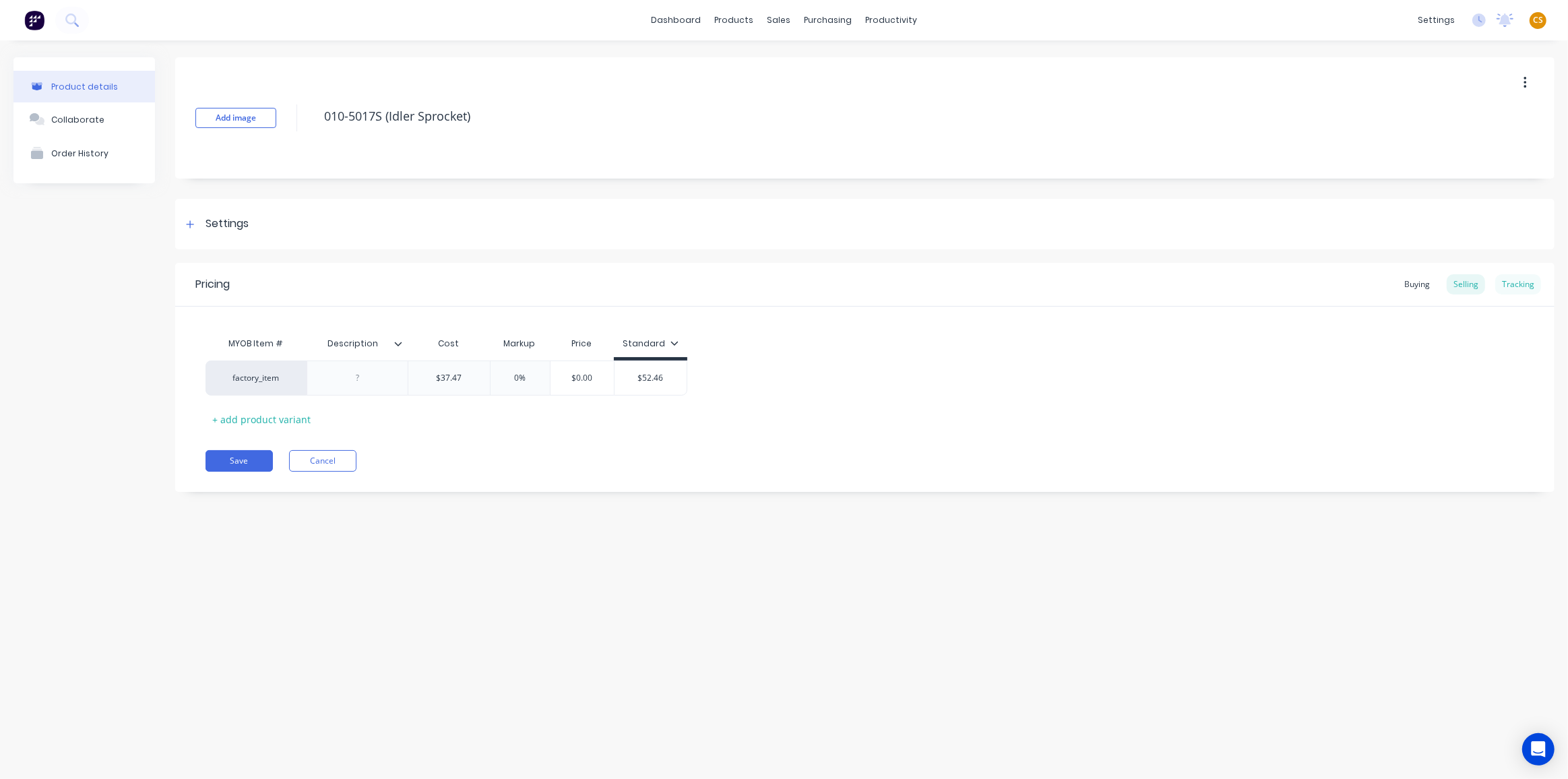
click at [1517, 288] on div "Tracking" at bounding box center [1518, 284] width 46 height 20
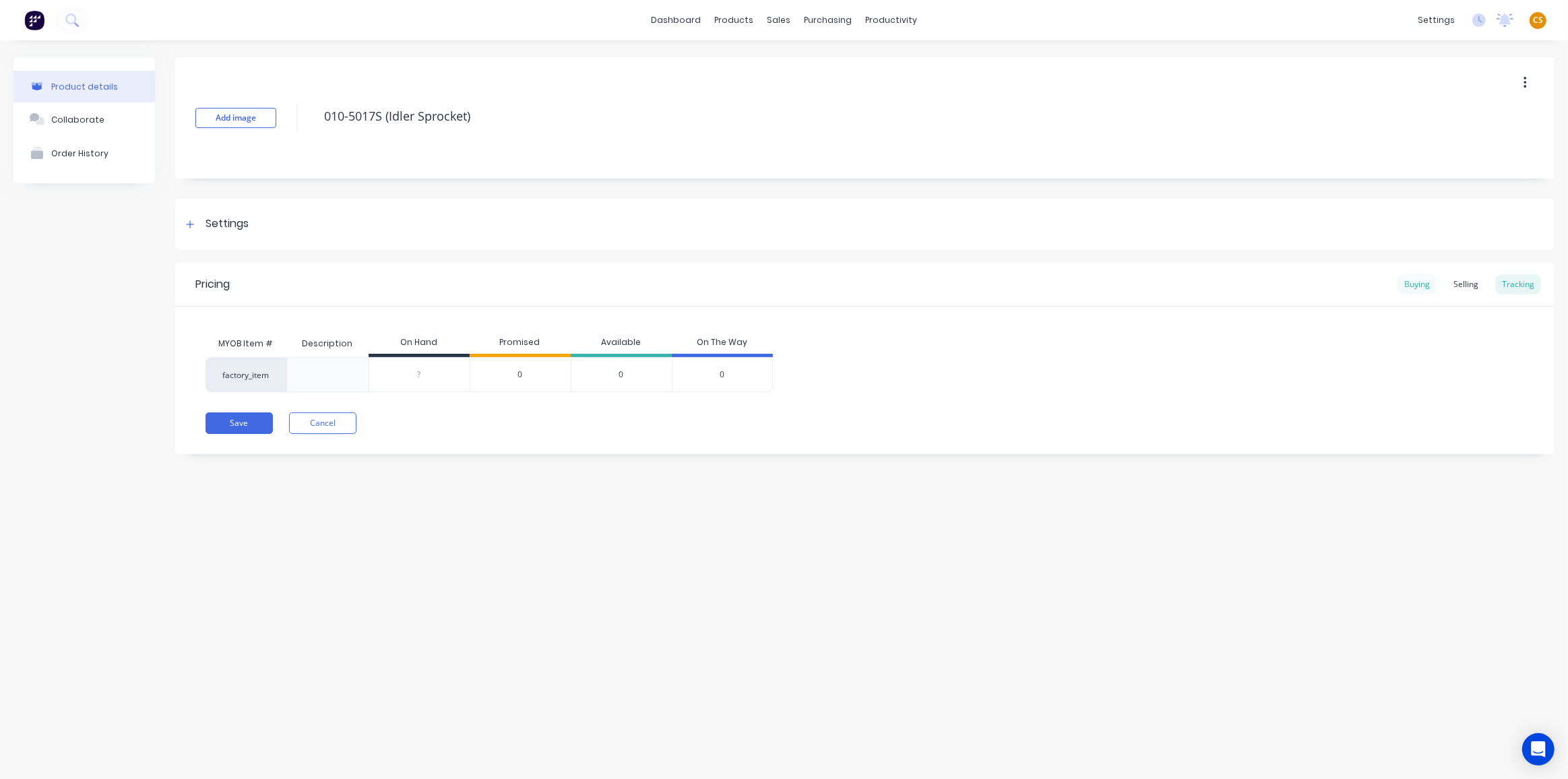
click at [1423, 288] on div "Buying" at bounding box center [1417, 284] width 39 height 20
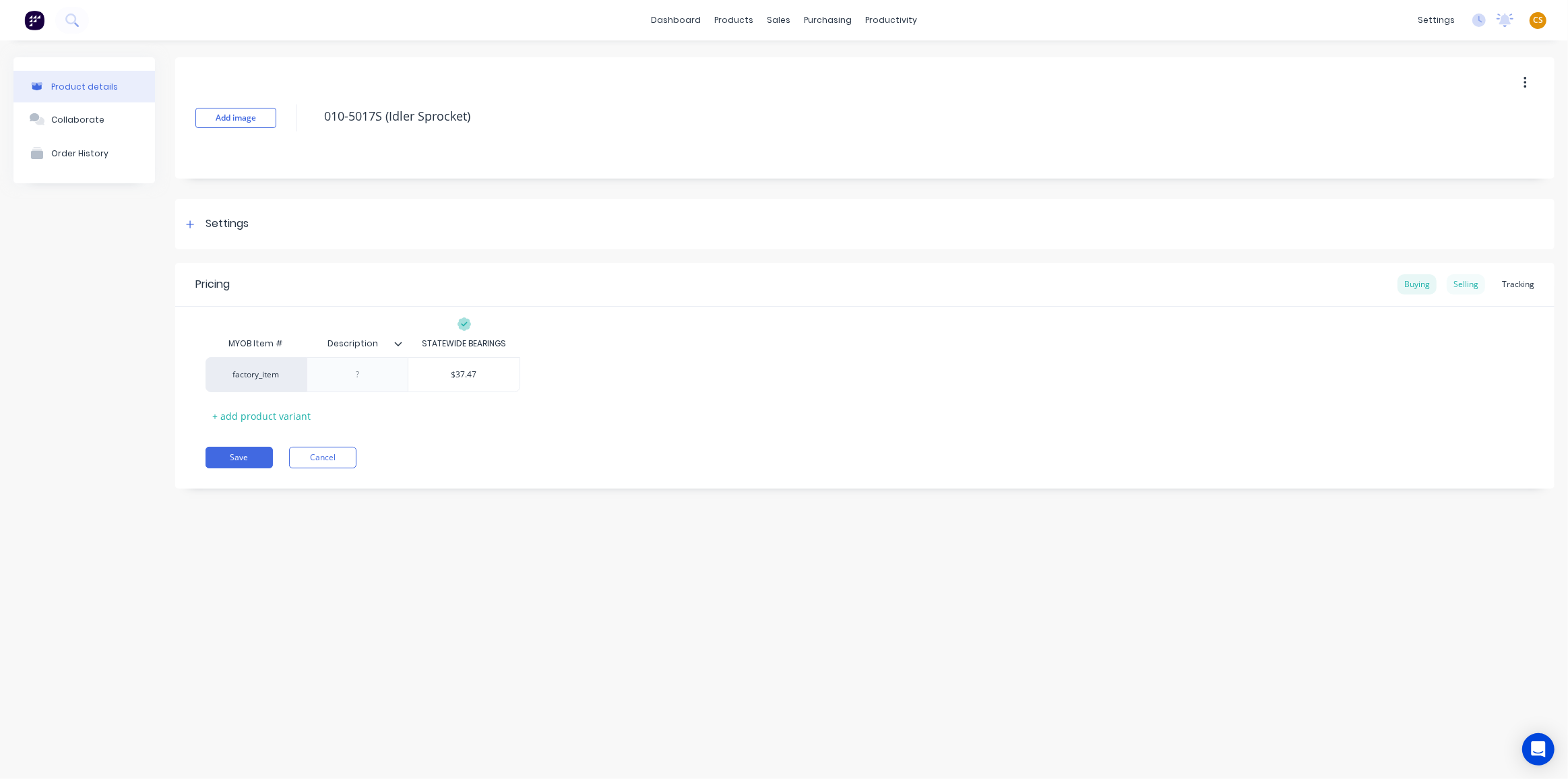
click at [1468, 287] on div "Selling" at bounding box center [1466, 284] width 38 height 20
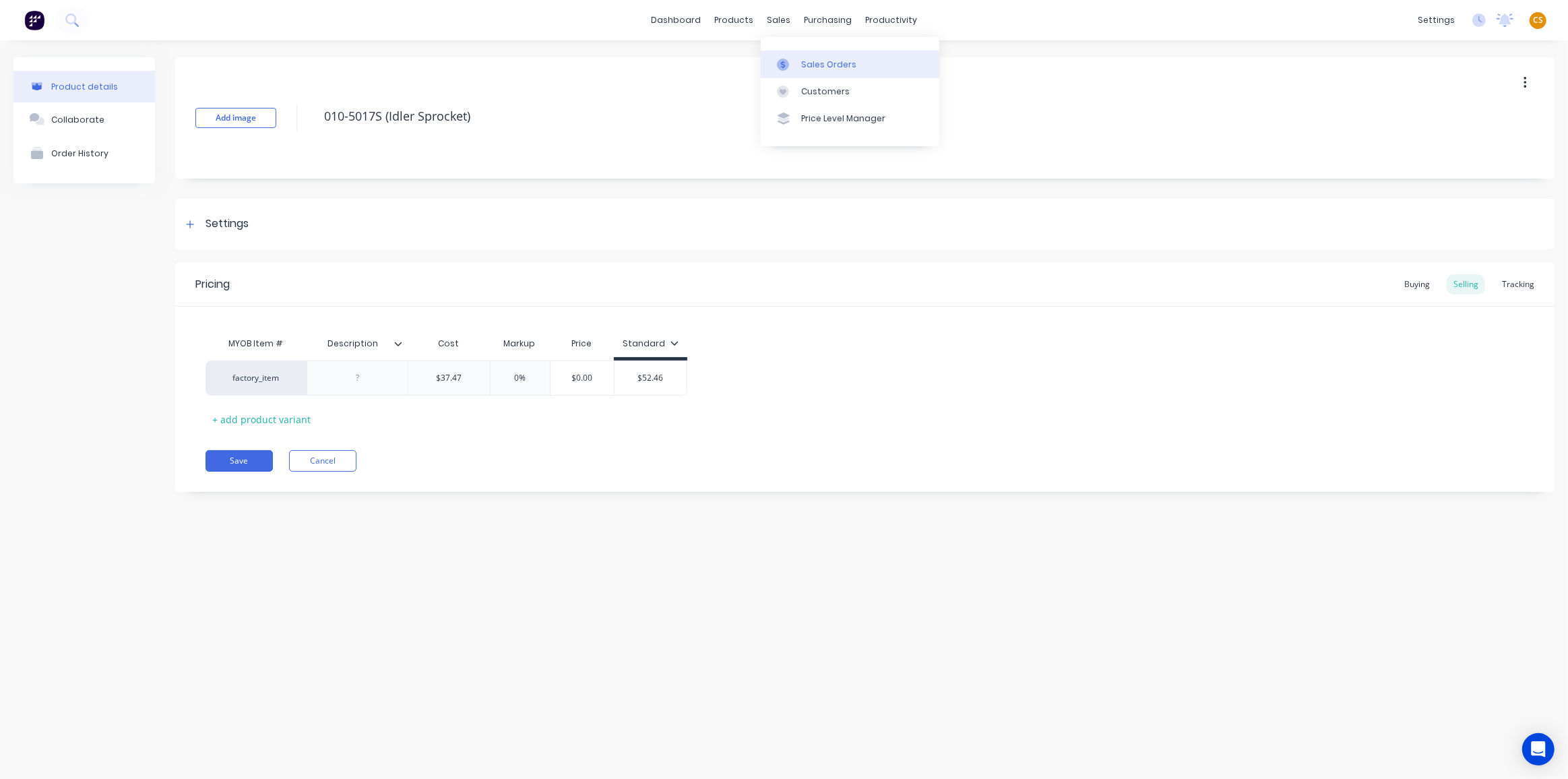
click at [804, 66] on div "Sales Orders" at bounding box center [828, 65] width 55 height 12
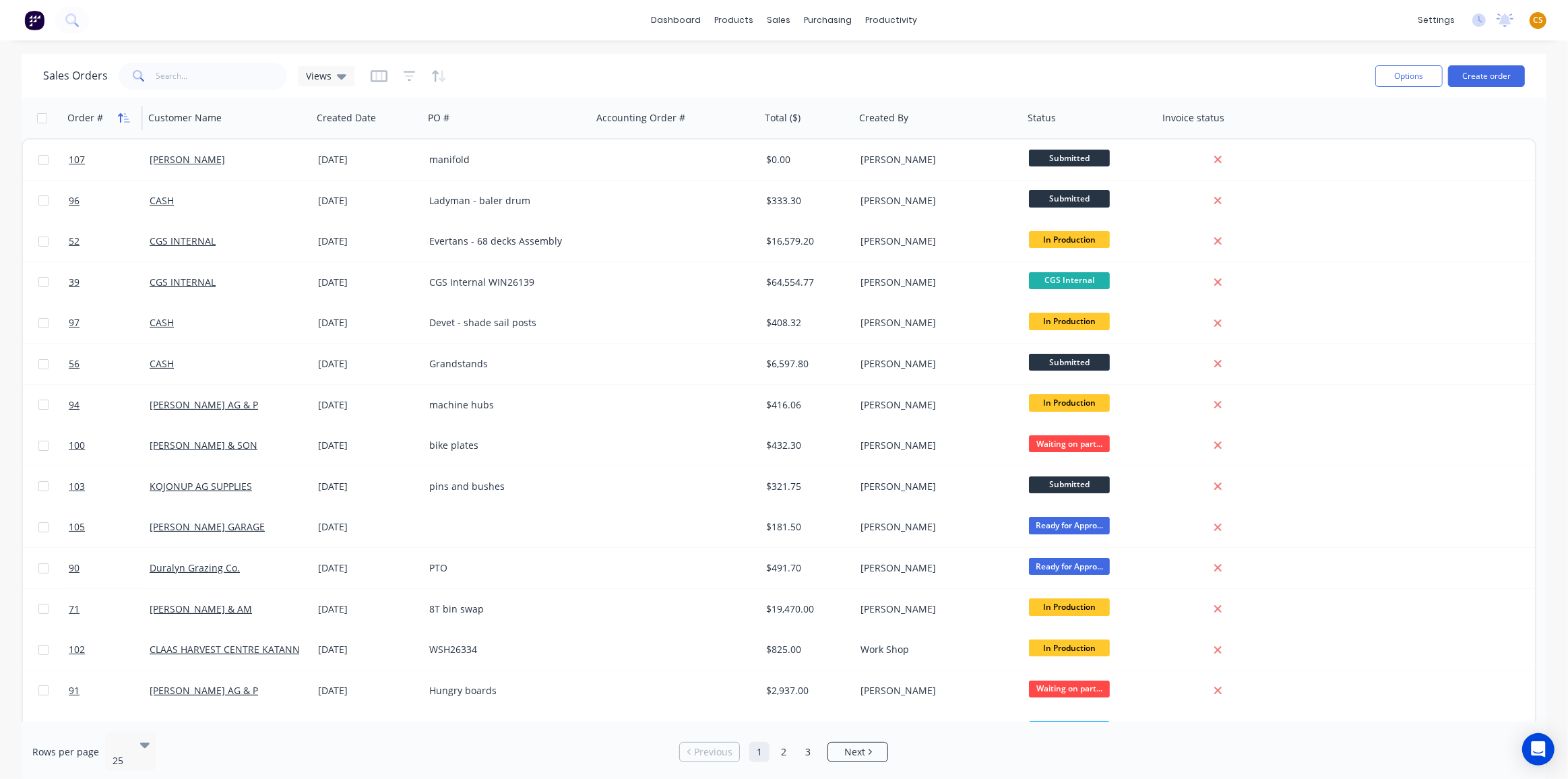
click at [118, 120] on icon "button" at bounding box center [124, 118] width 12 height 11
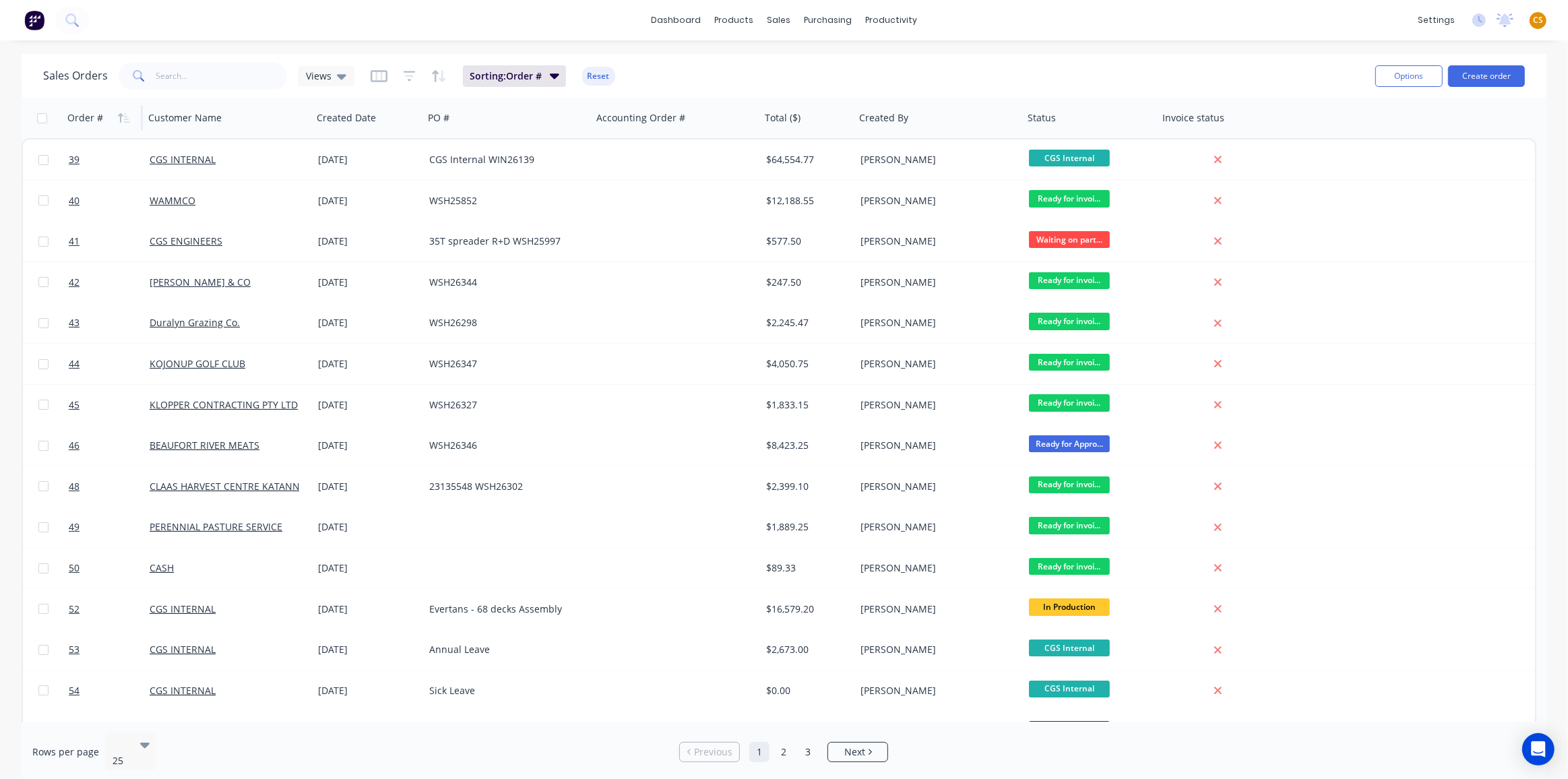
click at [118, 120] on icon "button" at bounding box center [124, 118] width 12 height 11
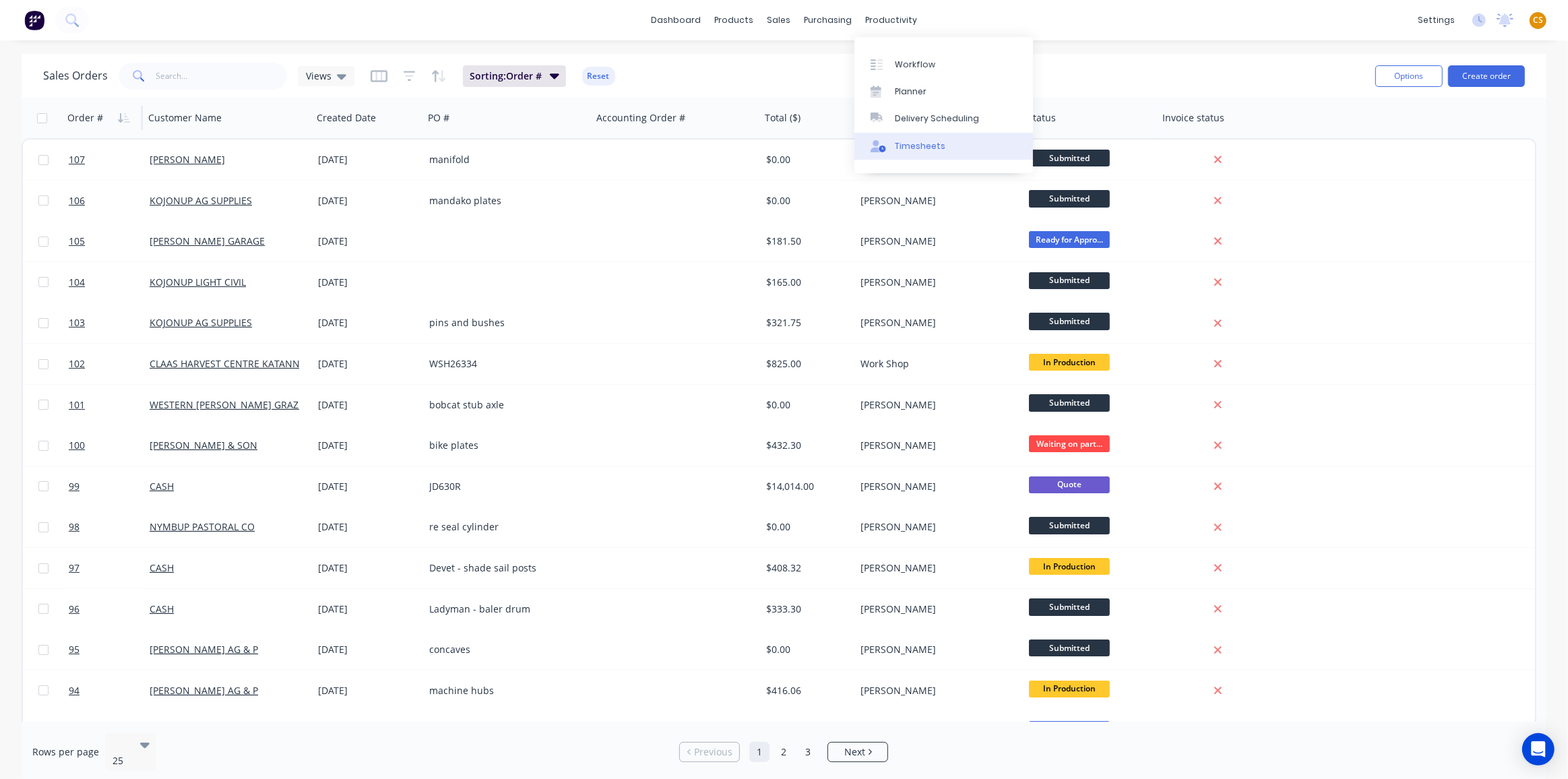
click at [924, 149] on div "Timesheets" at bounding box center [920, 147] width 50 height 12
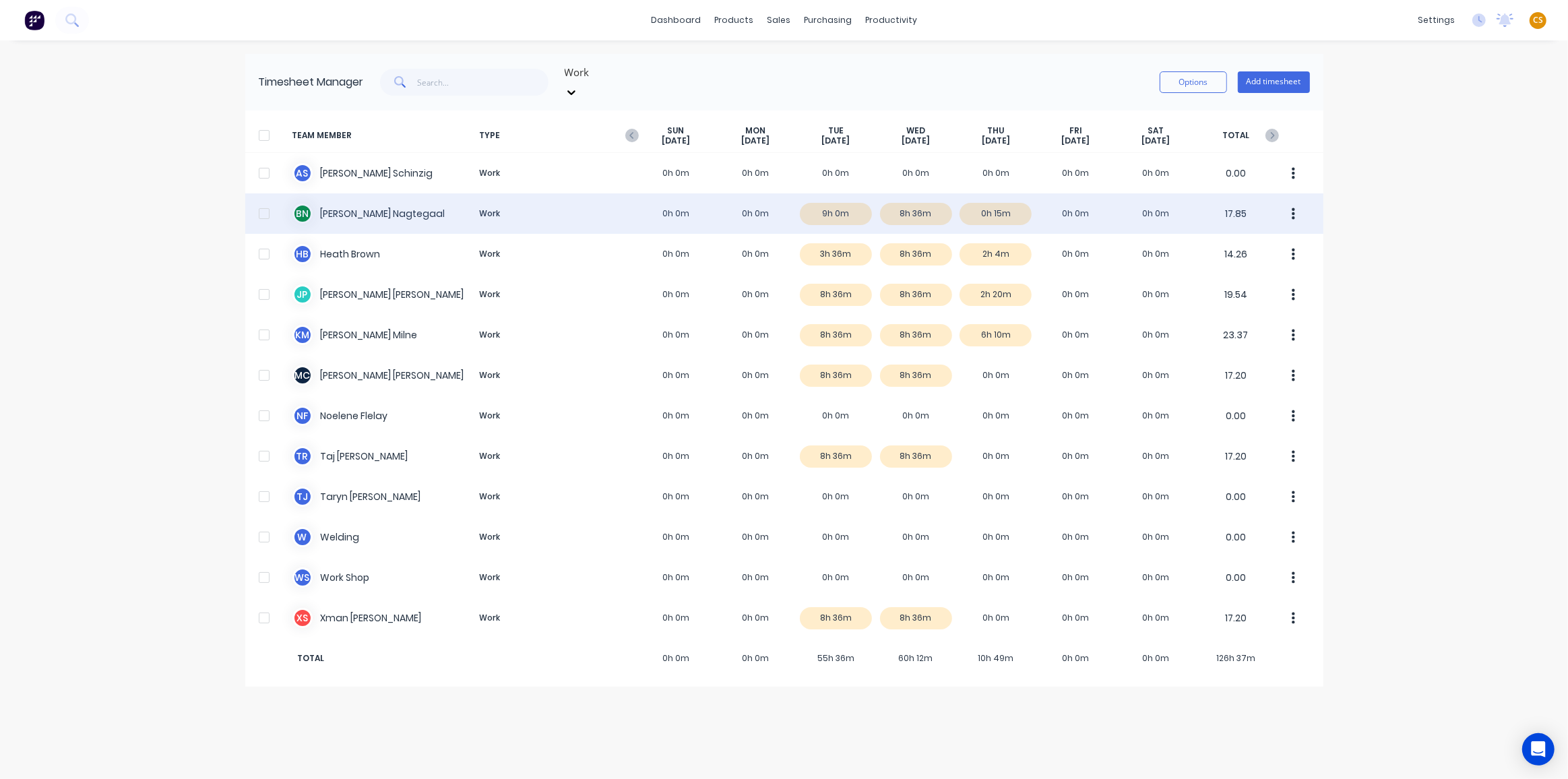
click at [355, 199] on div "B N [PERSON_NAME] Work 0h 0m 0h 0m 9h 0m 8h 36m 0h 15m 0h 0m 0h 0m 17.85" at bounding box center [785, 213] width 1079 height 40
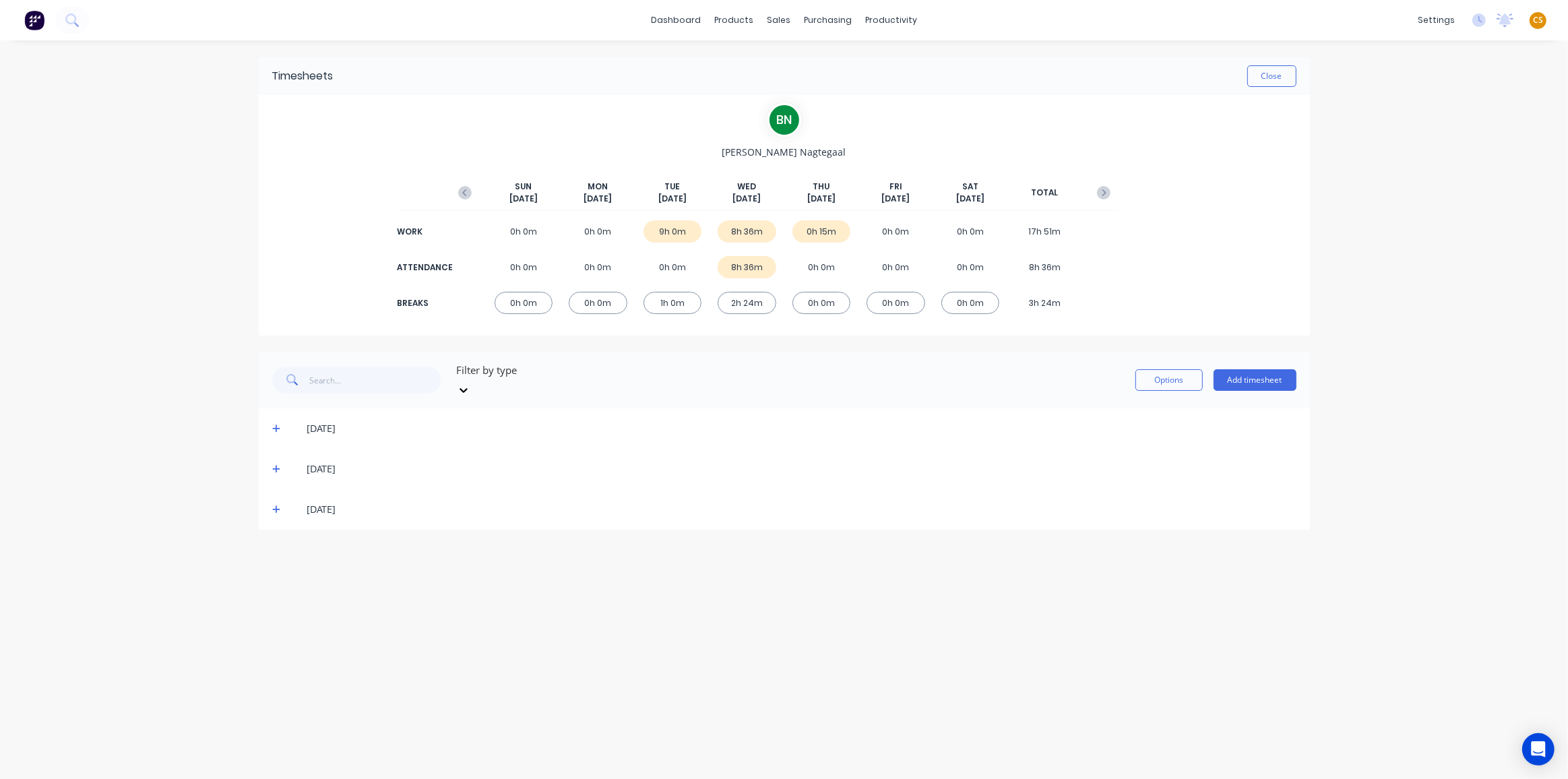
click at [270, 456] on div "[DATE]" at bounding box center [785, 468] width 1051 height 40
click at [275, 465] on icon at bounding box center [276, 470] width 8 height 8
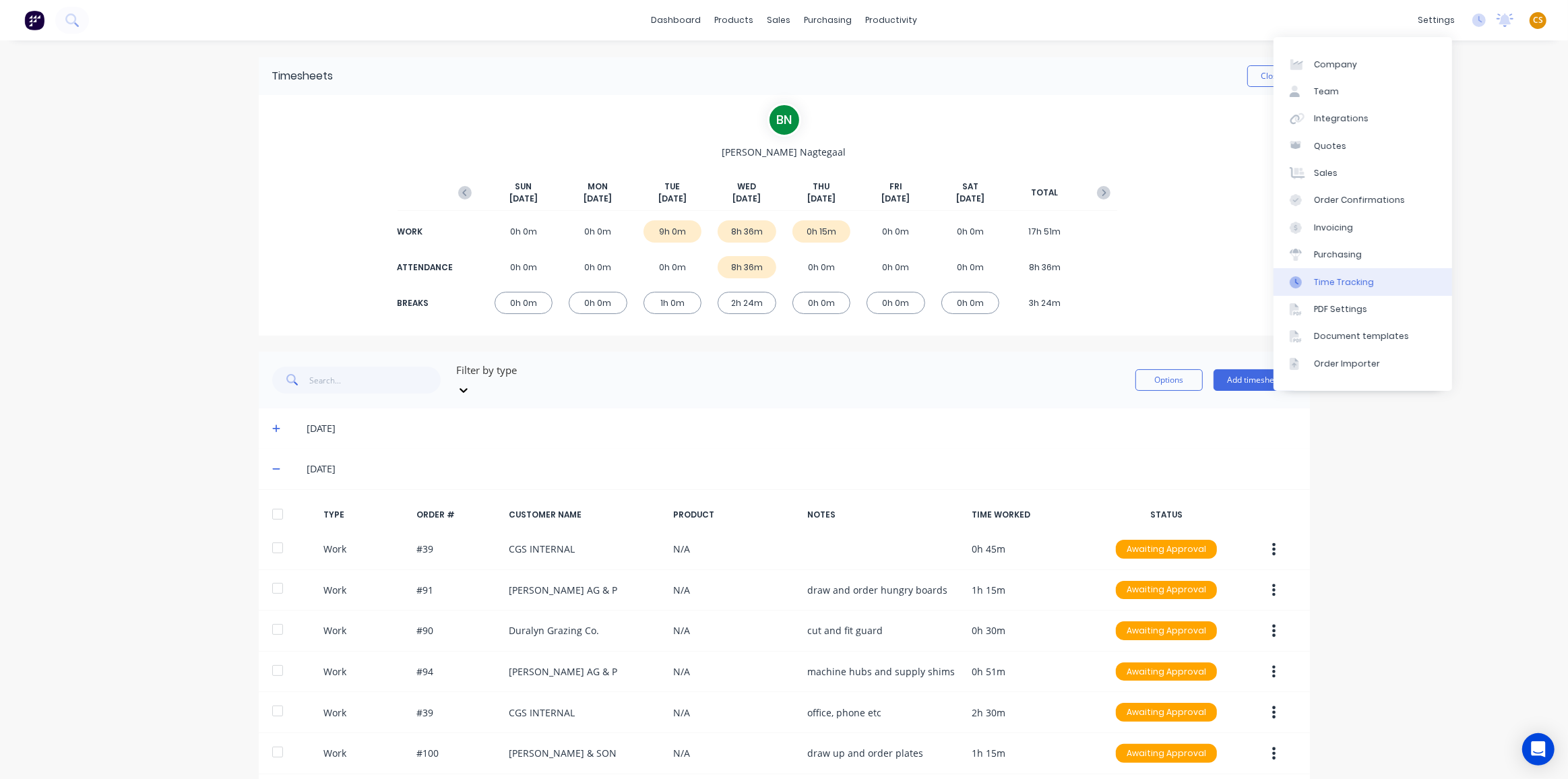
click at [1364, 290] on link "Time Tracking" at bounding box center [1363, 281] width 179 height 27
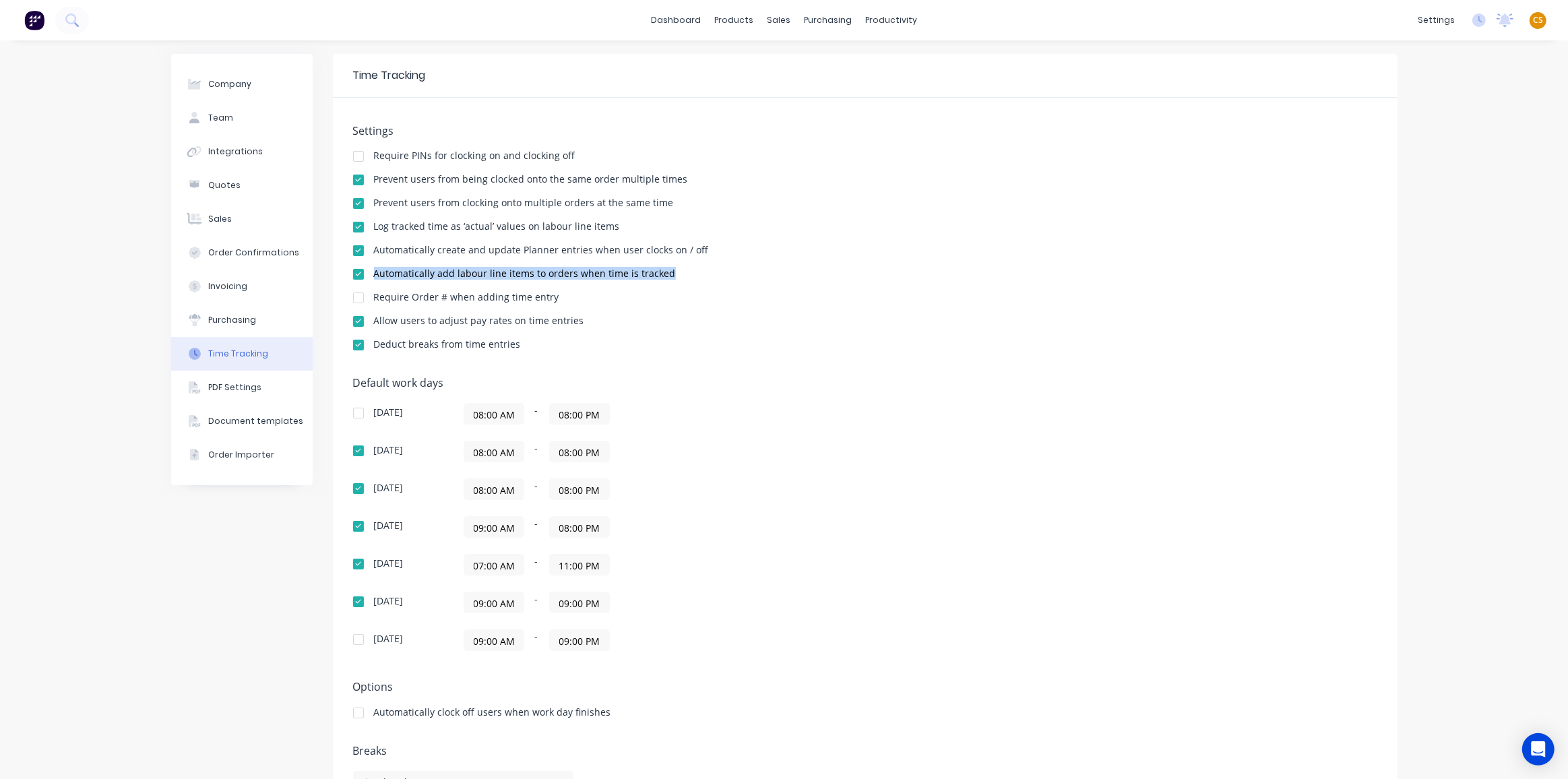
drag, startPoint x: 674, startPoint y: 272, endPoint x: 371, endPoint y: 269, distance: 303.0
click at [371, 269] on div "Automatically add labour line items to orders when time is tracked" at bounding box center [865, 275] width 1025 height 13
copy div "Automatically add labour line items to orders when time is tracked"
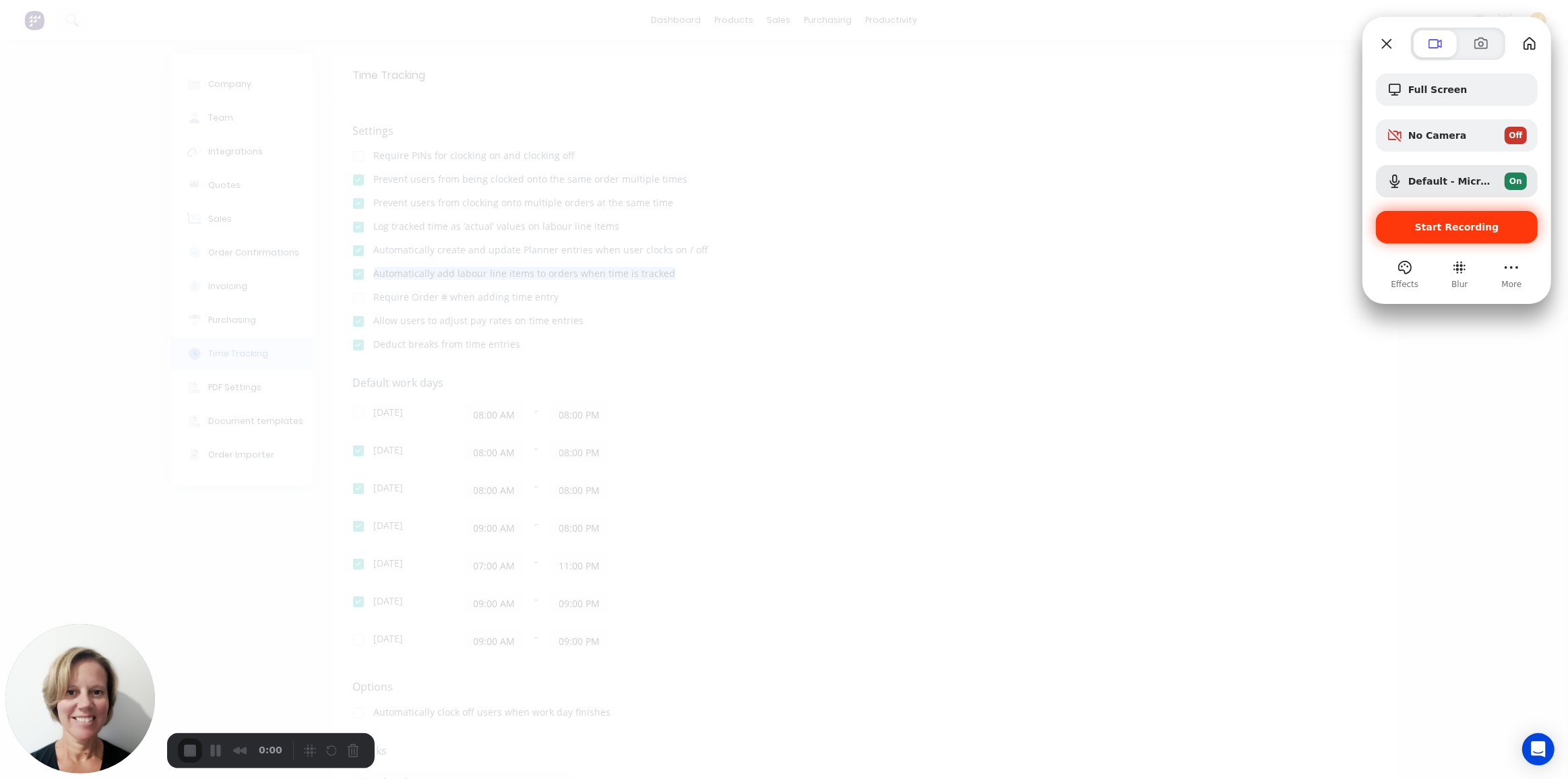
click at [1431, 233] on div "Start Recording" at bounding box center [1457, 226] width 162 height 32
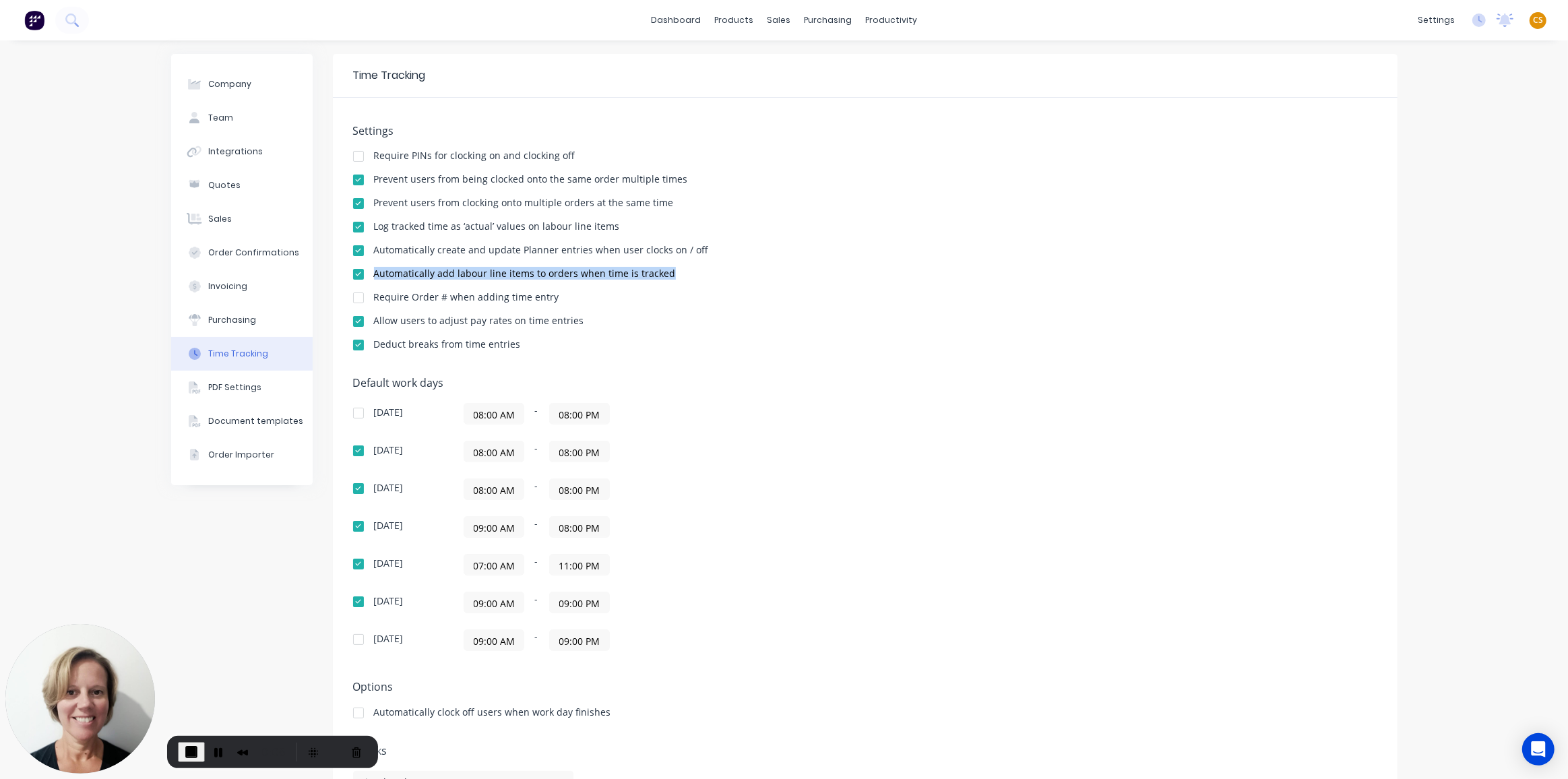
click at [380, 275] on div "Automatically add labour line items to orders when time is tracked" at bounding box center [525, 273] width 302 height 10
drag, startPoint x: 380, startPoint y: 275, endPoint x: 643, endPoint y: 273, distance: 263.0
click at [643, 273] on div "Automatically add labour line items to orders when time is tracked" at bounding box center [525, 273] width 302 height 10
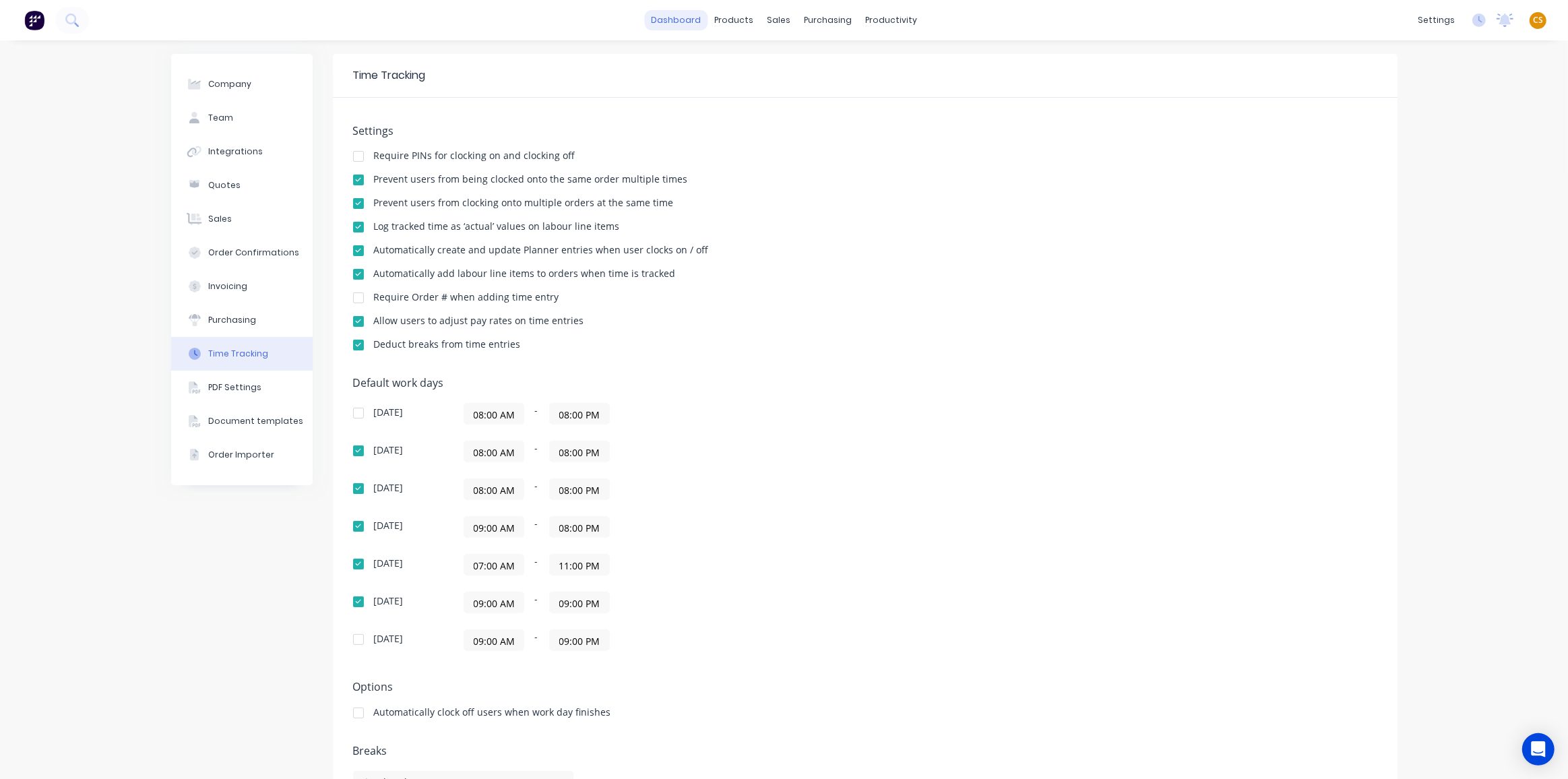
click at [672, 18] on link "dashboard" at bounding box center [676, 20] width 63 height 20
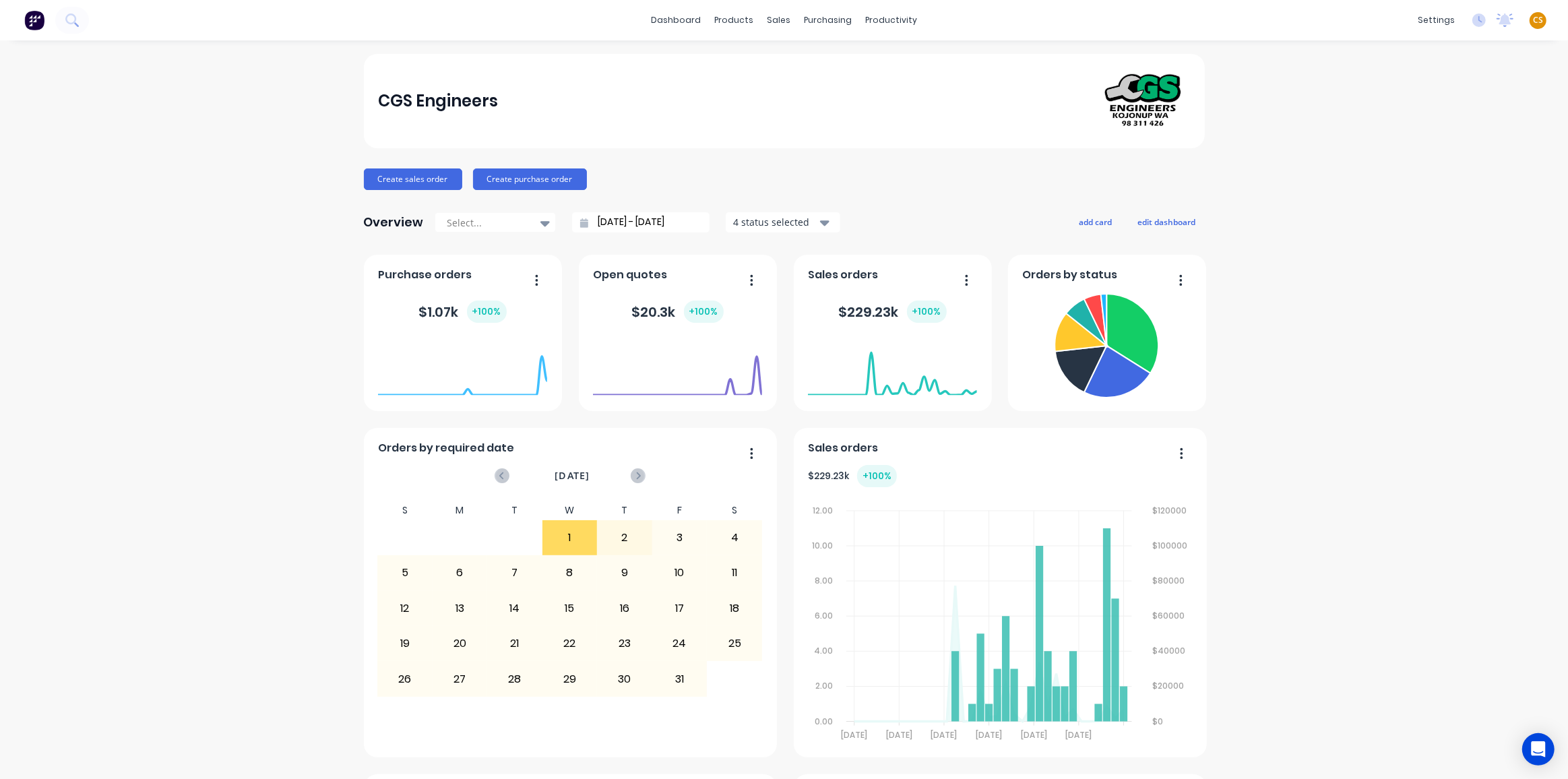
drag, startPoint x: 1530, startPoint y: 18, endPoint x: 1517, endPoint y: 35, distance: 21.4
click at [1533, 18] on span "CS" at bounding box center [1538, 20] width 10 height 12
click at [1411, 169] on div "Sign out" at bounding box center [1423, 168] width 36 height 12
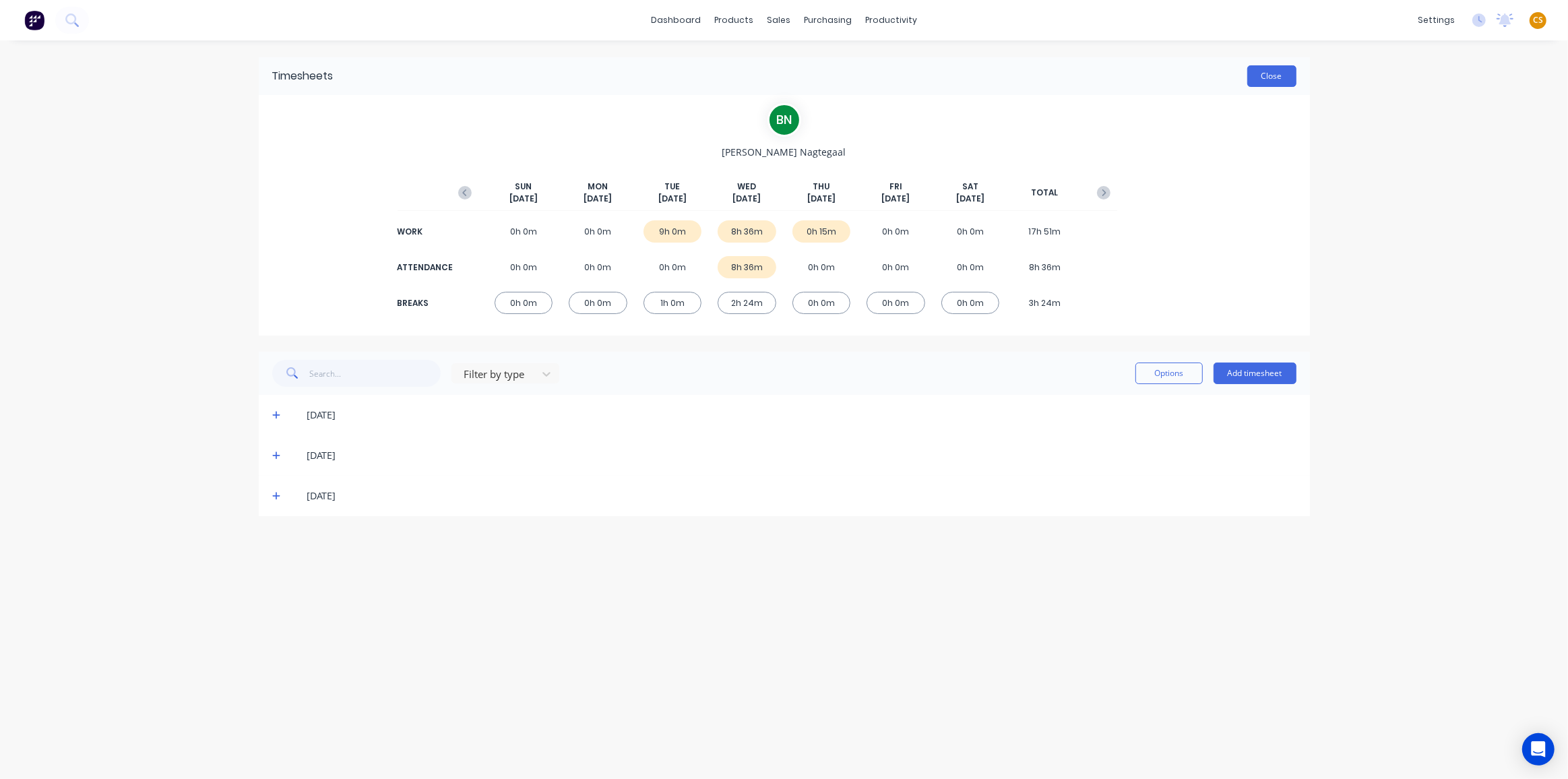
click at [1265, 80] on button "Close" at bounding box center [1272, 76] width 49 height 22
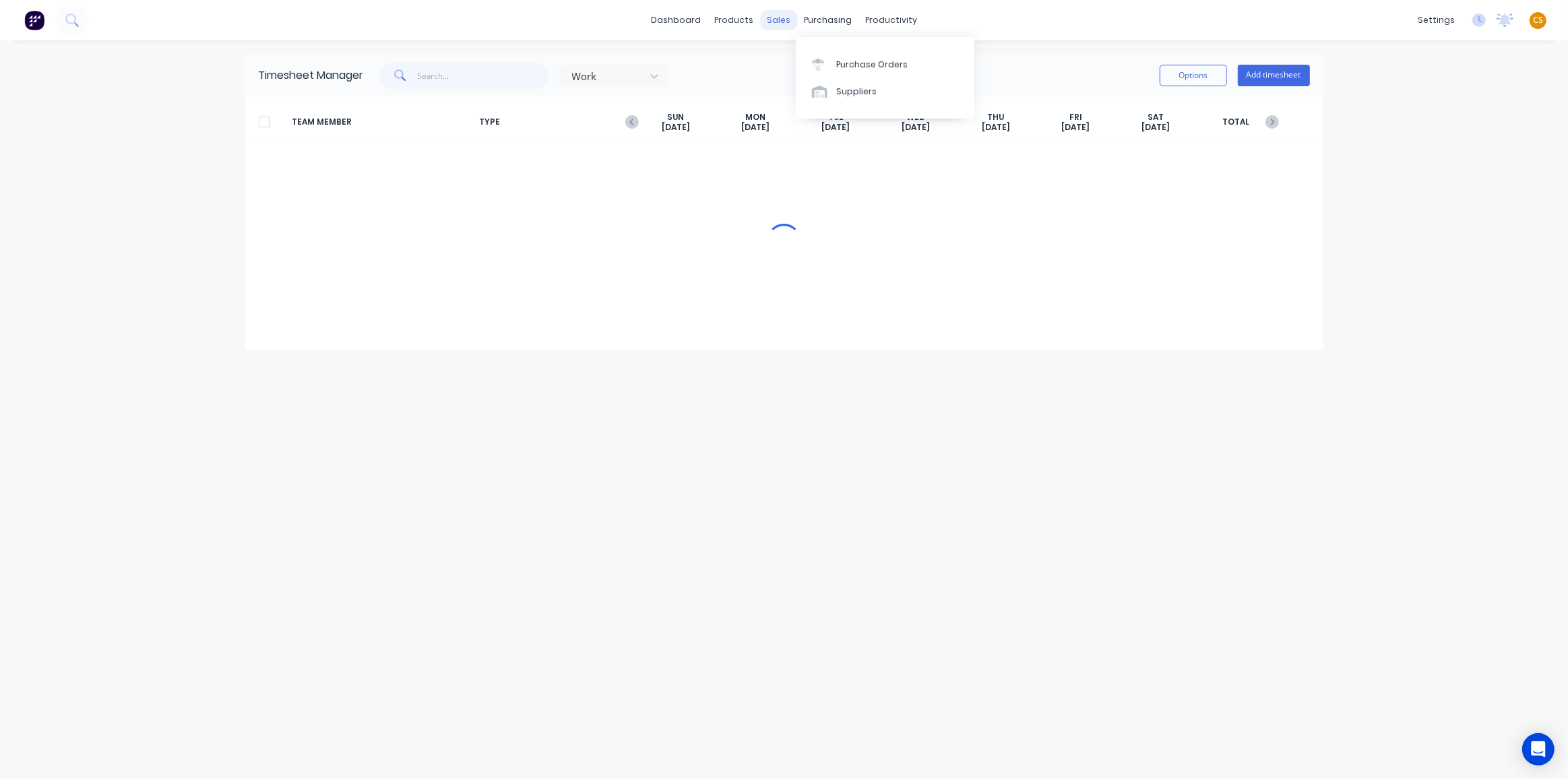
click at [775, 22] on div "sales" at bounding box center [779, 20] width 37 height 20
click at [830, 70] on div "Sales Orders" at bounding box center [828, 65] width 55 height 12
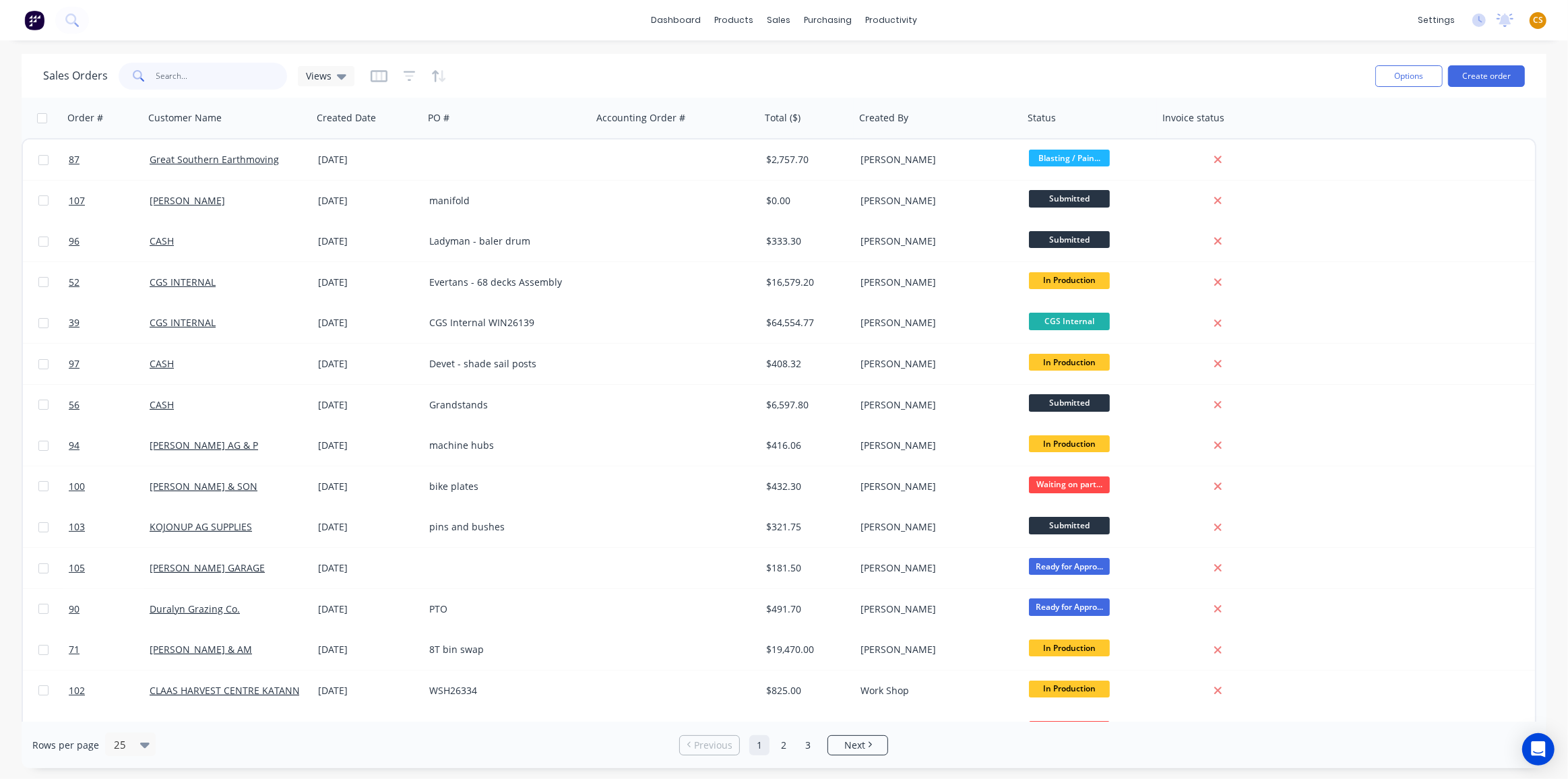
click at [179, 79] on input "text" at bounding box center [222, 76] width 132 height 27
type input "1"
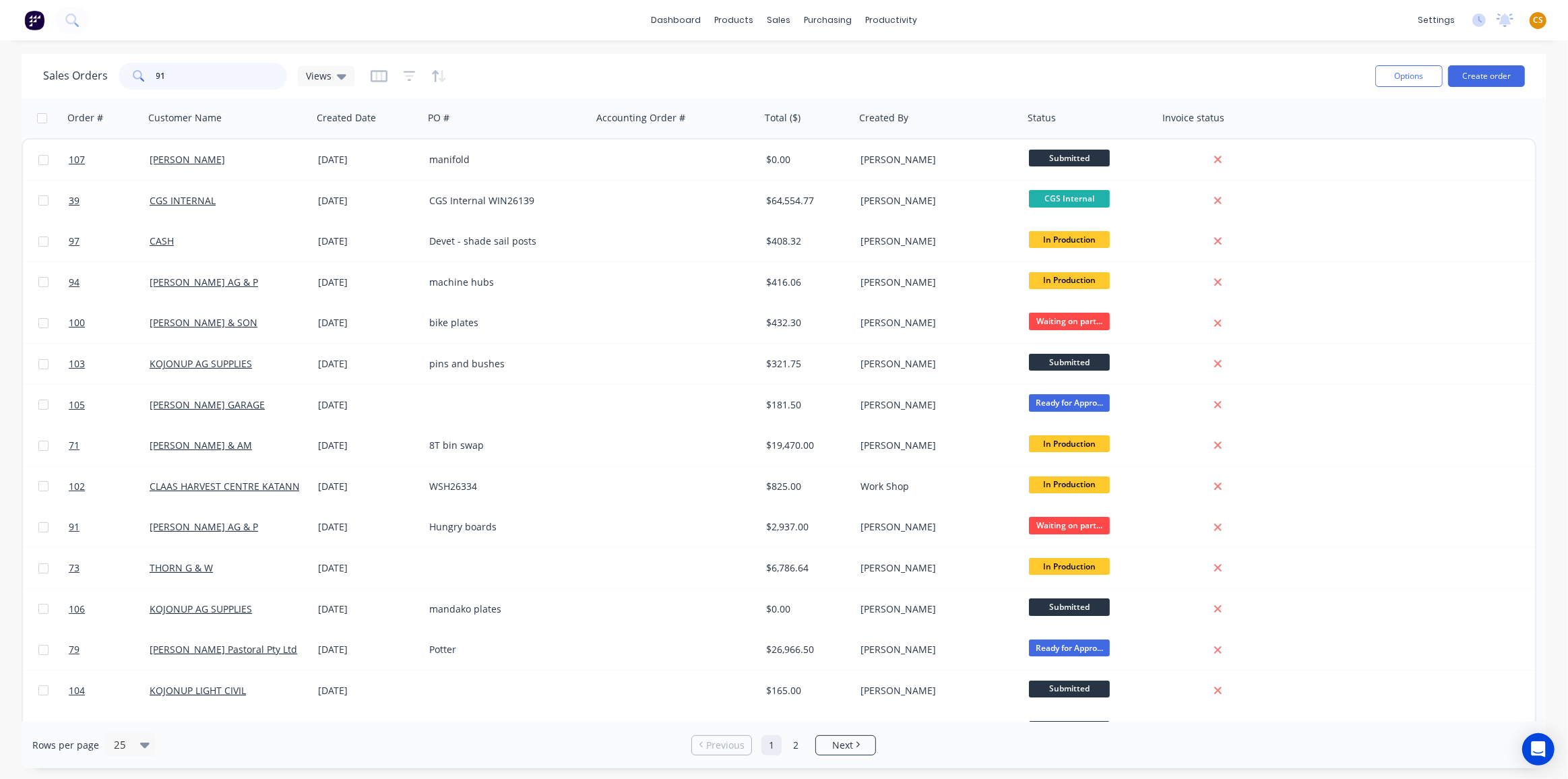
type input "91"
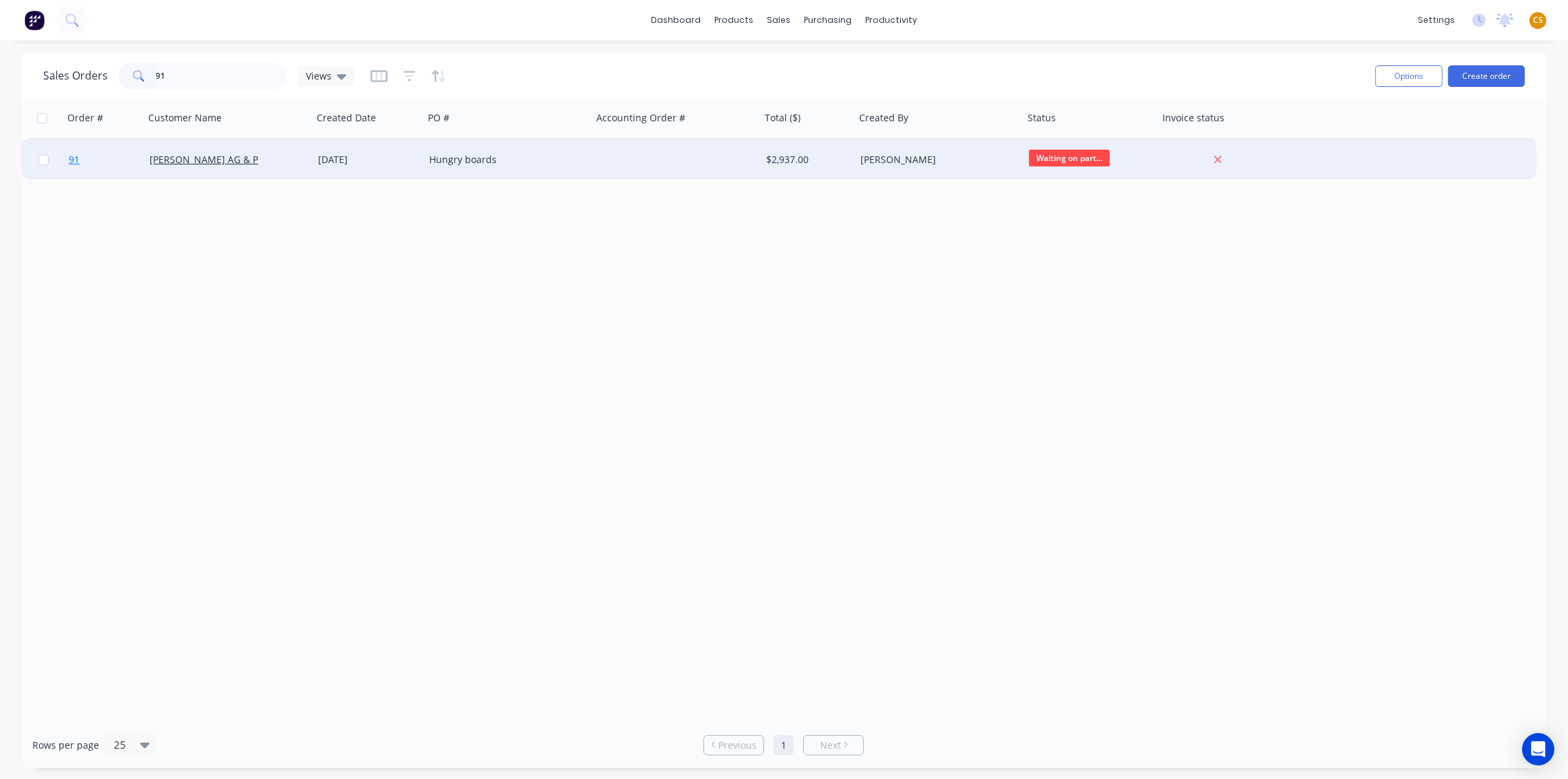
click at [90, 159] on link "91" at bounding box center [109, 159] width 81 height 40
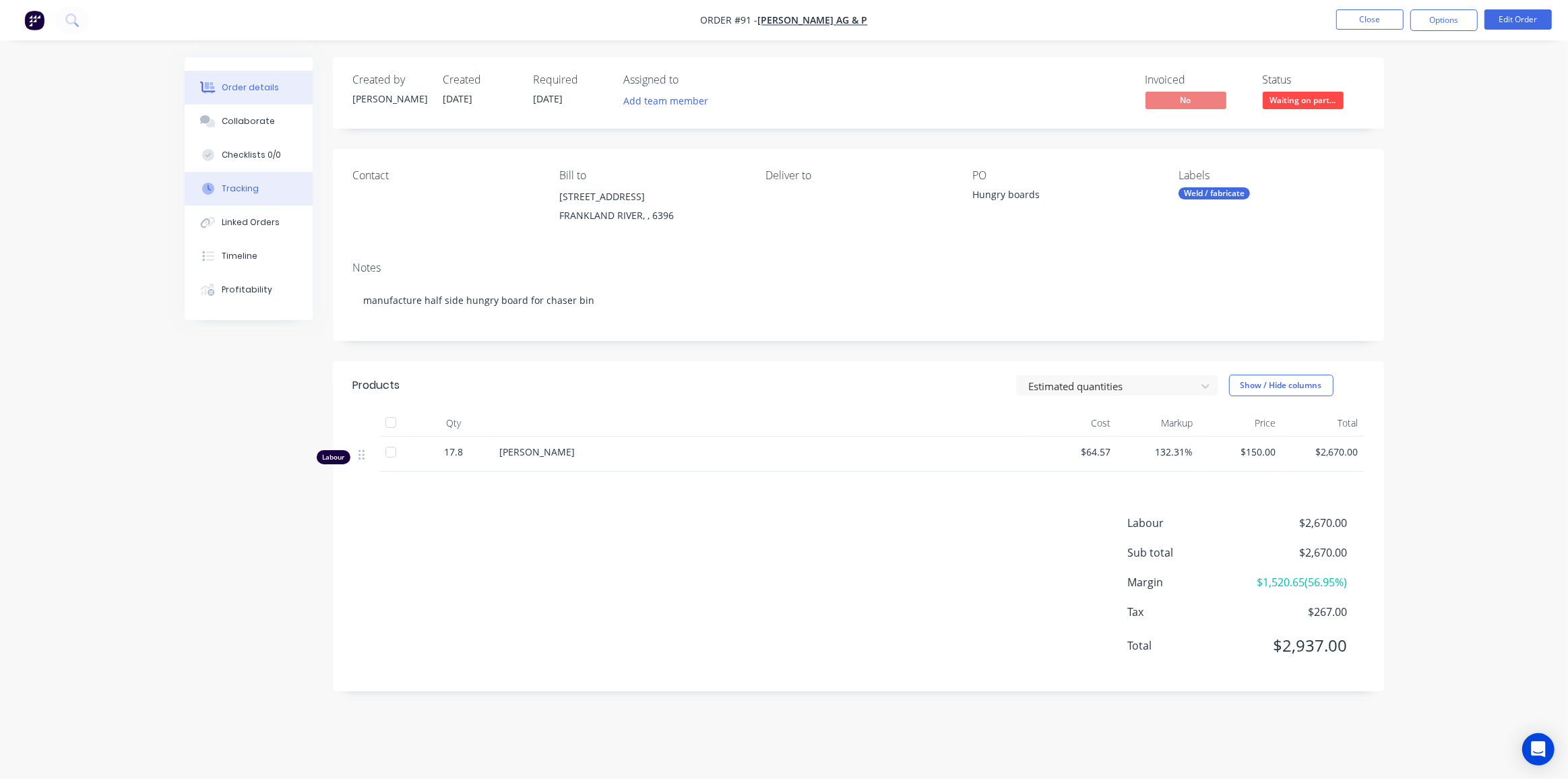
click at [247, 192] on div "Tracking" at bounding box center [240, 189] width 37 height 12
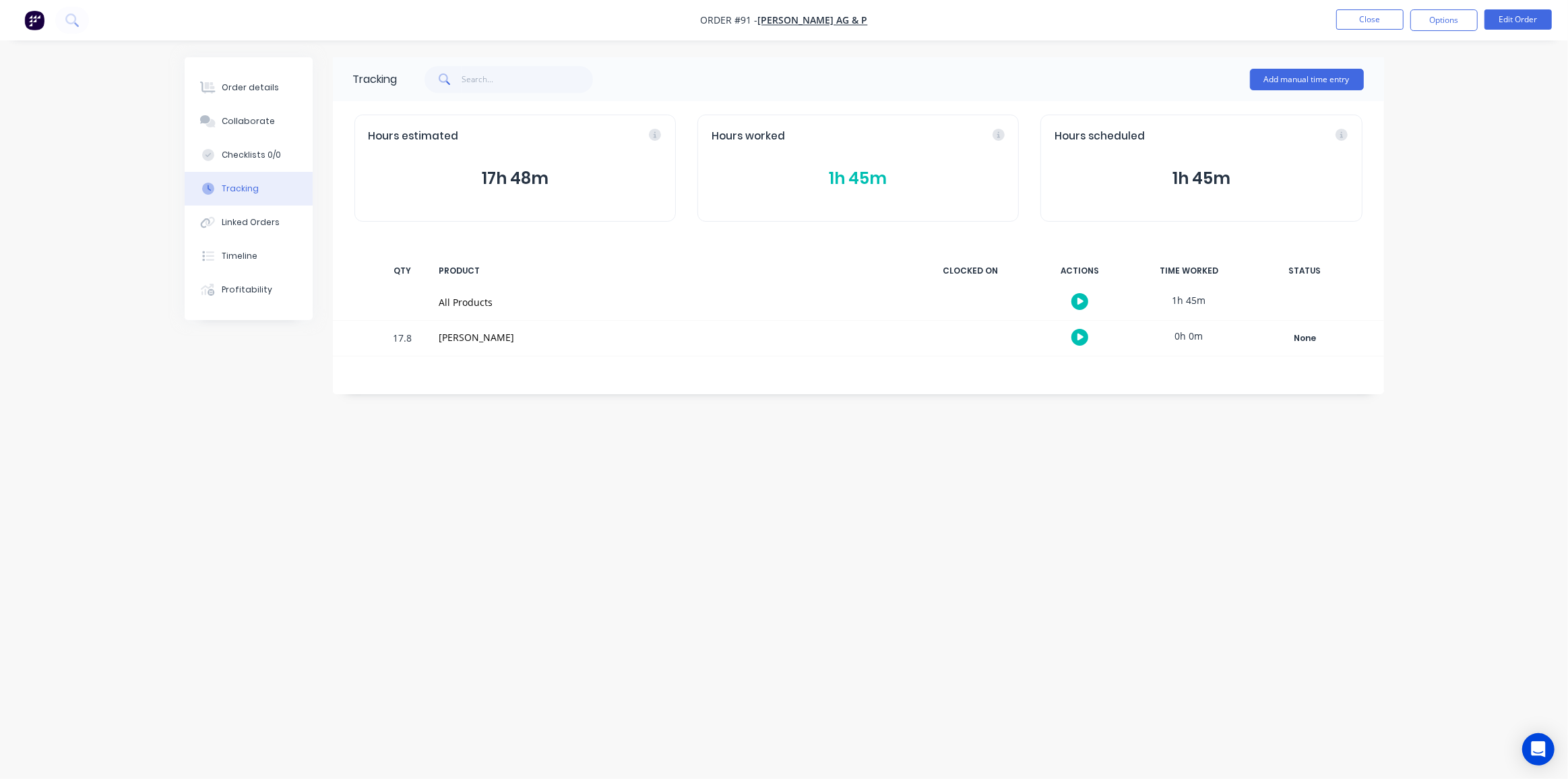
click at [874, 176] on button "1h 45m" at bounding box center [858, 179] width 293 height 26
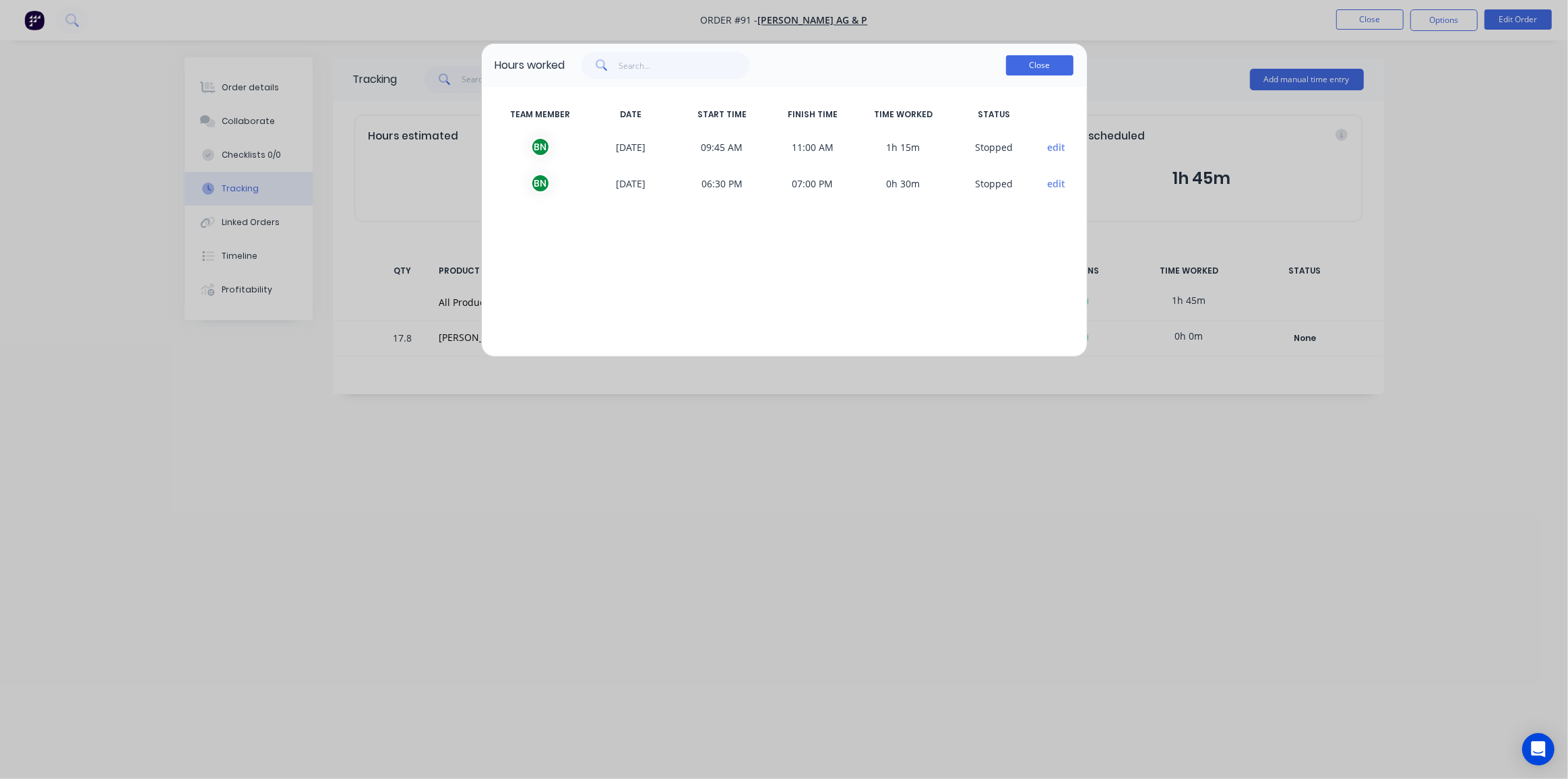
click at [1038, 69] on button "Close" at bounding box center [1040, 65] width 67 height 20
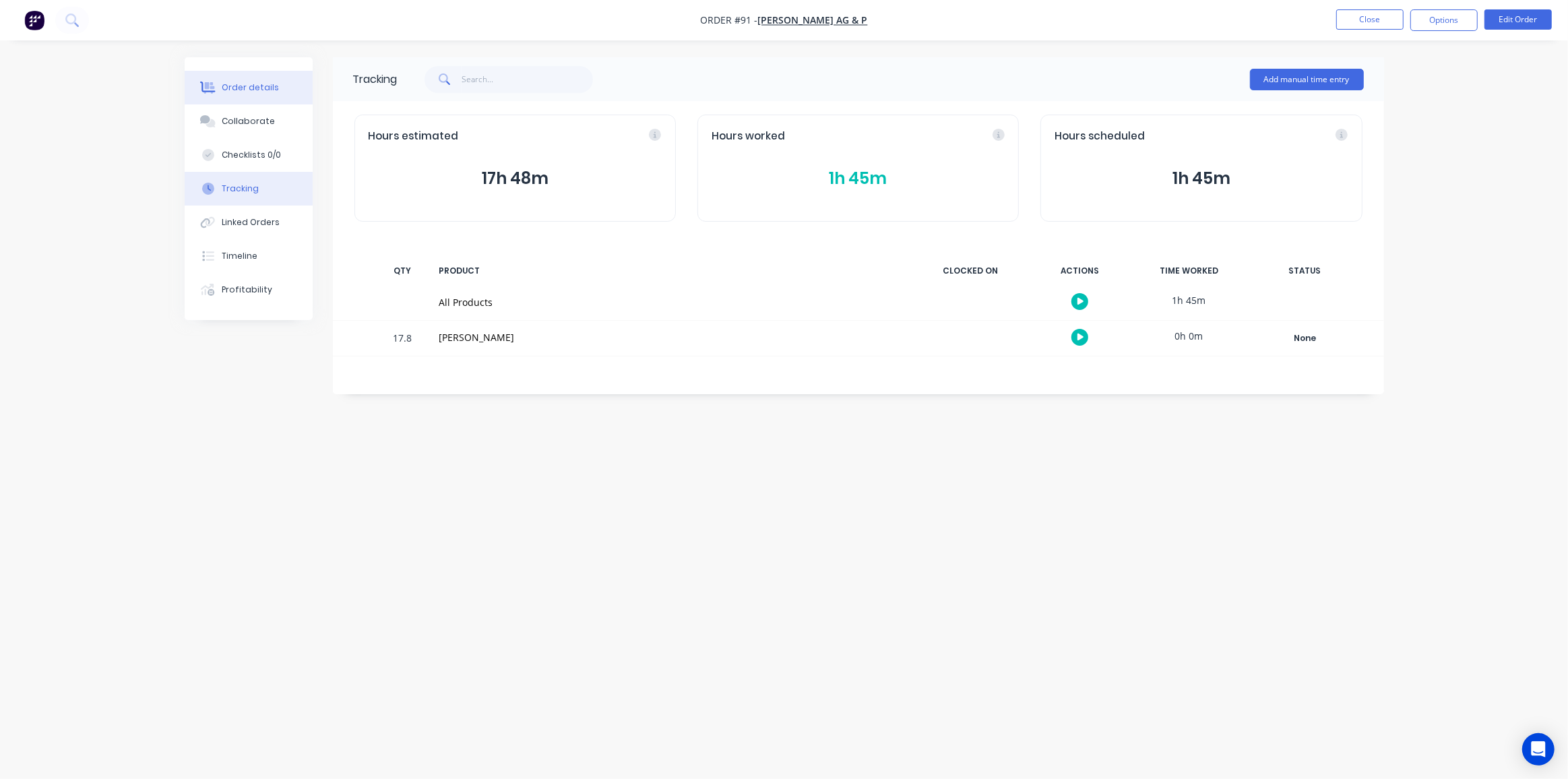
click at [243, 89] on div "Order details" at bounding box center [250, 88] width 57 height 12
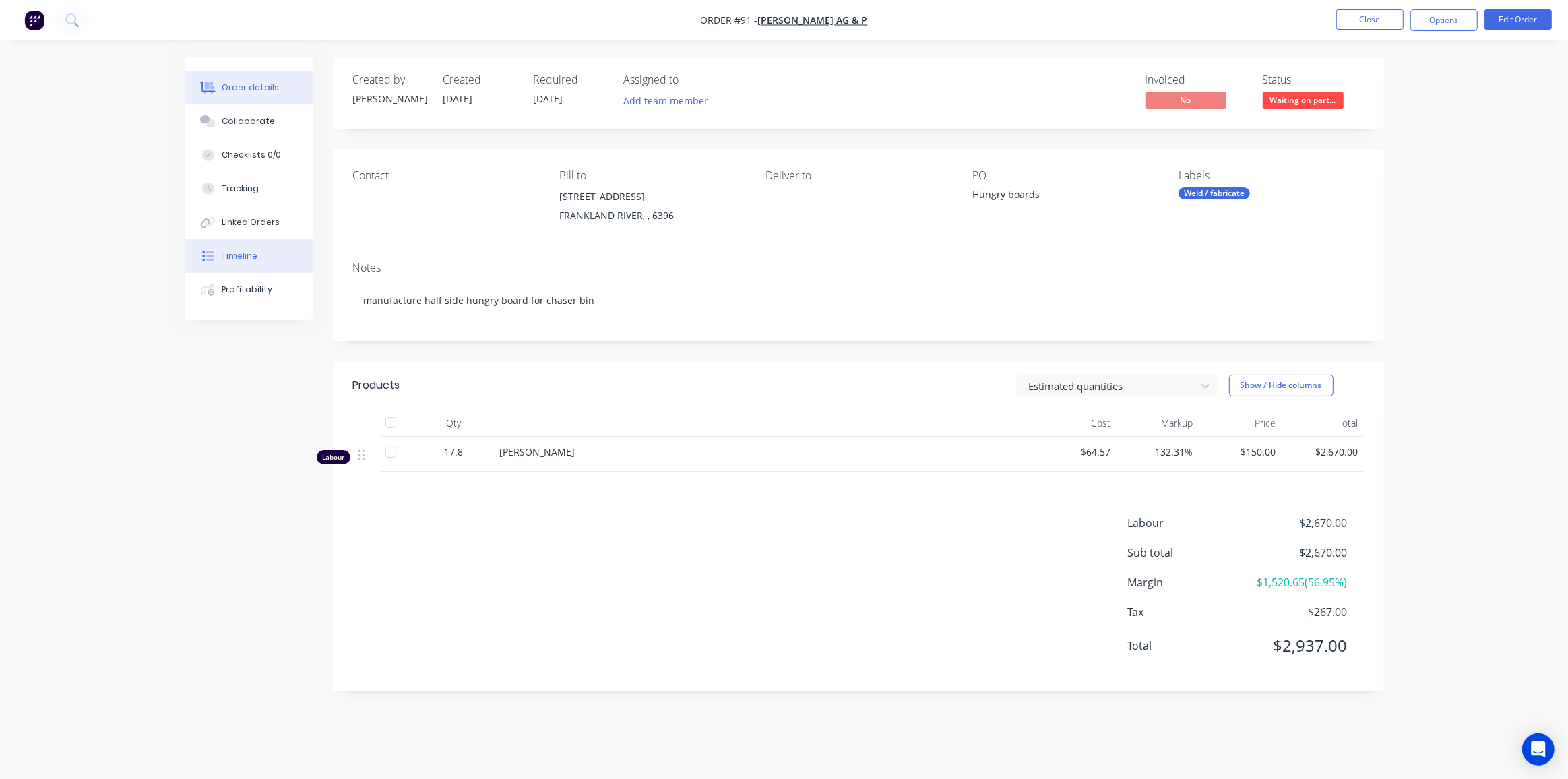
click at [242, 263] on button "Timeline" at bounding box center [249, 256] width 128 height 33
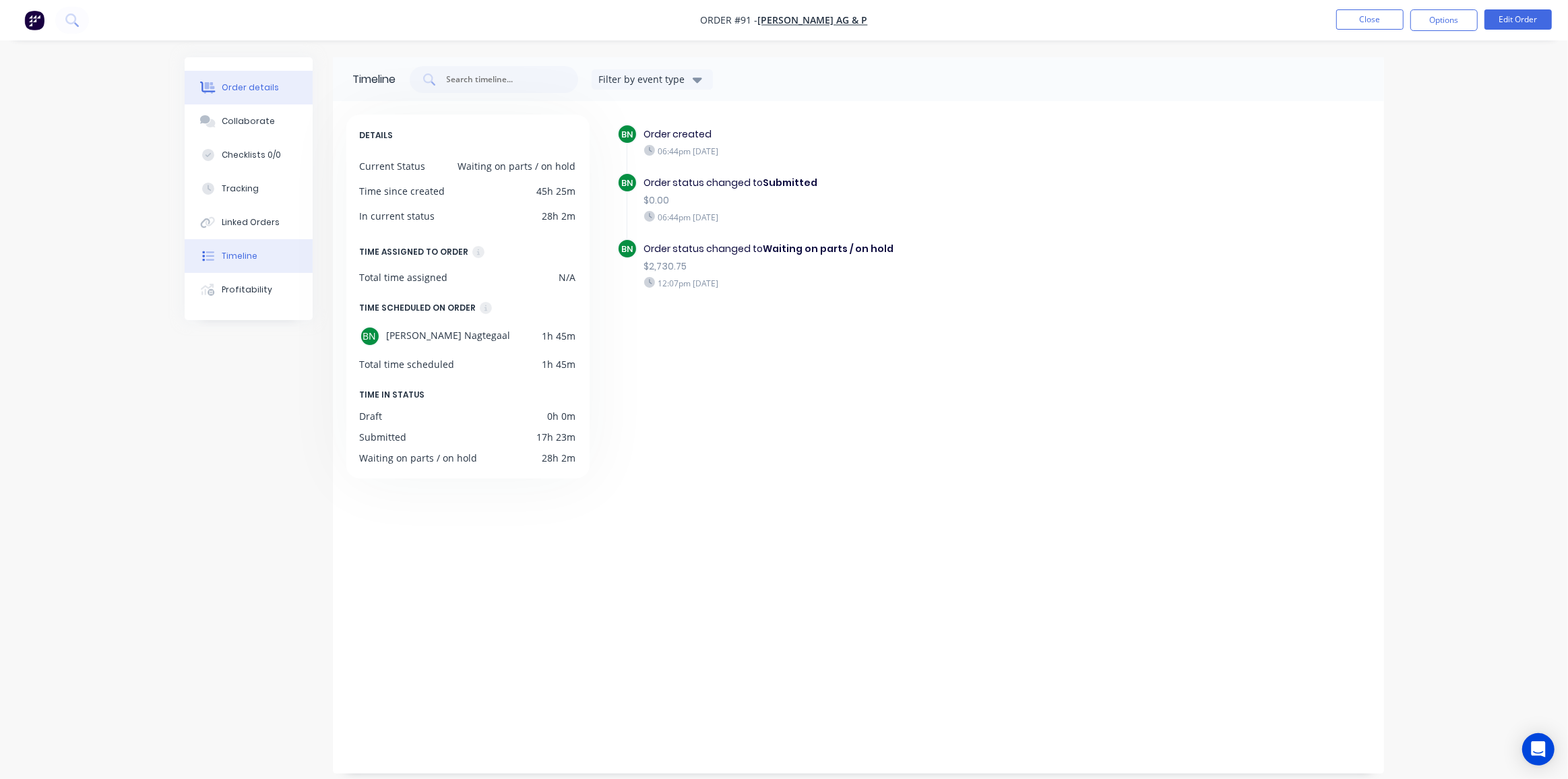
click at [252, 85] on div "Order details" at bounding box center [250, 88] width 57 height 12
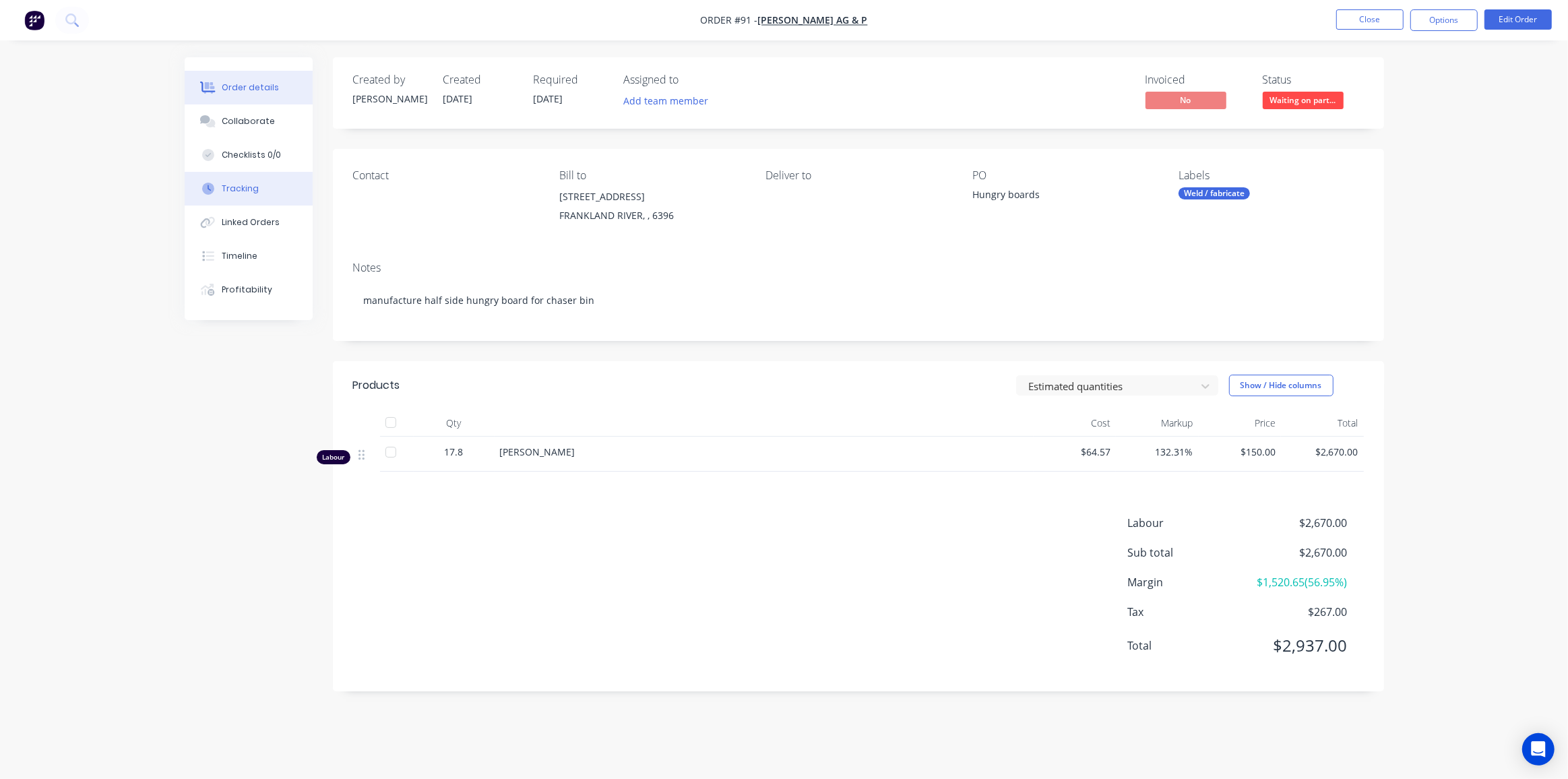
click at [262, 193] on button "Tracking" at bounding box center [249, 188] width 128 height 33
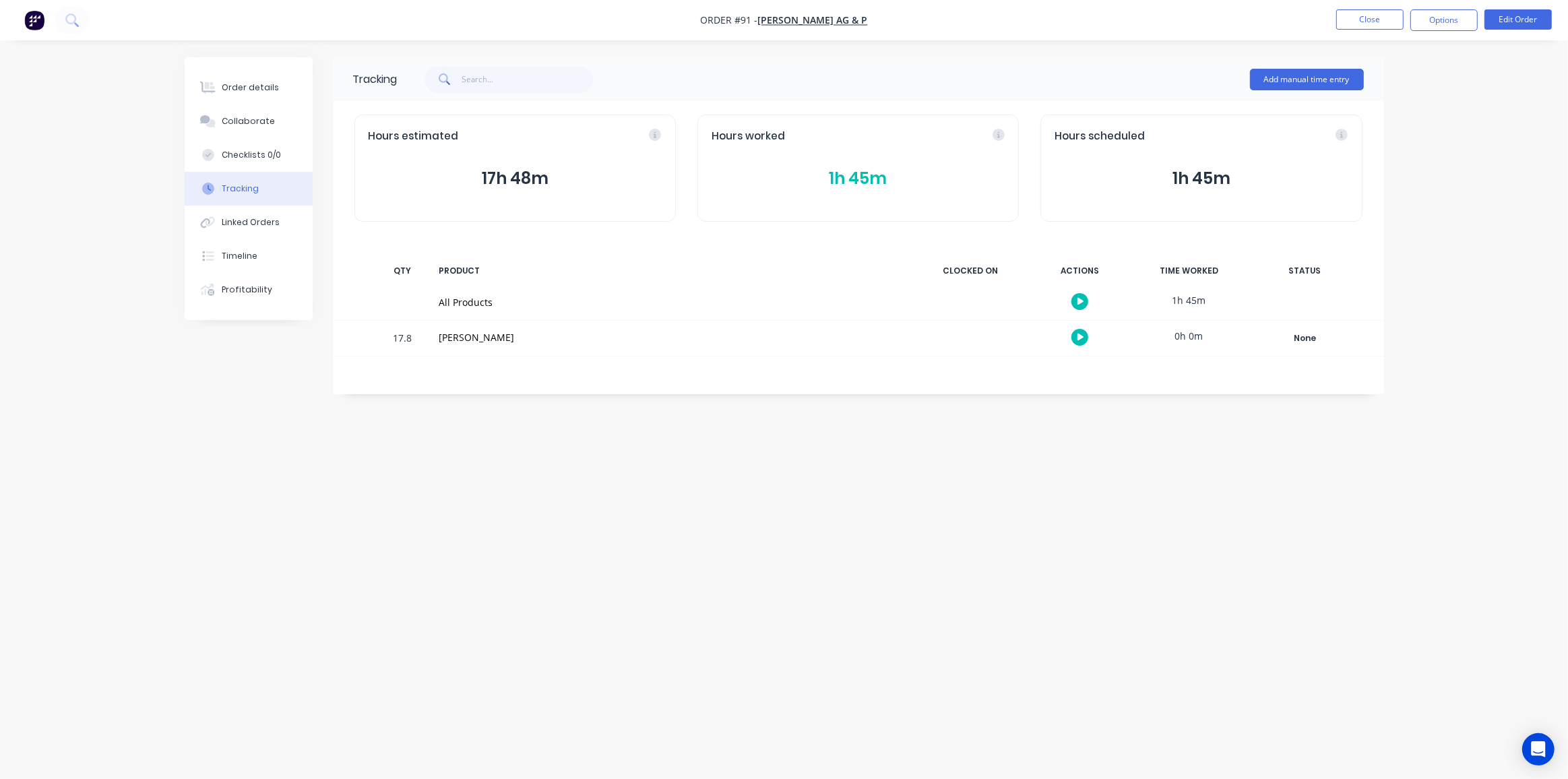
click at [841, 181] on button "1h 45m" at bounding box center [858, 179] width 293 height 26
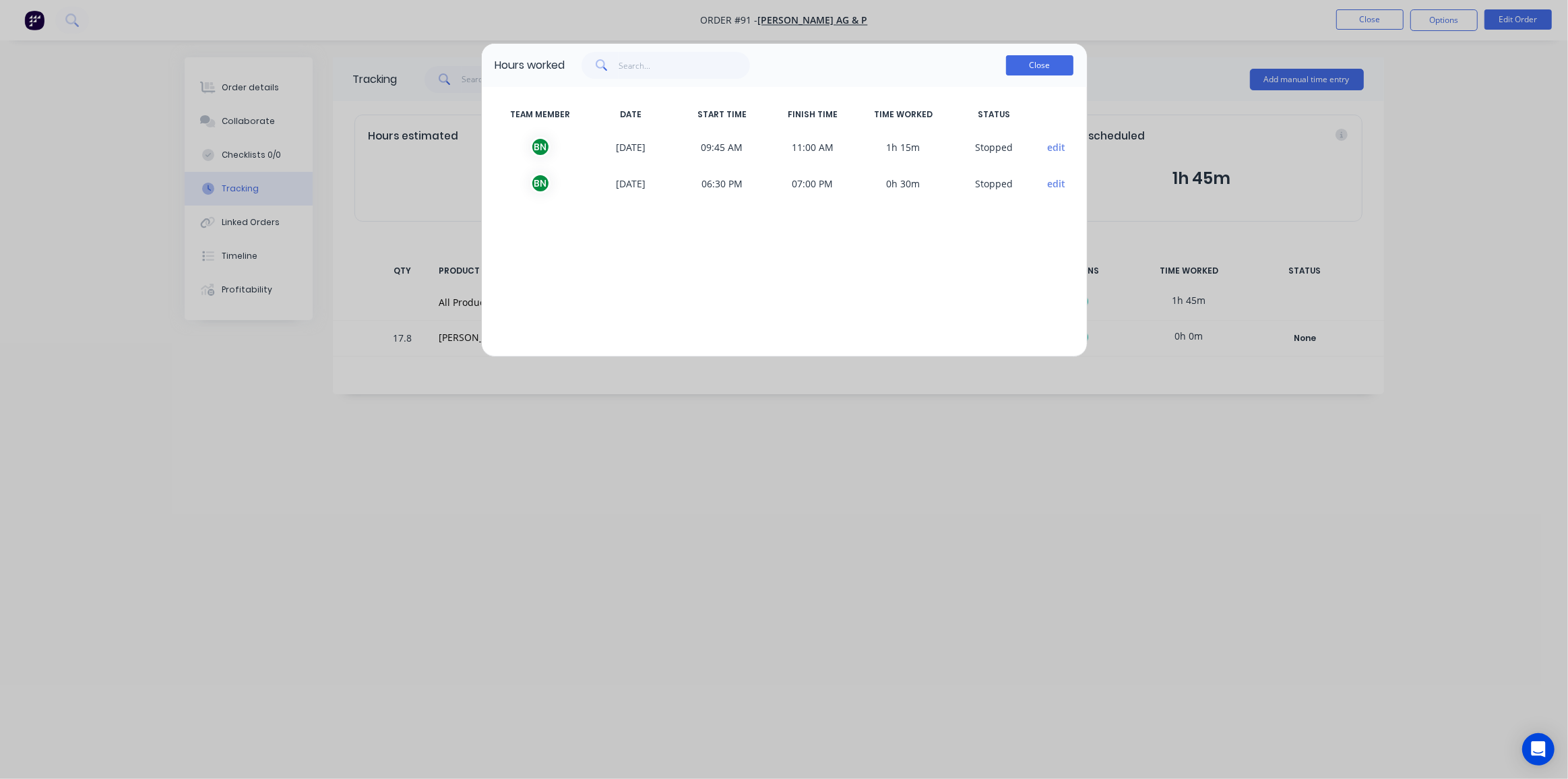
click at [1040, 62] on button "Close" at bounding box center [1040, 65] width 67 height 20
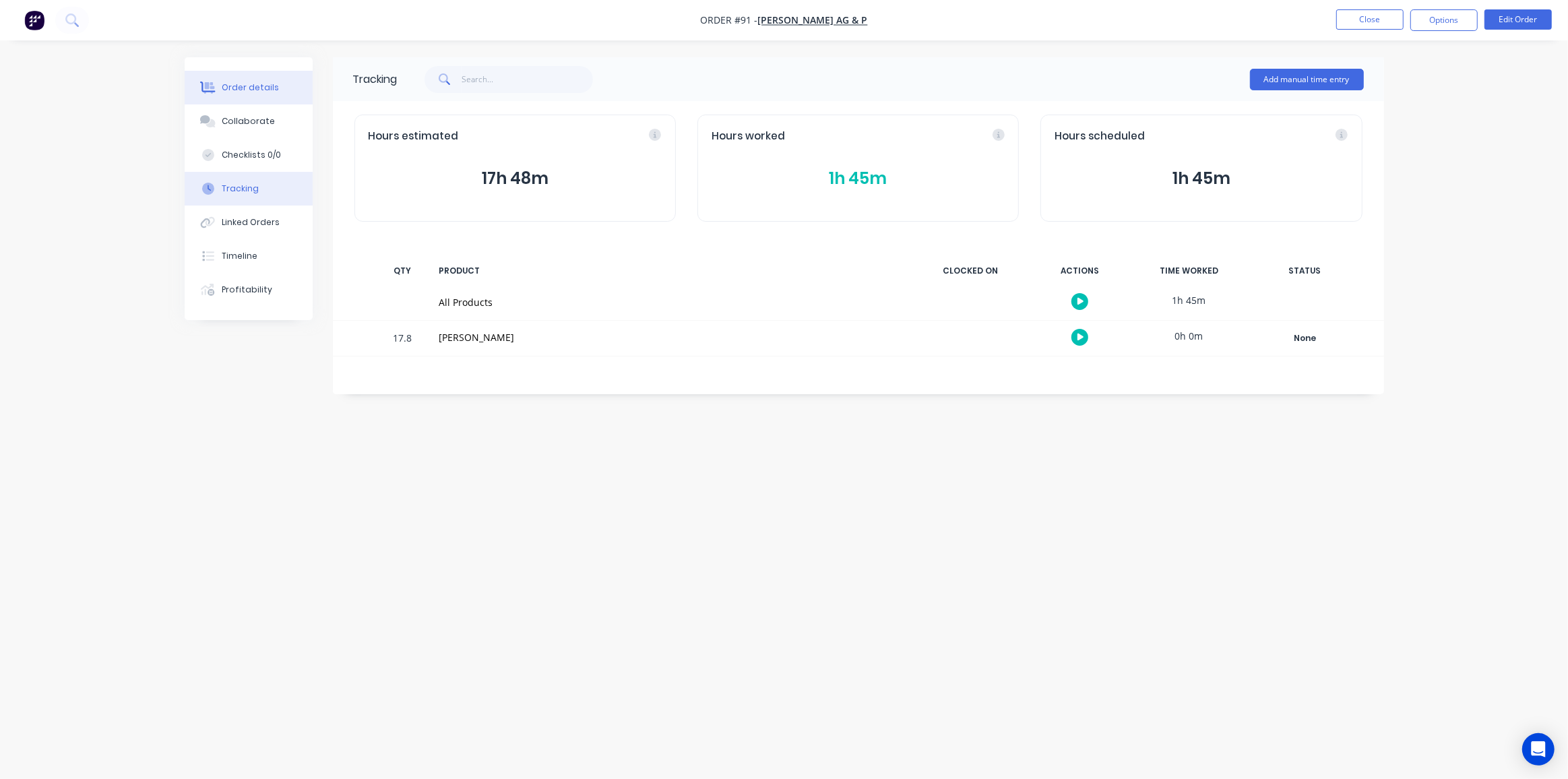
click at [250, 89] on div "Order details" at bounding box center [250, 88] width 57 height 12
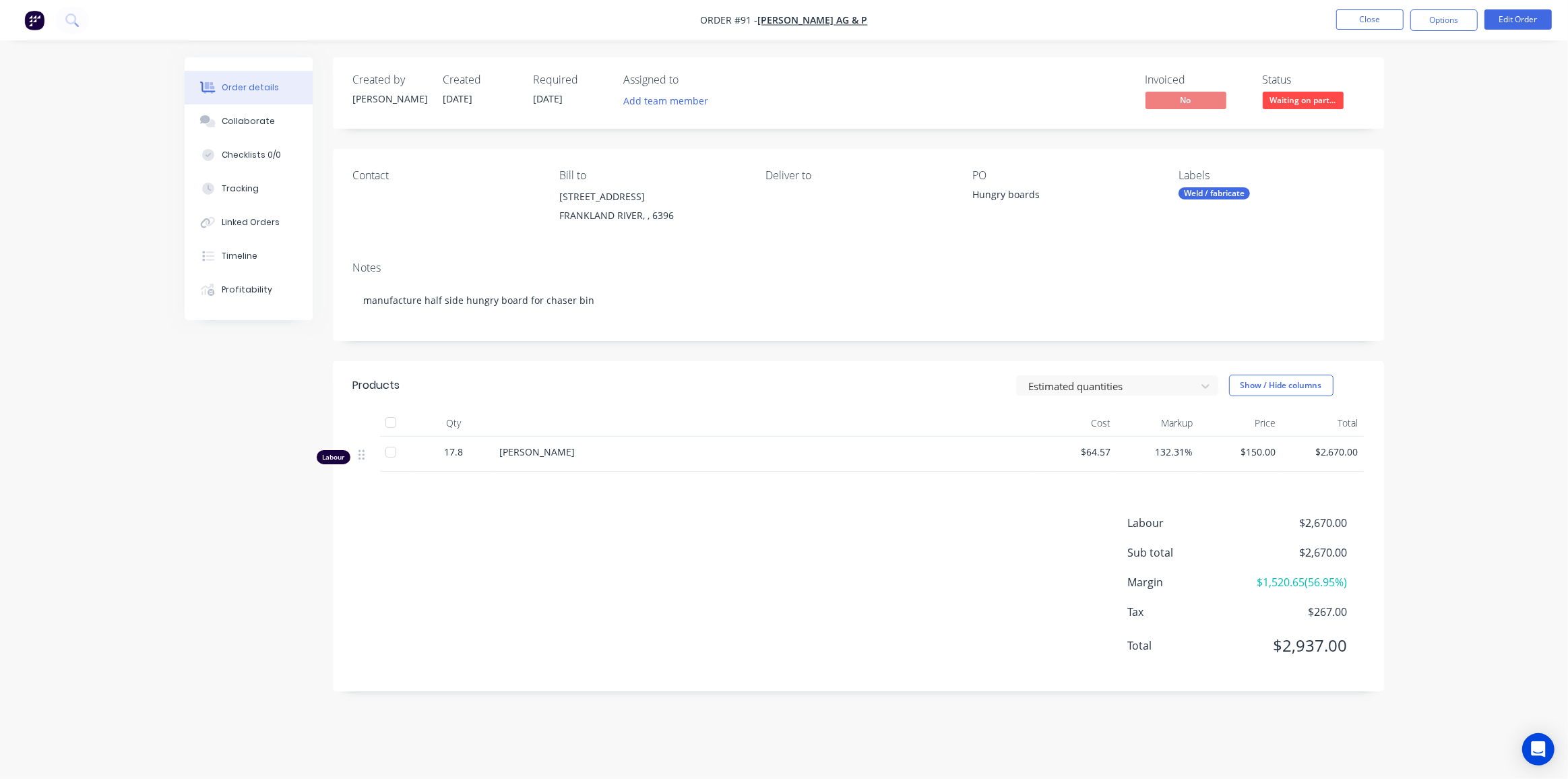
click at [1437, 413] on div "Order details Collaborate Checklists 0/0 Tracking Linked Orders Timeline Profit…" at bounding box center [784, 389] width 1568 height 779
click at [1368, 18] on button "Close" at bounding box center [1370, 20] width 67 height 20
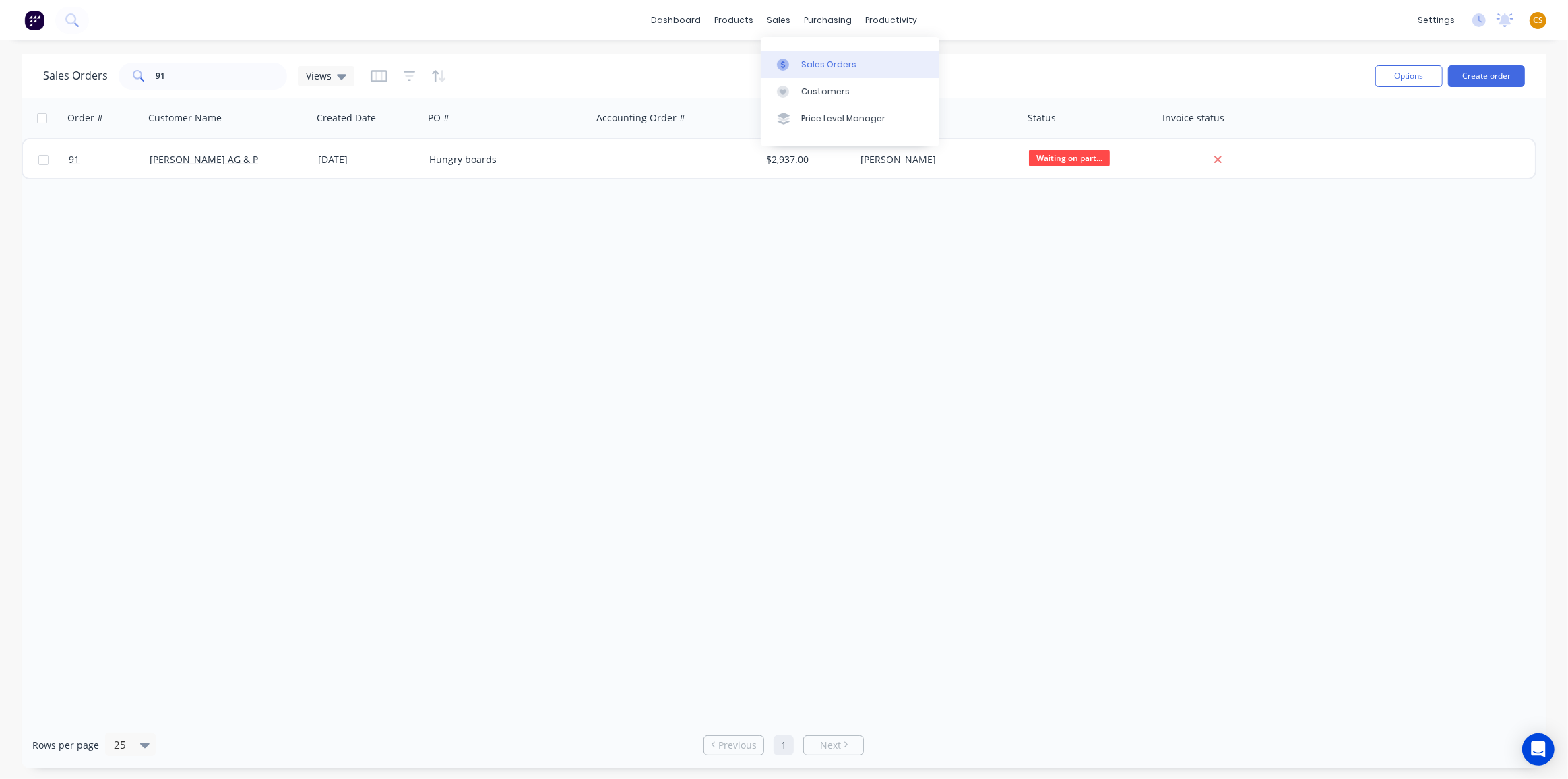
click at [821, 65] on div "Sales Orders" at bounding box center [828, 65] width 55 height 12
click at [913, 144] on div "Timesheets" at bounding box center [920, 147] width 50 height 12
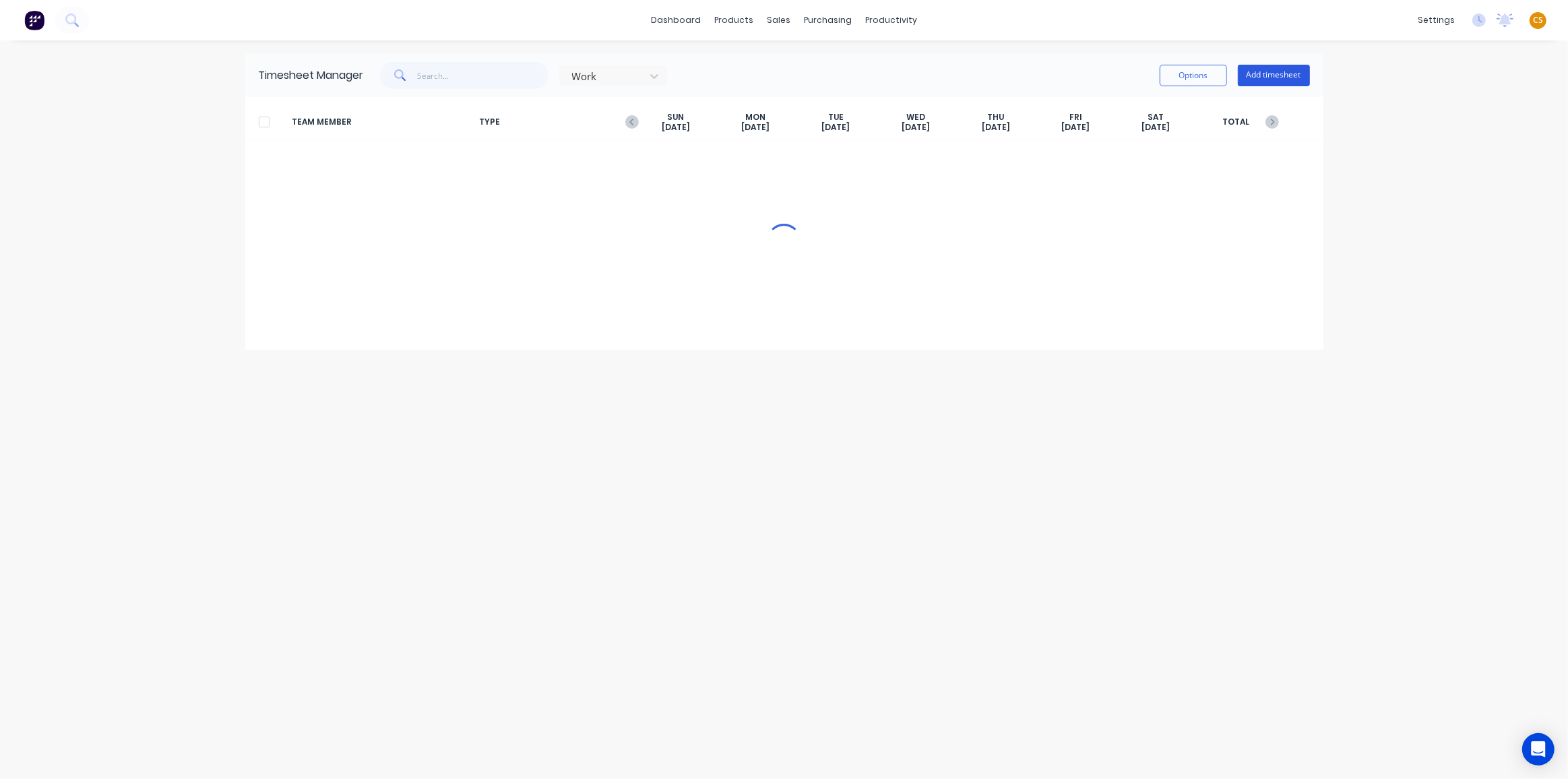
click at [1284, 70] on button "Add timesheet" at bounding box center [1274, 76] width 72 height 22
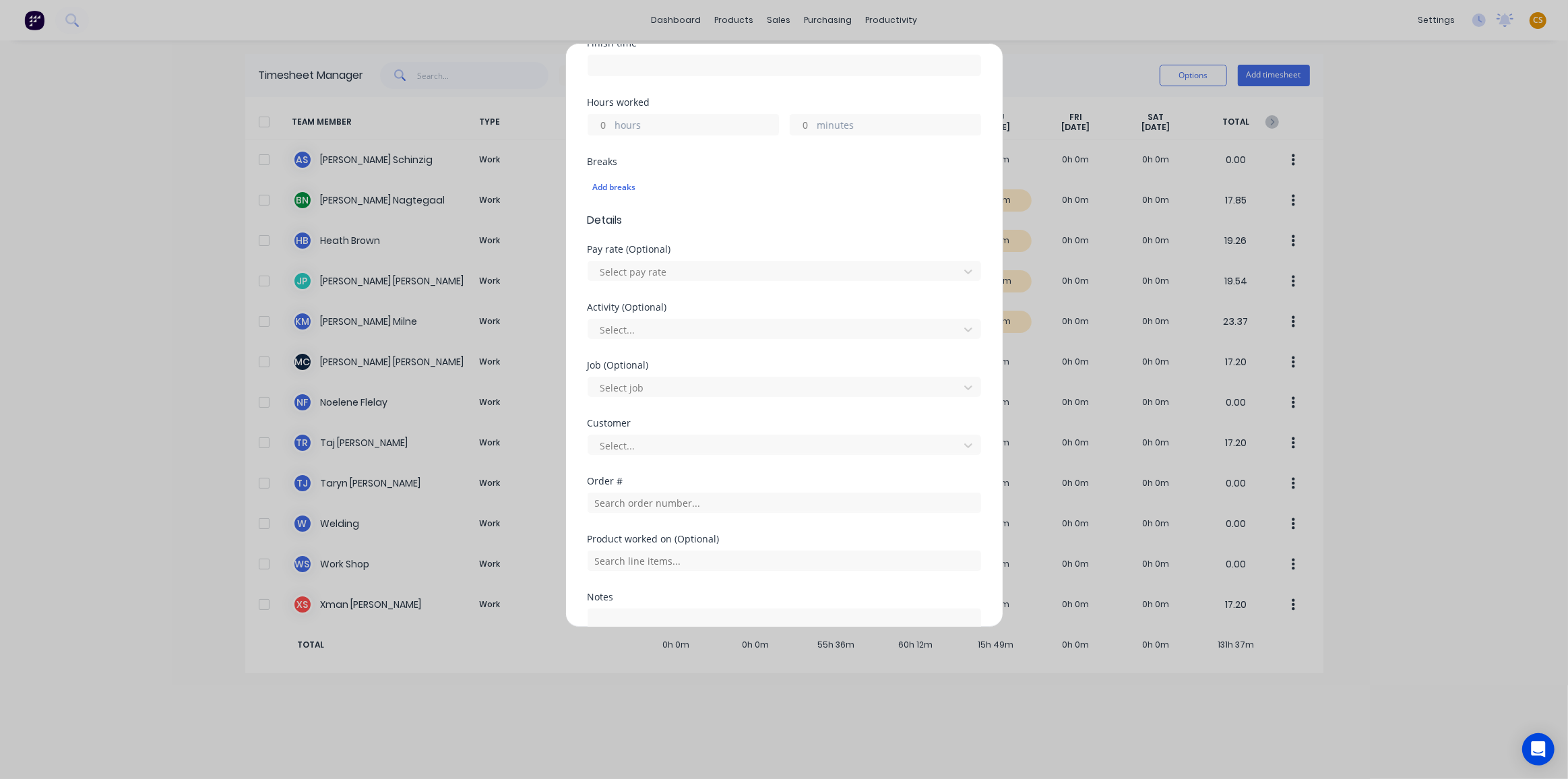
scroll to position [432, 0]
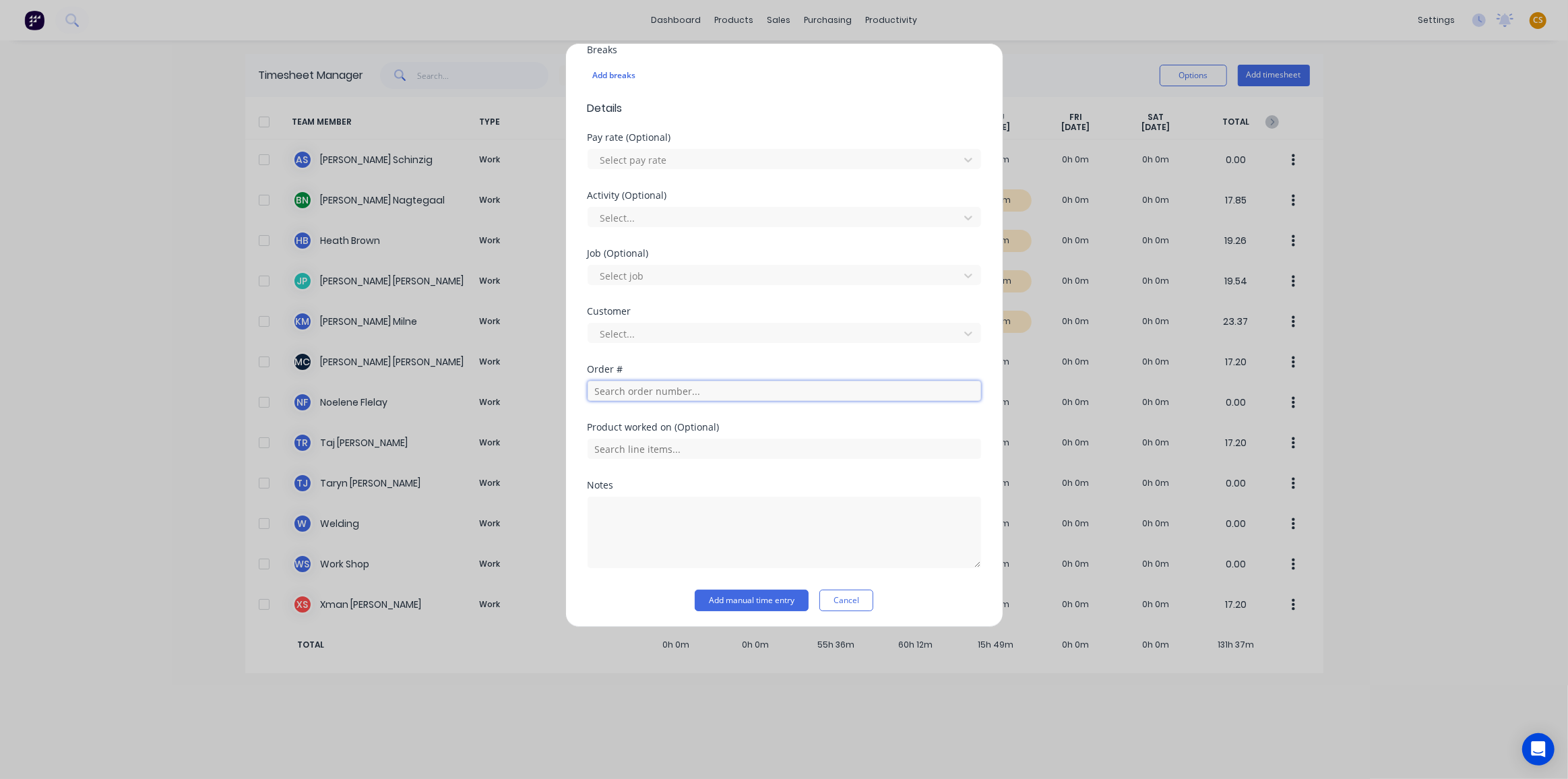
click at [602, 386] on input "text" at bounding box center [784, 391] width 393 height 20
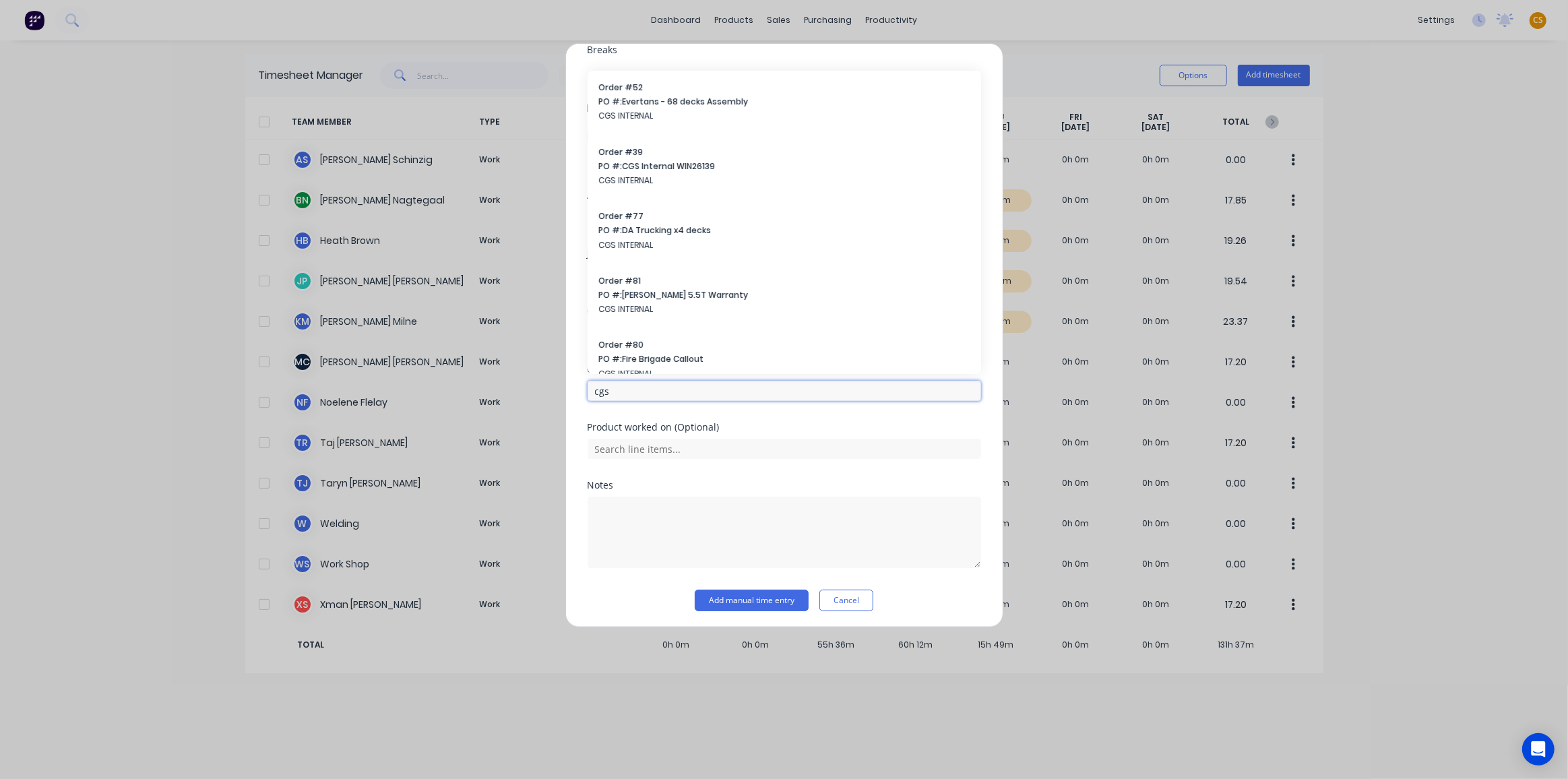
type input "cgs"
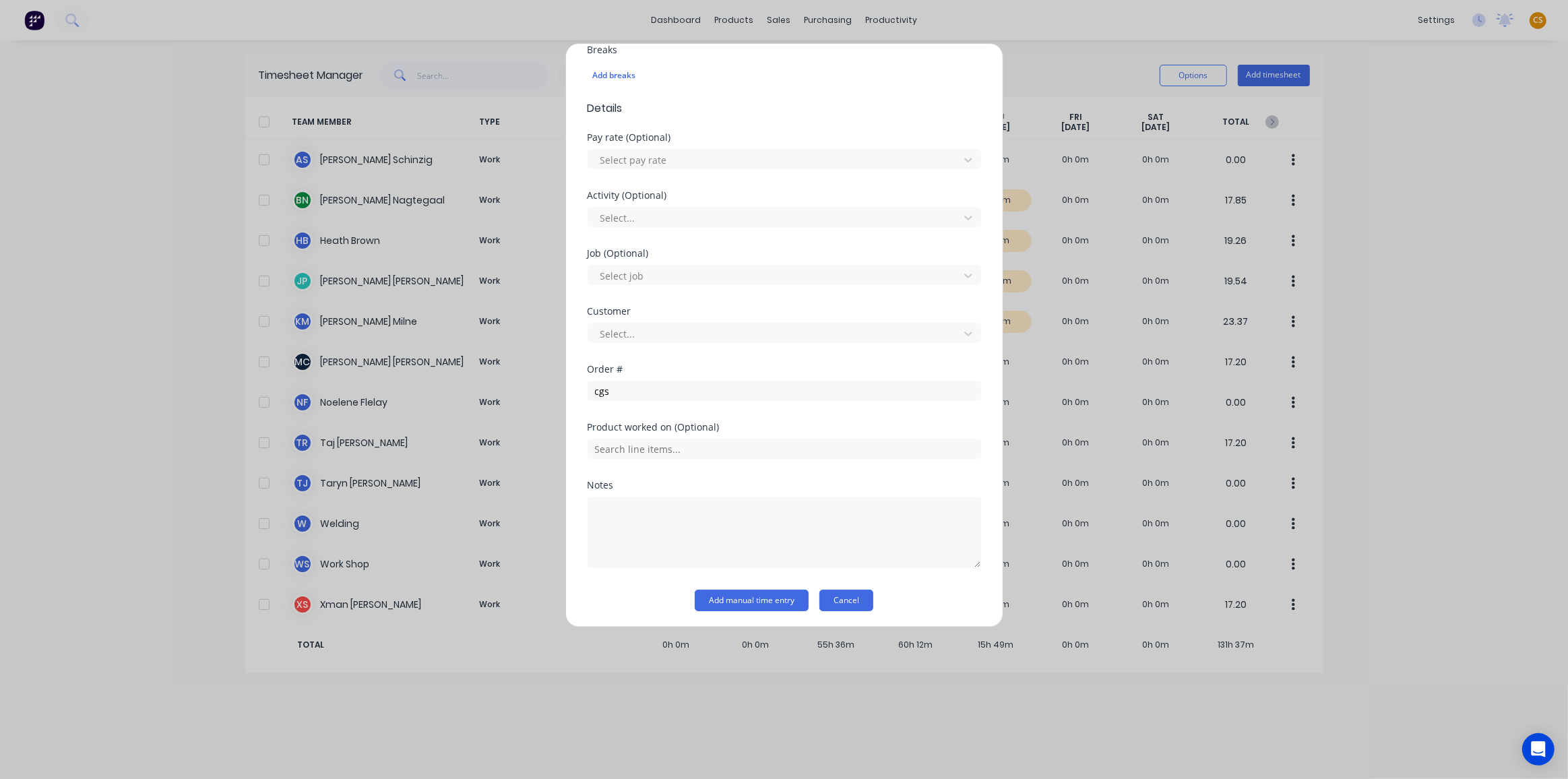
click at [844, 601] on button "Cancel" at bounding box center [846, 600] width 54 height 22
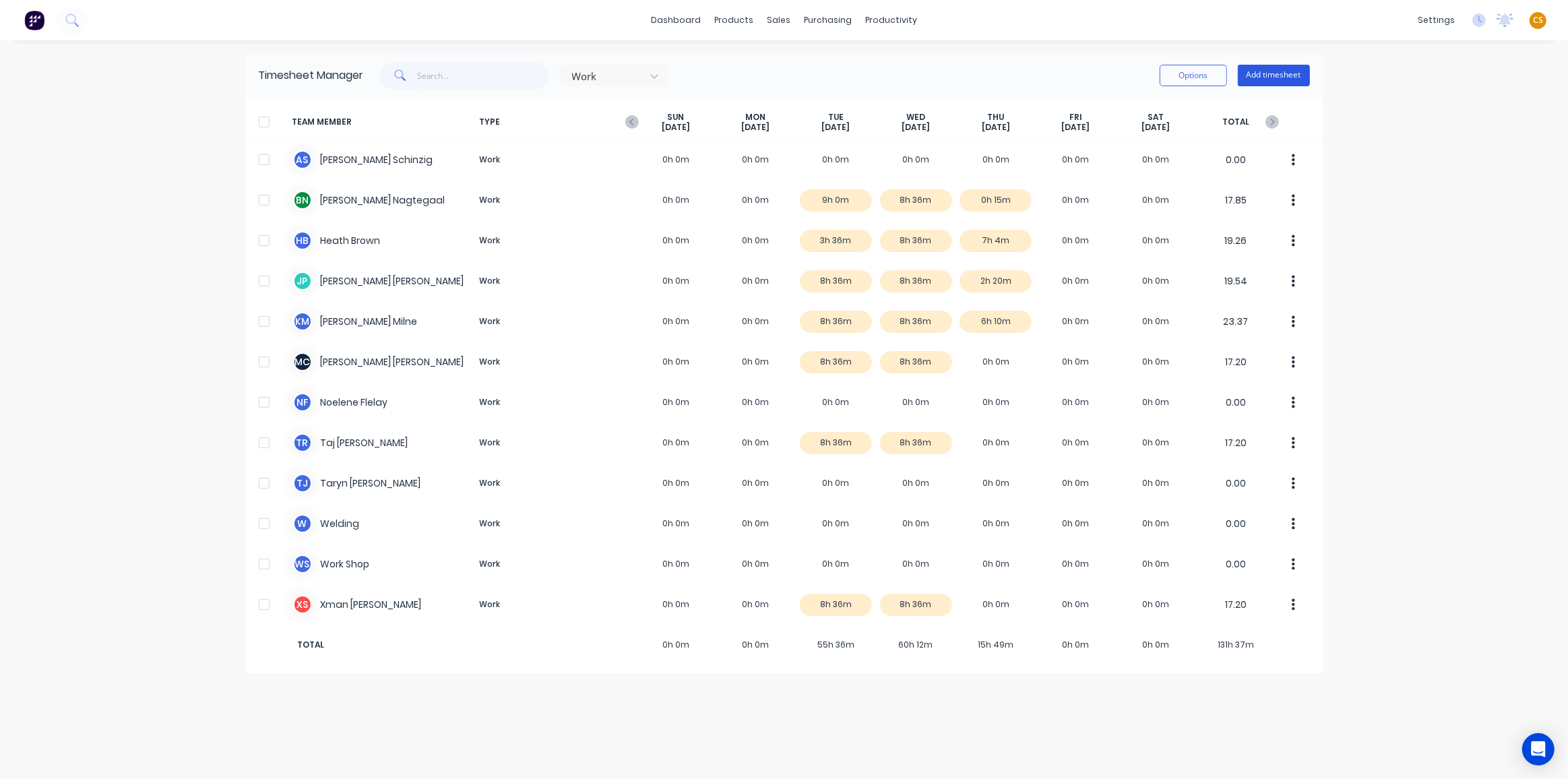
click at [1263, 73] on button "Add timesheet" at bounding box center [1274, 76] width 72 height 22
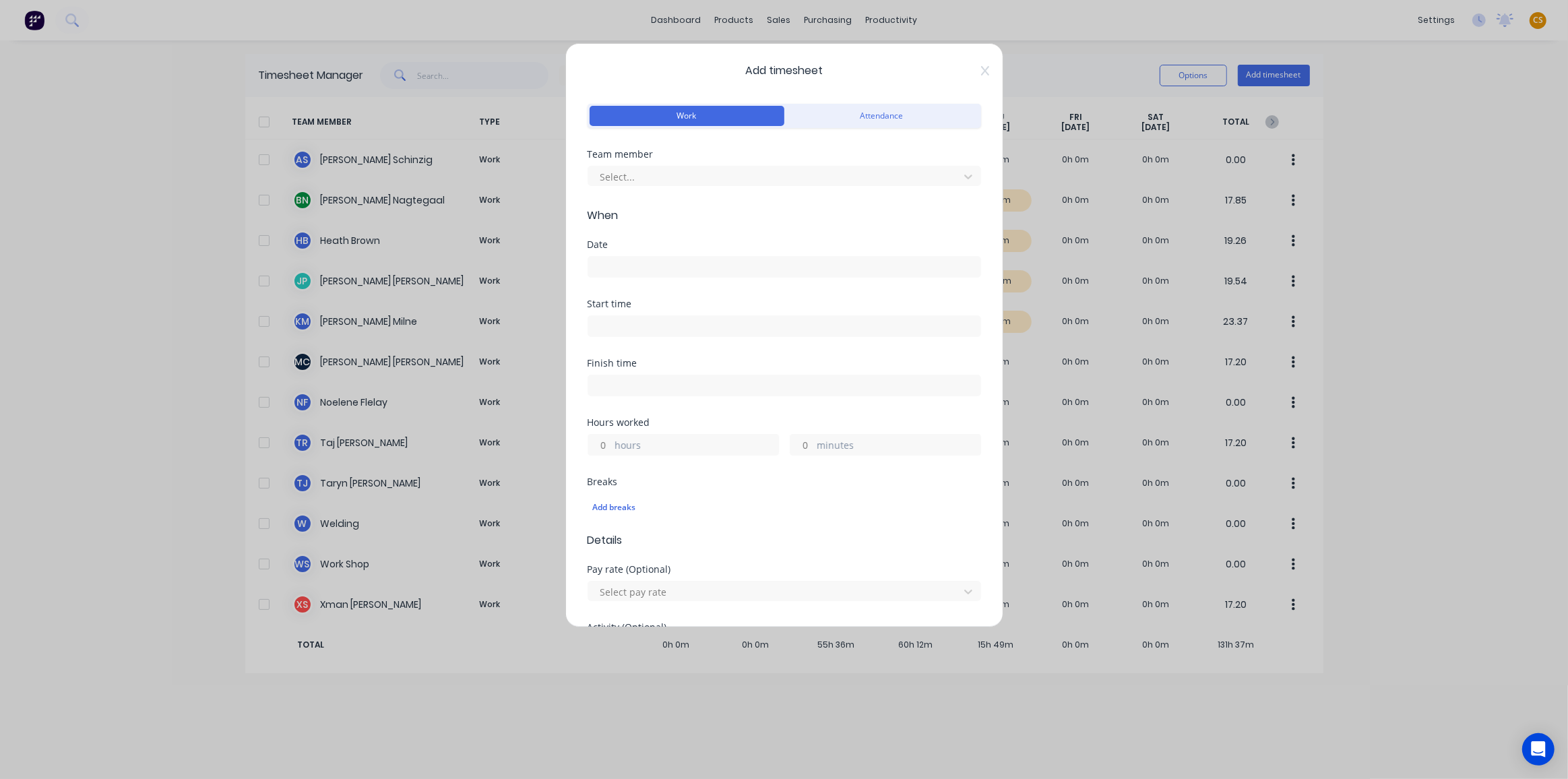
click at [1386, 196] on div "Add timesheet Work Attendance Team member Select... When Date Start time Finish…" at bounding box center [784, 389] width 1568 height 779
click at [365, 199] on div "Add timesheet Work Attendance Team member Select... When Date Start time Finish…" at bounding box center [784, 389] width 1568 height 779
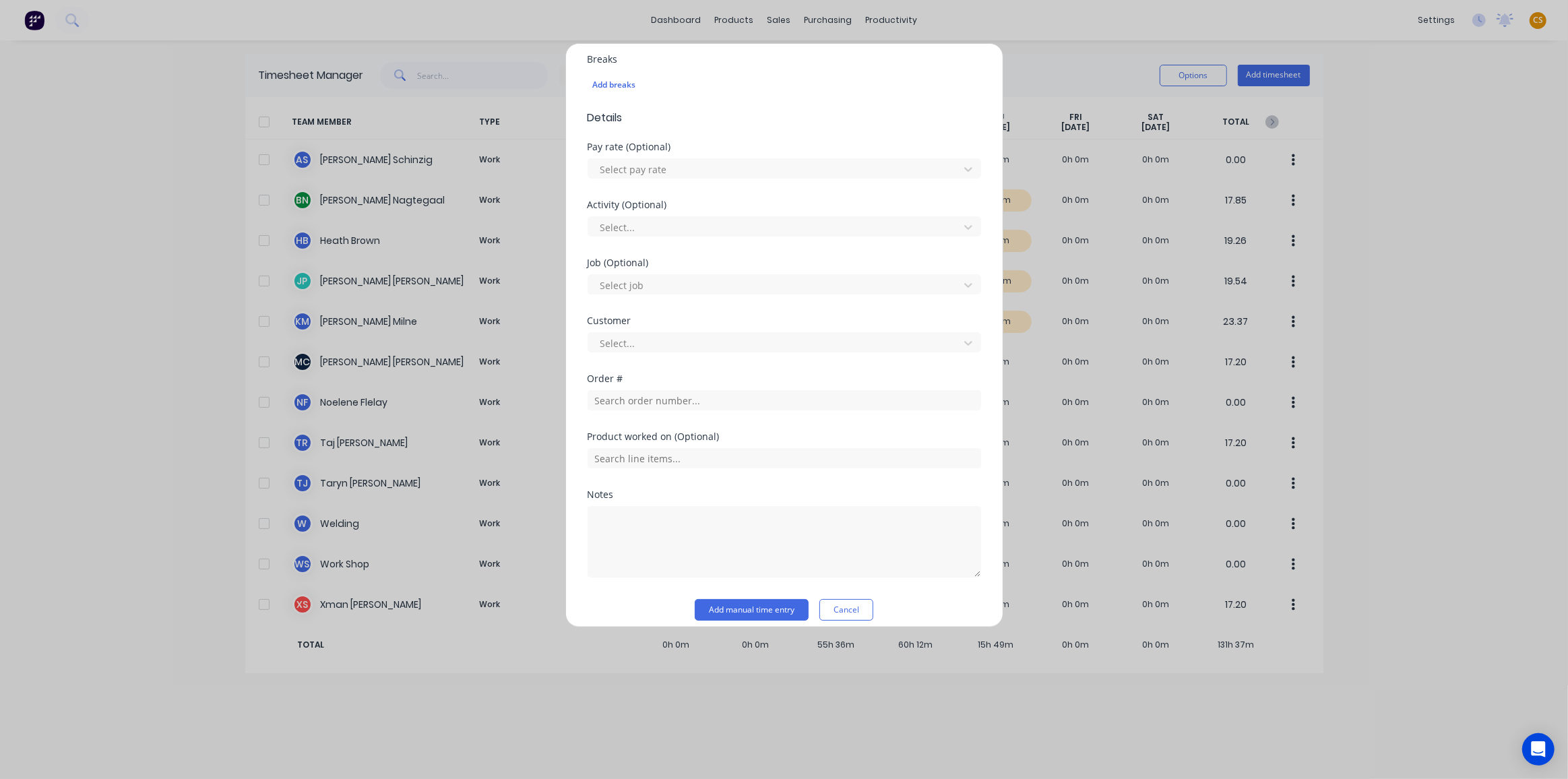
scroll to position [432, 0]
click at [839, 600] on button "Cancel" at bounding box center [846, 600] width 54 height 22
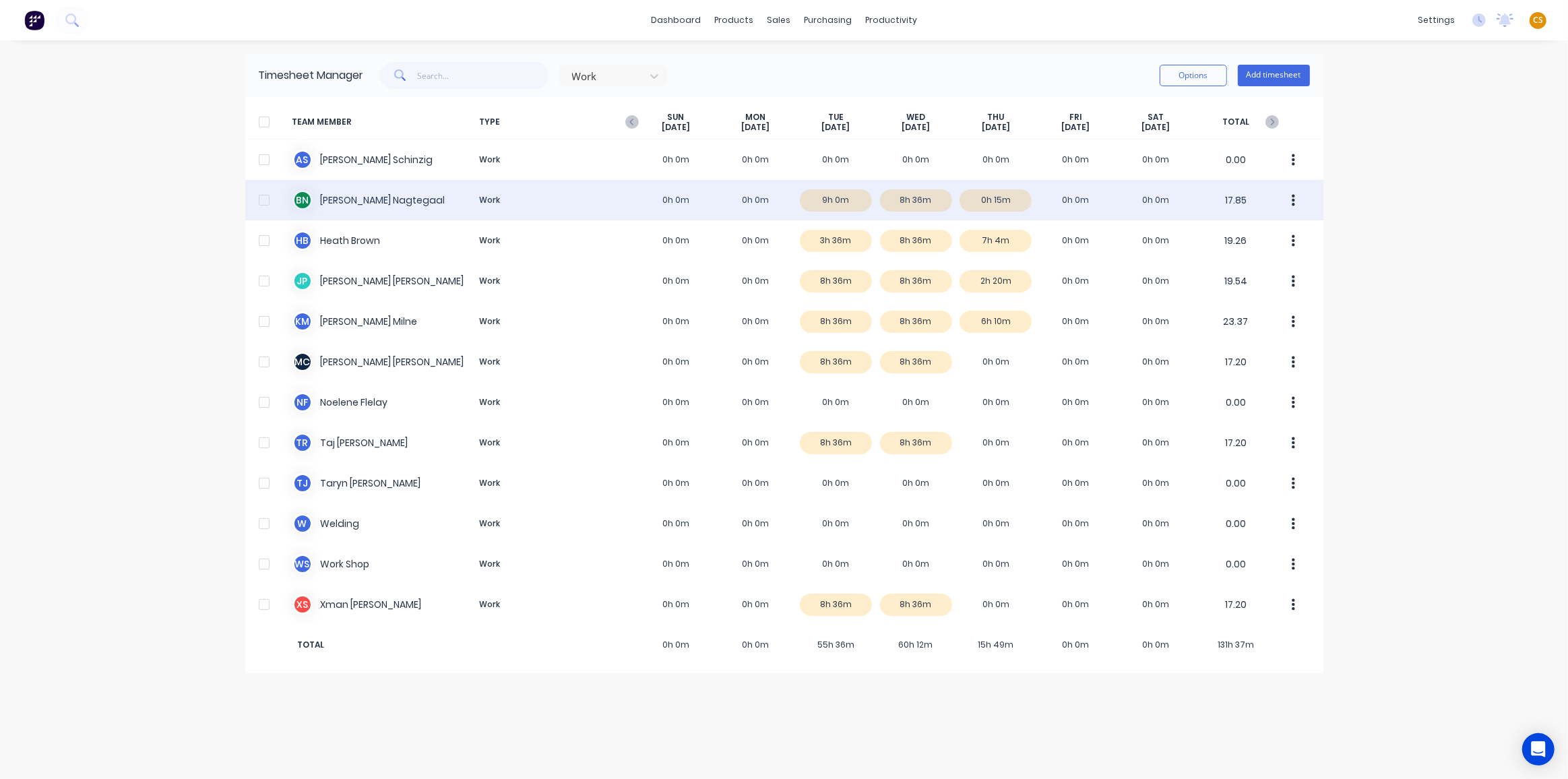
click at [343, 198] on div "B N Brad Nagtegaal Work 0h 0m 0h 0m 9h 0m 8h 36m 0h 15m 0h 0m 0h 0m 17.85" at bounding box center [785, 200] width 1079 height 40
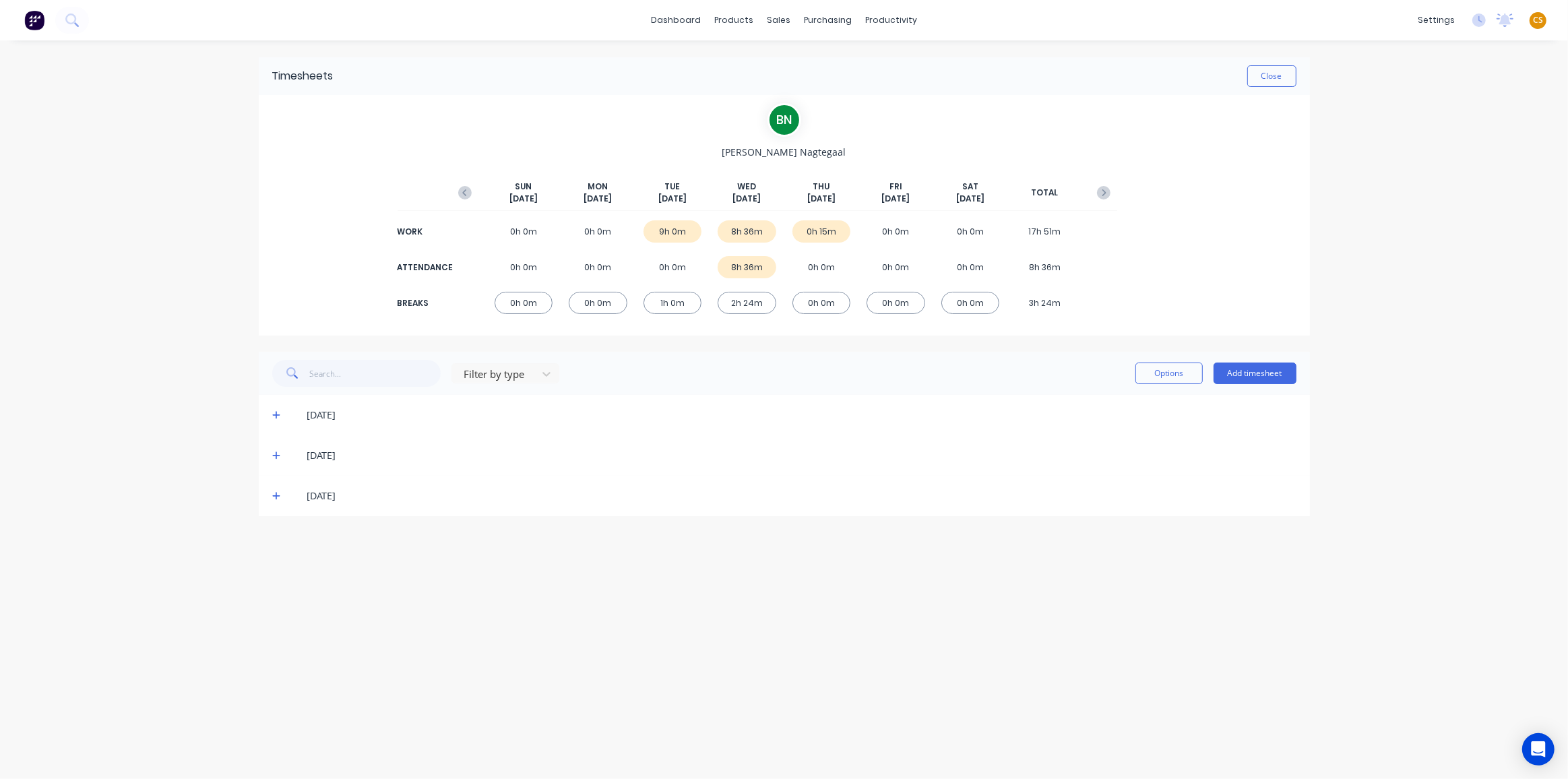
click at [277, 457] on icon at bounding box center [276, 455] width 9 height 10
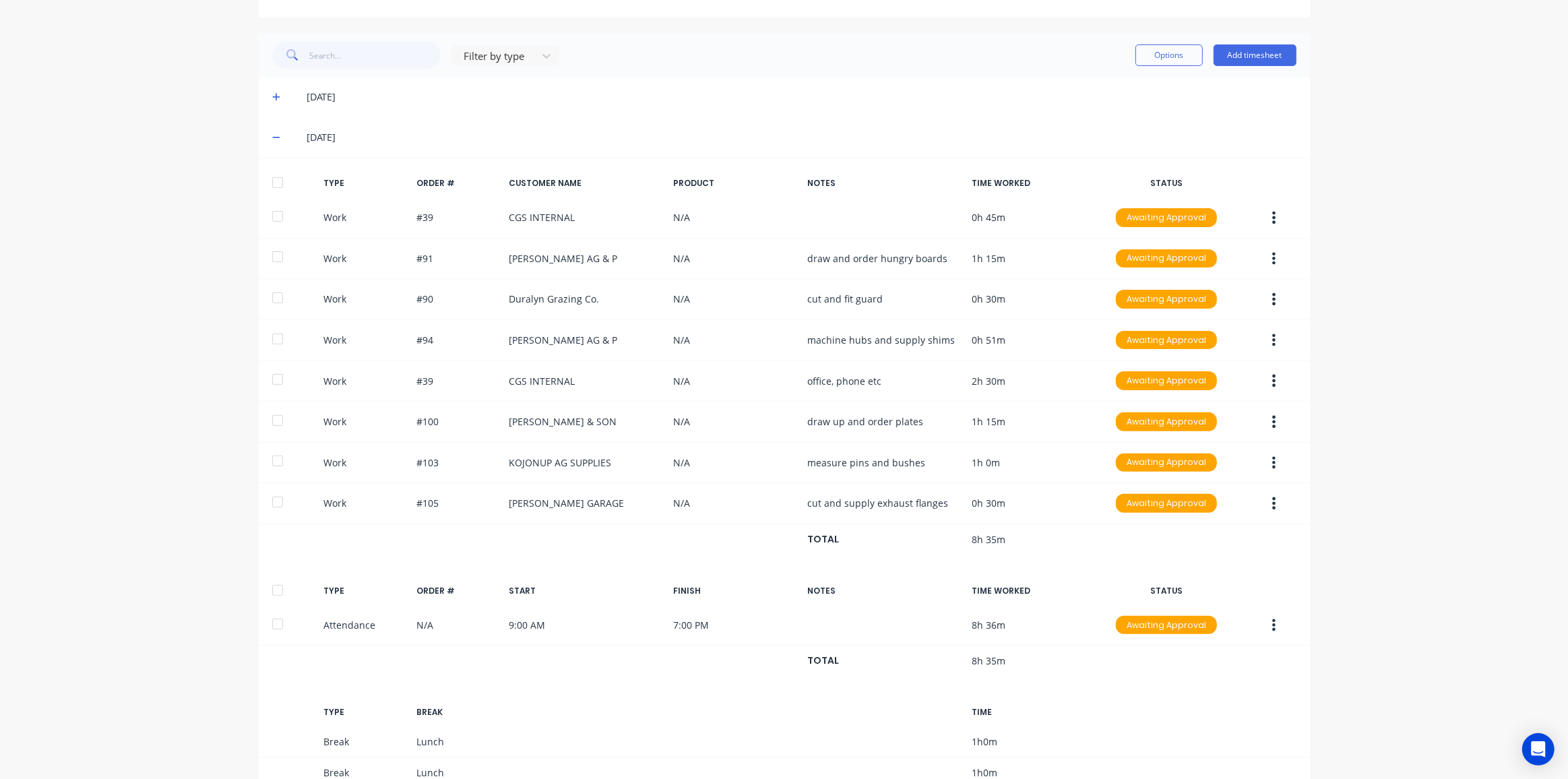
scroll to position [367, 0]
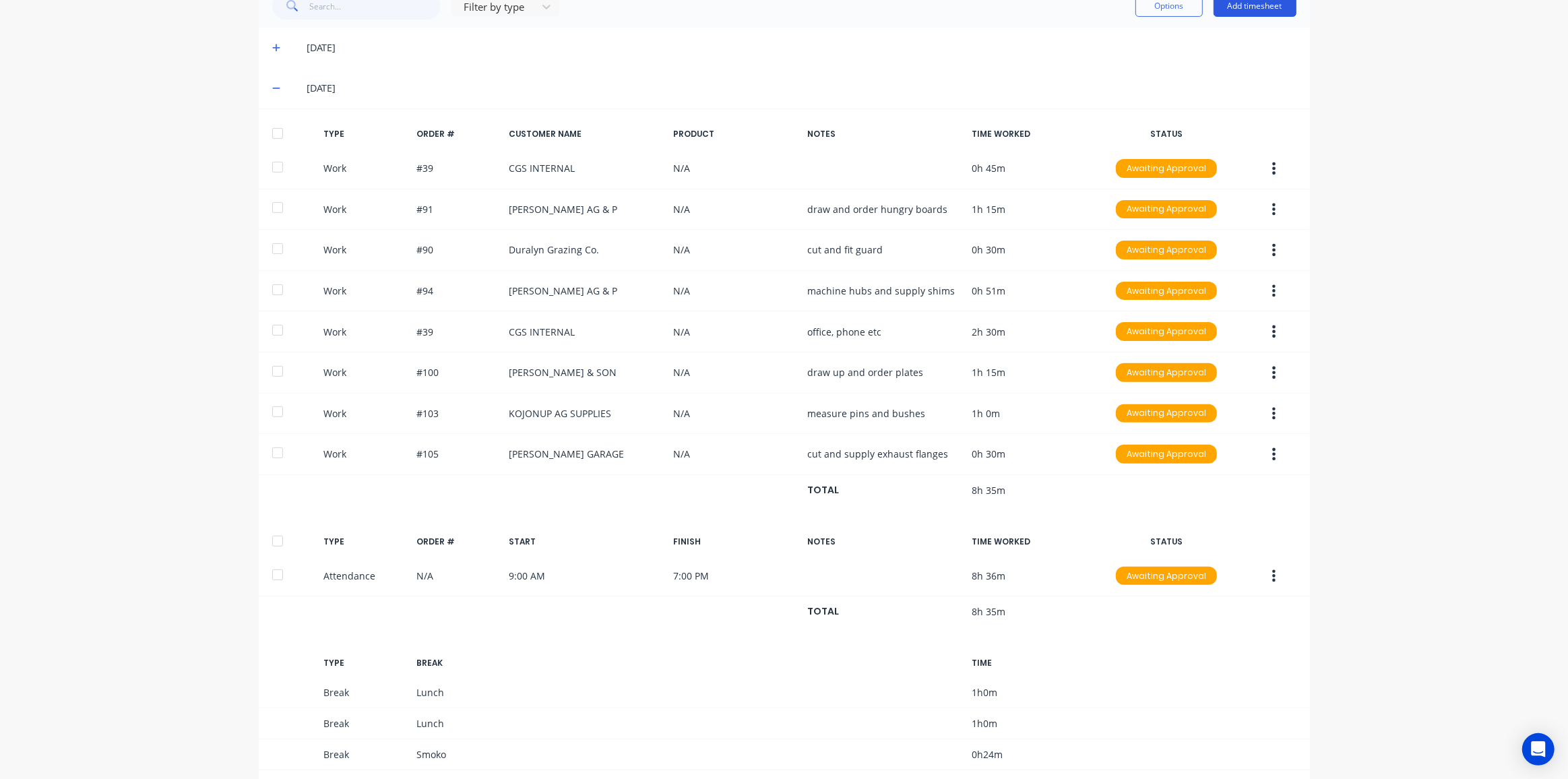
click at [1239, 5] on button "Add timesheet" at bounding box center [1255, 6] width 83 height 22
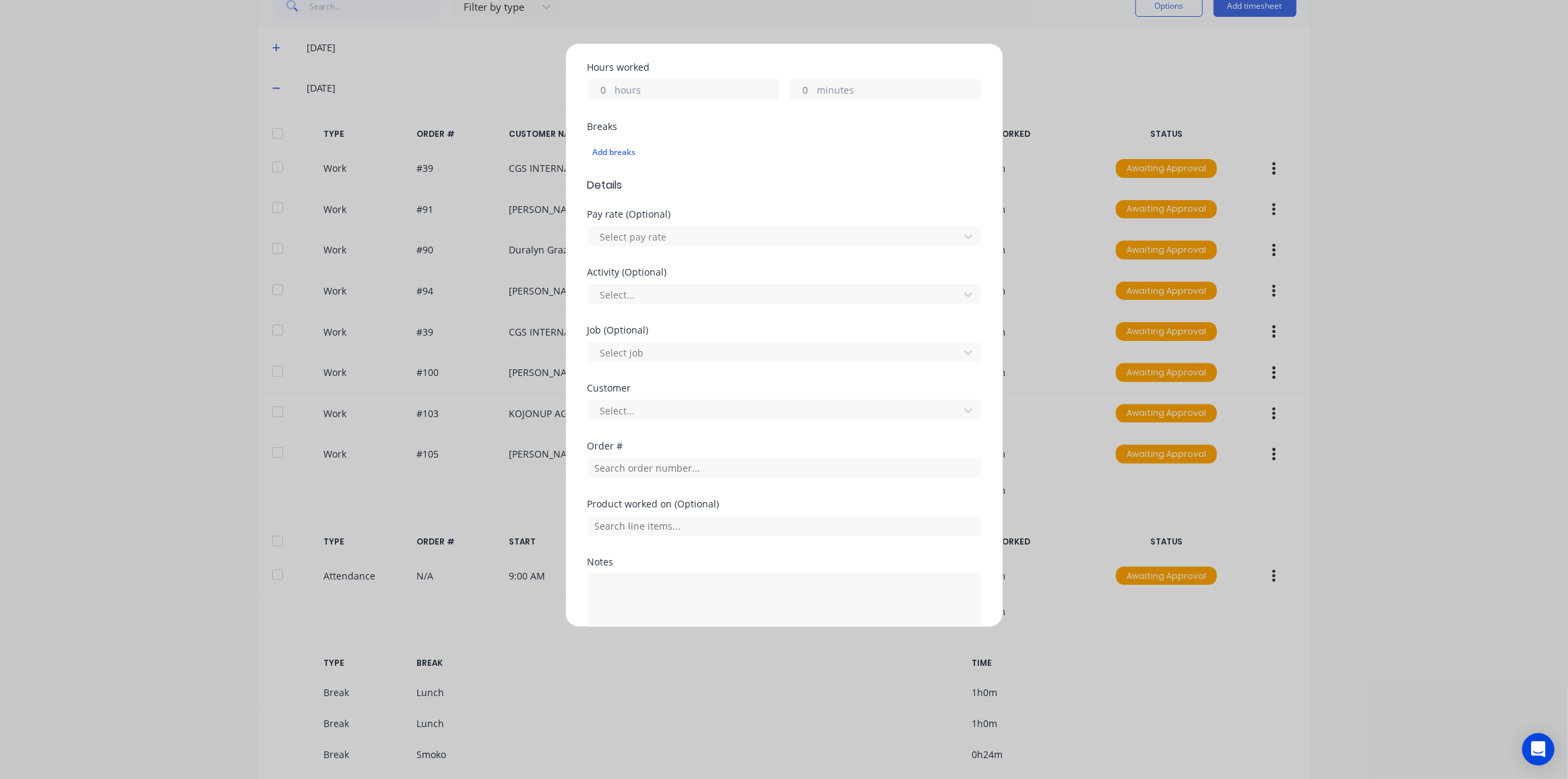
scroll to position [374, 0]
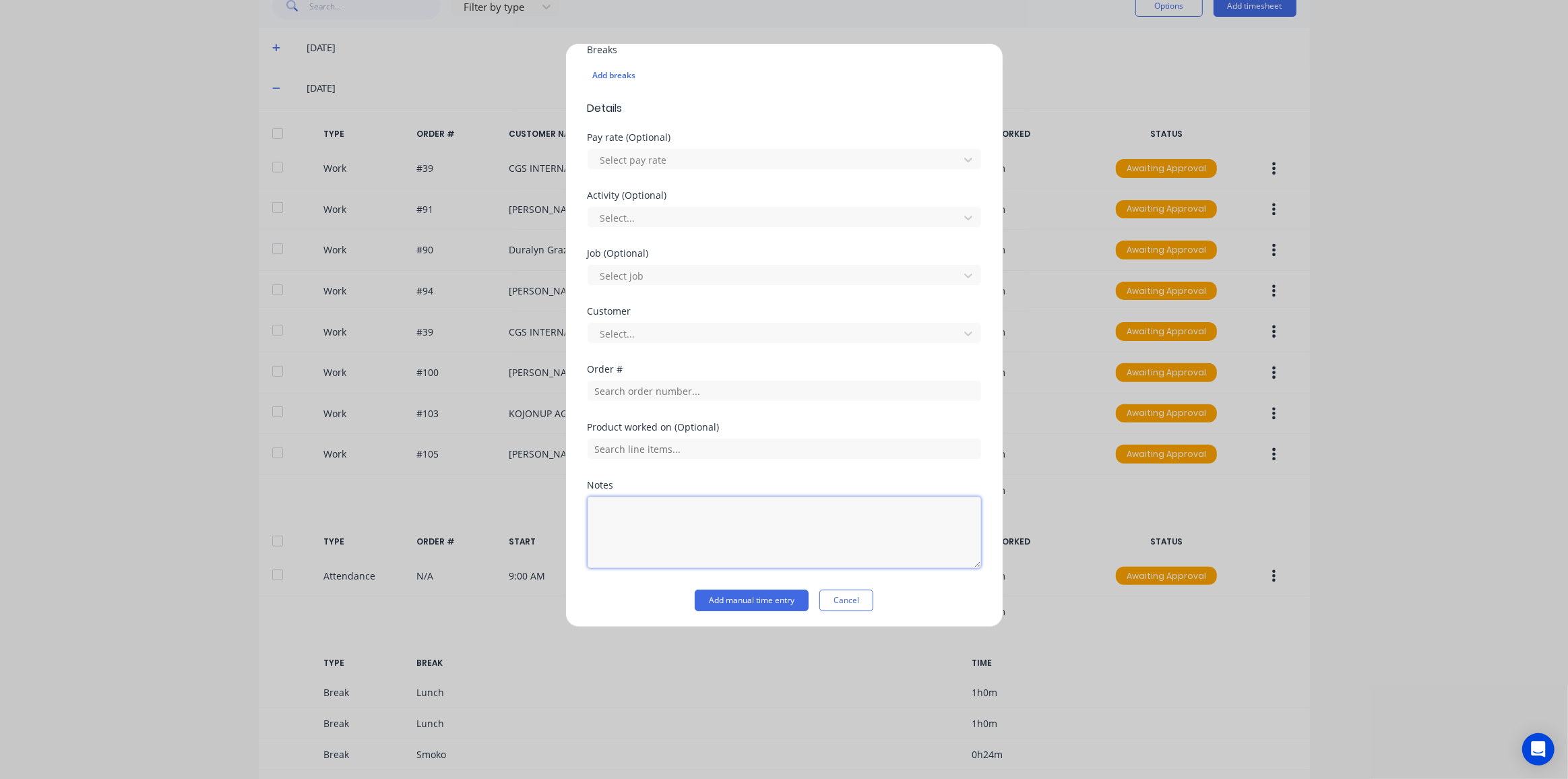
click at [620, 516] on textarea at bounding box center [784, 532] width 393 height 72
click at [847, 597] on button "Cancel" at bounding box center [846, 600] width 54 height 22
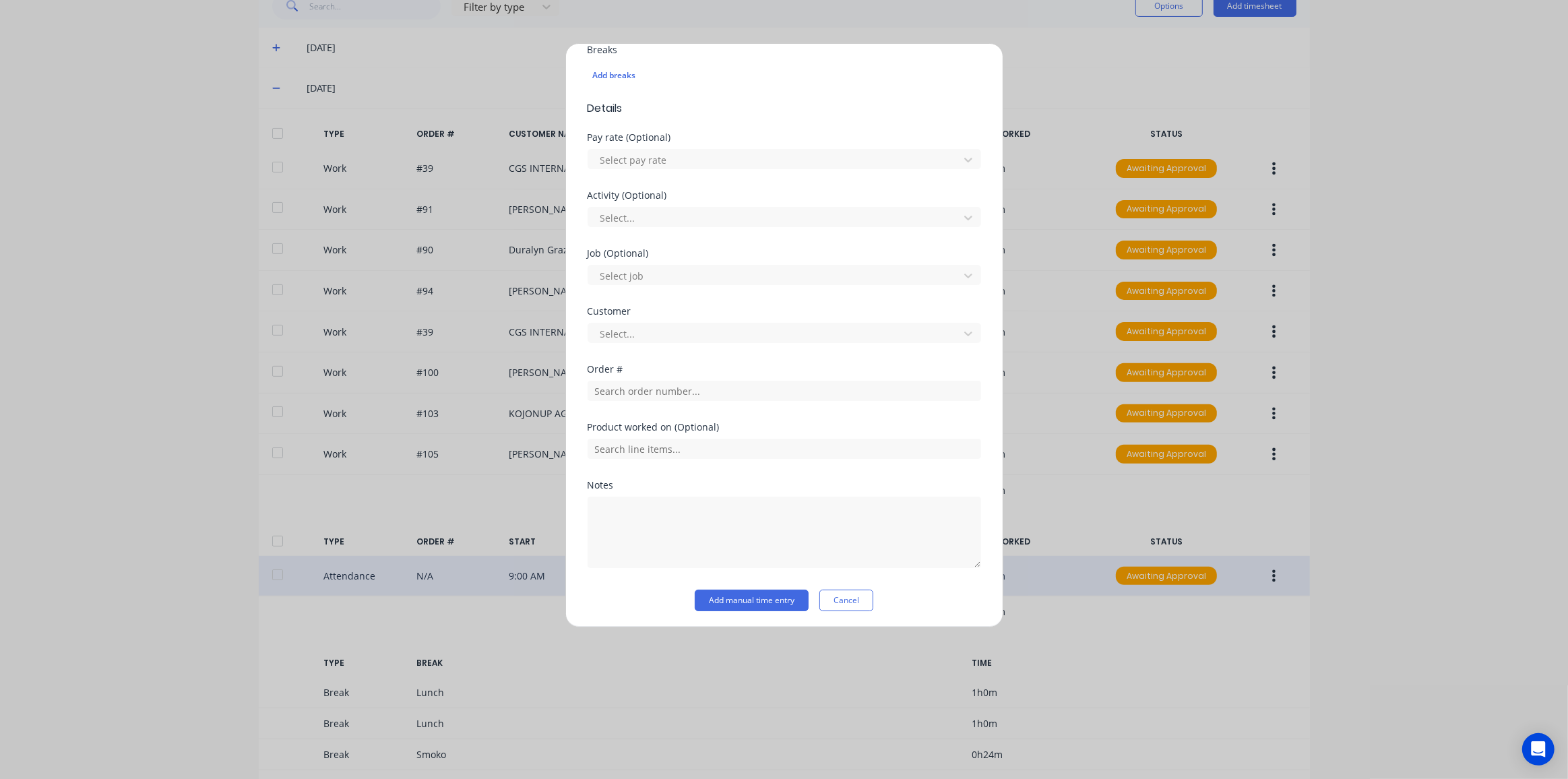
scroll to position [362, 0]
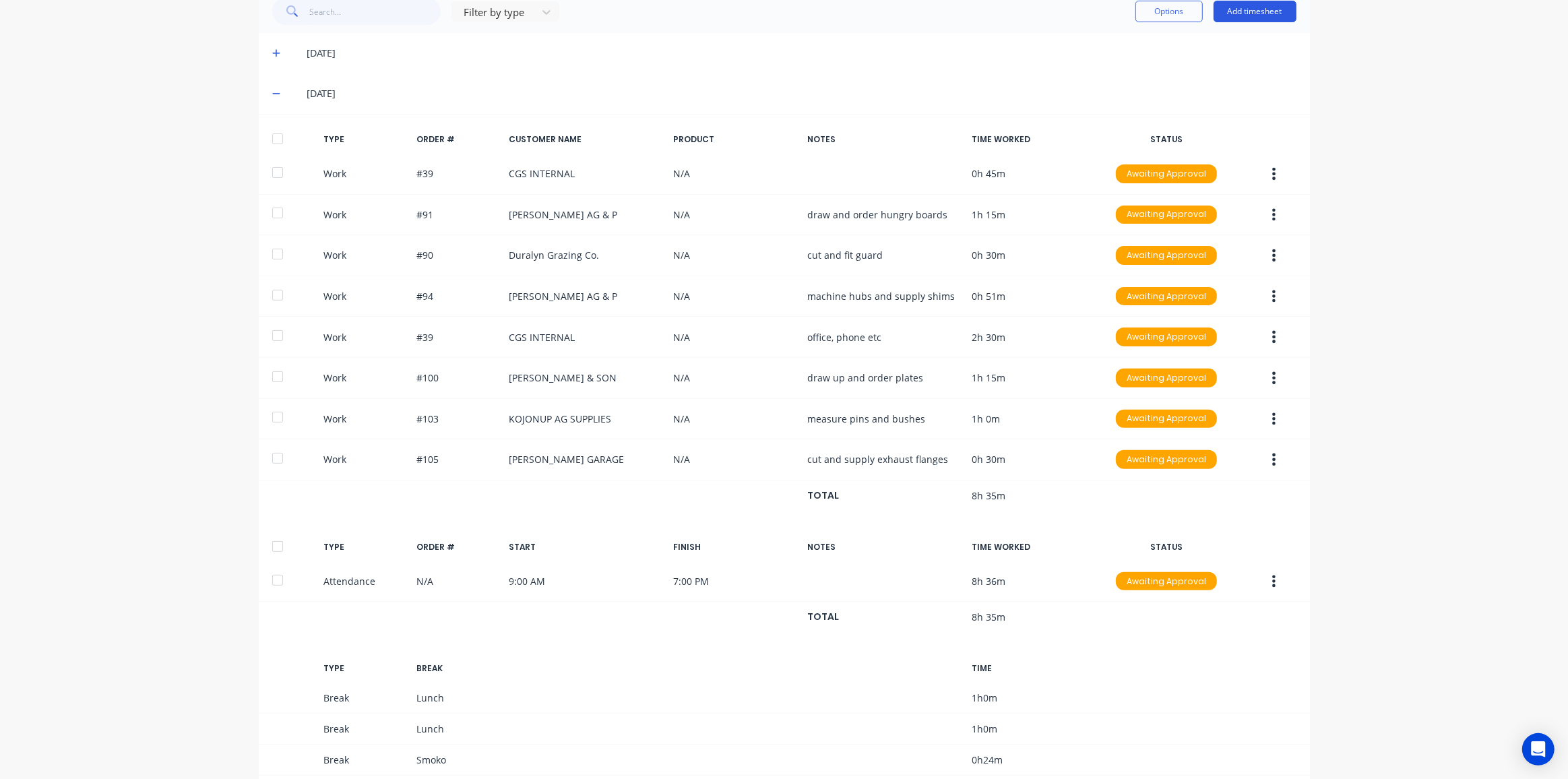
click at [1250, 16] on button "Add timesheet" at bounding box center [1255, 12] width 83 height 22
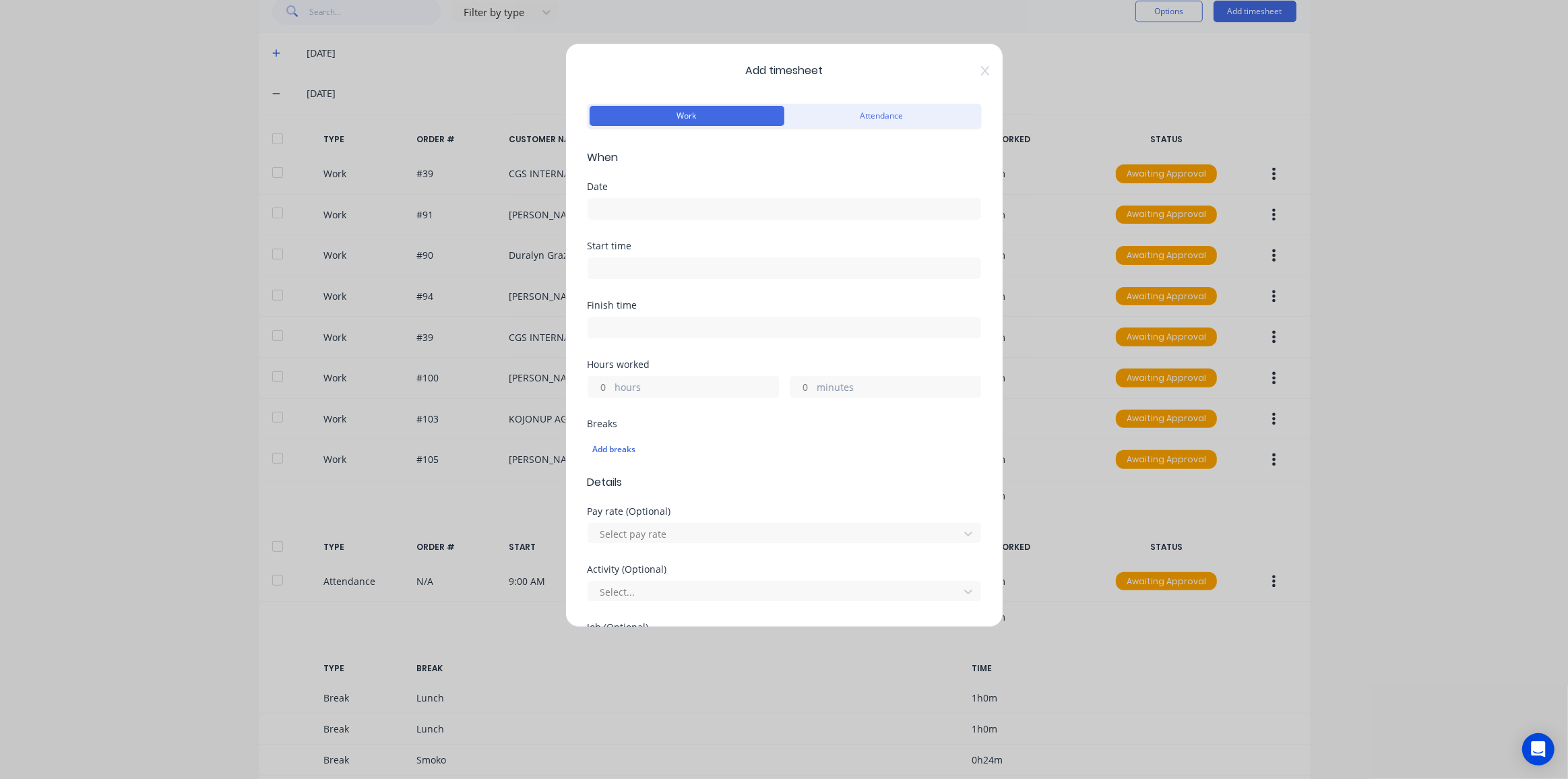
scroll to position [374, 0]
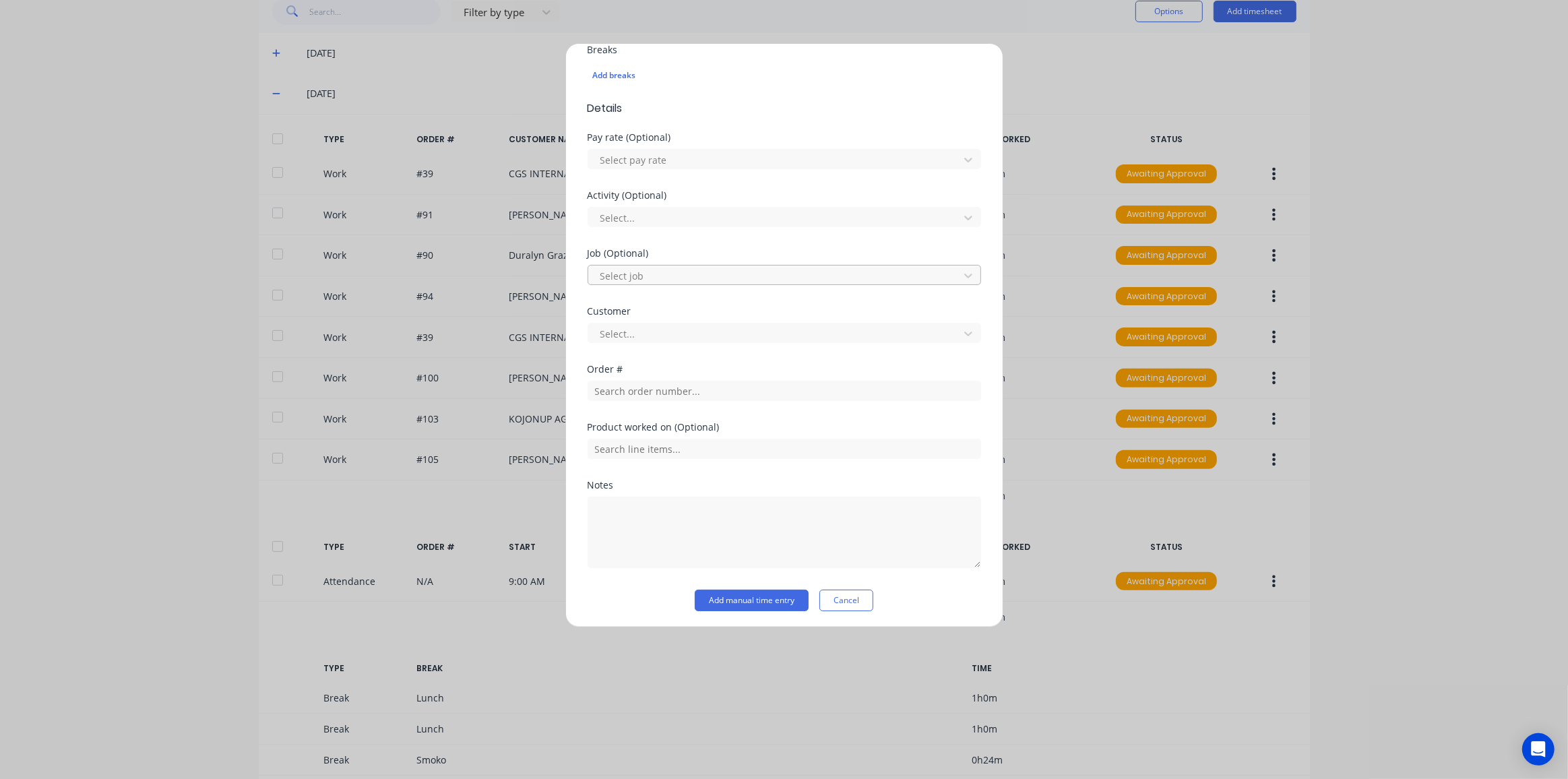
click at [618, 271] on div at bounding box center [776, 275] width 353 height 17
click at [575, 364] on div "Add timesheet Work Attendance When Date Start time Finish time Hours worked hou…" at bounding box center [784, 335] width 438 height 584
click at [613, 386] on input "text" at bounding box center [784, 391] width 393 height 20
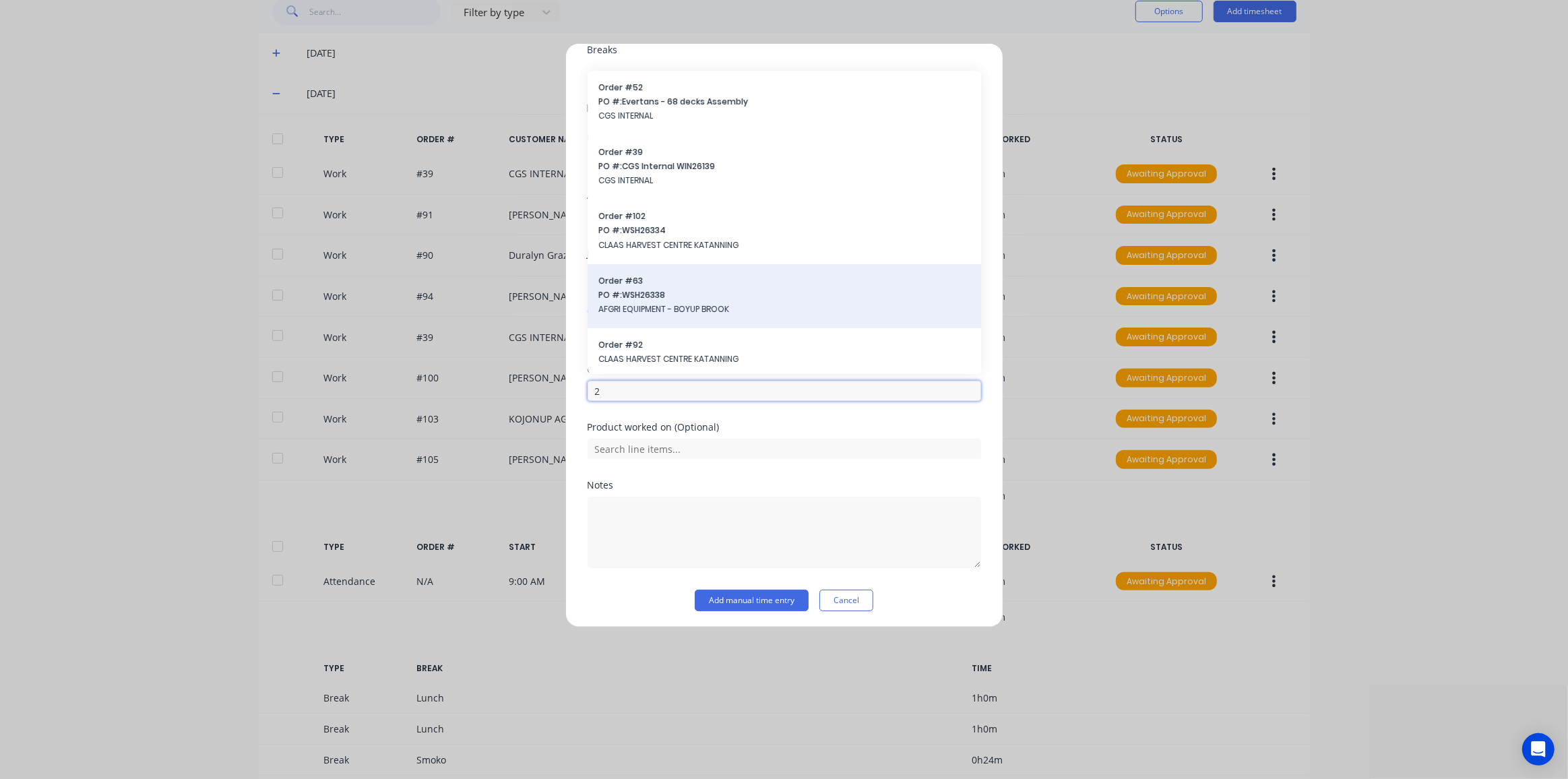
type input "2"
click at [682, 303] on span "AFGRI EQUIPMENT - BOYUP BROOK" at bounding box center [785, 309] width 372 height 12
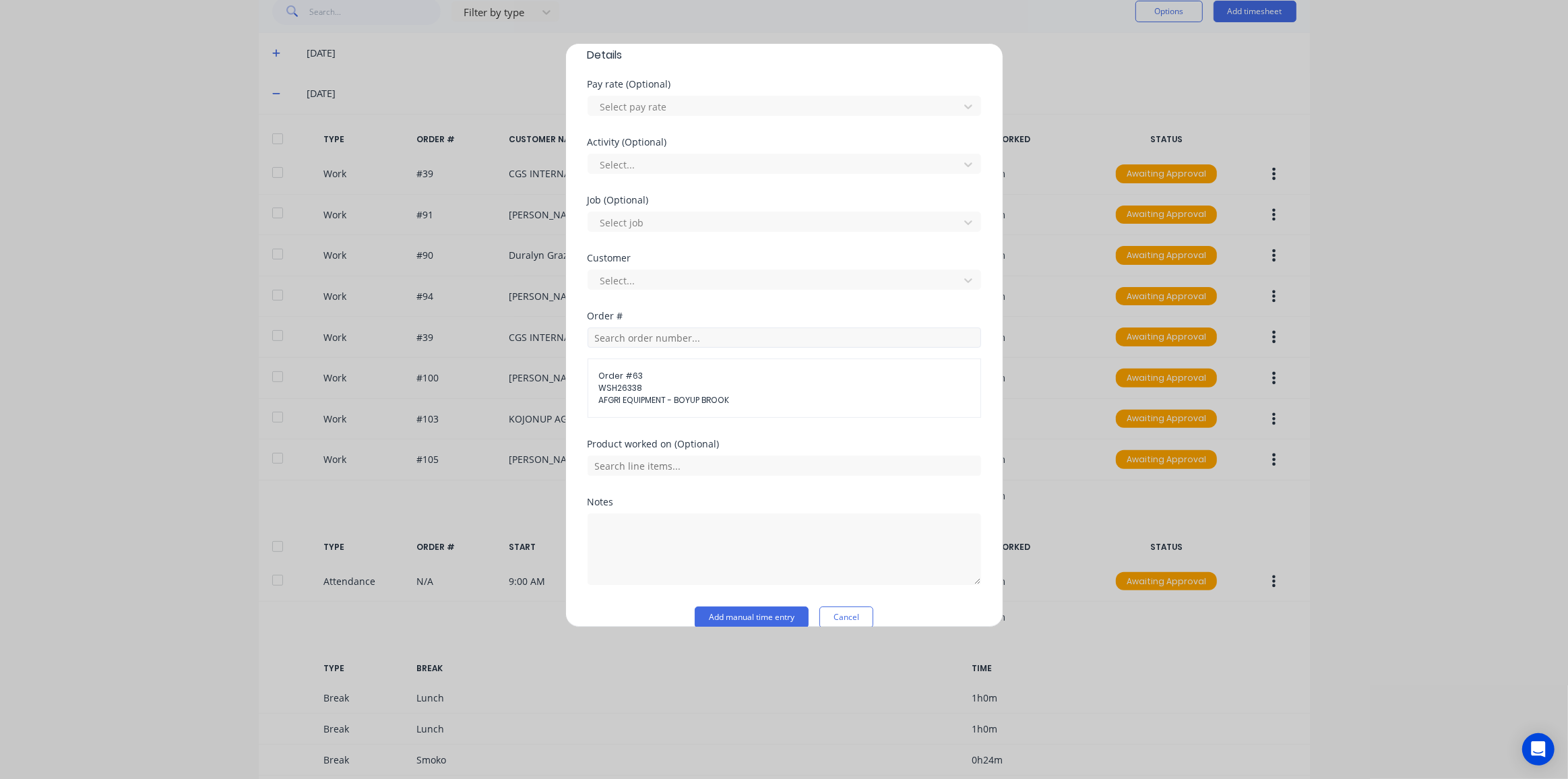
scroll to position [443, 0]
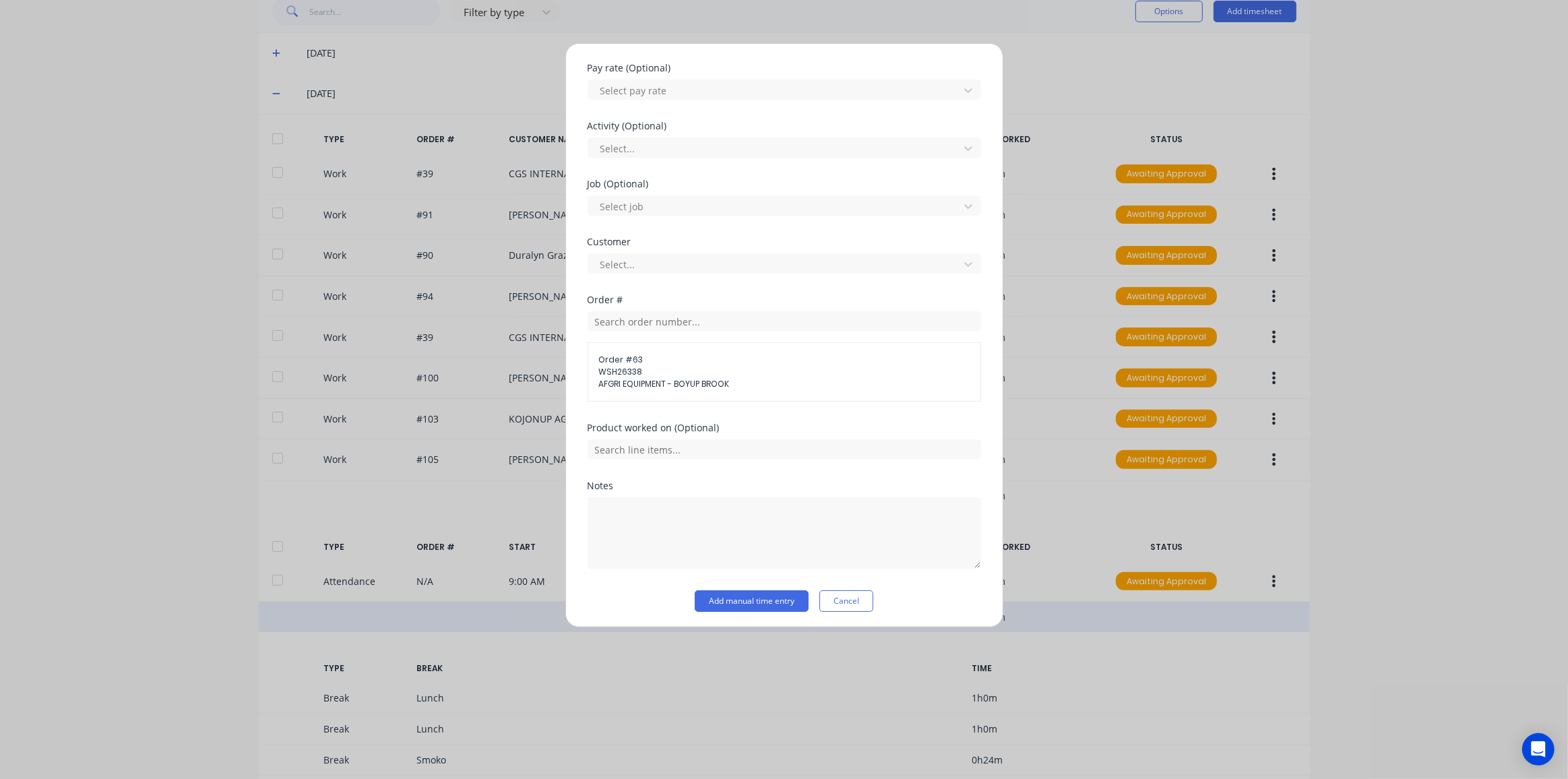
drag, startPoint x: 847, startPoint y: 598, endPoint x: 837, endPoint y: 596, distance: 10.2
click at [845, 598] on button "Cancel" at bounding box center [846, 601] width 54 height 22
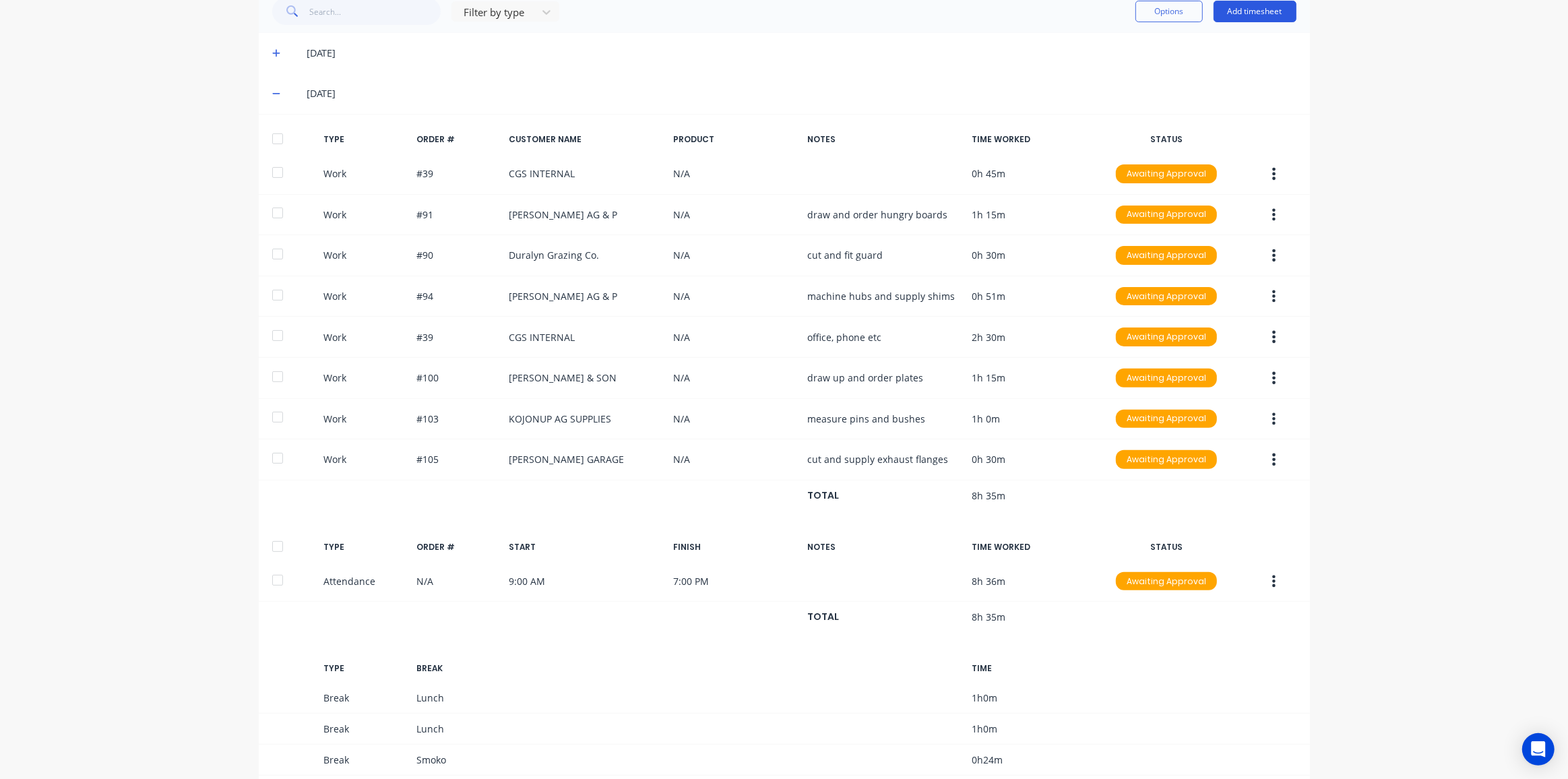
click at [1232, 12] on button "Add timesheet" at bounding box center [1255, 12] width 83 height 22
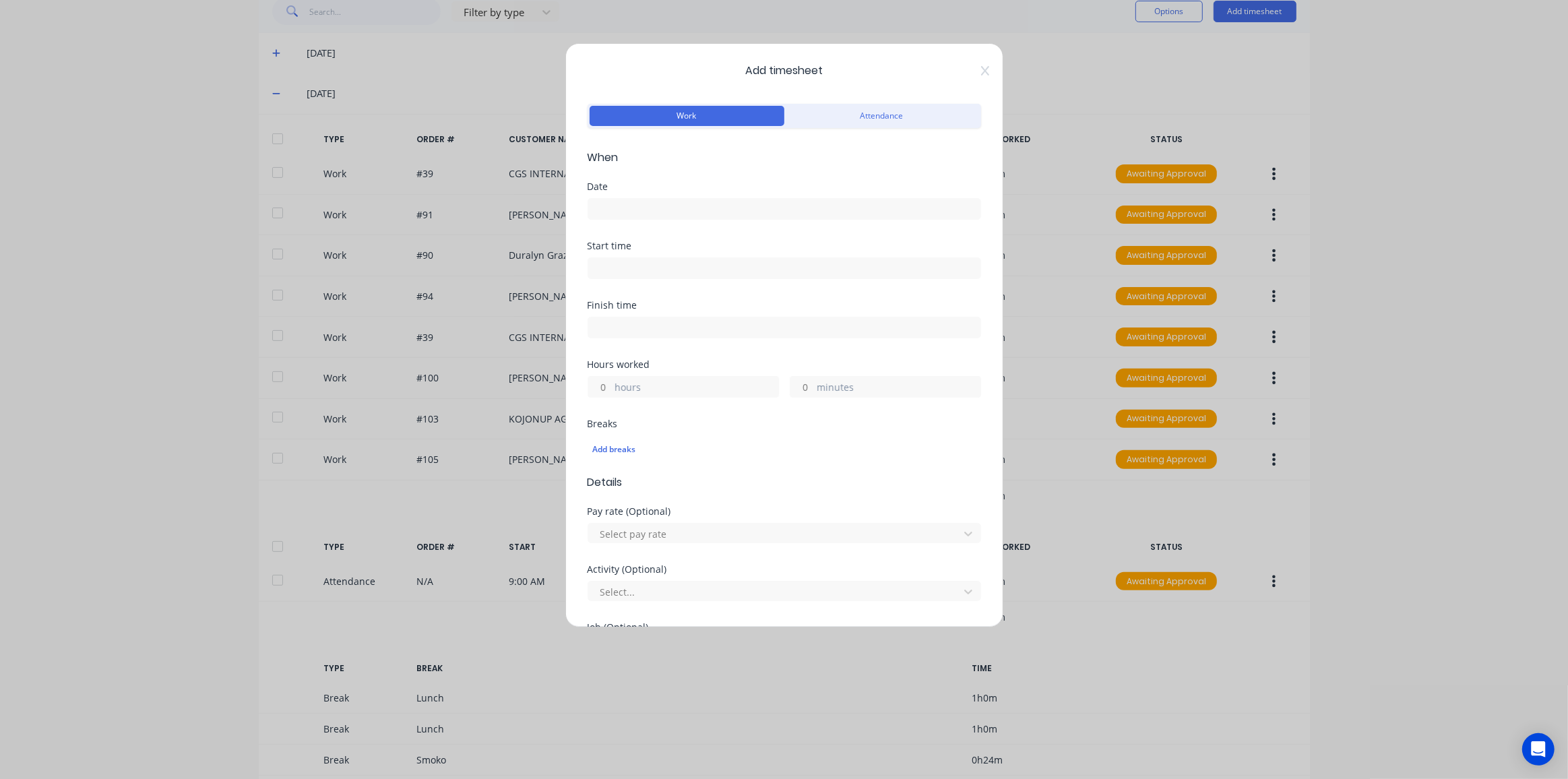
scroll to position [374, 0]
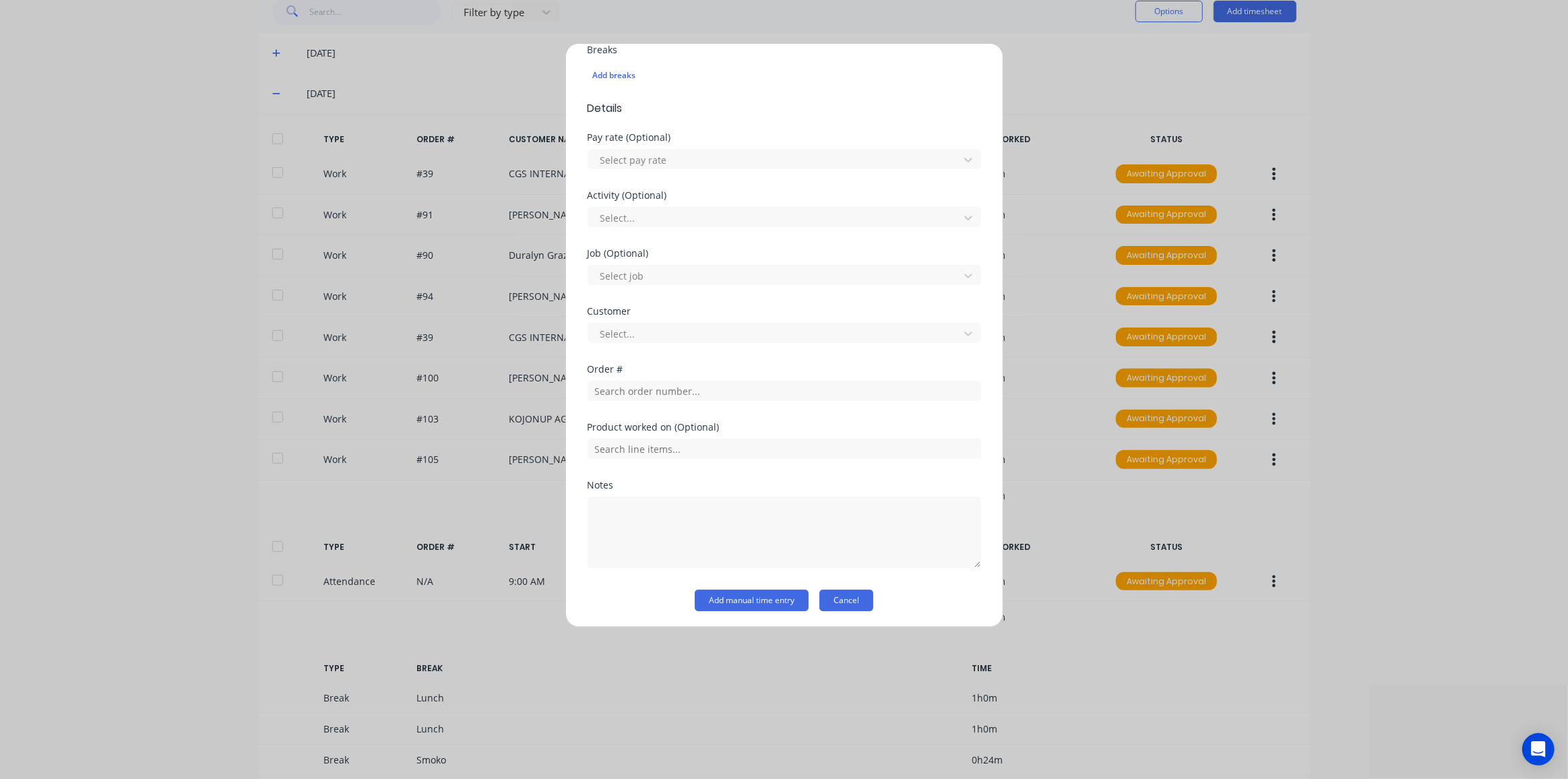
click at [830, 598] on button "Cancel" at bounding box center [846, 600] width 54 height 22
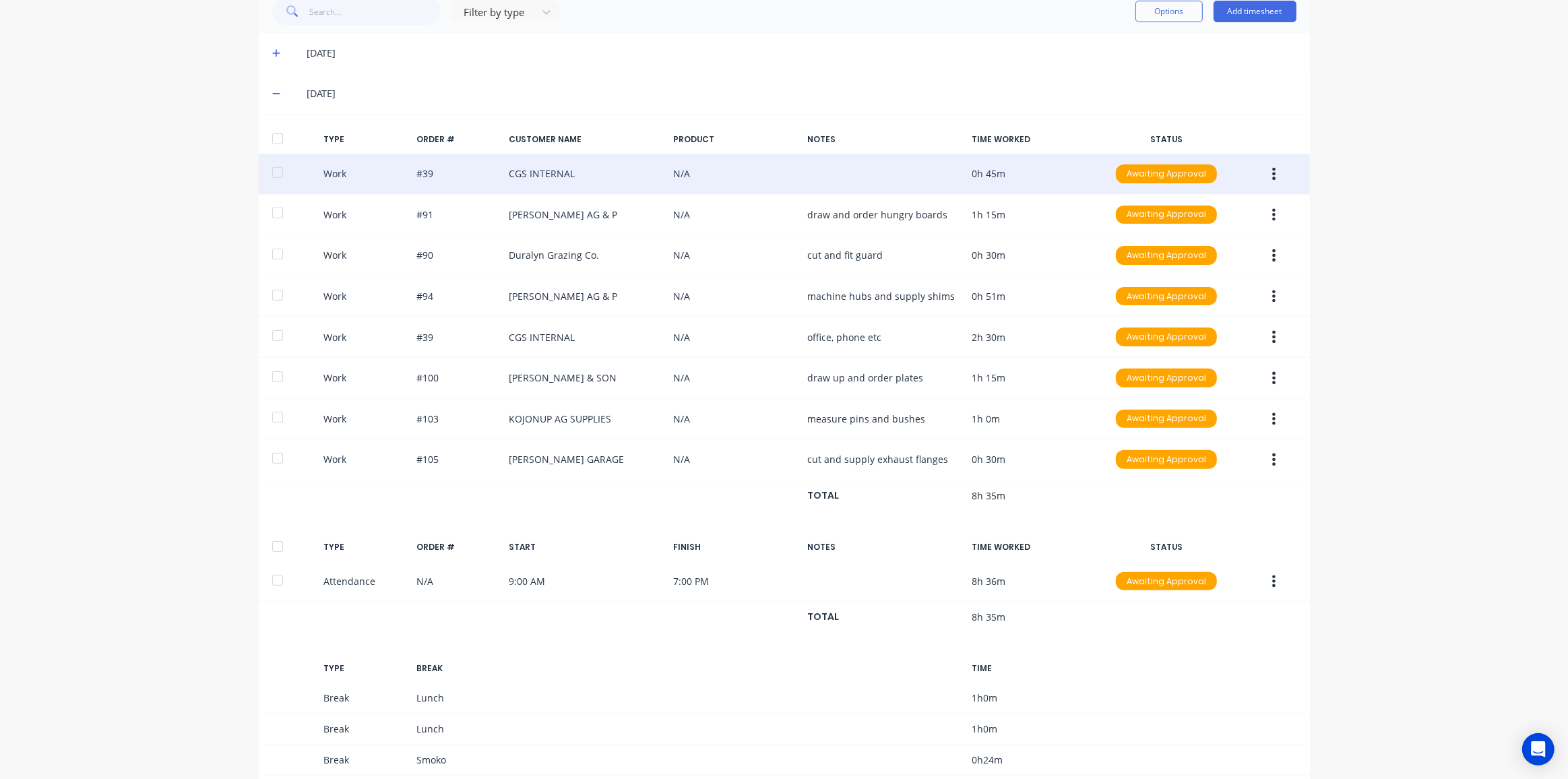
click at [1272, 174] on icon "button" at bounding box center [1273, 174] width 3 height 15
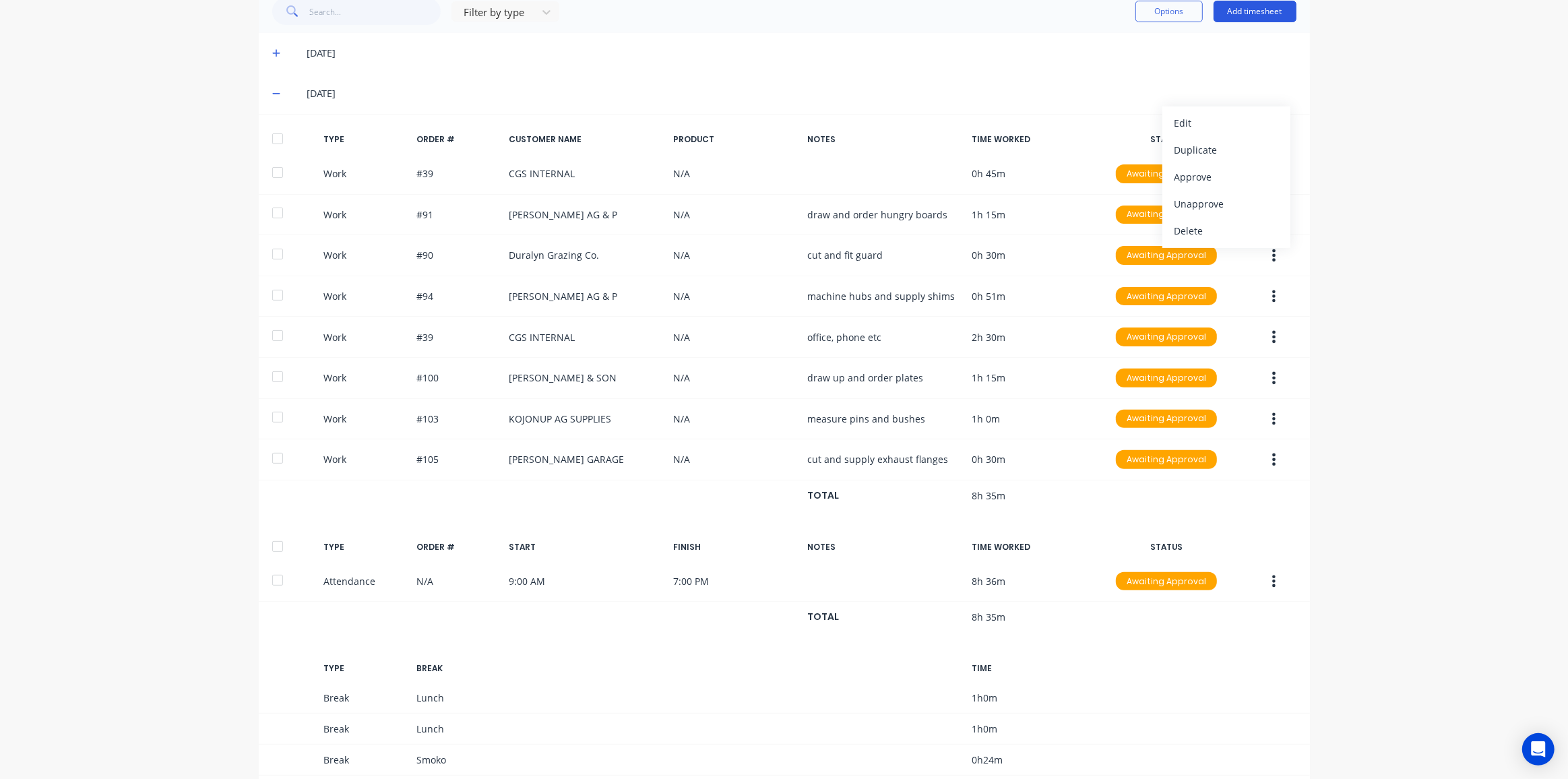
click at [1246, 7] on button "Add timesheet" at bounding box center [1255, 12] width 83 height 22
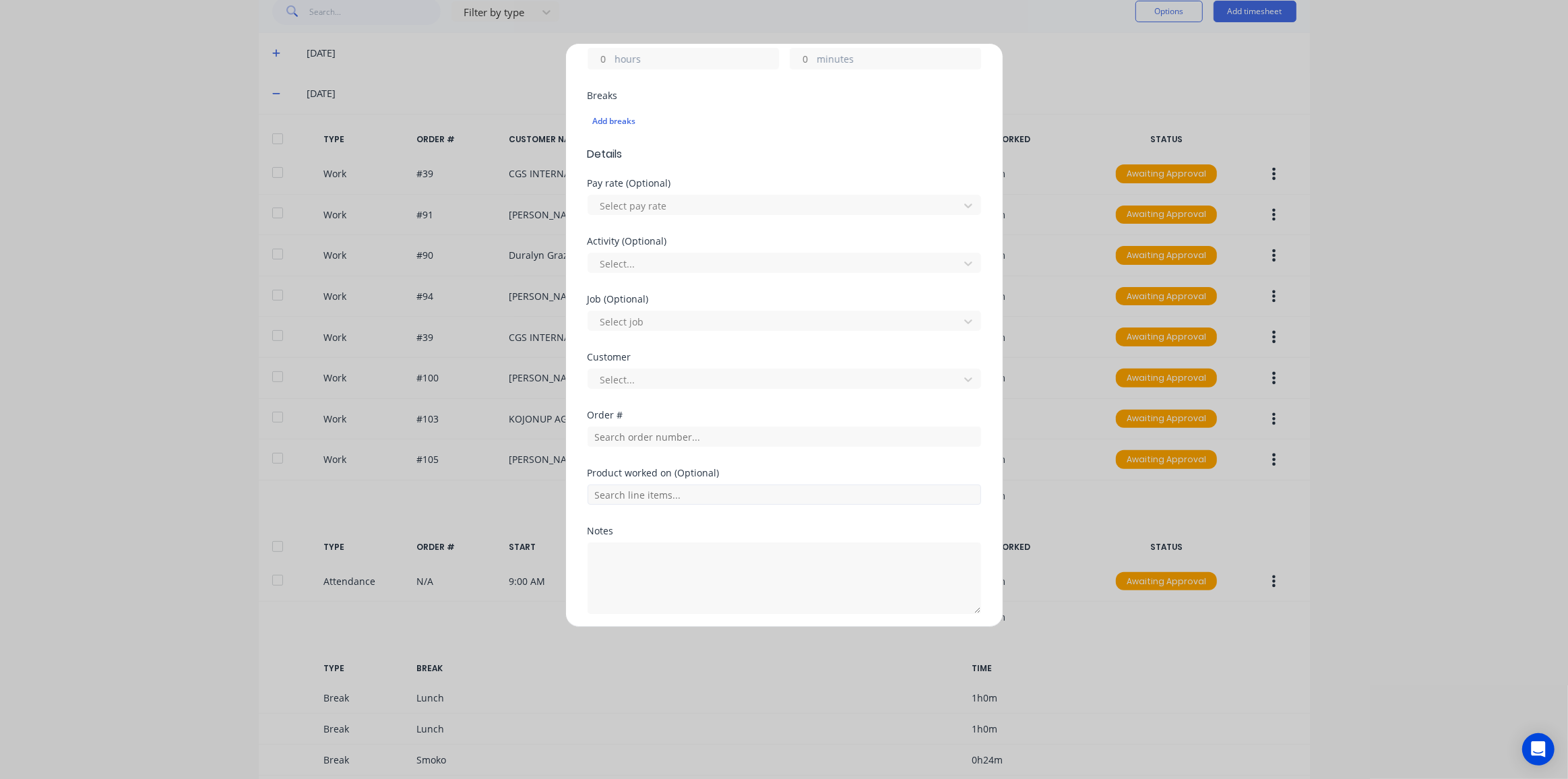
scroll to position [367, 0]
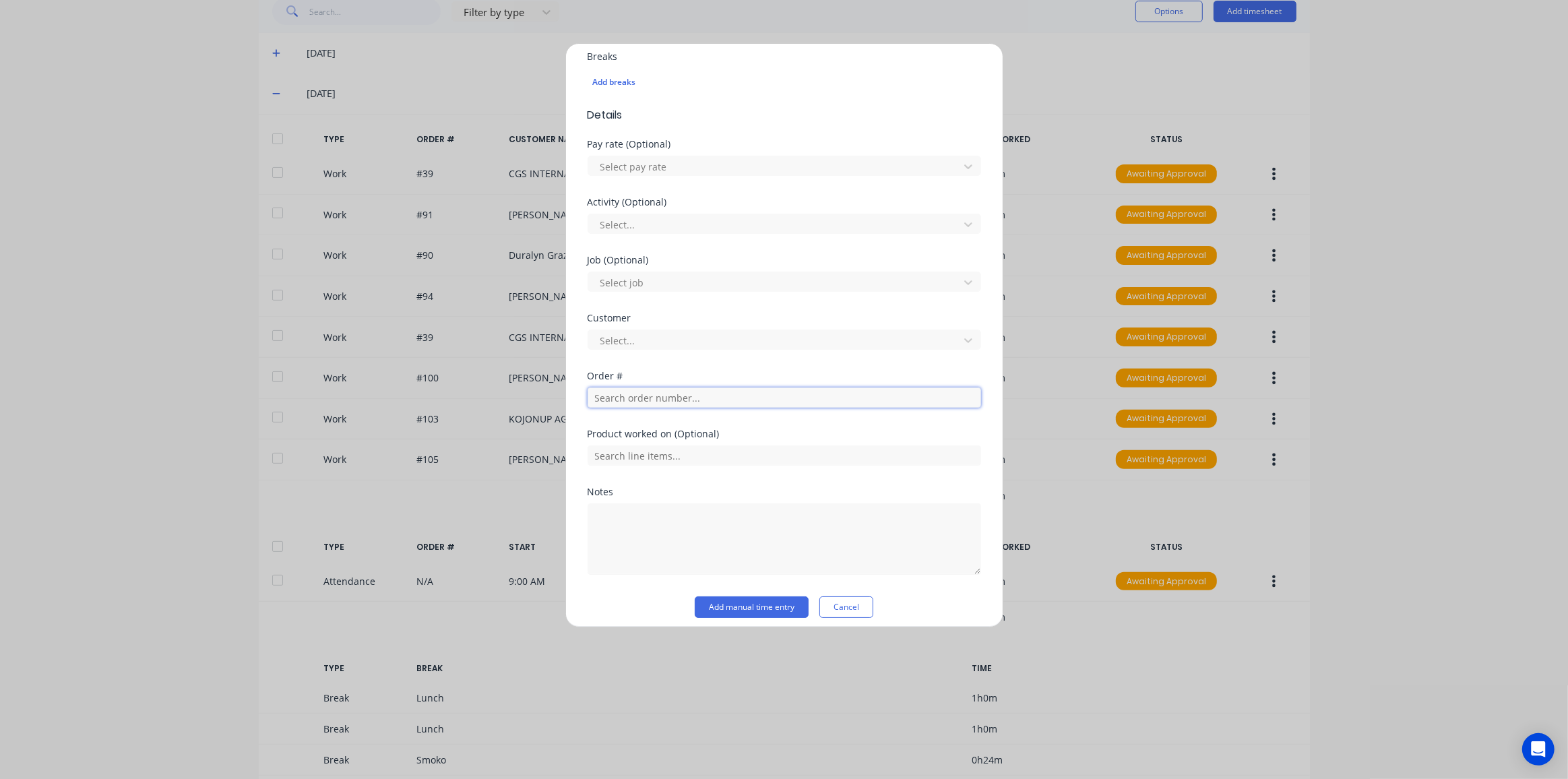
click at [607, 397] on input "text" at bounding box center [784, 397] width 393 height 20
drag, startPoint x: 601, startPoint y: 429, endPoint x: 713, endPoint y: 432, distance: 112.0
click at [713, 432] on div "Product worked on (Optional)" at bounding box center [784, 434] width 393 height 10
click at [604, 396] on input "text" at bounding box center [784, 397] width 393 height 20
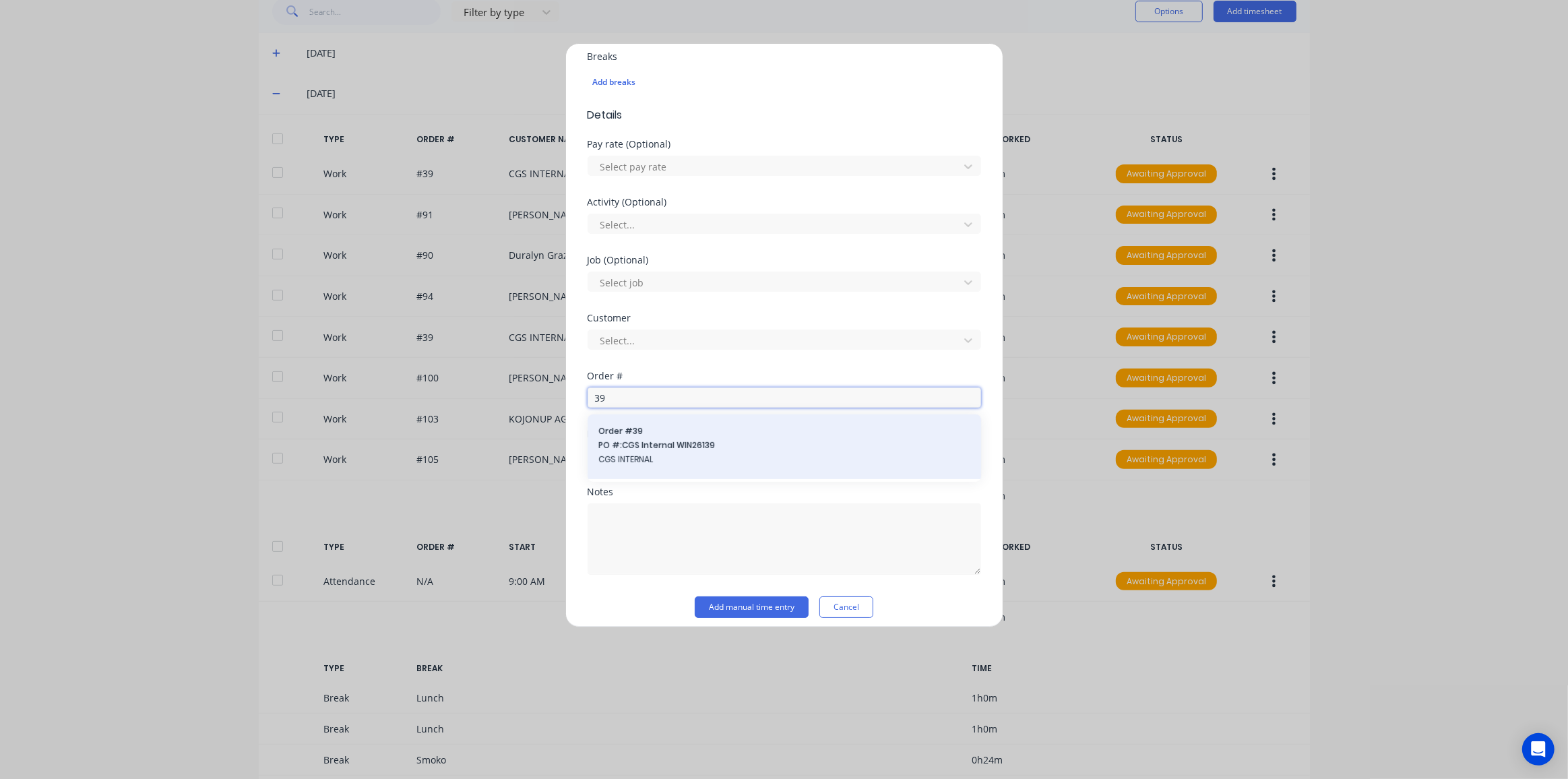
type input "39"
click at [633, 435] on div "Order # 39 PO #: CGS Internal WIN26139 CGS INTERNAL" at bounding box center [785, 446] width 372 height 43
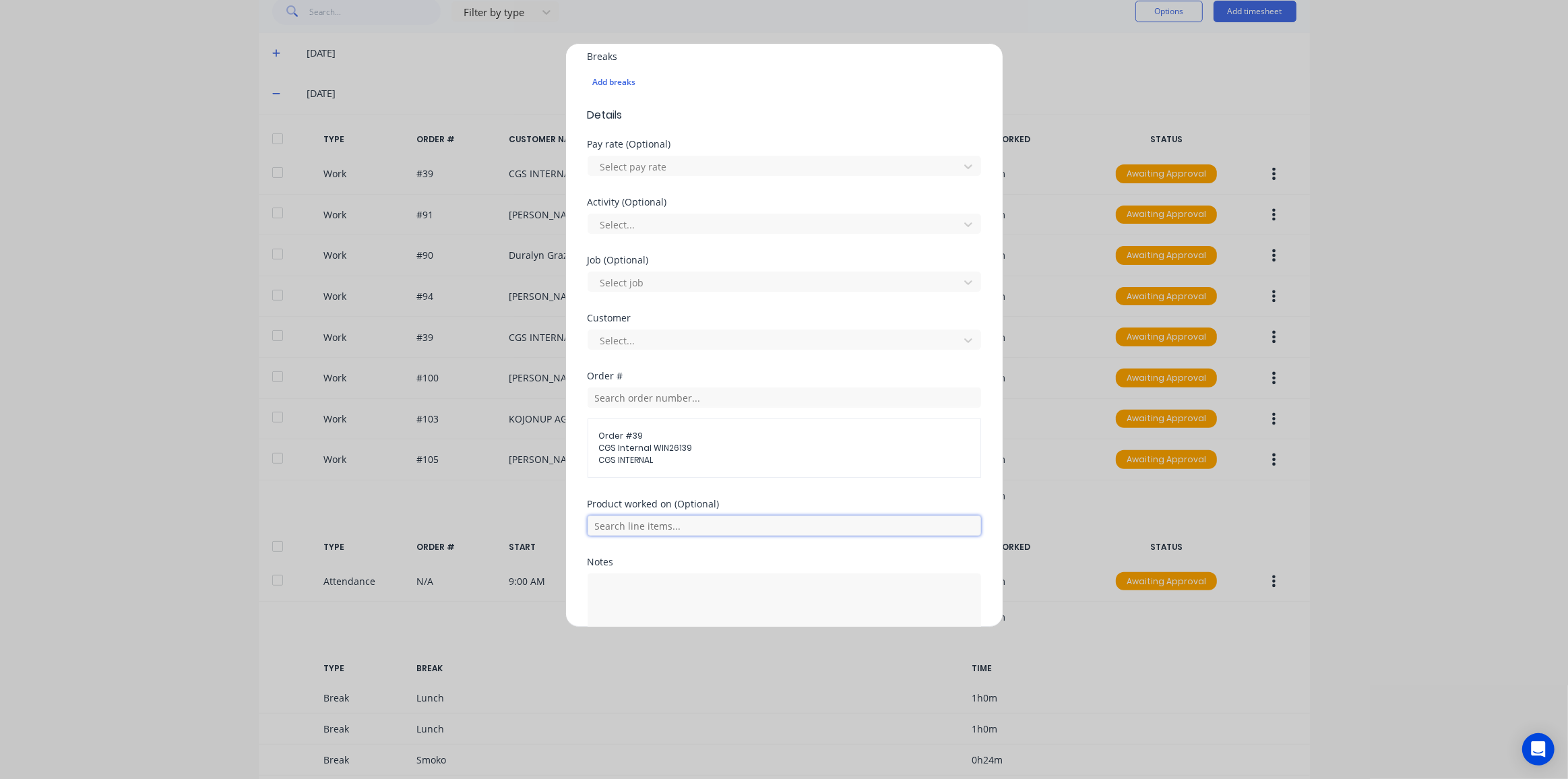
click at [644, 523] on input "text" at bounding box center [784, 525] width 393 height 20
click at [577, 500] on div "Add timesheet Work Attendance When Date Start time Finish time Hours worked hou…" at bounding box center [784, 335] width 438 height 584
click at [669, 524] on input "text" at bounding box center [784, 525] width 393 height 20
click at [569, 503] on div "Add timesheet Work Attendance When Date Start time Finish time Hours worked hou…" at bounding box center [784, 335] width 438 height 584
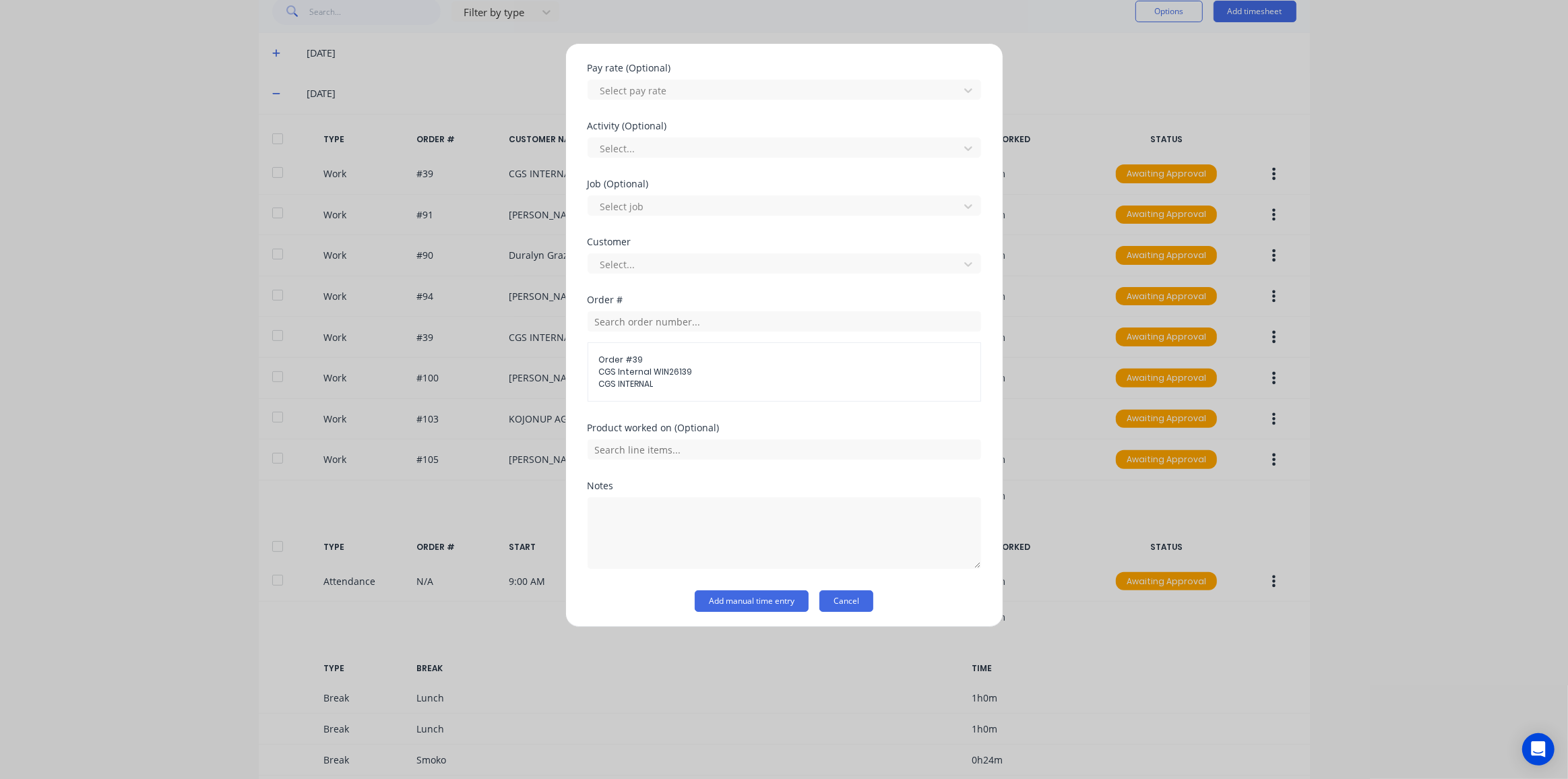
click at [847, 600] on button "Cancel" at bounding box center [846, 601] width 54 height 22
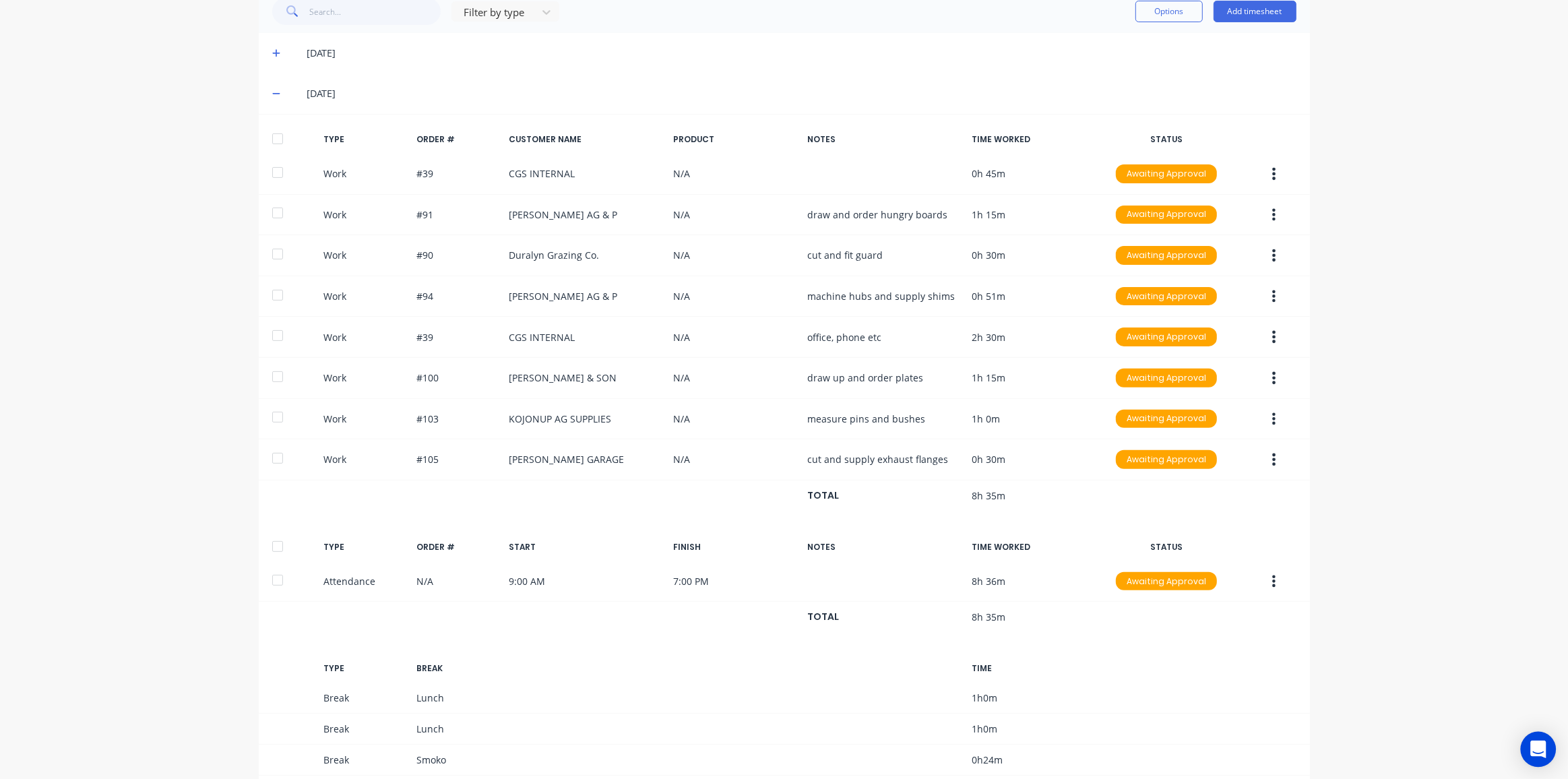
click at [1533, 744] on icon "Open Intercom Messenger" at bounding box center [1538, 749] width 16 height 18
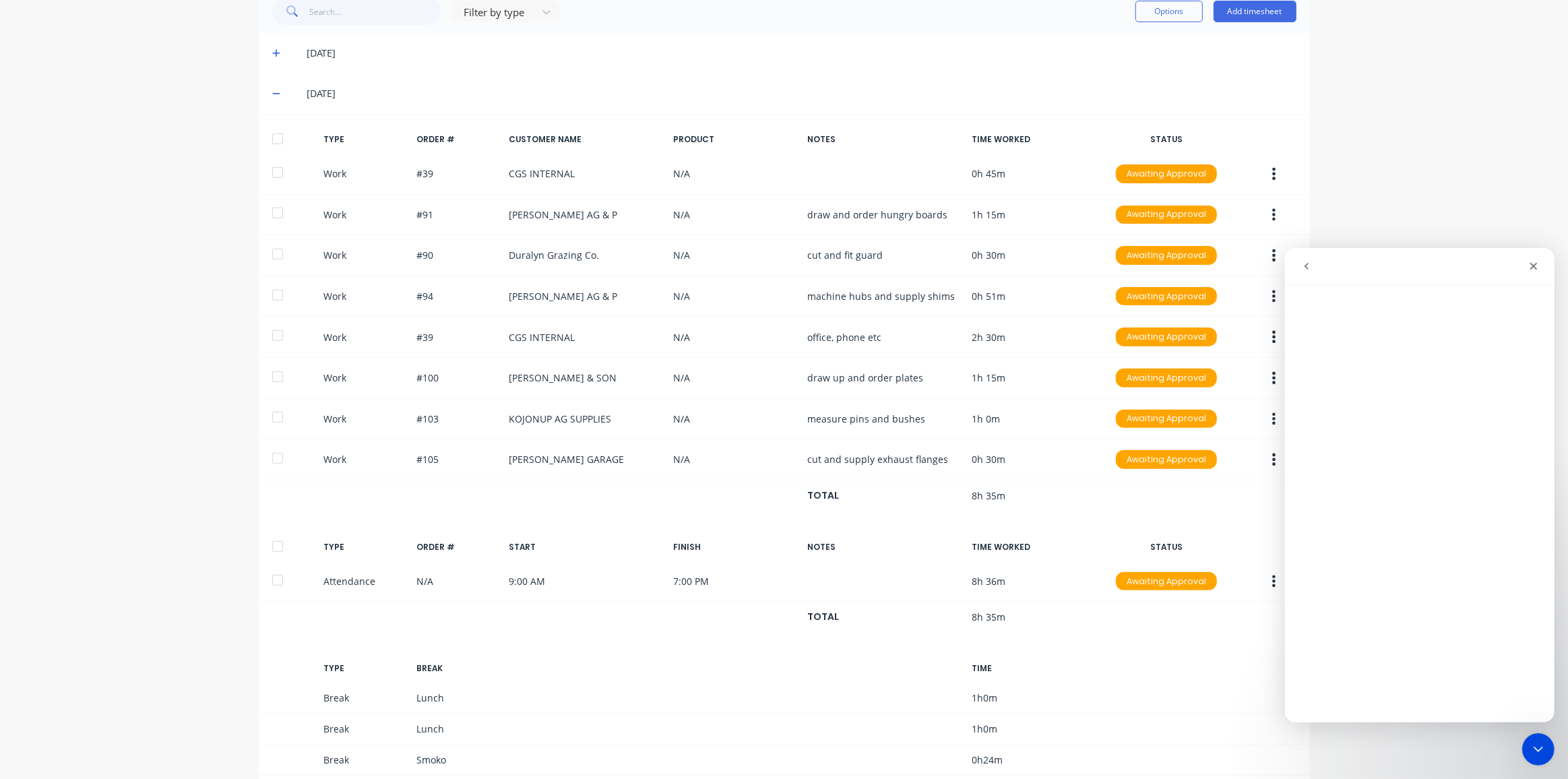
scroll to position [0, 0]
click at [1534, 266] on icon "Close" at bounding box center [1533, 266] width 7 height 7
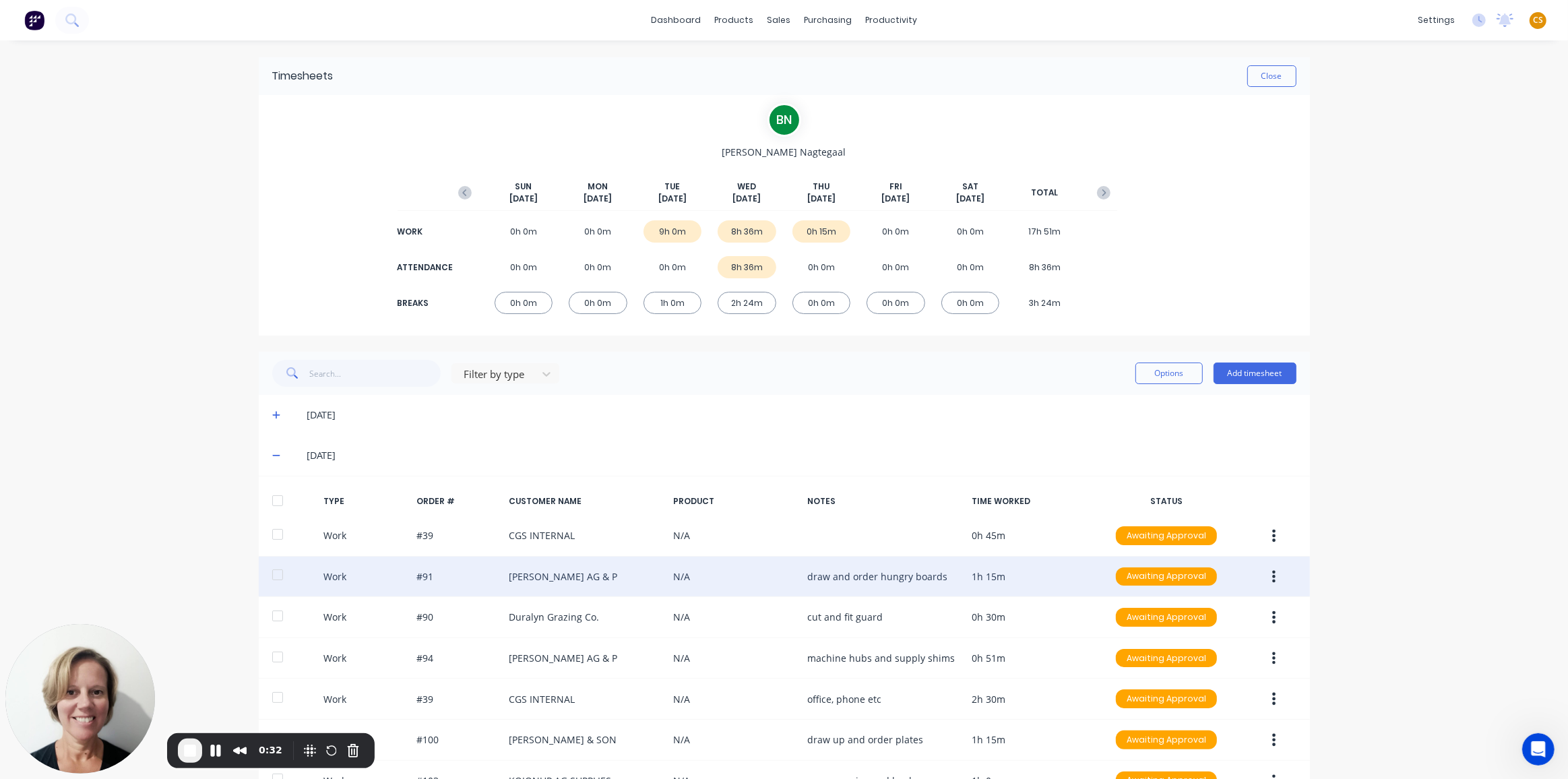
click at [1273, 568] on button "button" at bounding box center [1274, 577] width 31 height 25
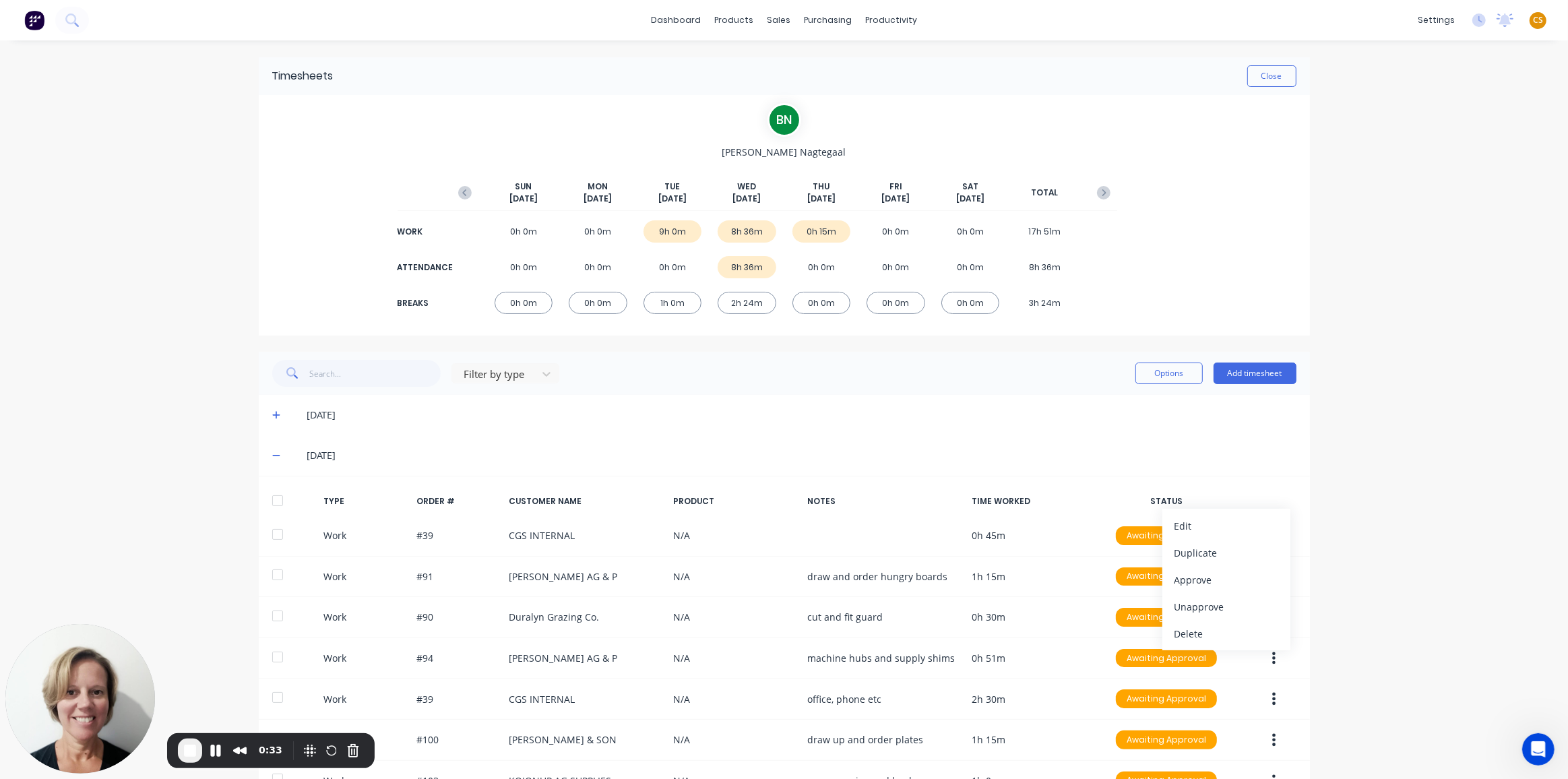
click at [1370, 551] on div "dashboard products sales purchasing productivity dashboard products Product Cat…" at bounding box center [784, 389] width 1568 height 779
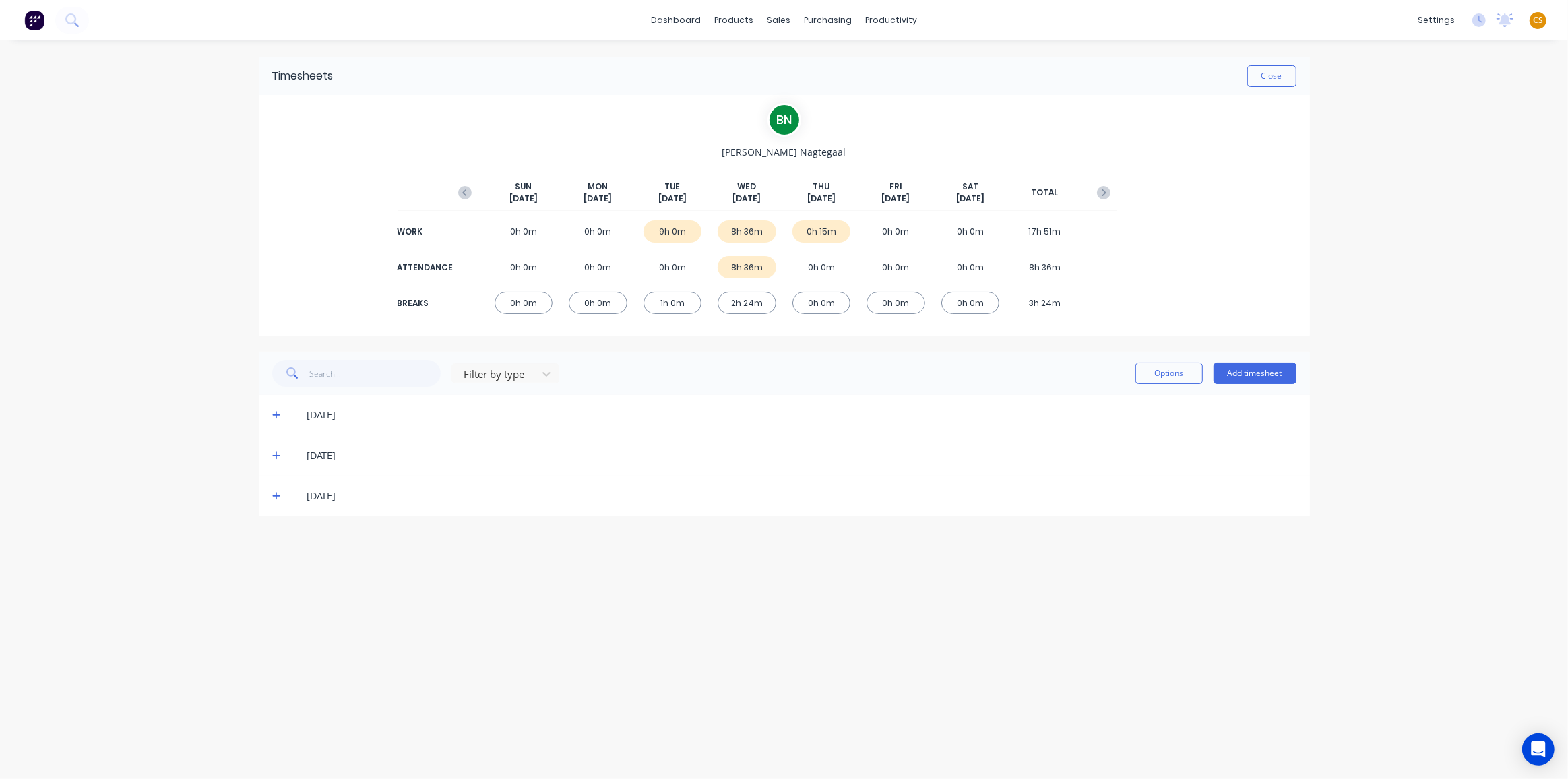
click at [277, 456] on icon at bounding box center [276, 455] width 9 height 10
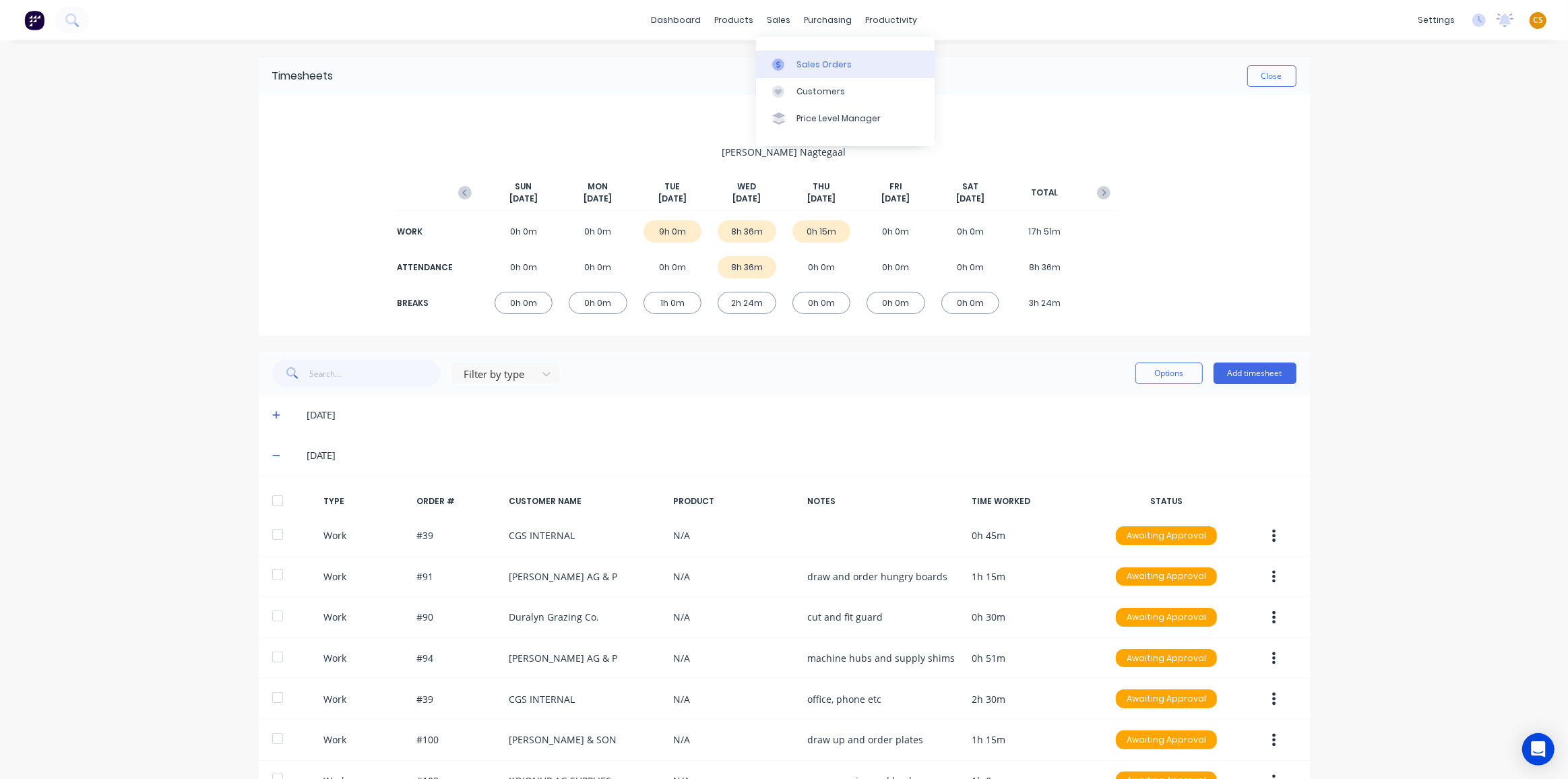
click at [801, 61] on div "Sales Orders" at bounding box center [824, 65] width 55 height 12
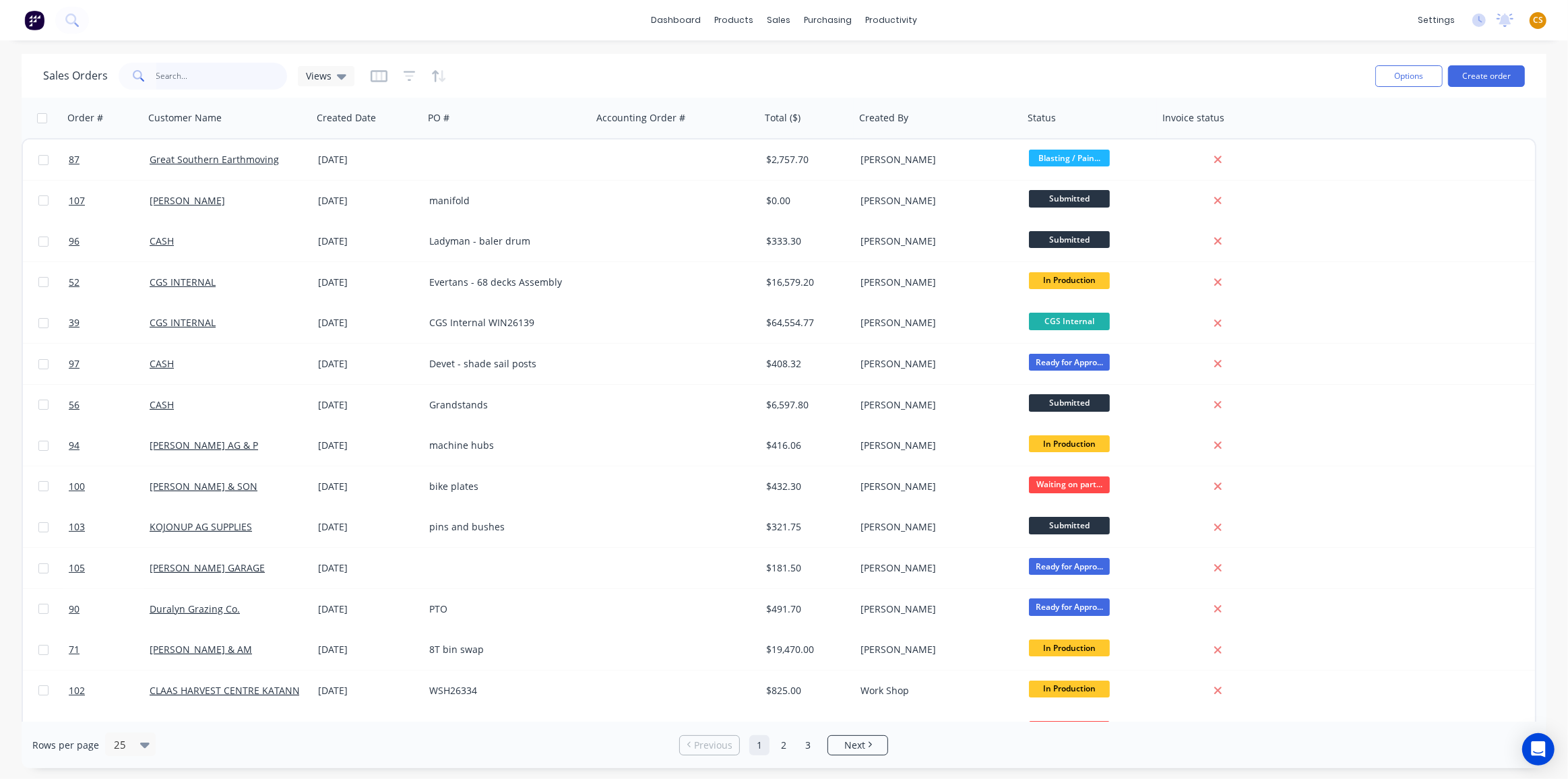
click at [174, 74] on input "text" at bounding box center [222, 76] width 132 height 27
type input "29"
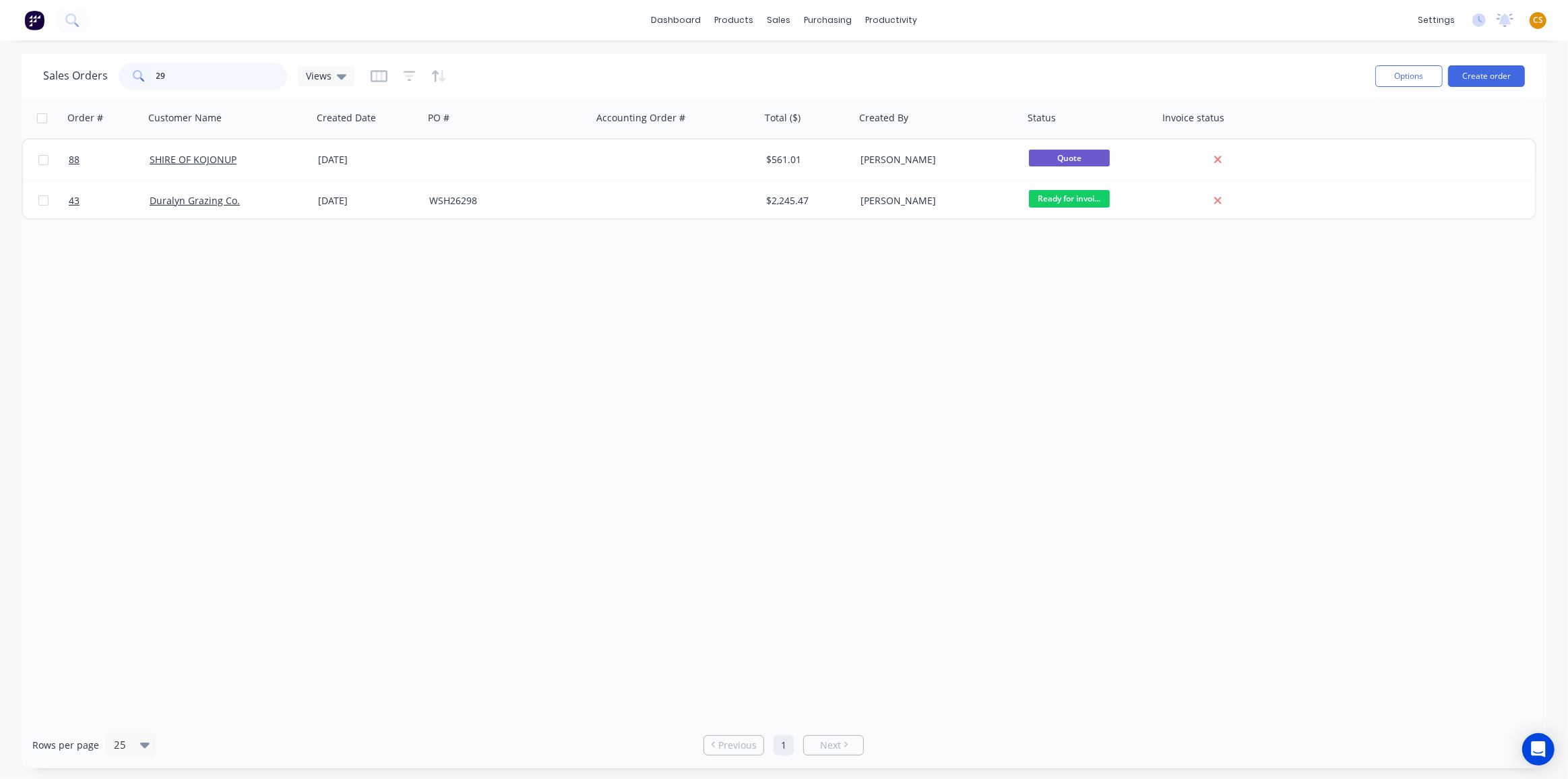
drag, startPoint x: 169, startPoint y: 77, endPoint x: 110, endPoint y: 73, distance: 59.1
click at [110, 73] on div "Sales Orders 29 Views" at bounding box center [198, 76] width 312 height 27
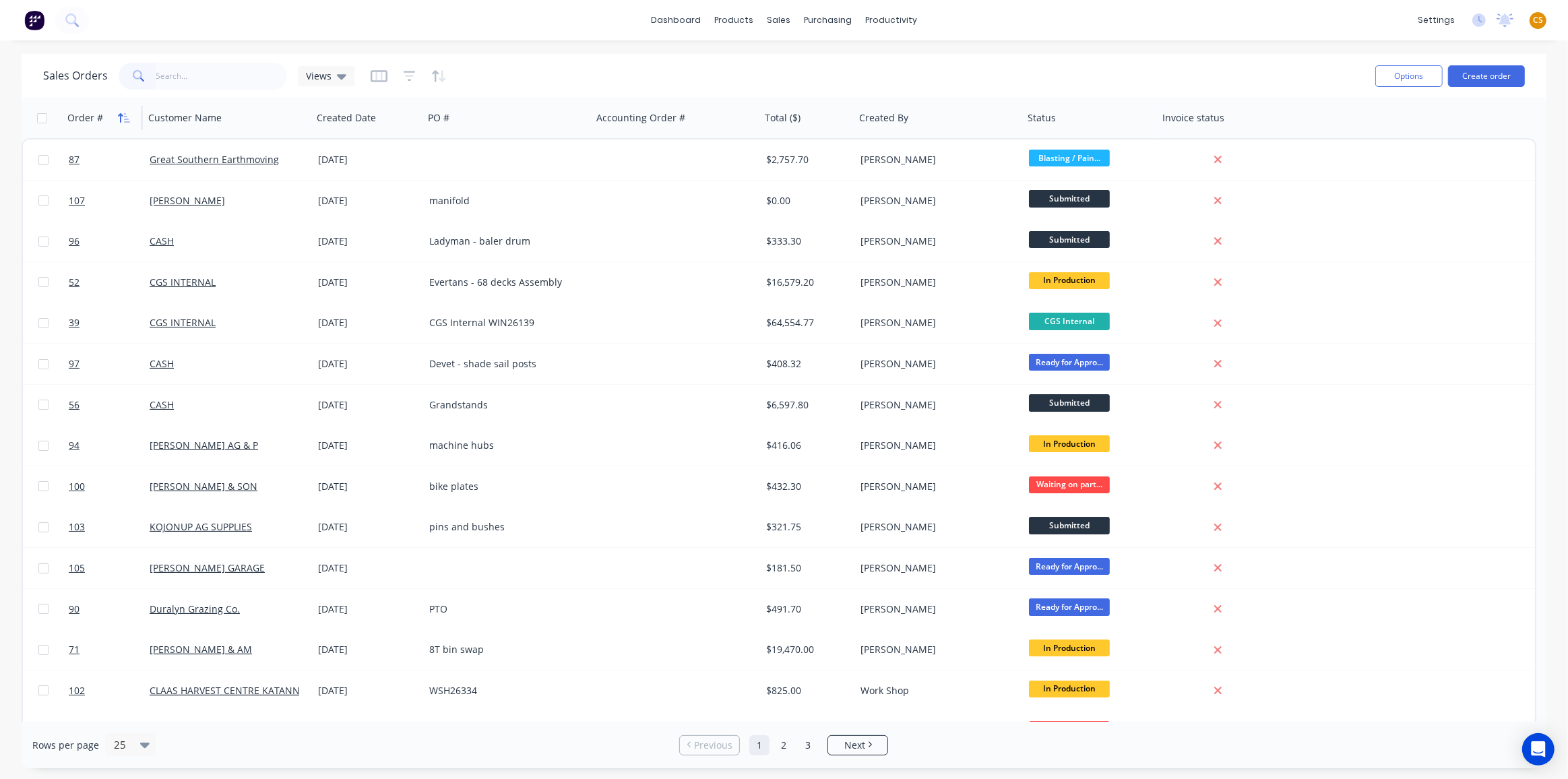
click at [121, 113] on icon "button" at bounding box center [120, 118] width 5 height 10
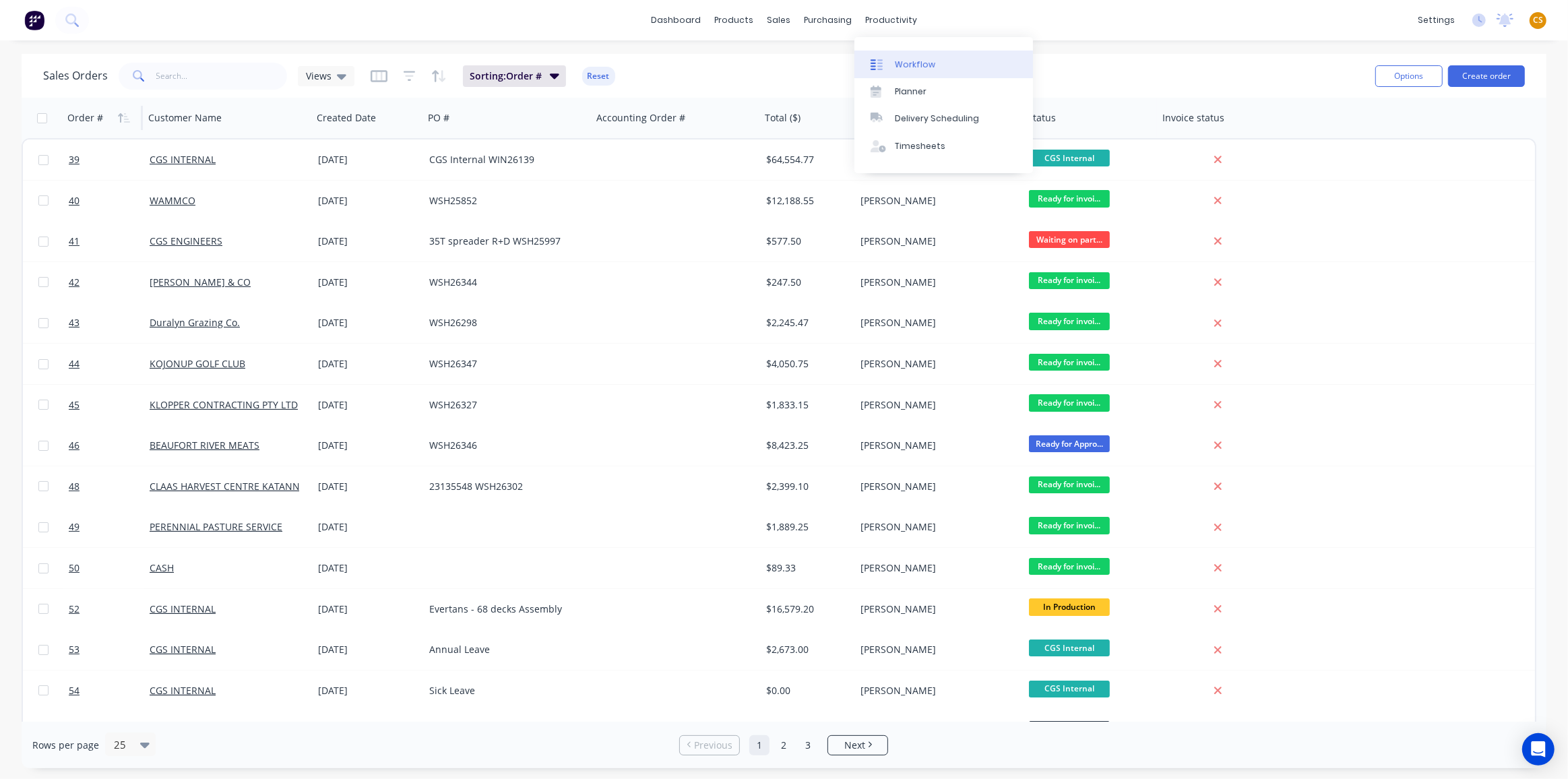
click at [918, 61] on div "Workflow" at bounding box center [915, 65] width 40 height 12
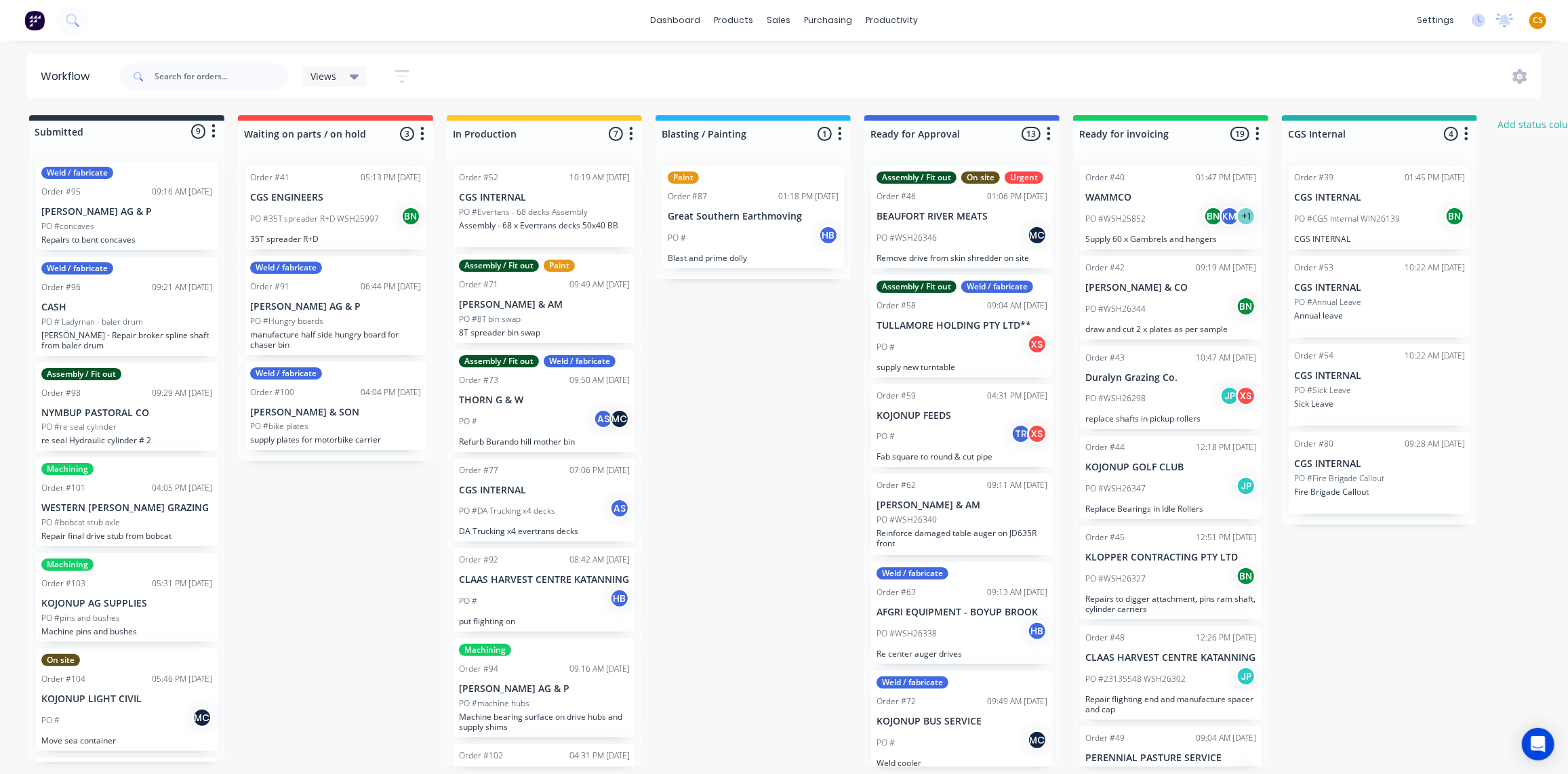
click at [125, 234] on p "Repairs to bent concaves" at bounding box center [126, 239] width 171 height 10
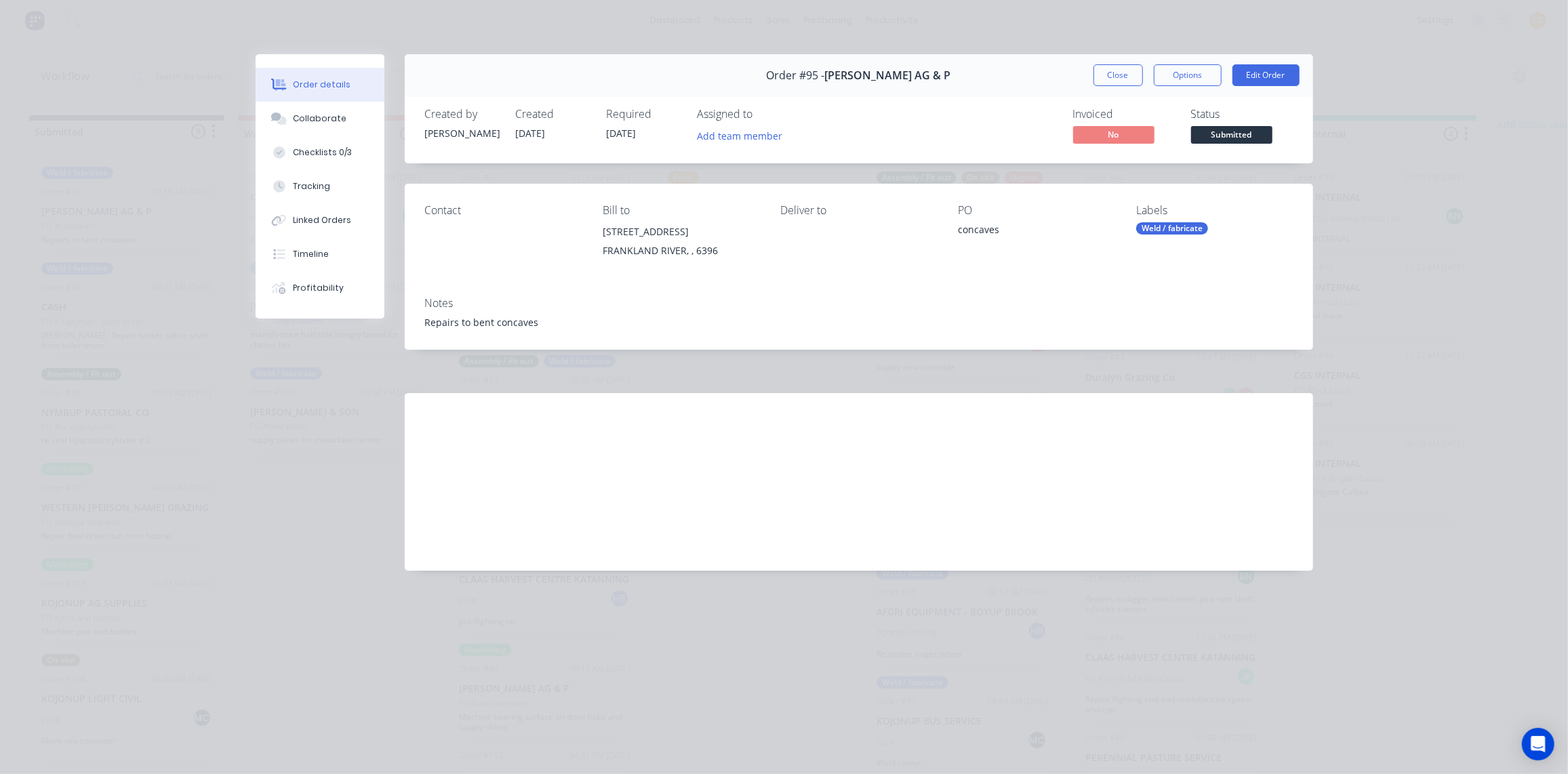
click at [972, 228] on div "concaves" at bounding box center [1036, 232] width 156 height 19
click at [434, 302] on div "Notes" at bounding box center [858, 303] width 867 height 13
click at [433, 323] on div "Repairs to bent concaves" at bounding box center [858, 322] width 867 height 14
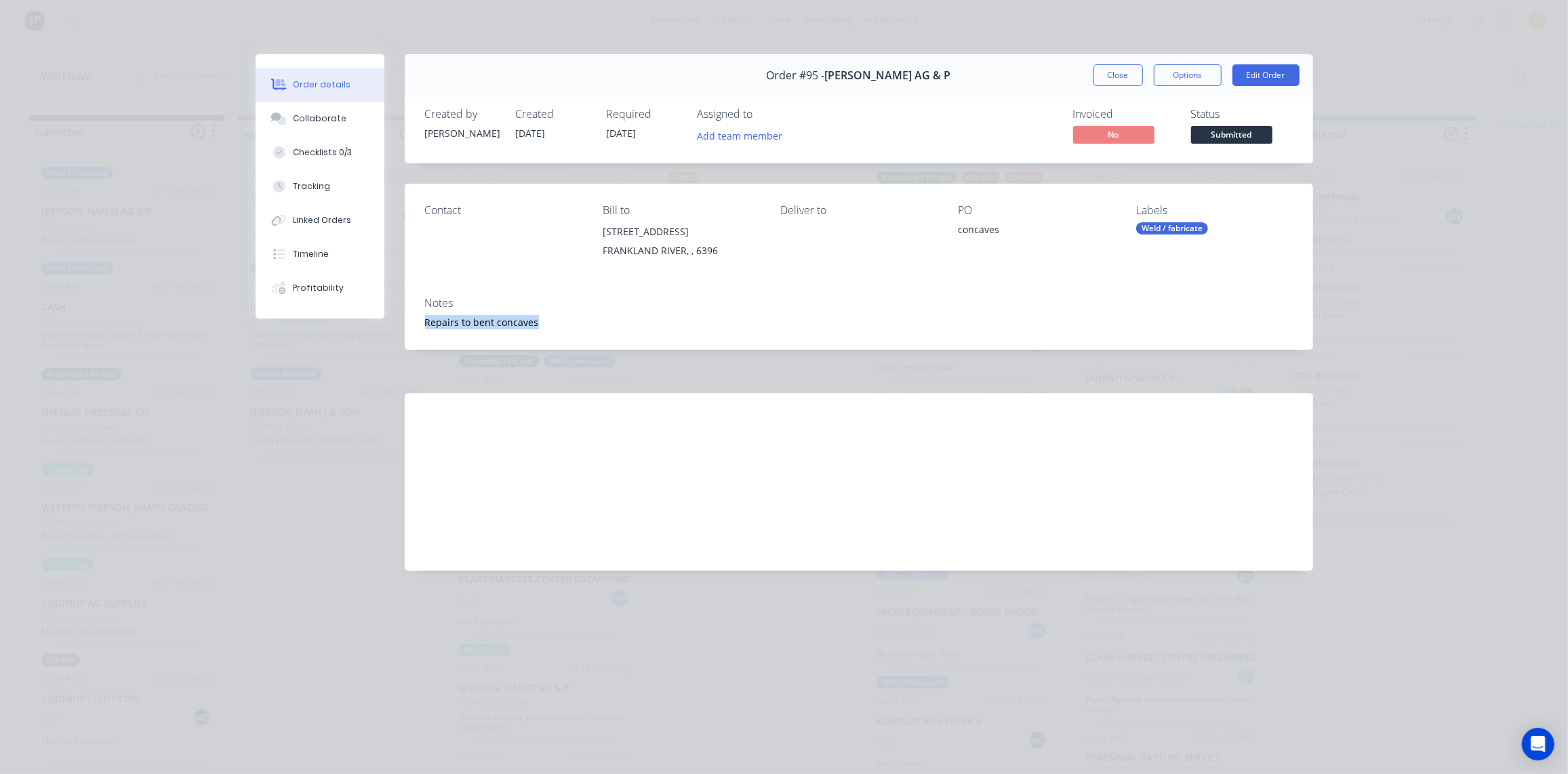
drag, startPoint x: 432, startPoint y: 323, endPoint x: 524, endPoint y: 324, distance: 92.0
click at [524, 324] on div "Repairs to bent concaves" at bounding box center [858, 322] width 867 height 14
click at [971, 230] on div "concaves" at bounding box center [1036, 232] width 156 height 19
click at [1100, 77] on button "Close" at bounding box center [1118, 75] width 49 height 22
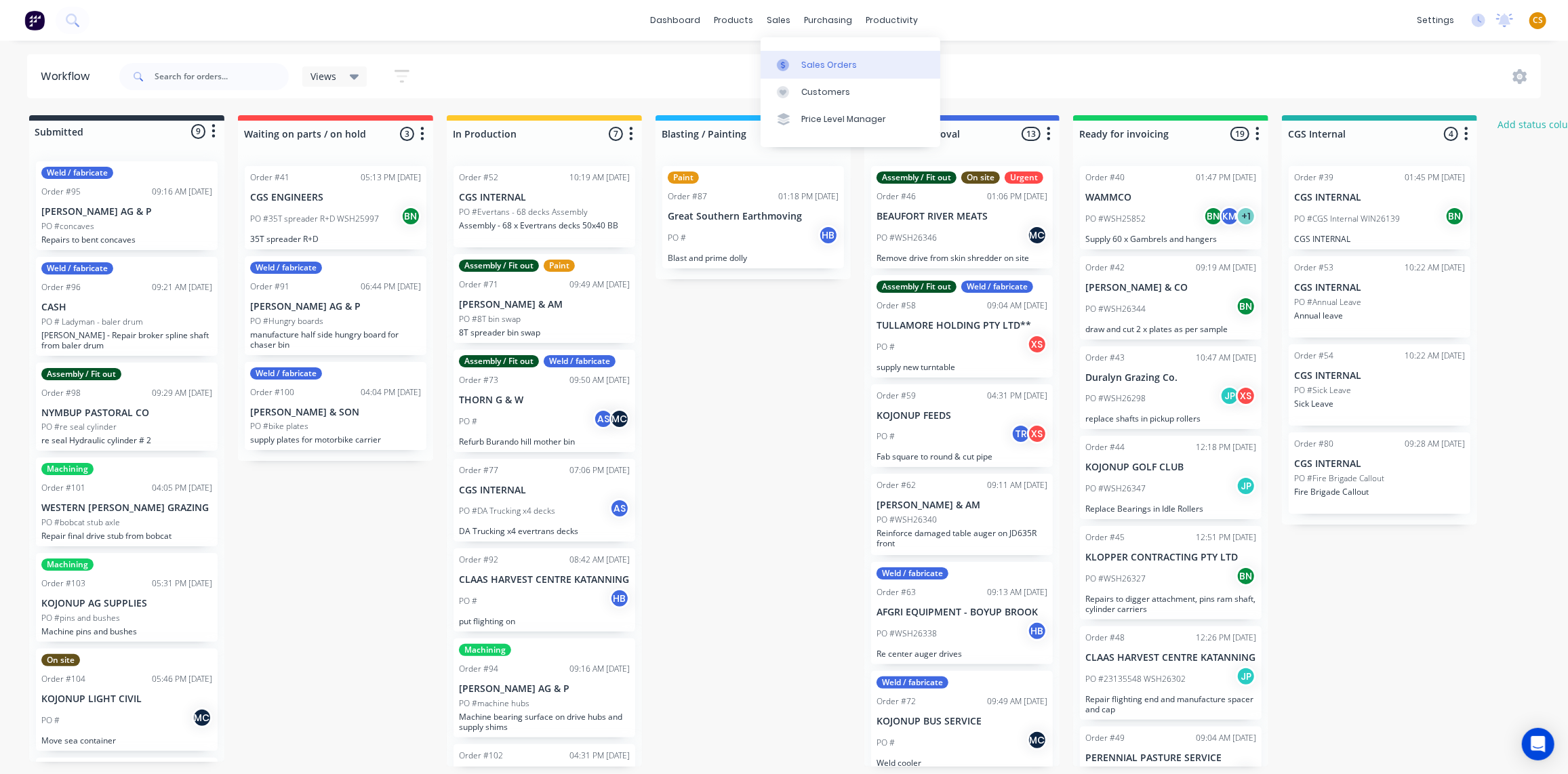
click at [819, 68] on div "Sales Orders" at bounding box center [829, 65] width 56 height 12
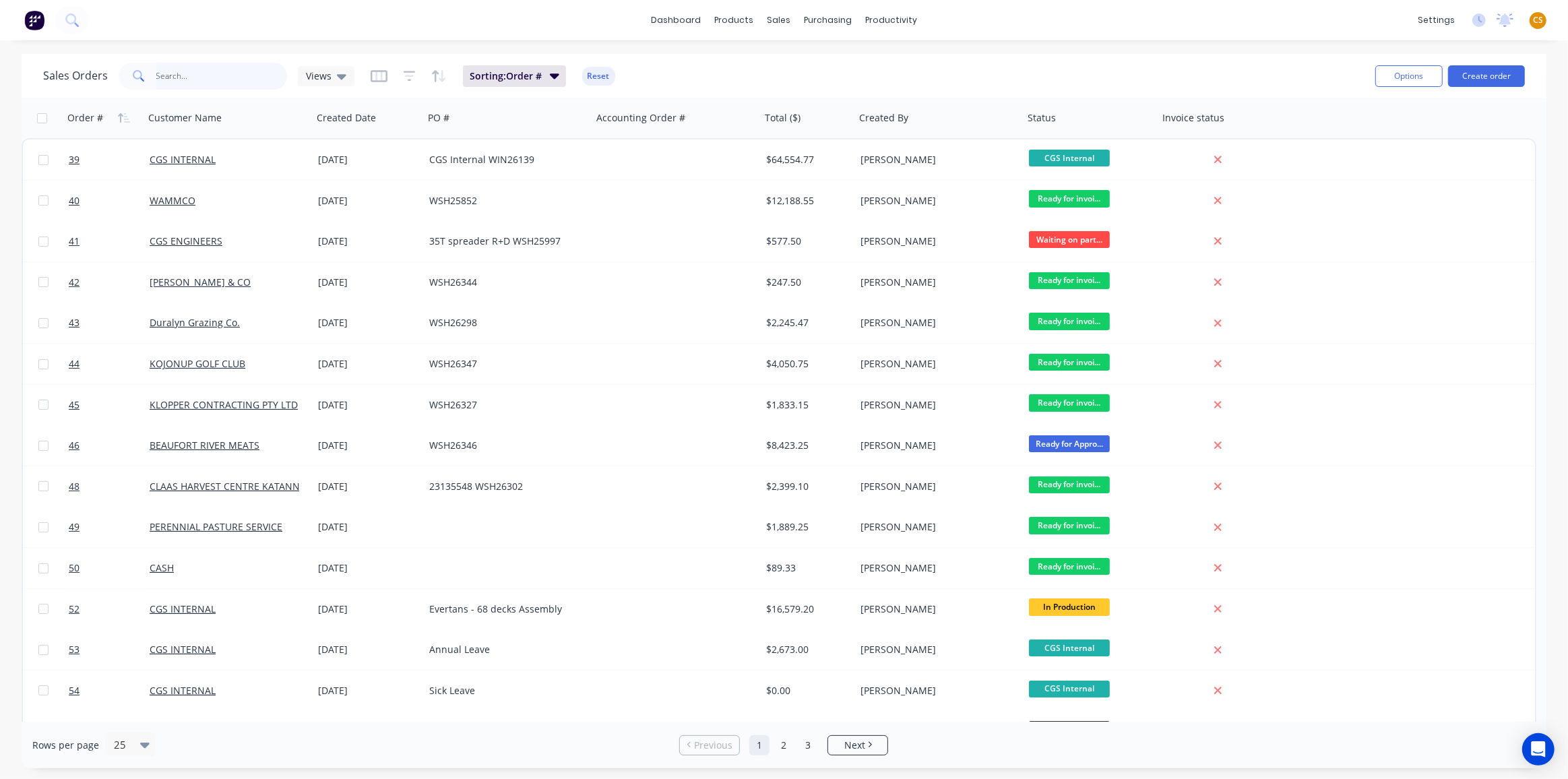
click at [192, 76] on input "text" at bounding box center [222, 76] width 132 height 27
type input "105"
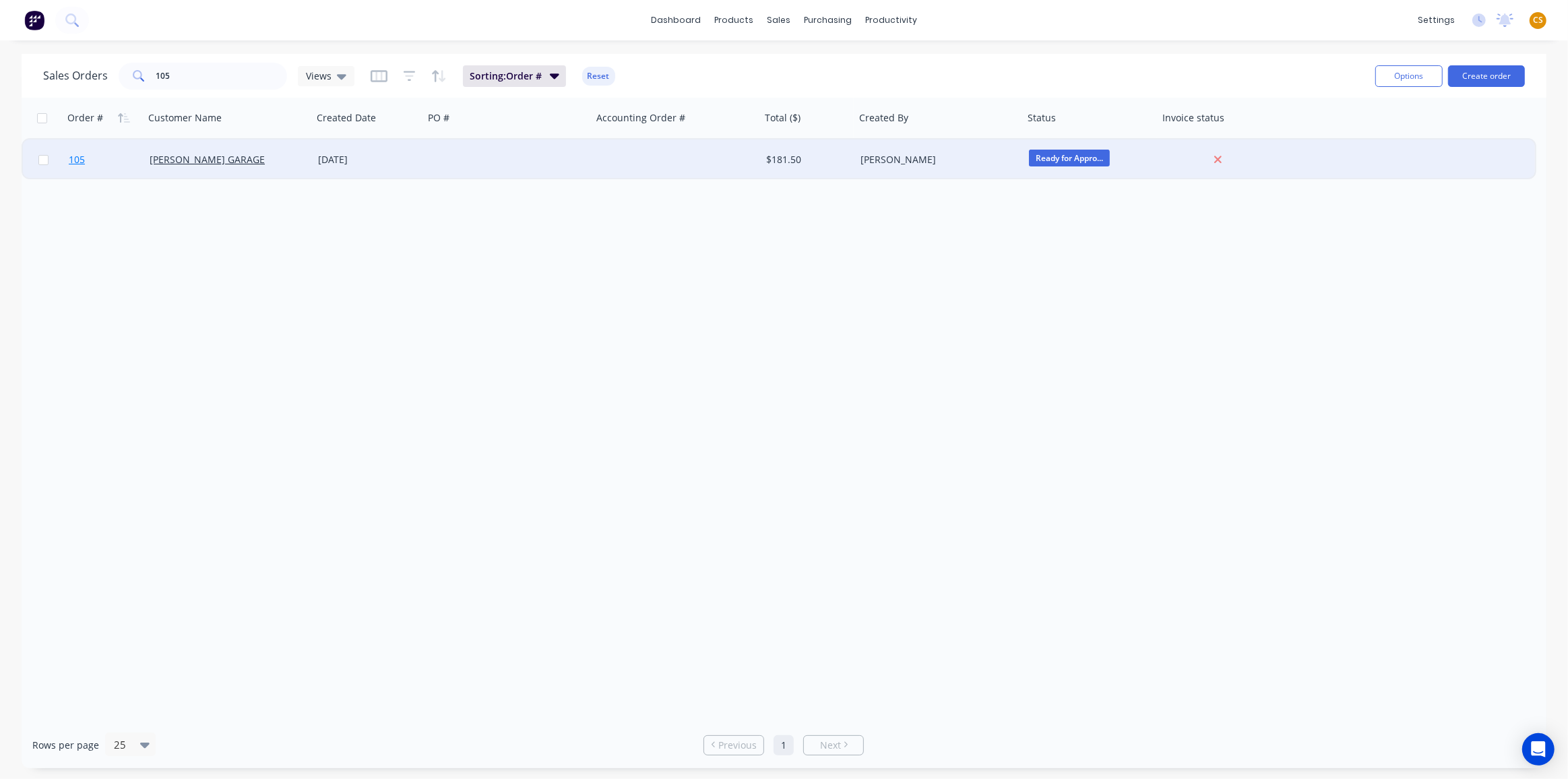
click at [99, 151] on link "105" at bounding box center [109, 159] width 81 height 40
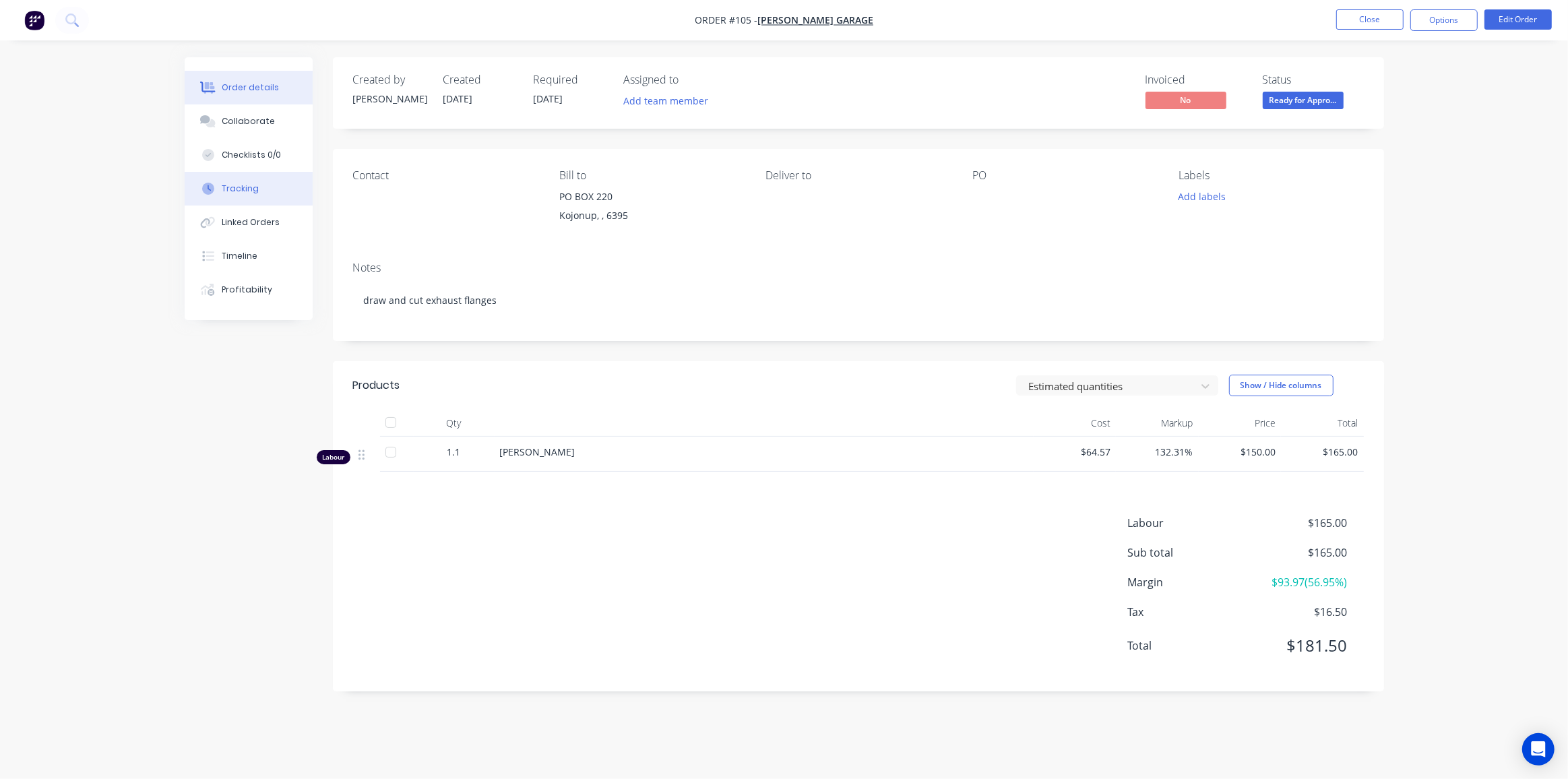
click at [263, 184] on button "Tracking" at bounding box center [249, 188] width 128 height 33
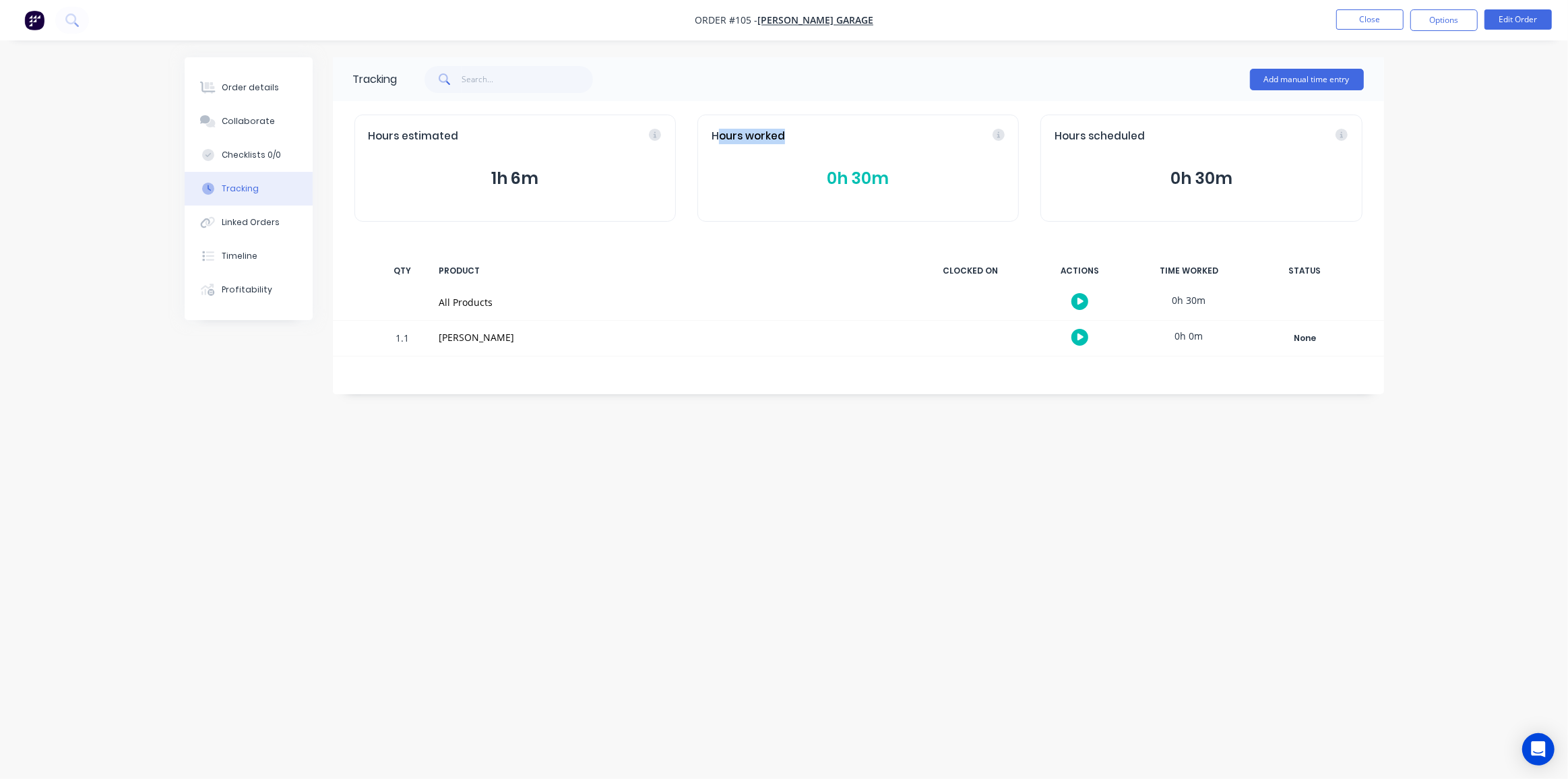
drag, startPoint x: 721, startPoint y: 138, endPoint x: 779, endPoint y: 138, distance: 58.0
click at [779, 138] on span "Hours worked" at bounding box center [749, 136] width 74 height 16
click at [224, 93] on div "Order details" at bounding box center [250, 88] width 57 height 12
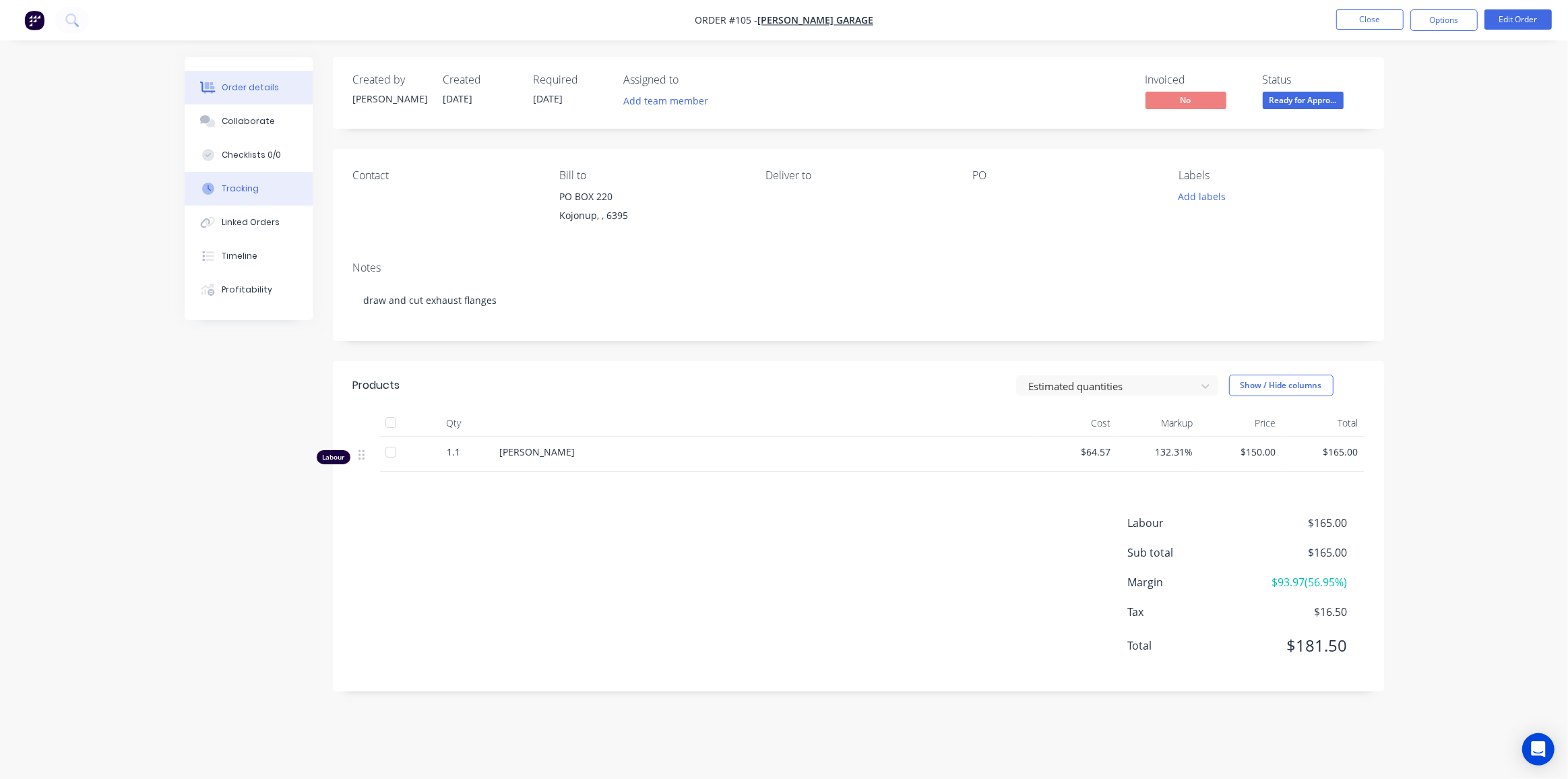
drag, startPoint x: 235, startPoint y: 188, endPoint x: 269, endPoint y: 187, distance: 34.0
click at [235, 188] on div "Tracking" at bounding box center [240, 189] width 37 height 12
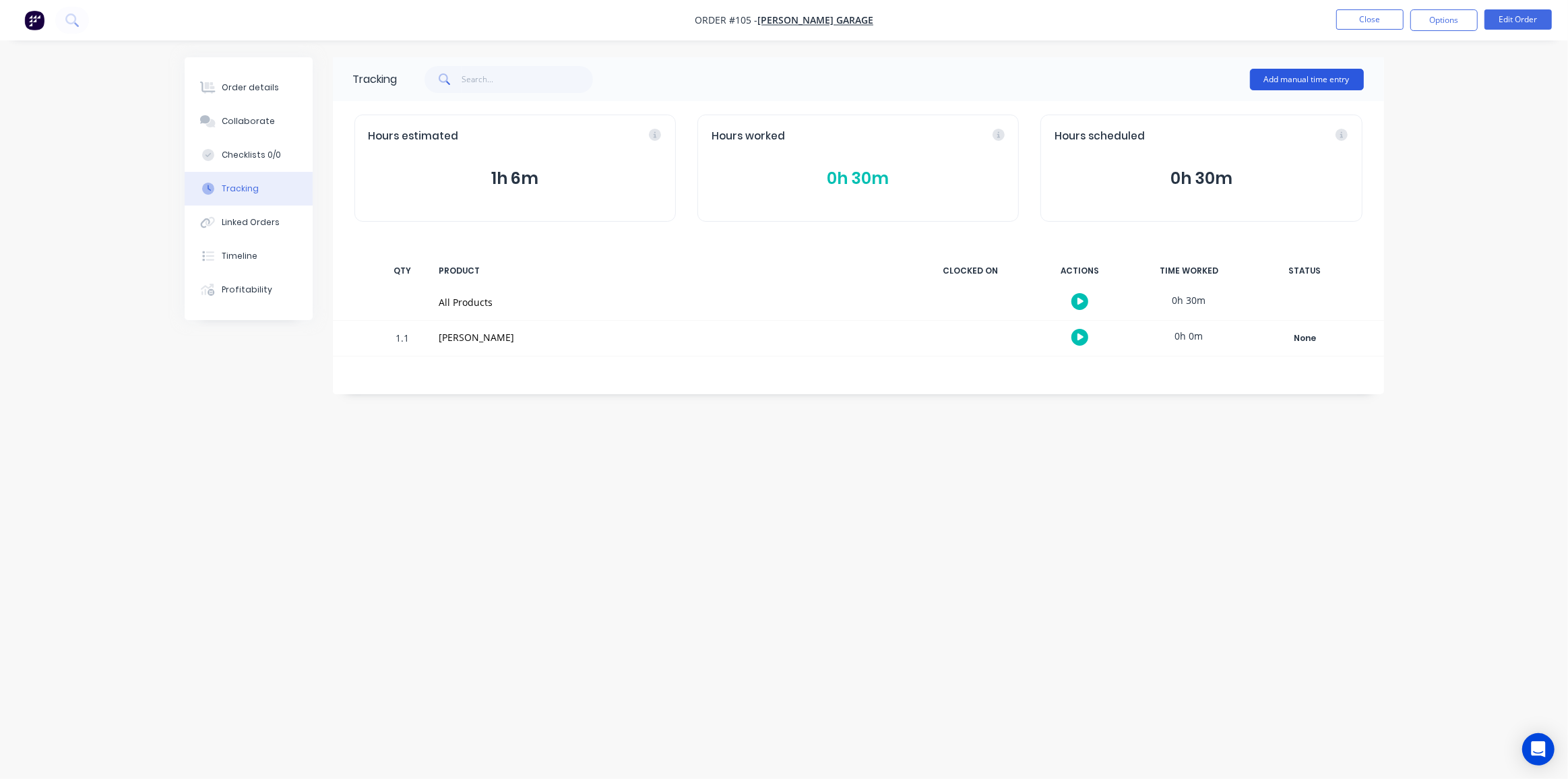
click at [1281, 79] on button "Add manual time entry" at bounding box center [1307, 80] width 114 height 22
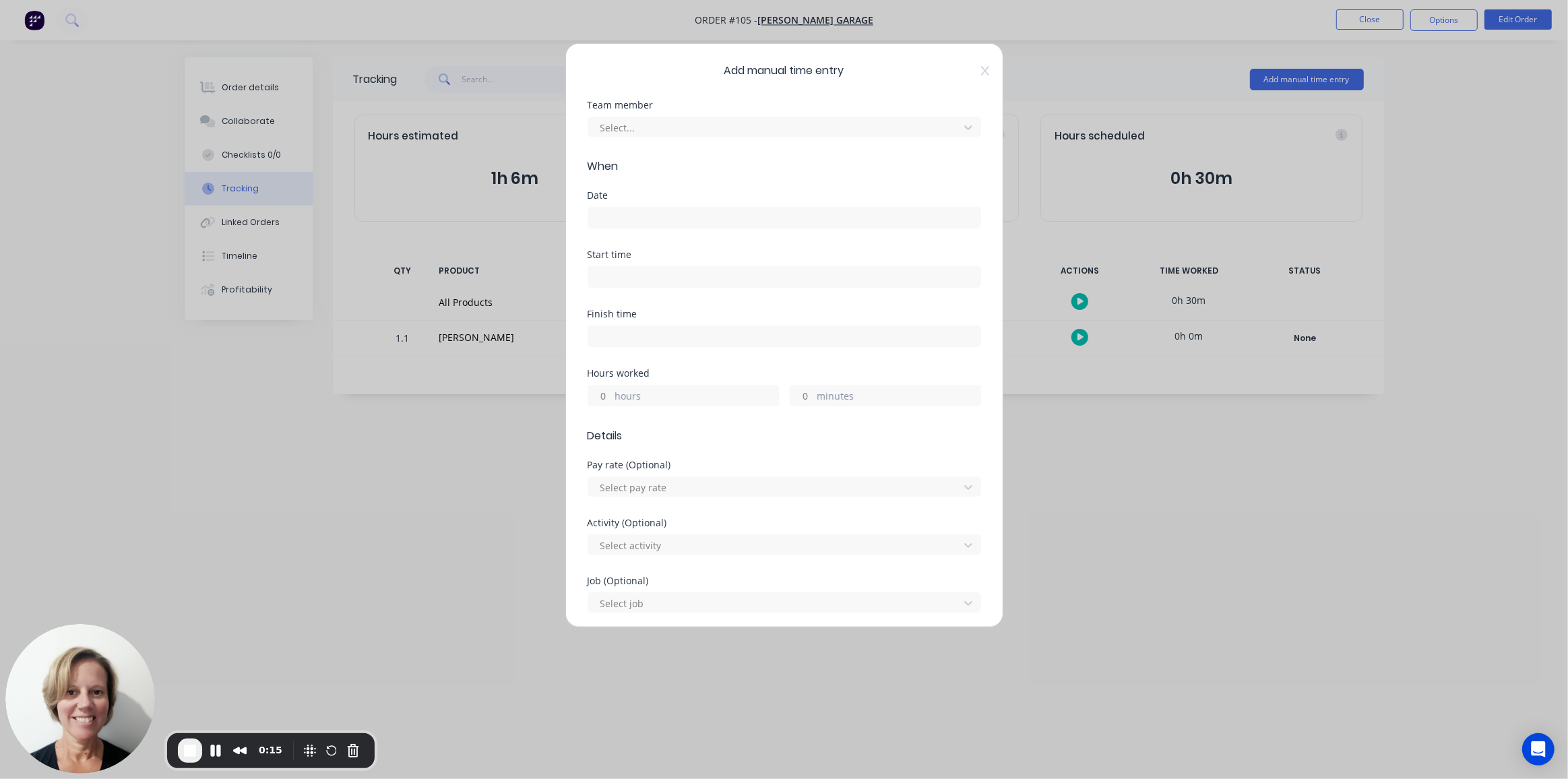
click at [981, 69] on icon at bounding box center [985, 71] width 8 height 11
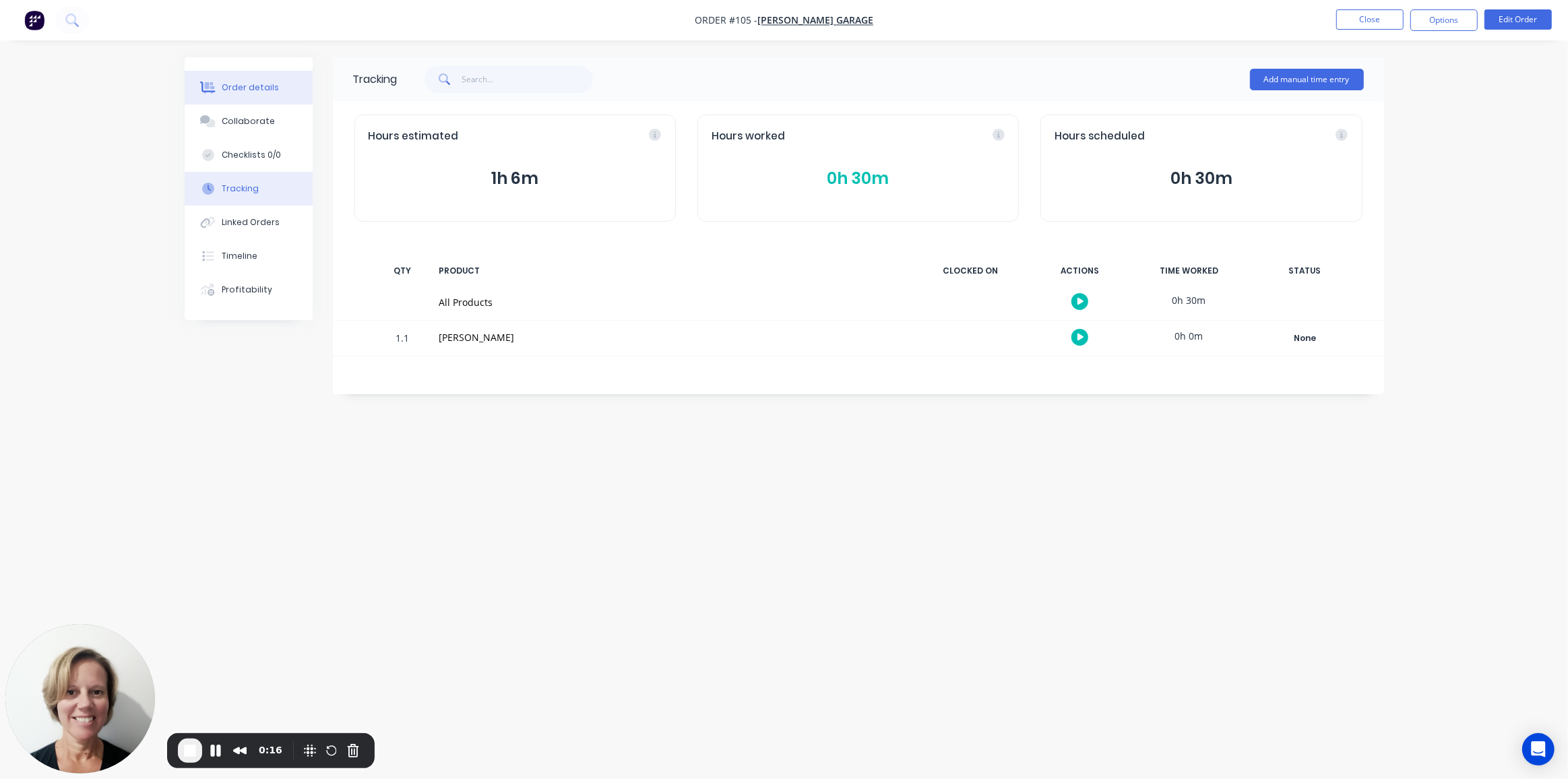
click at [253, 89] on div "Order details" at bounding box center [250, 88] width 57 height 12
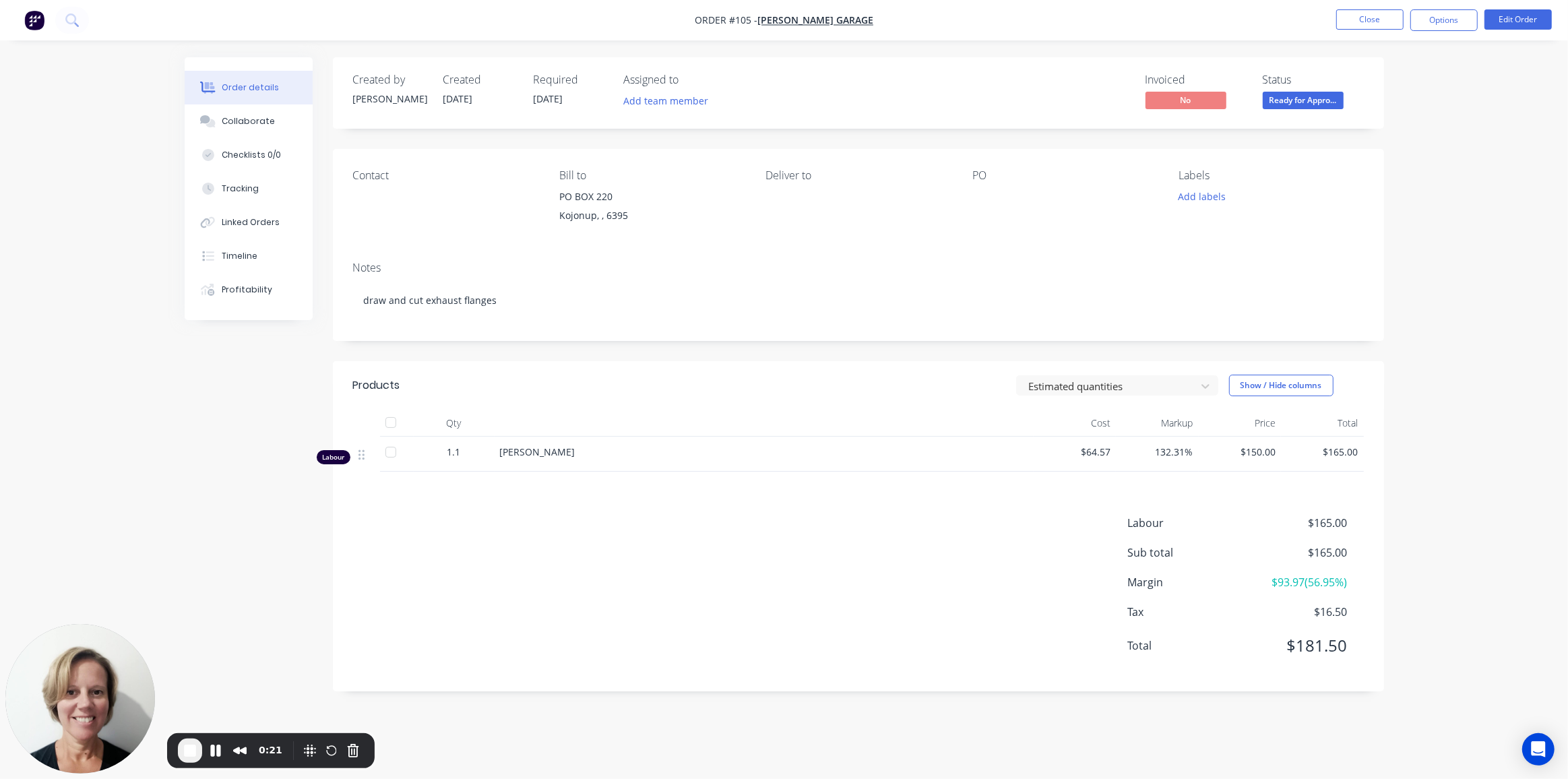
drag, startPoint x: 251, startPoint y: 190, endPoint x: 330, endPoint y: 207, distance: 80.8
click at [253, 190] on div "Tracking" at bounding box center [240, 189] width 37 height 12
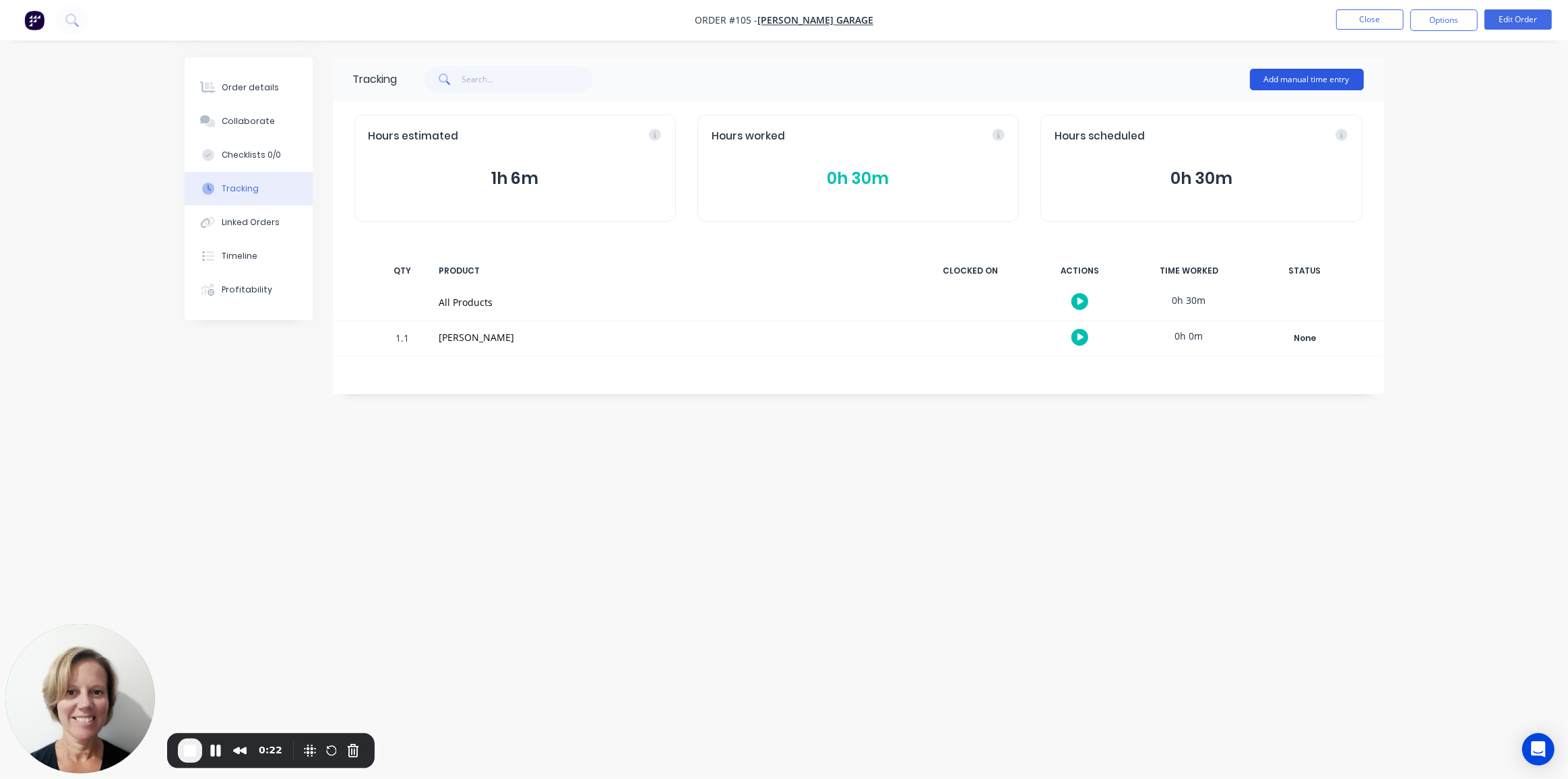
click at [1258, 78] on button "Add manual time entry" at bounding box center [1307, 80] width 114 height 22
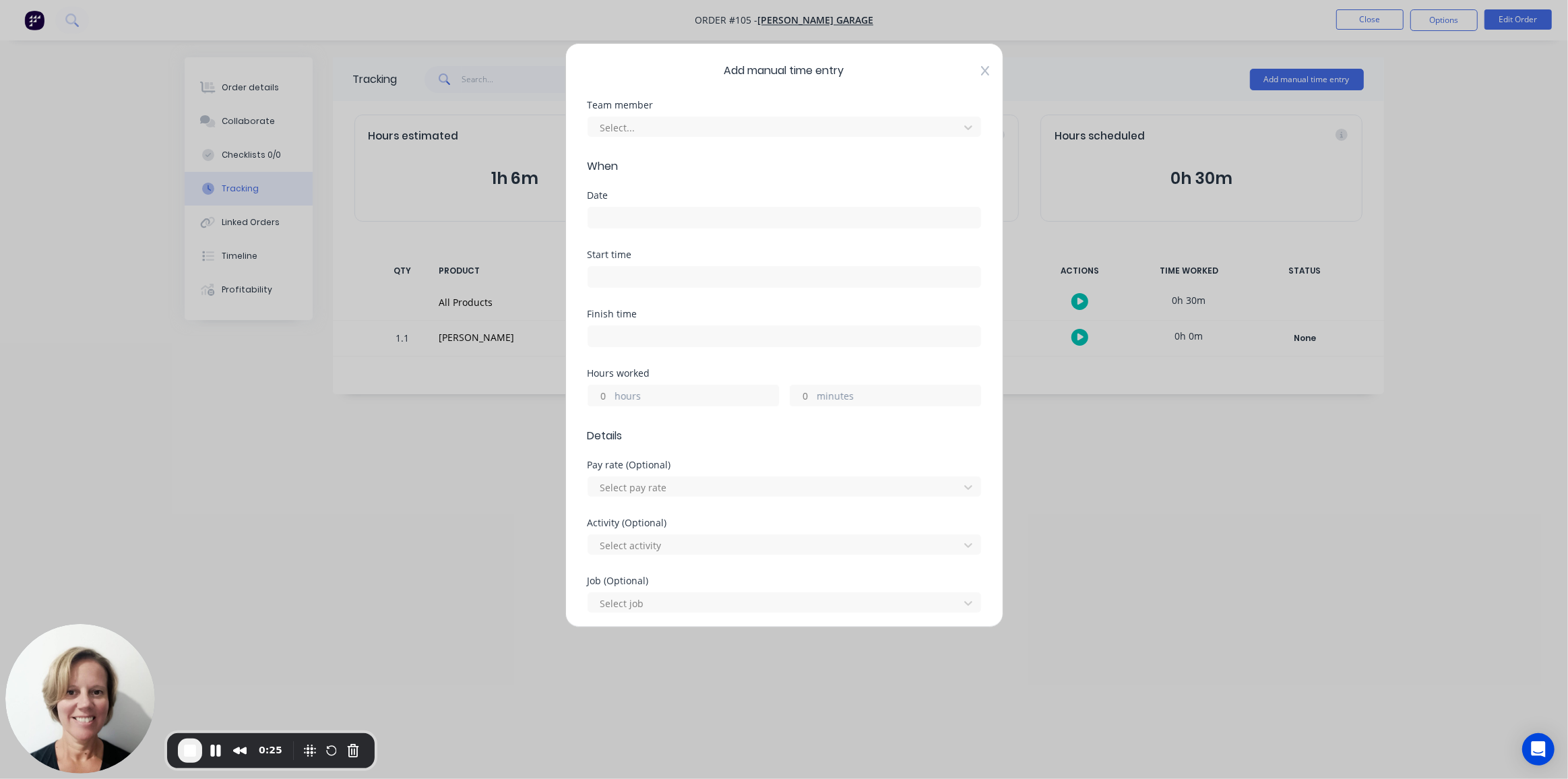
click at [981, 70] on icon at bounding box center [985, 71] width 8 height 11
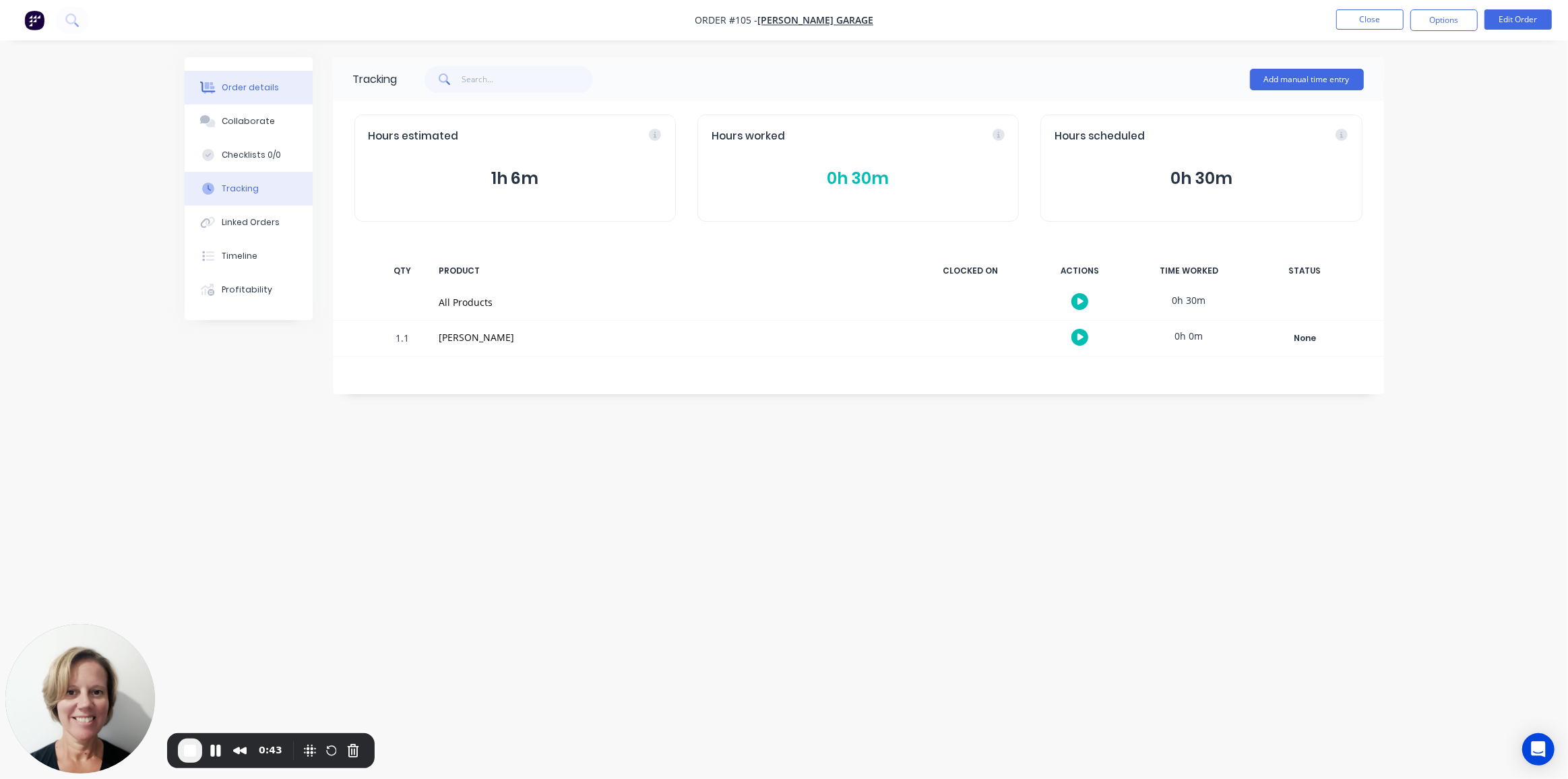
click at [242, 86] on div "Order details" at bounding box center [250, 88] width 57 height 12
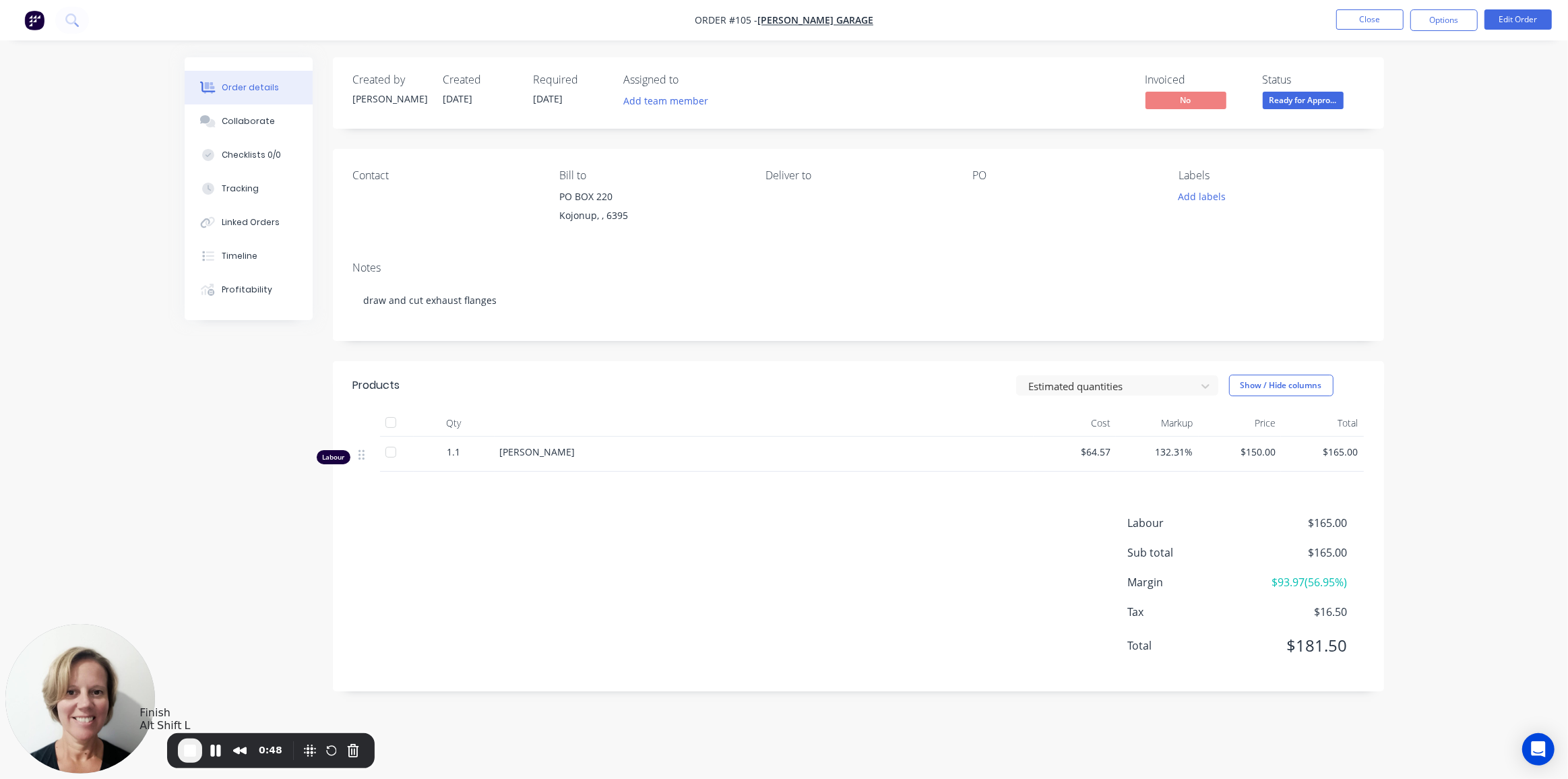
click at [190, 754] on span "End Recording" at bounding box center [190, 750] width 16 height 16
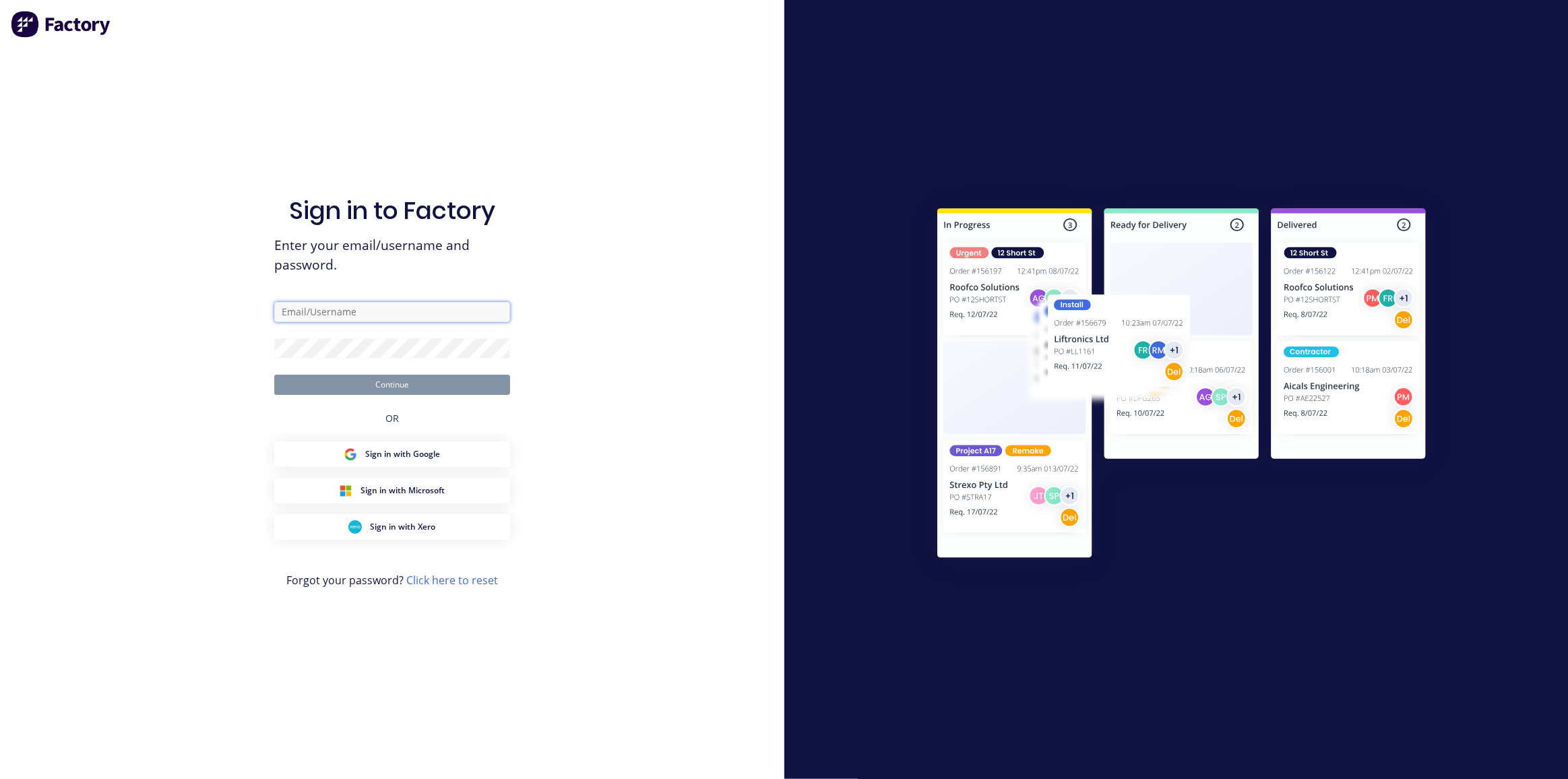
click at [360, 314] on input "text" at bounding box center [392, 312] width 236 height 20
type input "cathy@factory.app"
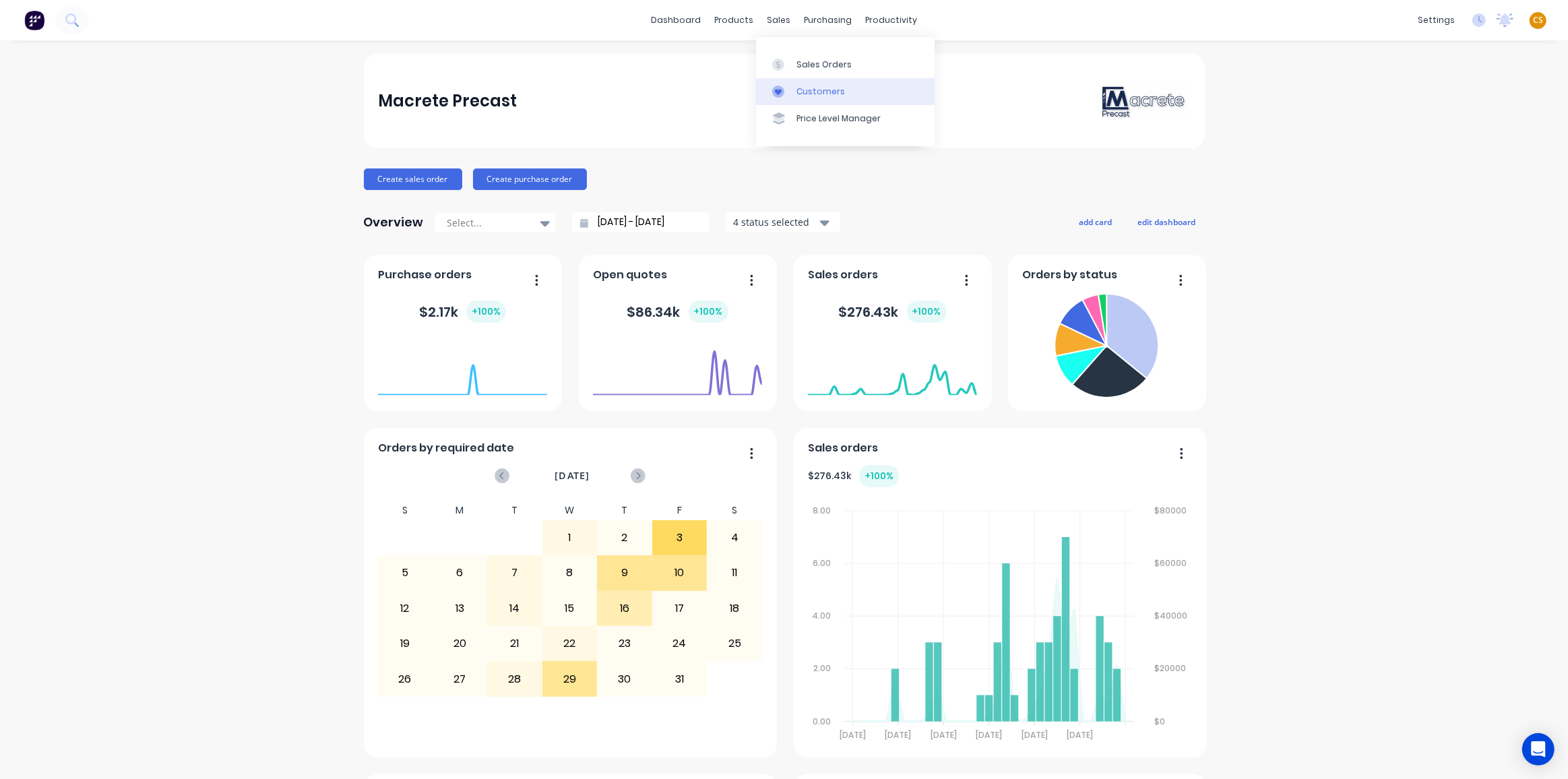
drag, startPoint x: 817, startPoint y: 61, endPoint x: 793, endPoint y: 79, distance: 30.0
click at [817, 62] on div "Sales Orders" at bounding box center [824, 65] width 55 height 12
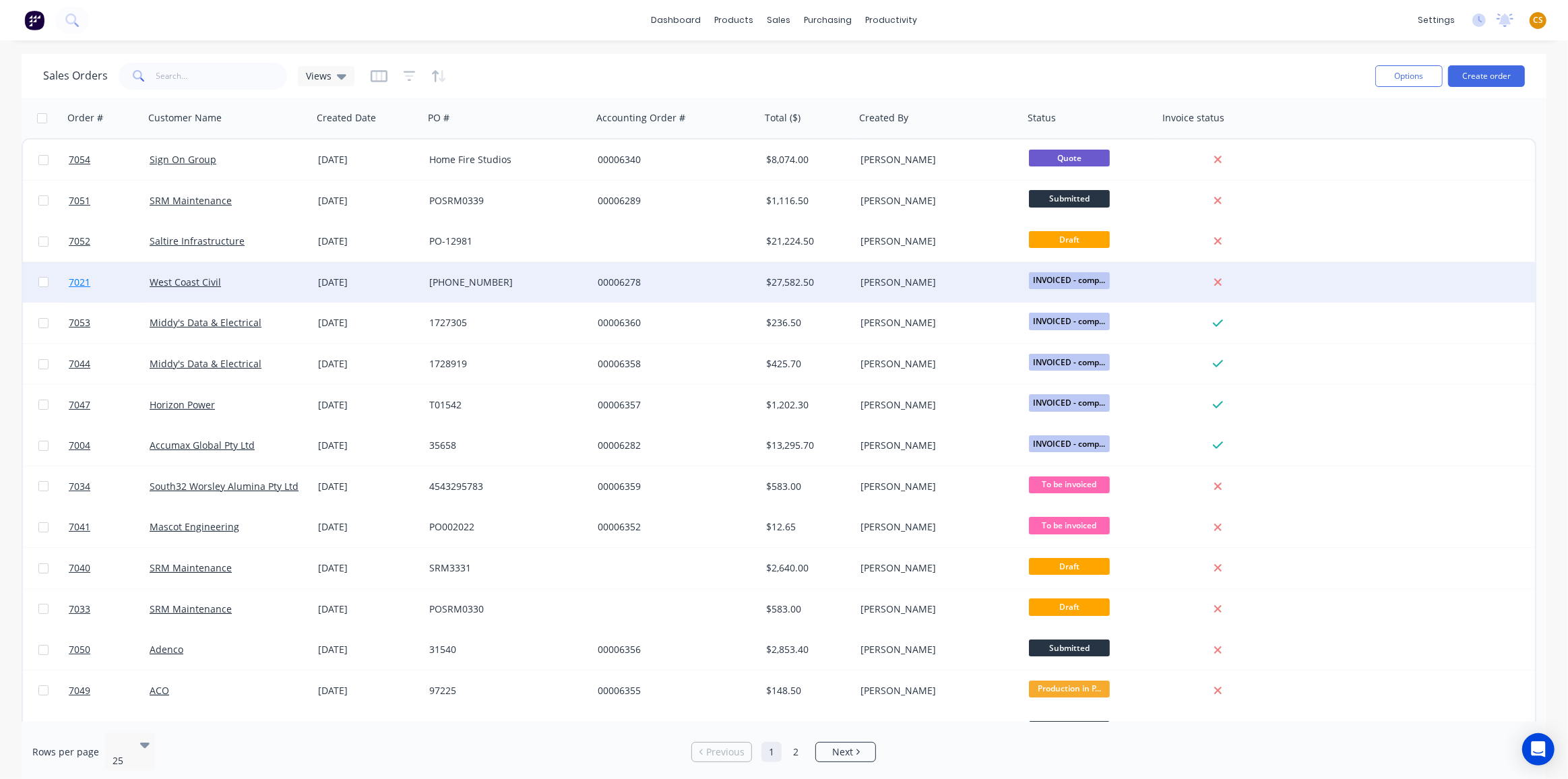
click at [74, 288] on span "7021" at bounding box center [80, 282] width 22 height 14
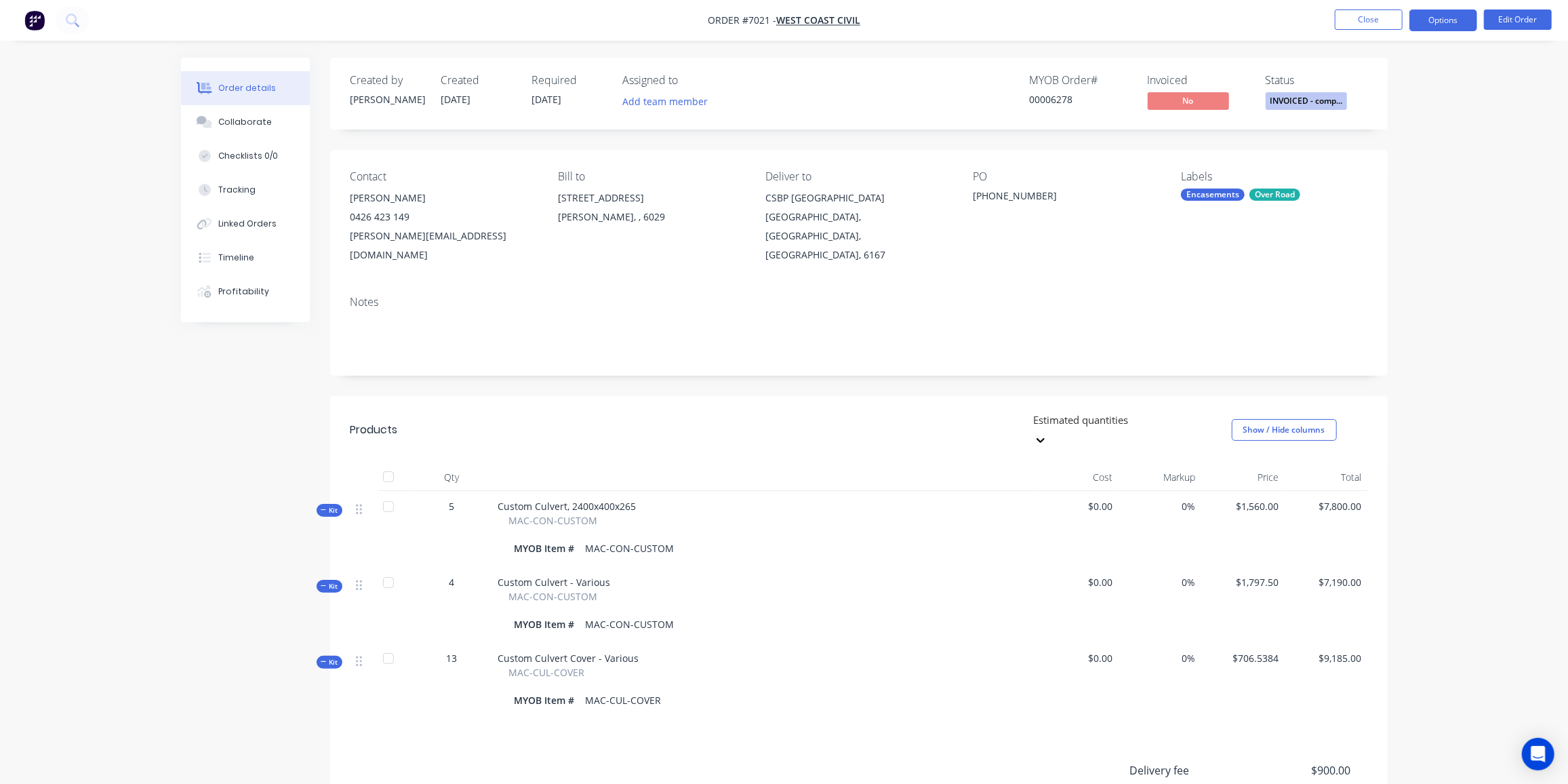
click at [1439, 19] on button "Options" at bounding box center [1443, 21] width 68 height 22
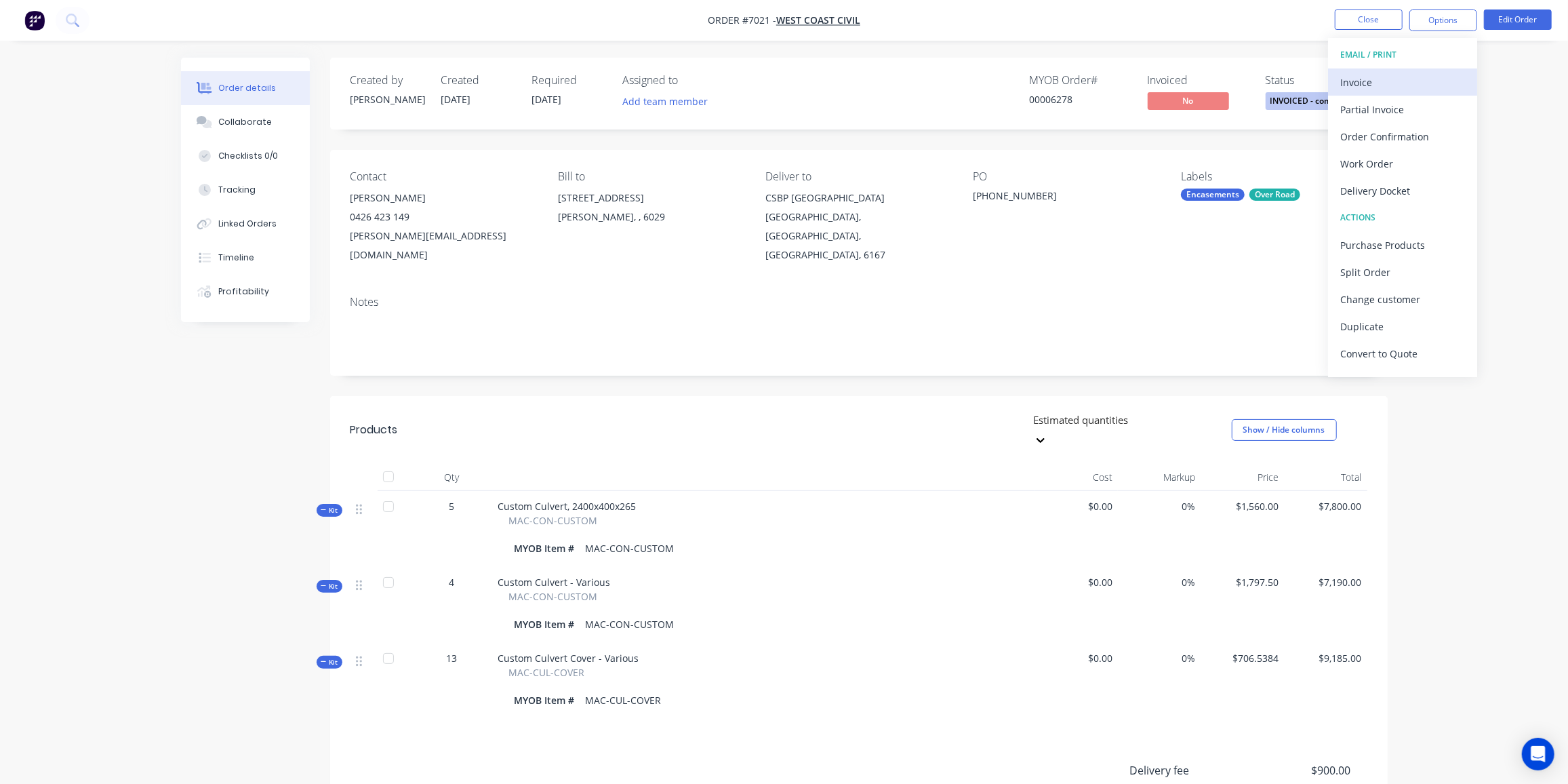
click at [1384, 86] on div "Invoice" at bounding box center [1402, 82] width 125 height 20
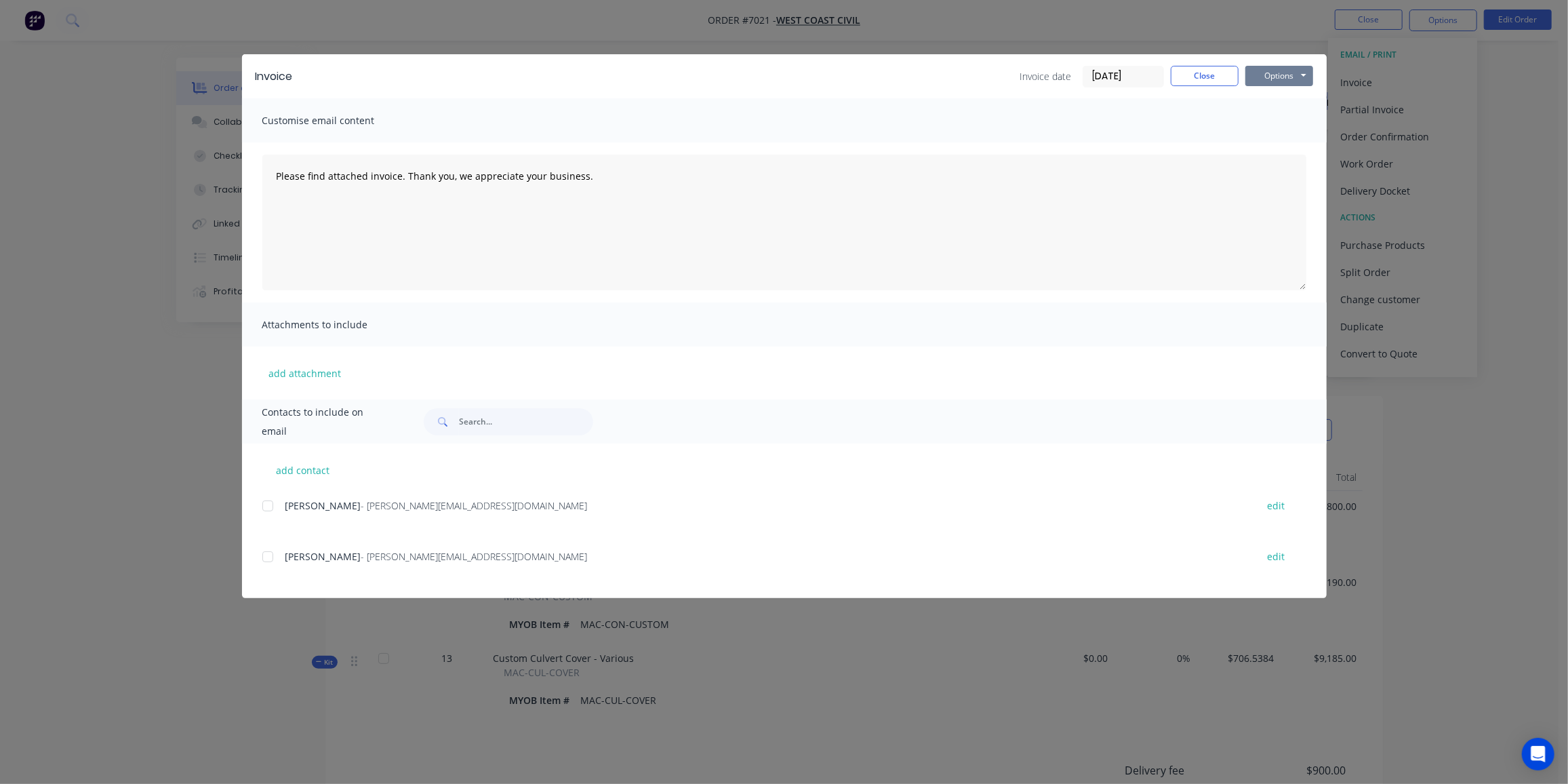
click at [1270, 78] on button "Options" at bounding box center [1279, 76] width 68 height 21
click at [1266, 97] on button "Preview" at bounding box center [1288, 100] width 87 height 23
click at [1204, 76] on button "Close" at bounding box center [1204, 76] width 68 height 21
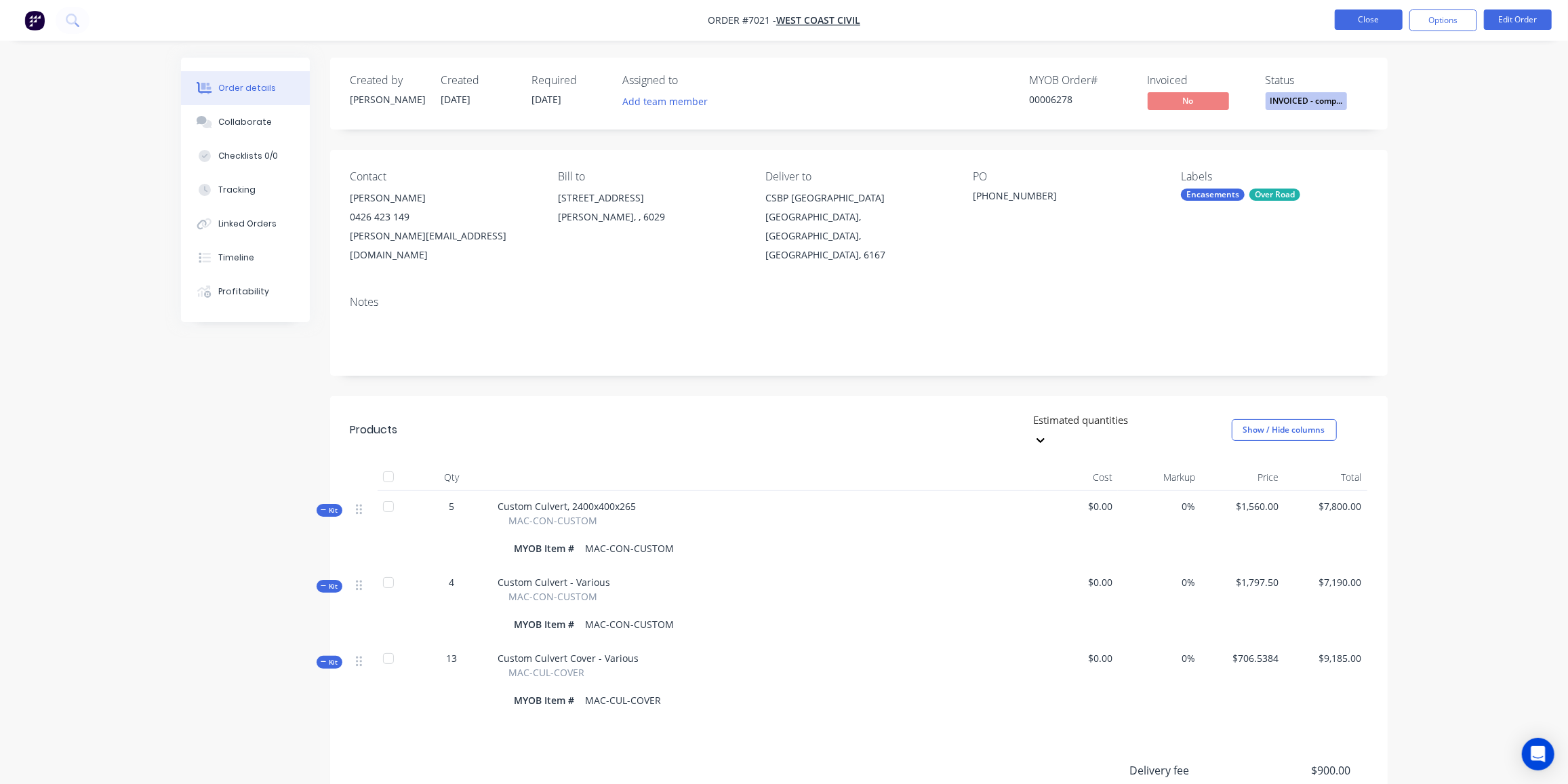
click at [1353, 19] on button "Close" at bounding box center [1368, 20] width 68 height 21
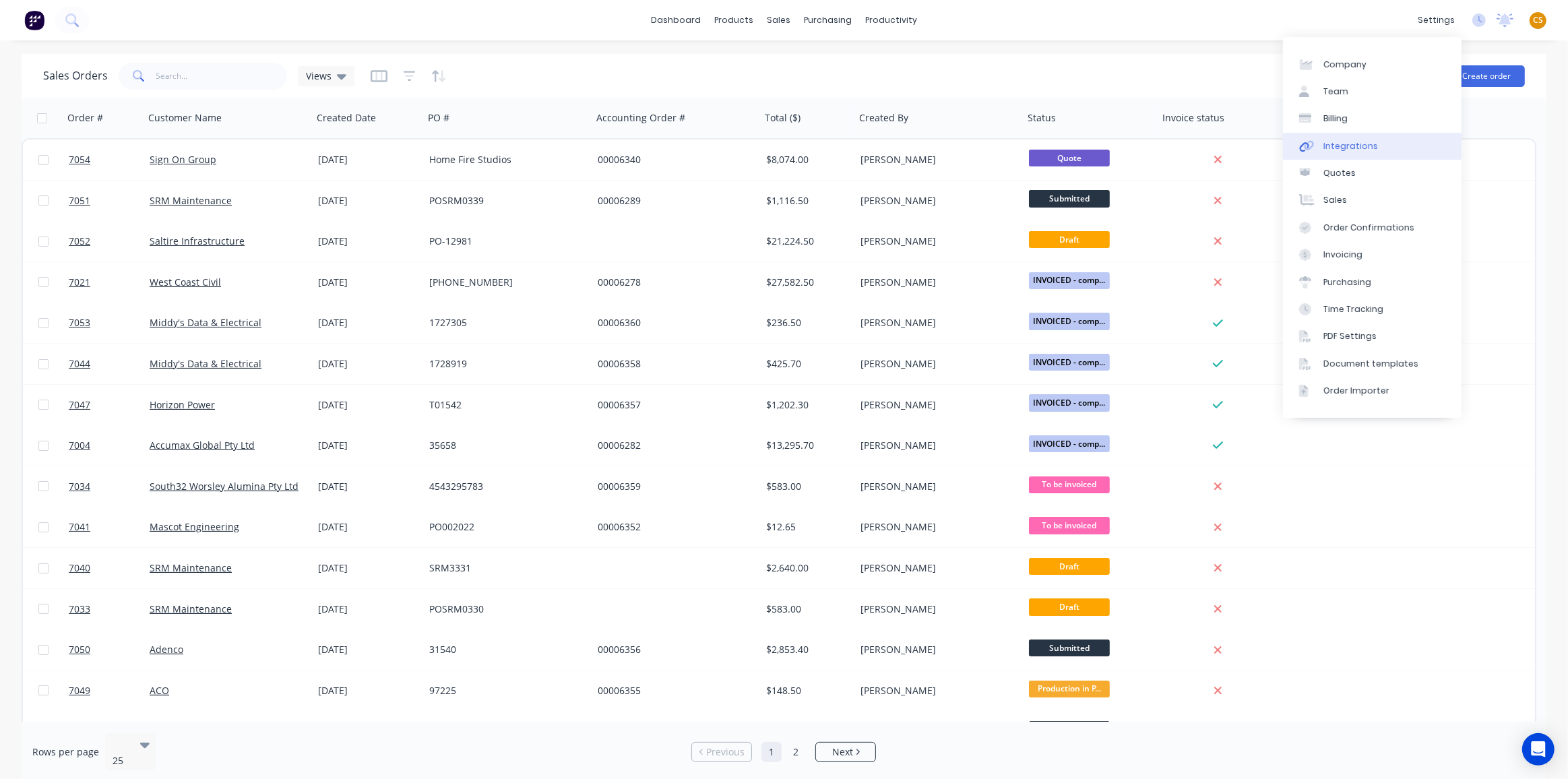
click at [1360, 149] on div "Integrations" at bounding box center [1351, 147] width 55 height 12
